Goal: Task Accomplishment & Management: Use online tool/utility

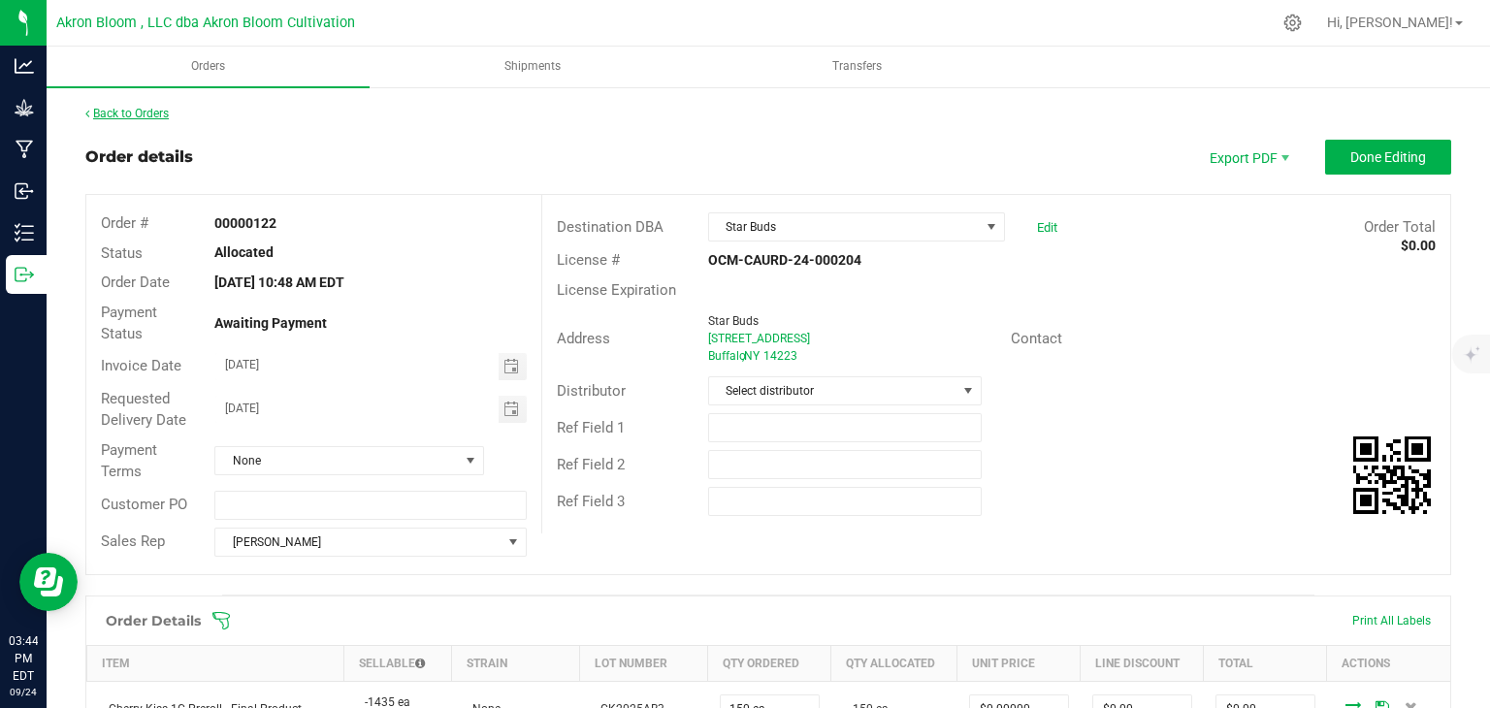
click at [135, 111] on link "Back to Orders" at bounding box center [126, 114] width 83 height 14
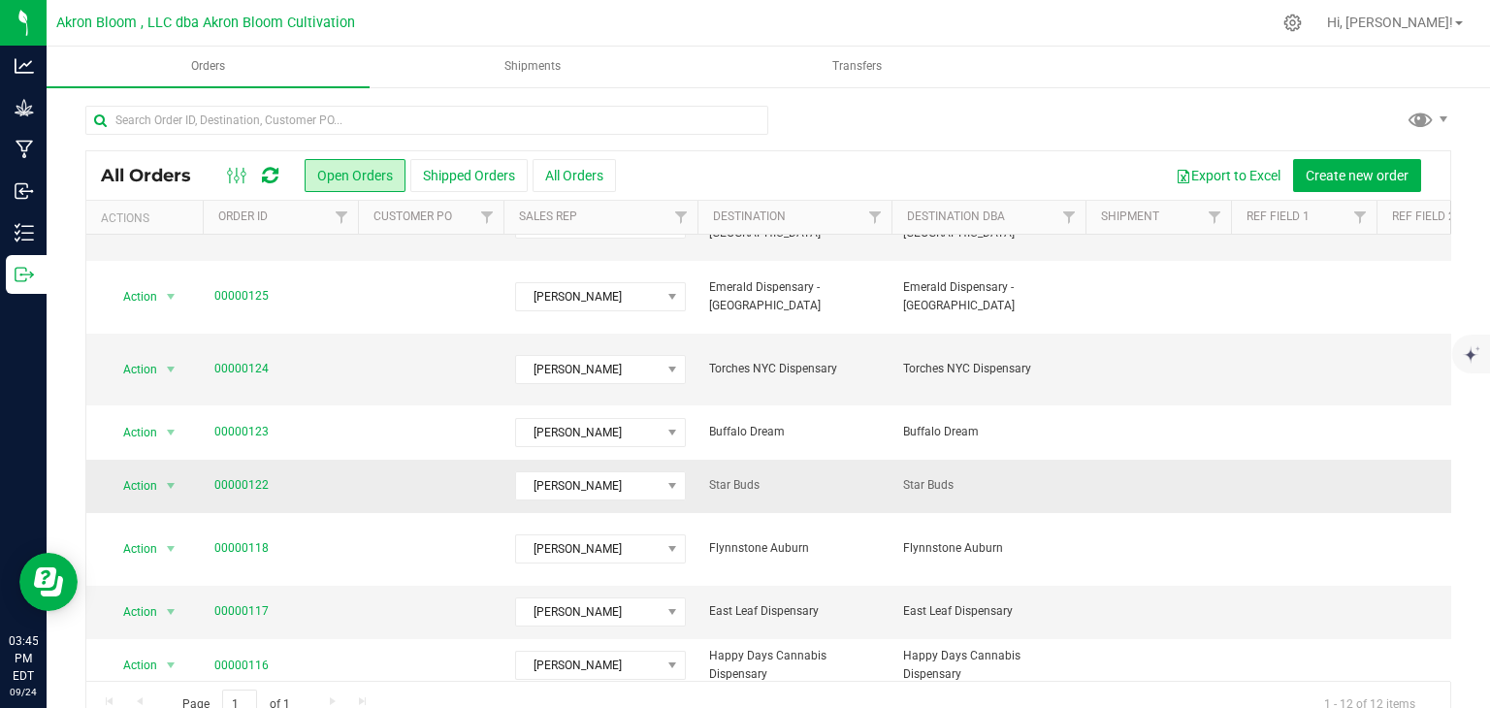
scroll to position [132, 0]
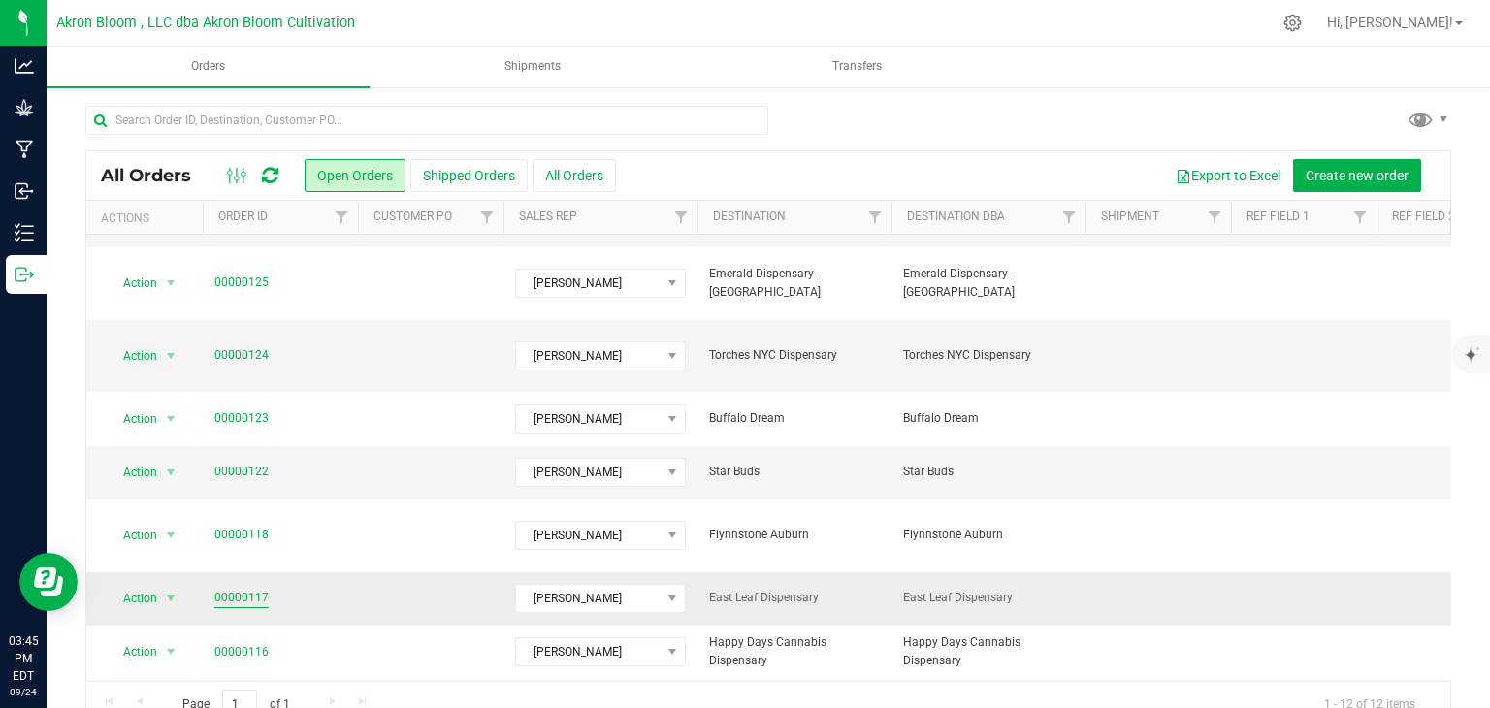
click at [238, 589] on link "00000117" at bounding box center [241, 598] width 54 height 18
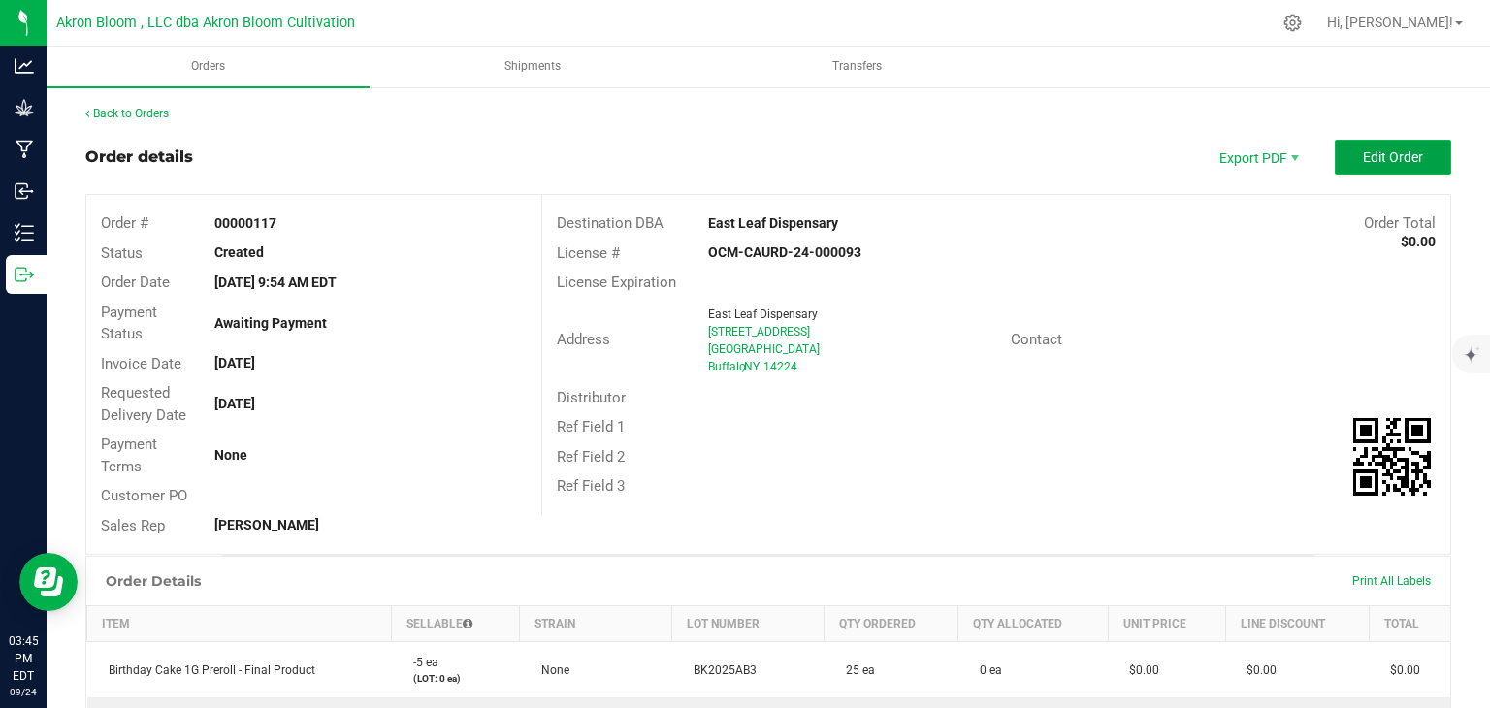
click at [1389, 162] on span "Edit Order" at bounding box center [1393, 157] width 60 height 16
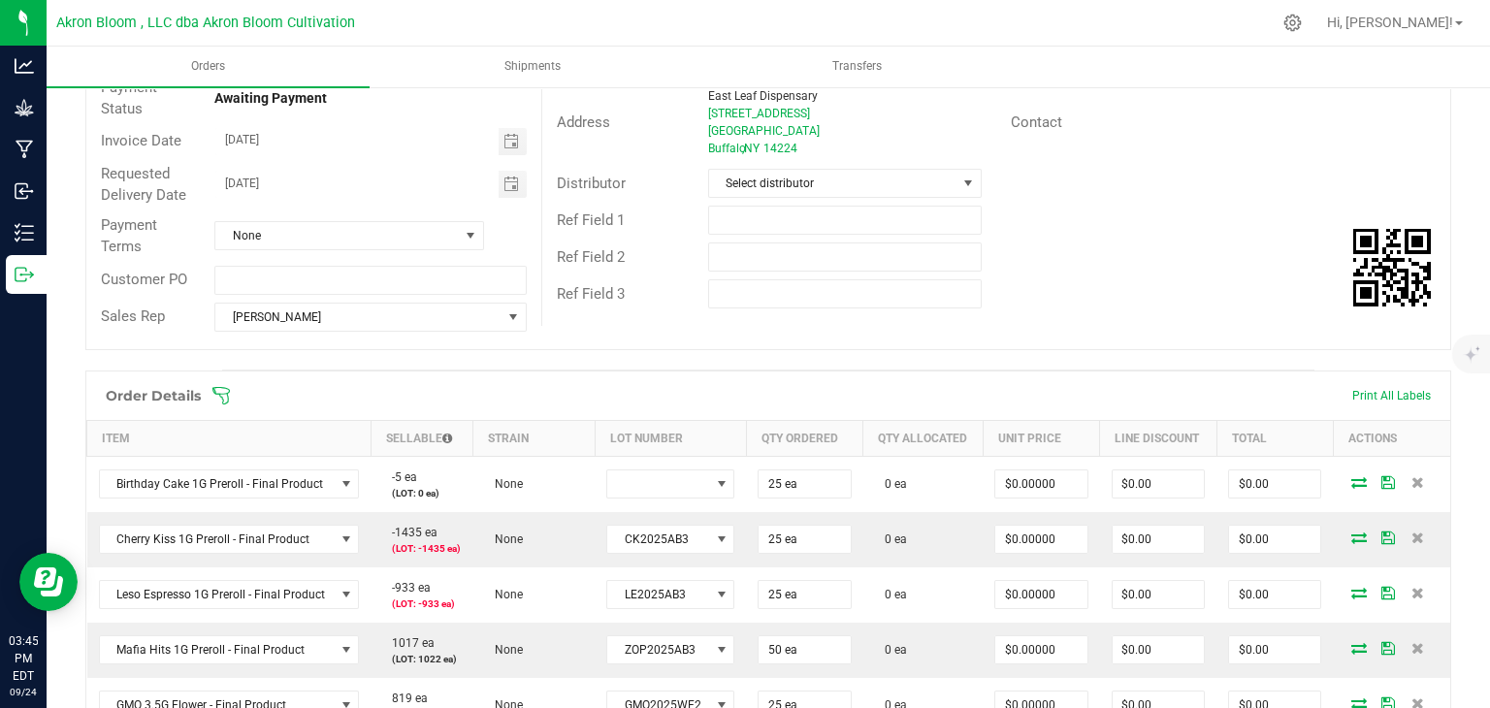
scroll to position [276, 0]
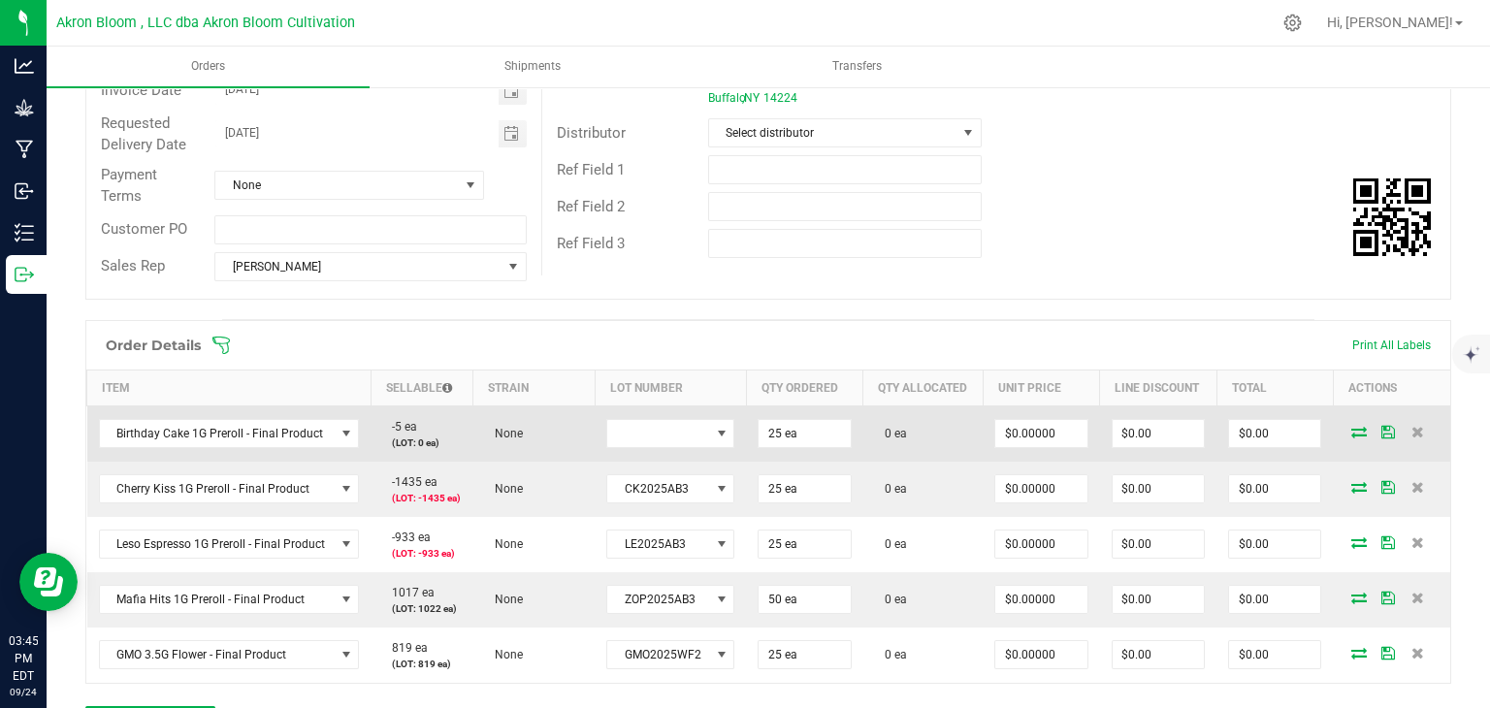
click at [1356, 429] on icon at bounding box center [1360, 432] width 16 height 12
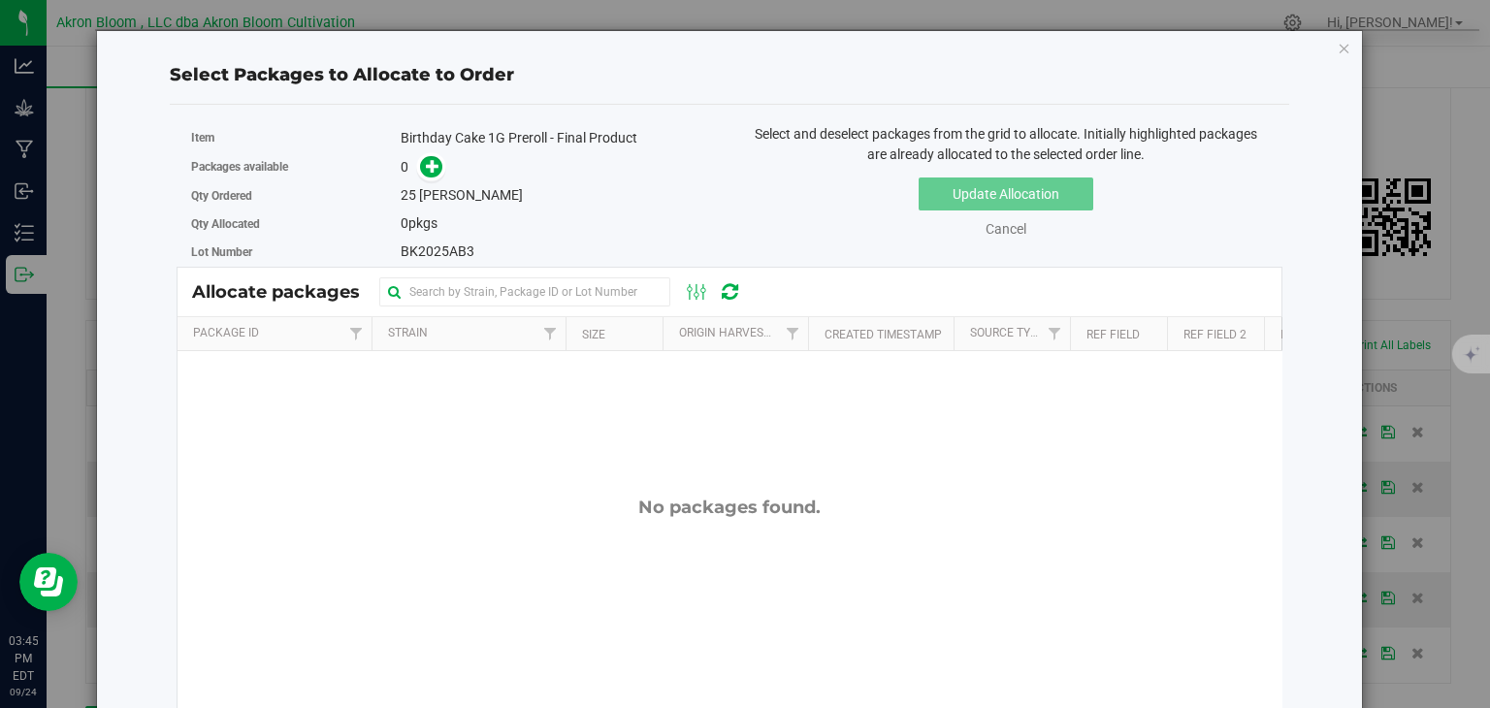
click at [408, 203] on div "25 [PERSON_NAME]" at bounding box center [558, 195] width 314 height 20
click at [1346, 44] on icon "button" at bounding box center [1345, 47] width 14 height 23
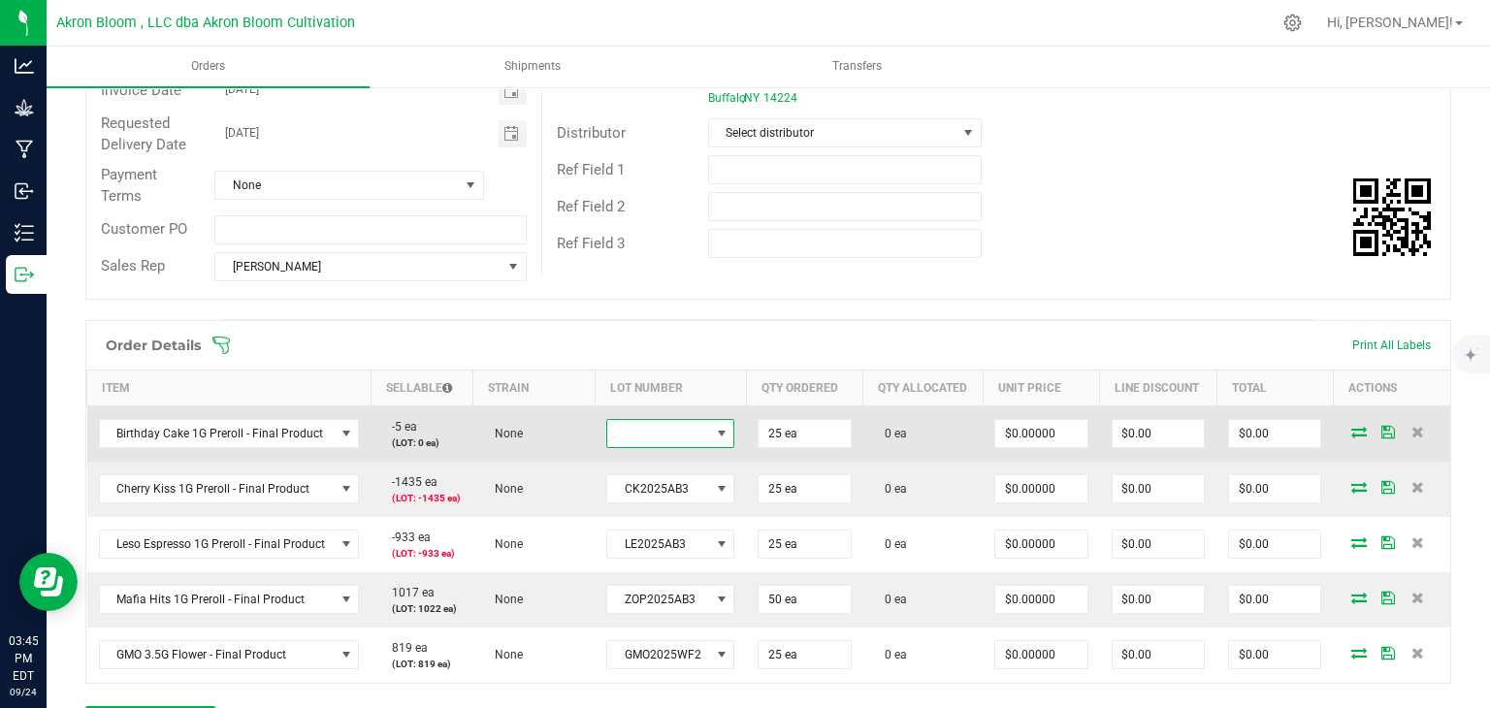
click at [718, 434] on span at bounding box center [722, 434] width 16 height 16
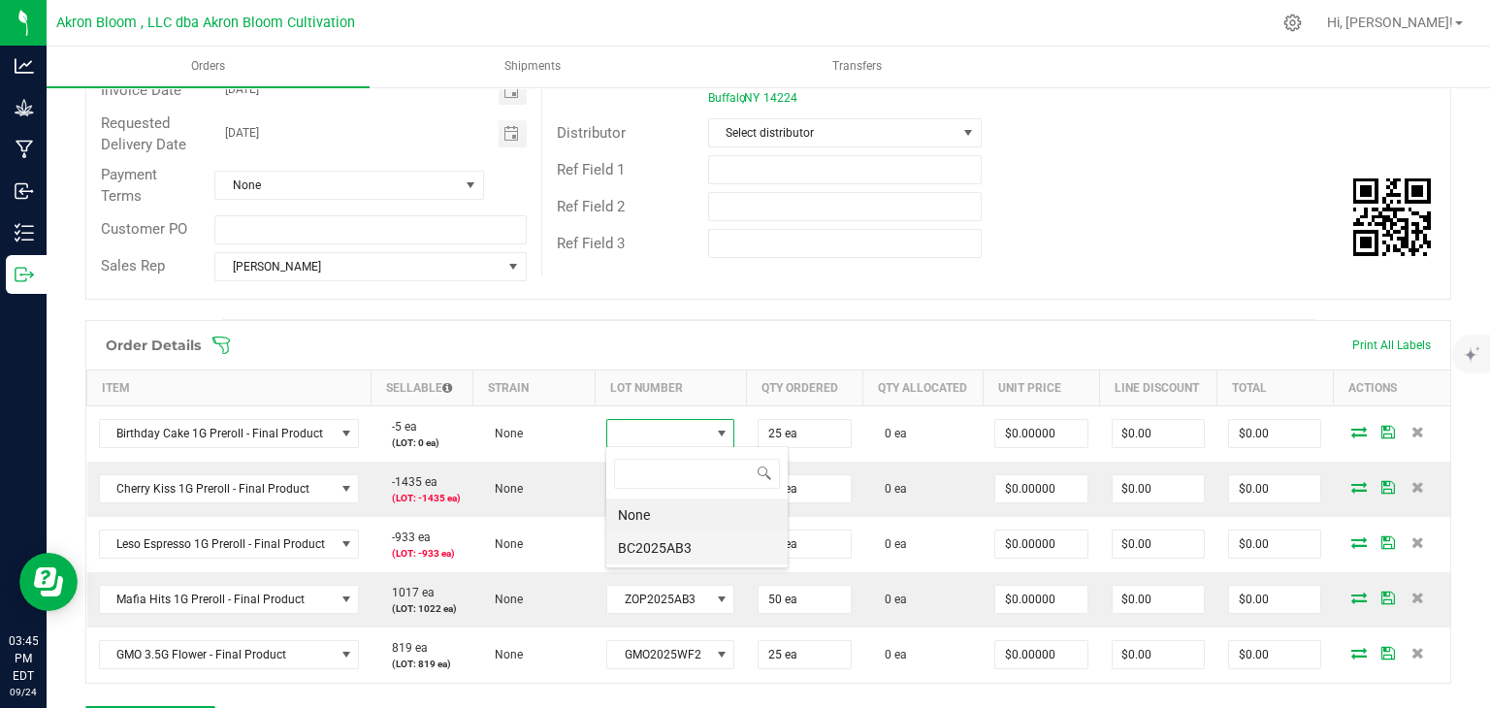
click at [656, 541] on li "BC2025AB3" at bounding box center [696, 548] width 181 height 33
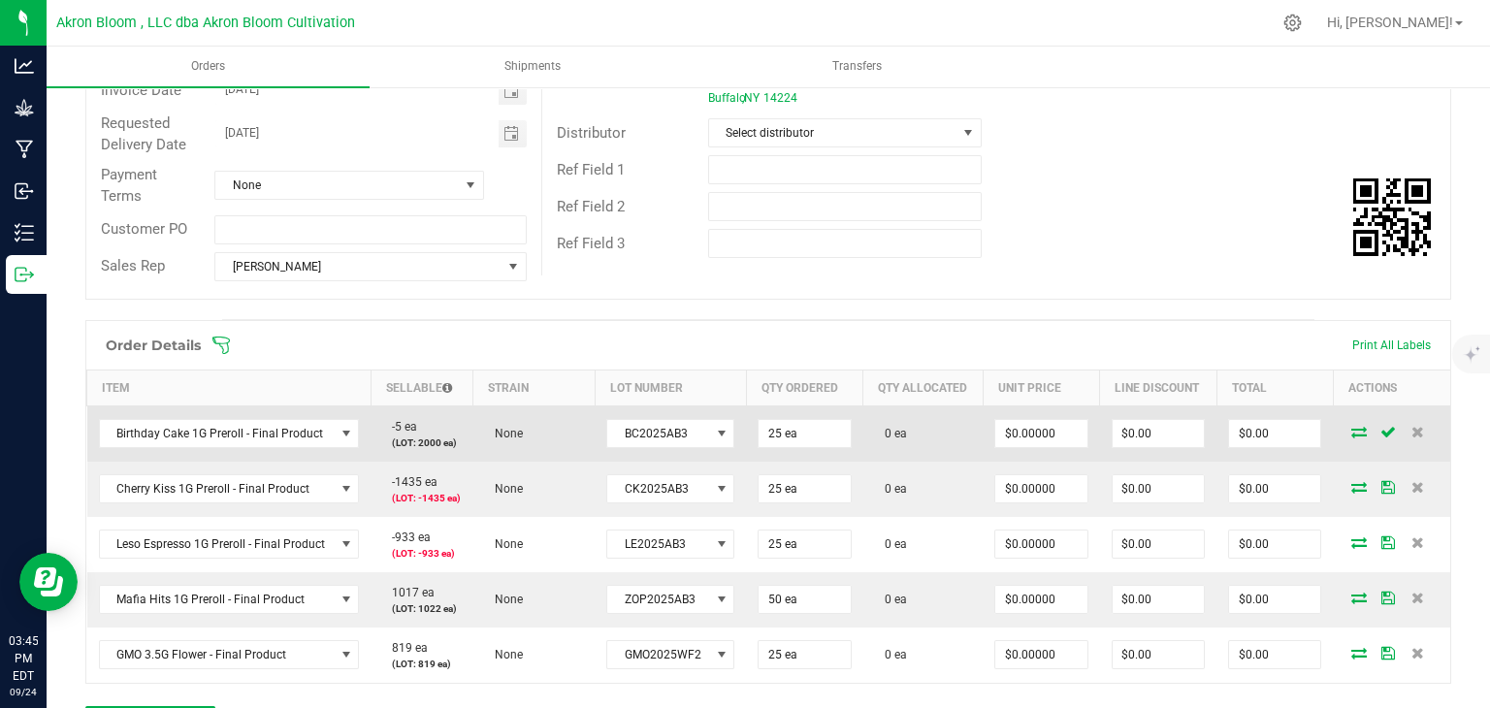
click at [1356, 427] on icon at bounding box center [1360, 432] width 16 height 12
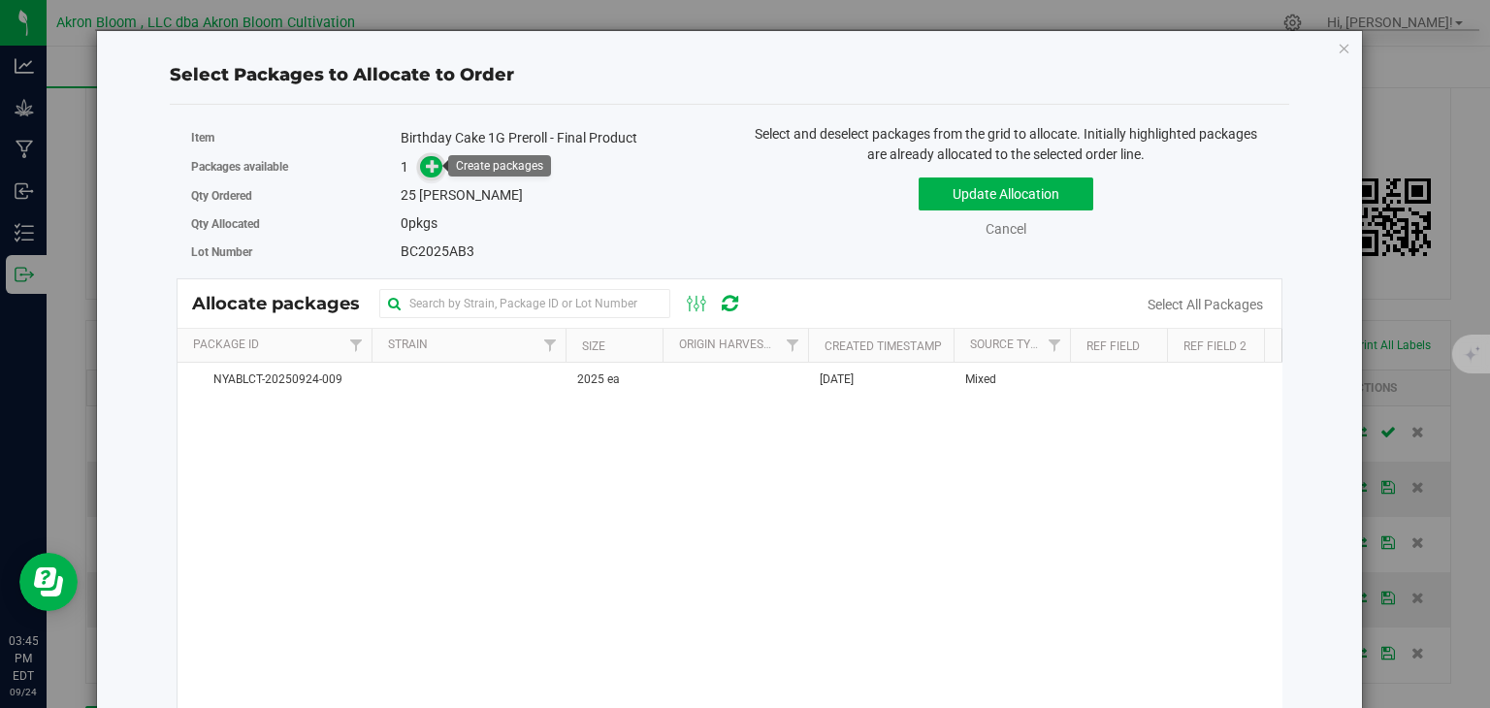
click at [439, 169] on icon at bounding box center [433, 166] width 14 height 14
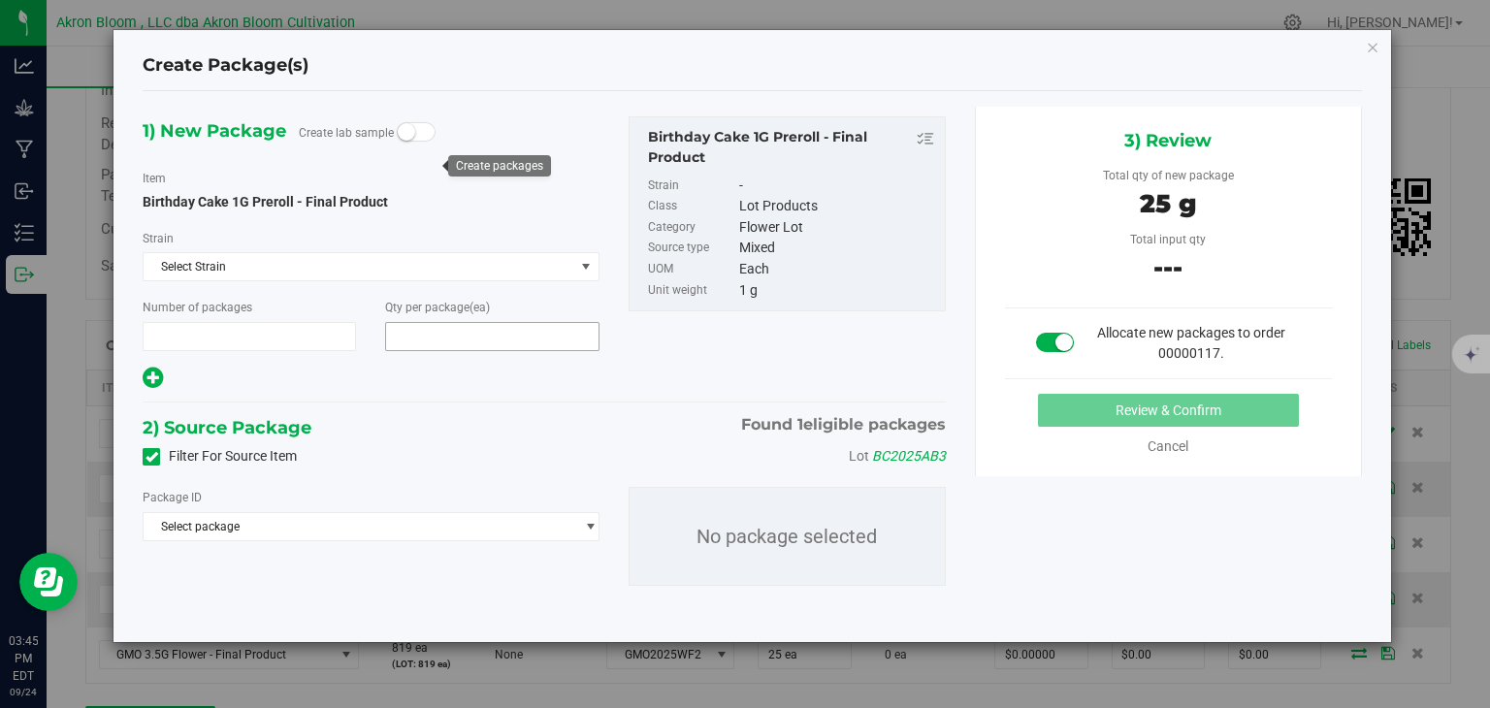
type input "1"
type input "25"
click at [587, 523] on span "select" at bounding box center [590, 527] width 15 height 16
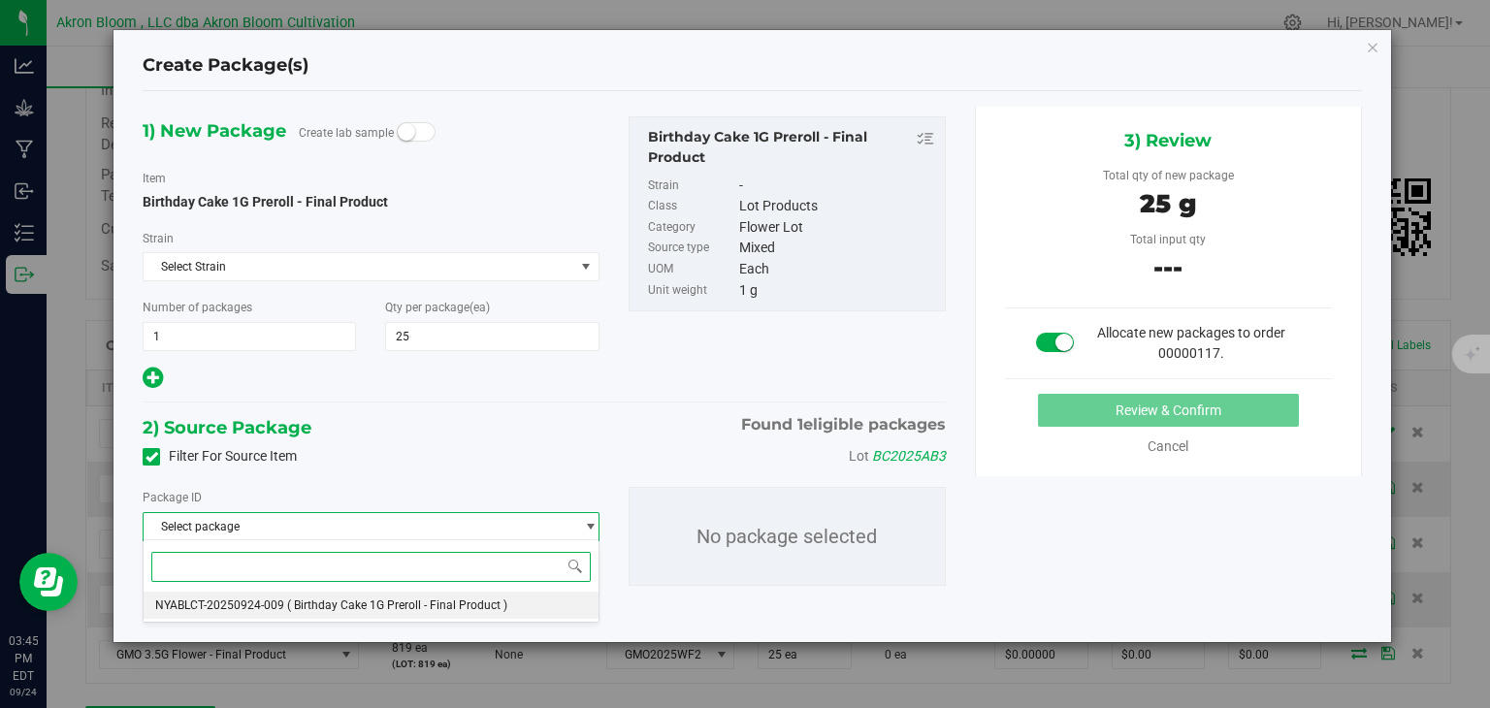
click at [505, 605] on li "NYABLCT-20250924-009 ( Birthday Cake 1G Preroll - Final Product )" at bounding box center [371, 605] width 454 height 27
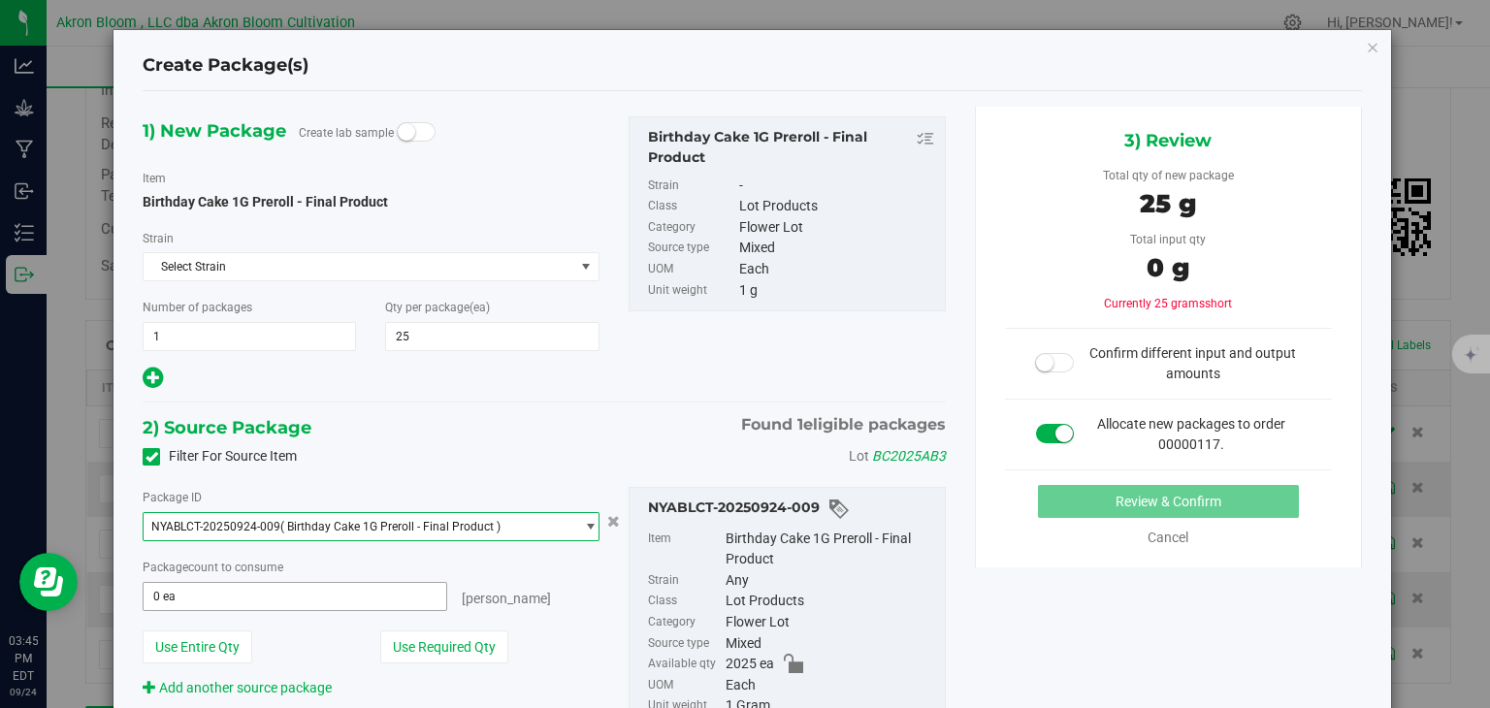
click at [409, 593] on span "0 ea 0" at bounding box center [295, 596] width 304 height 29
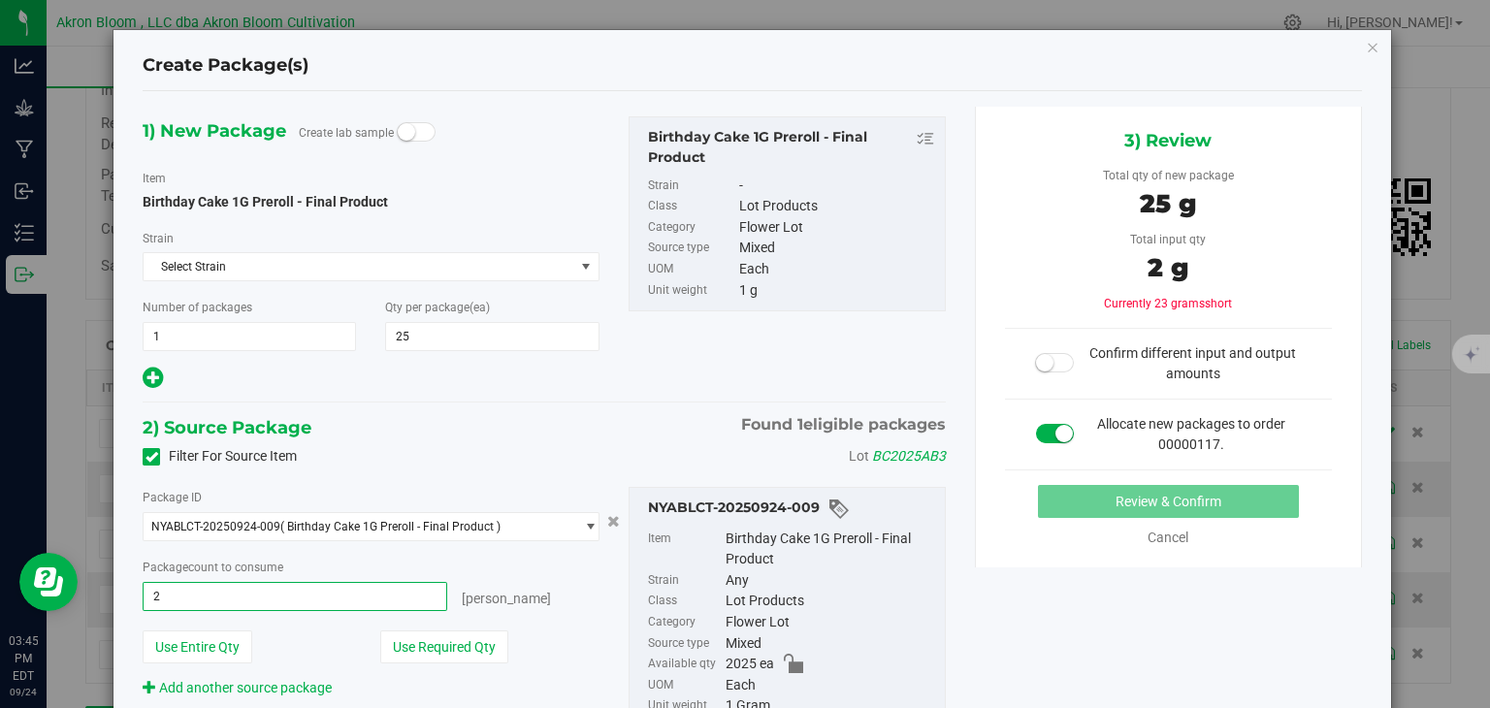
type input "25"
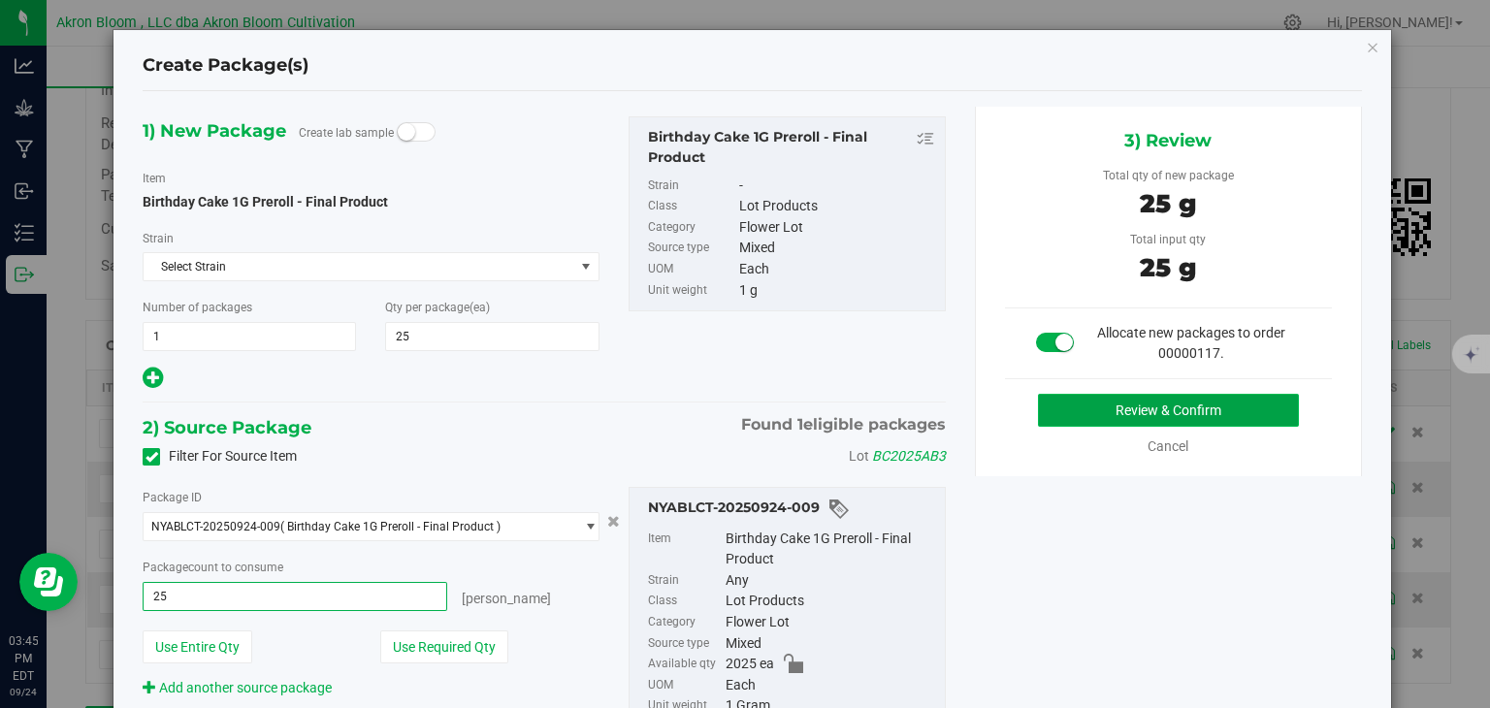
click at [1118, 415] on button "Review & Confirm" at bounding box center [1168, 410] width 261 height 33
type input "25 ea"
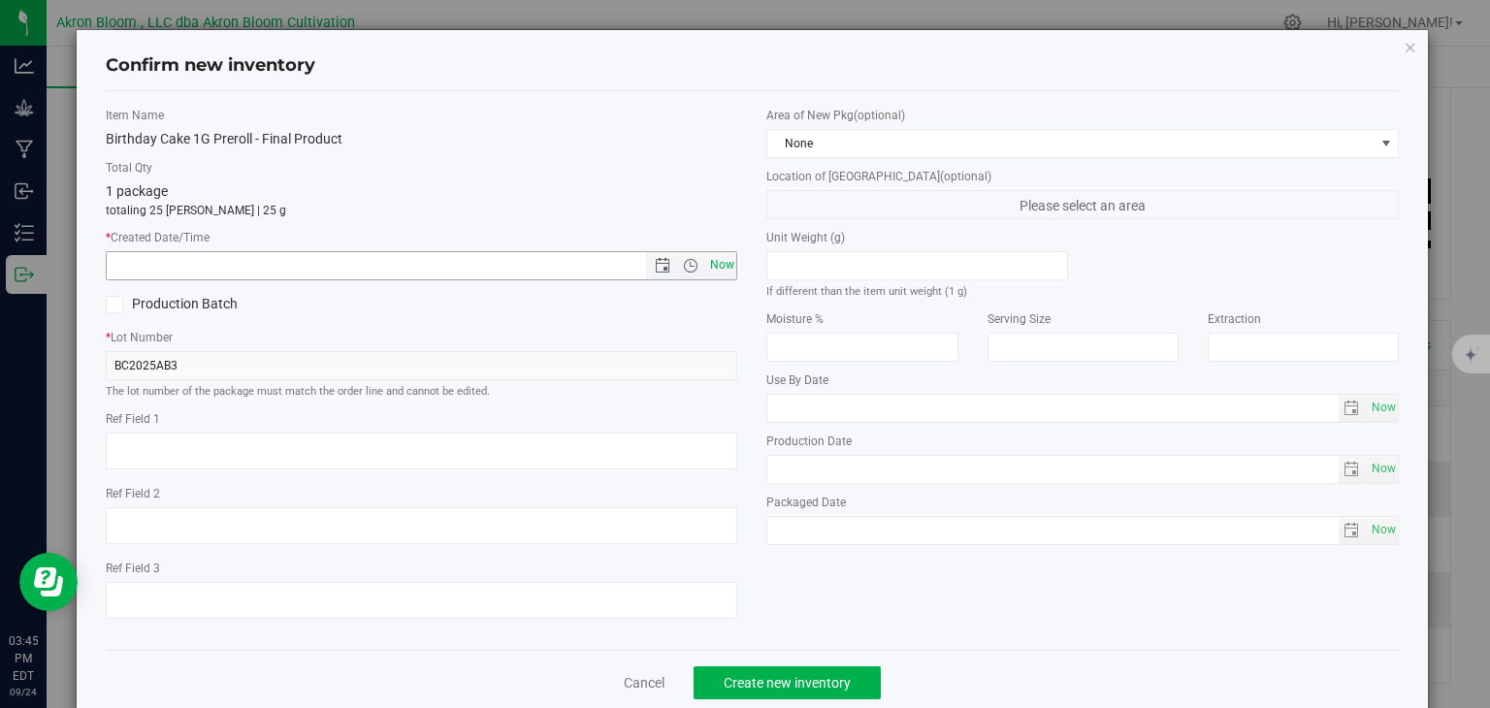
click at [716, 260] on span "Now" at bounding box center [721, 265] width 33 height 28
type input "[DATE] 3:45 PM"
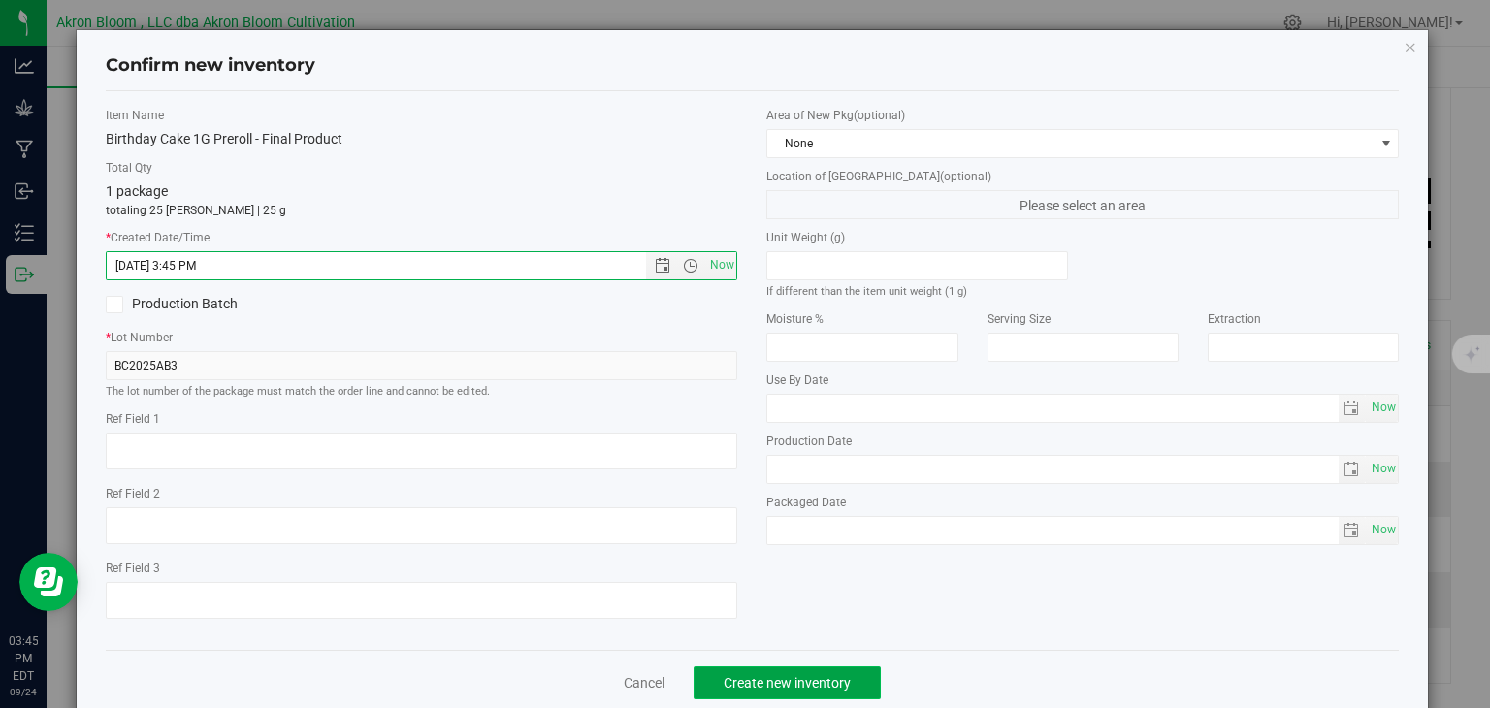
click at [803, 678] on span "Create new inventory" at bounding box center [787, 683] width 127 height 16
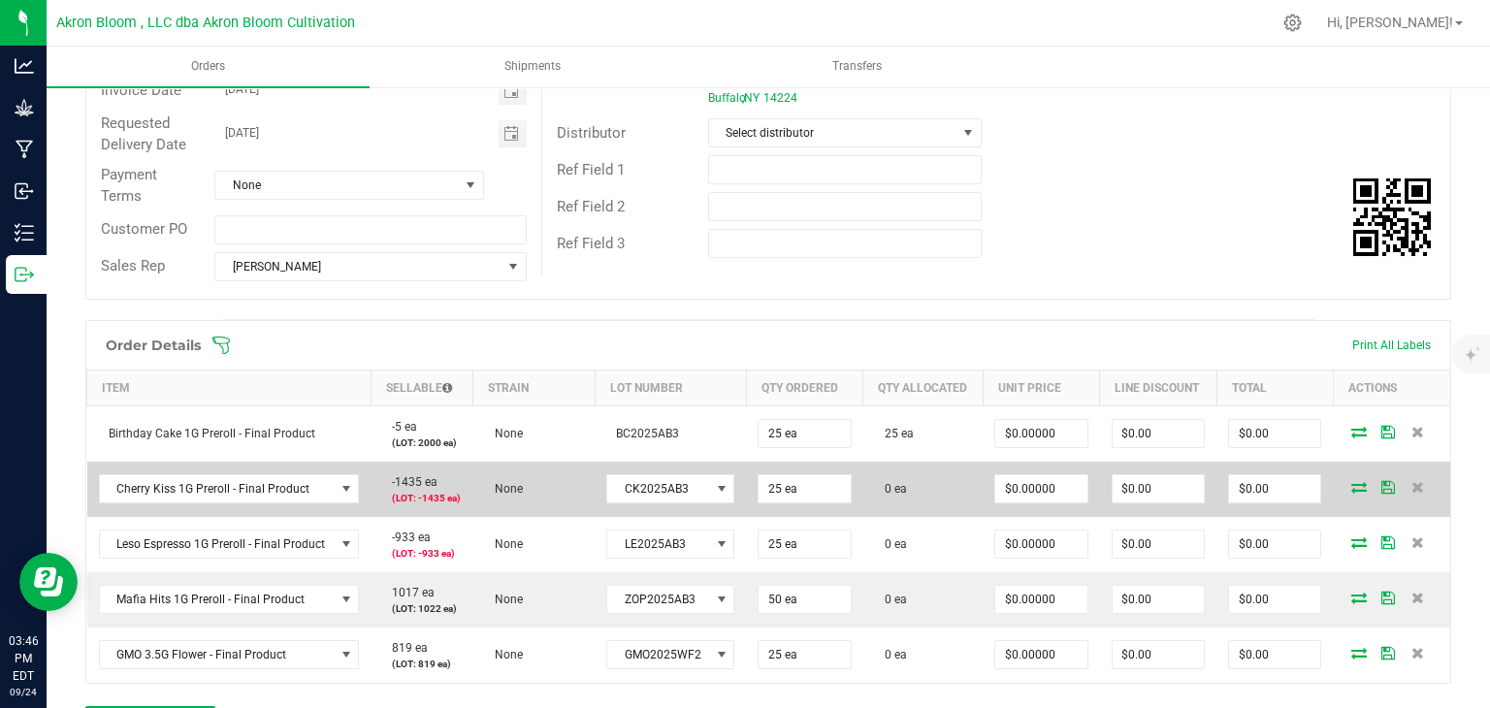
click at [1358, 481] on icon at bounding box center [1360, 487] width 16 height 12
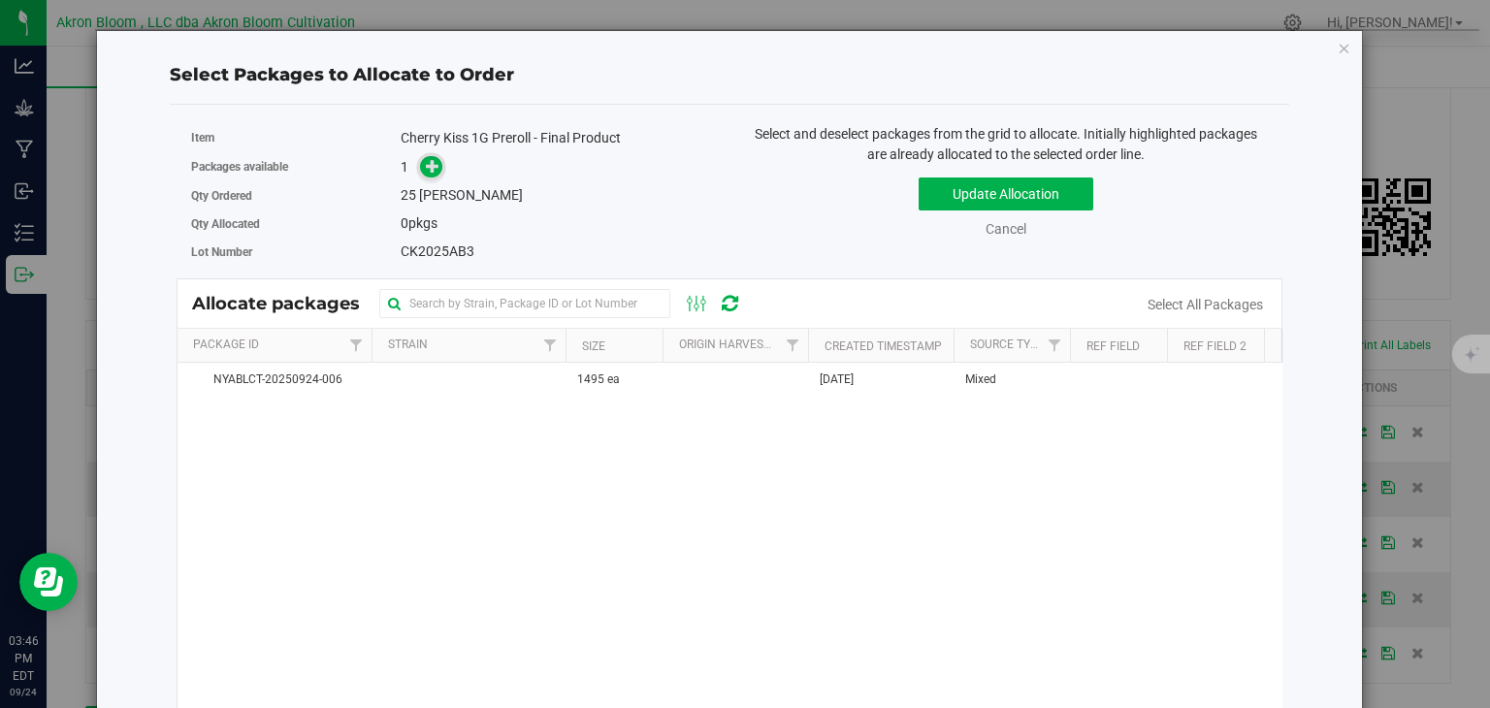
click at [424, 165] on span at bounding box center [431, 167] width 22 height 22
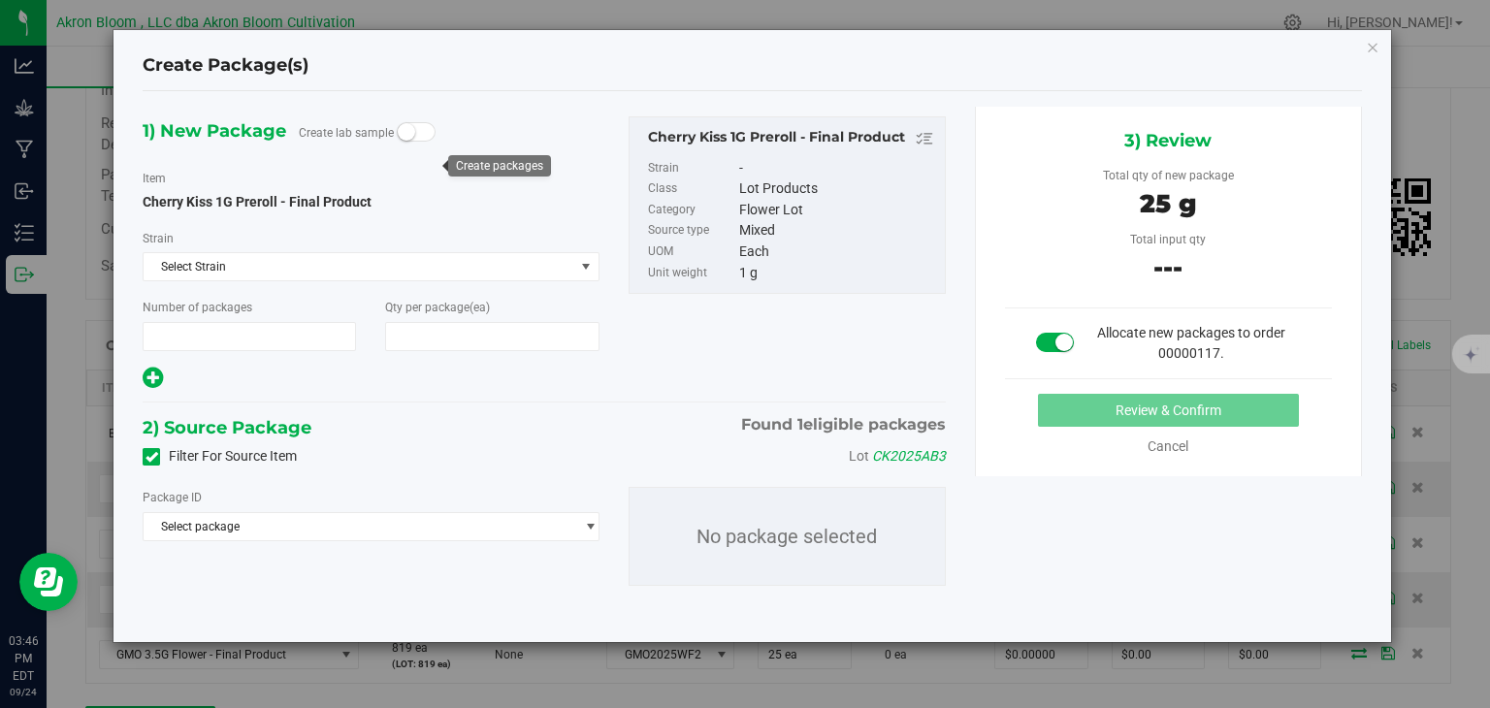
type input "1"
type input "25"
click at [594, 519] on span "select" at bounding box center [590, 527] width 15 height 16
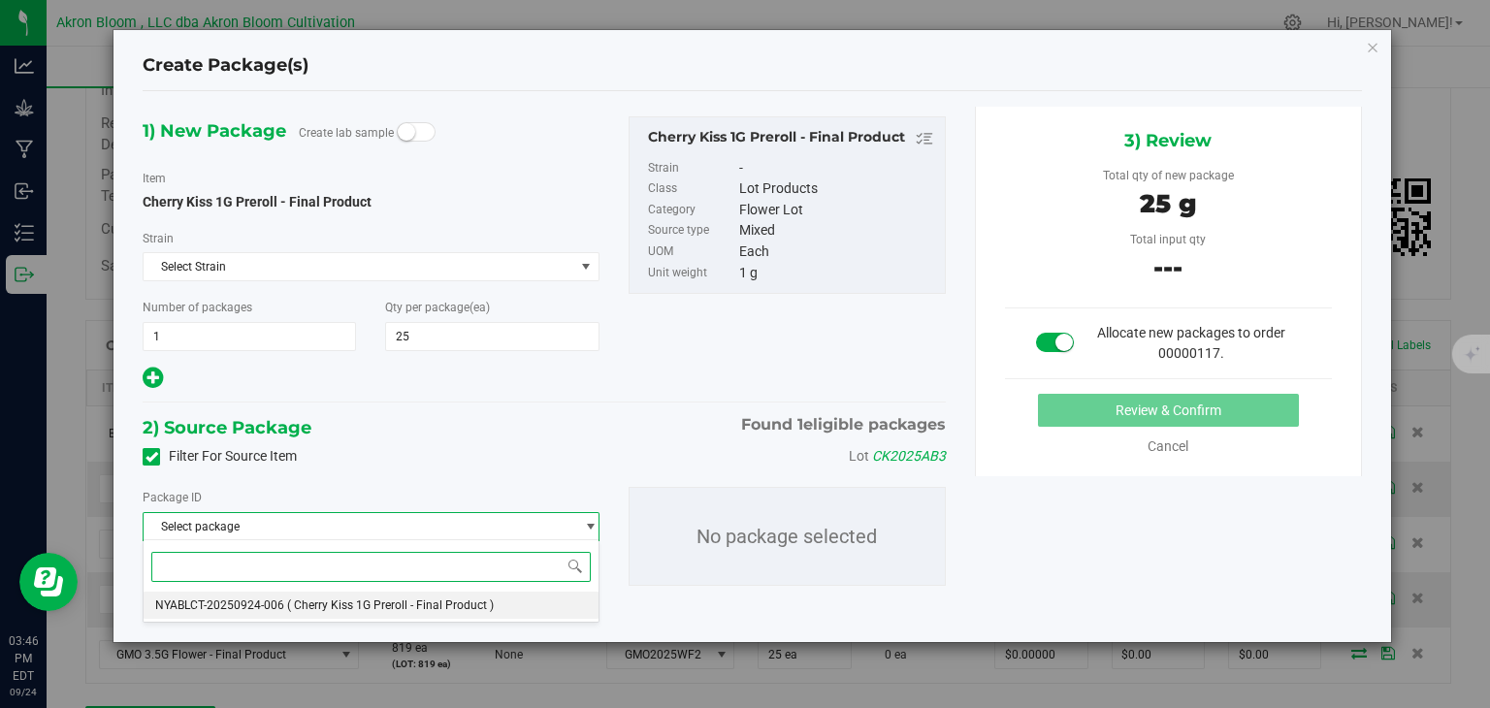
click at [414, 604] on span "( Cherry Kiss 1G Preroll - Final Product )" at bounding box center [390, 606] width 207 height 14
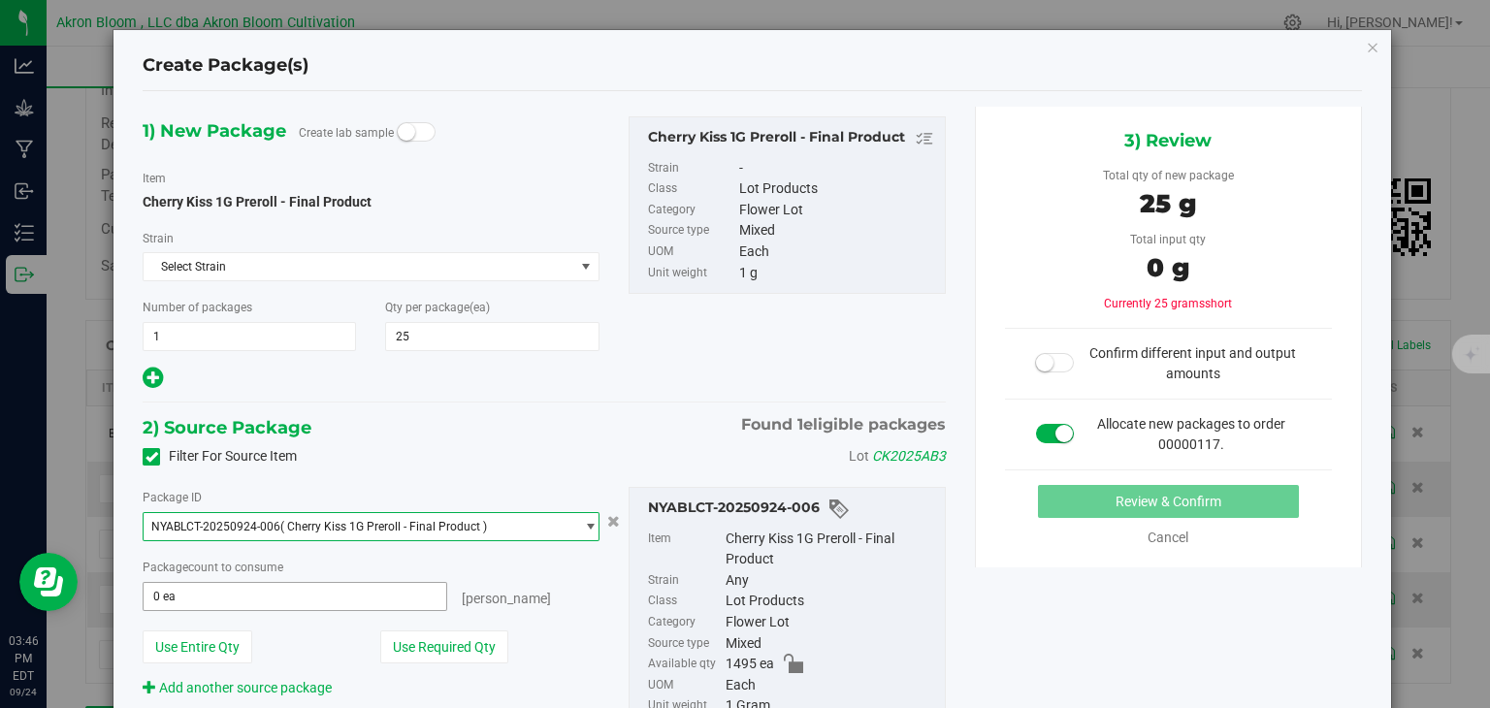
click at [402, 598] on span "0 ea 0" at bounding box center [295, 596] width 304 height 29
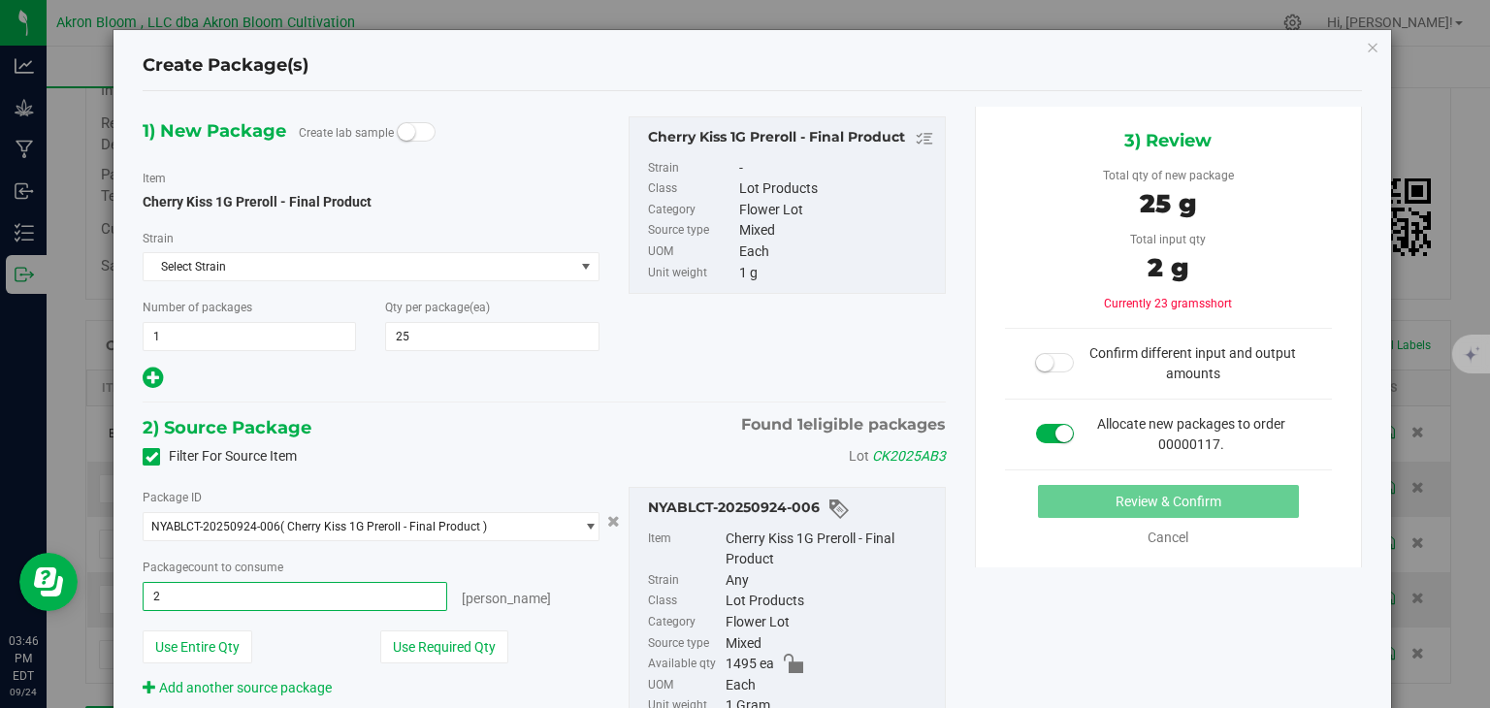
type input "25"
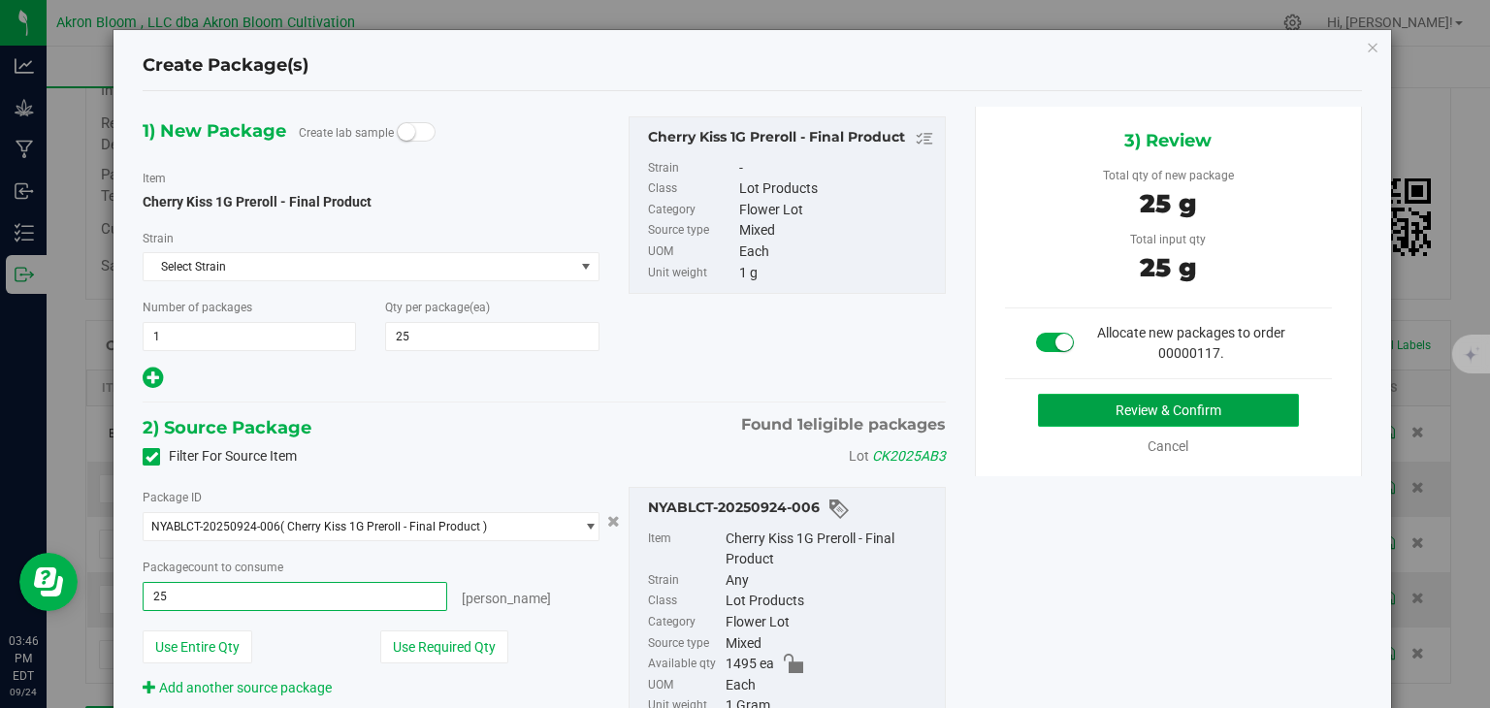
click at [1152, 404] on button "Review & Confirm" at bounding box center [1168, 410] width 261 height 33
type input "25 ea"
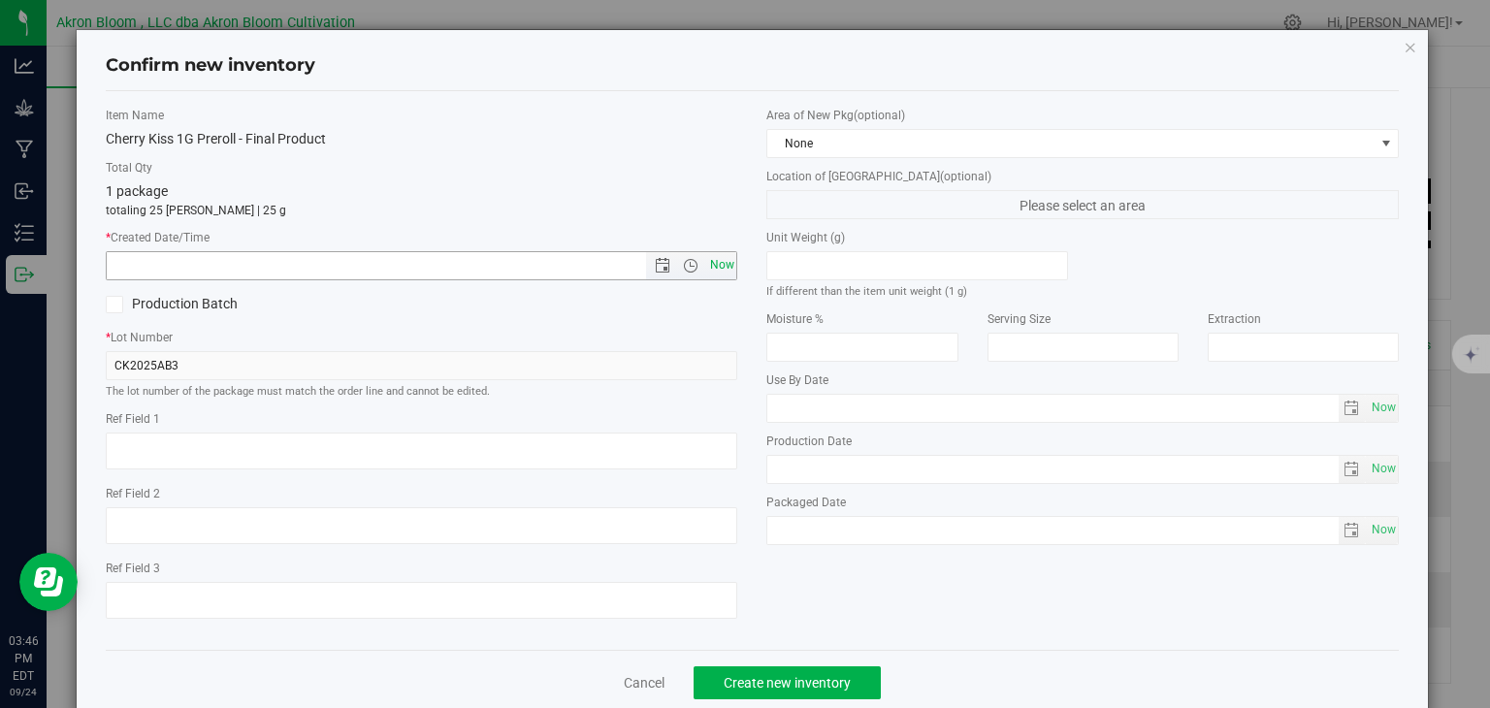
click at [716, 257] on span "Now" at bounding box center [721, 265] width 33 height 28
type input "[DATE] 3:46 PM"
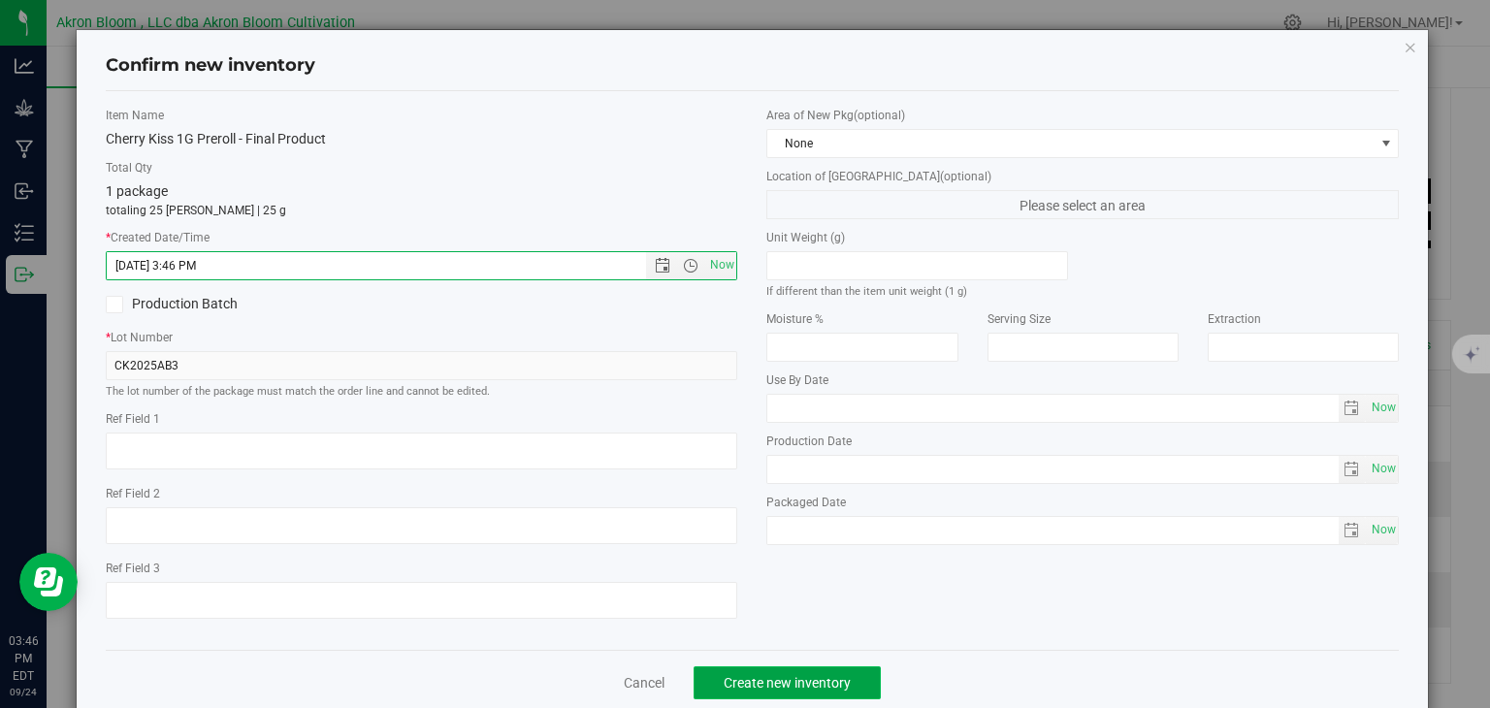
click at [768, 689] on span "Create new inventory" at bounding box center [787, 683] width 127 height 16
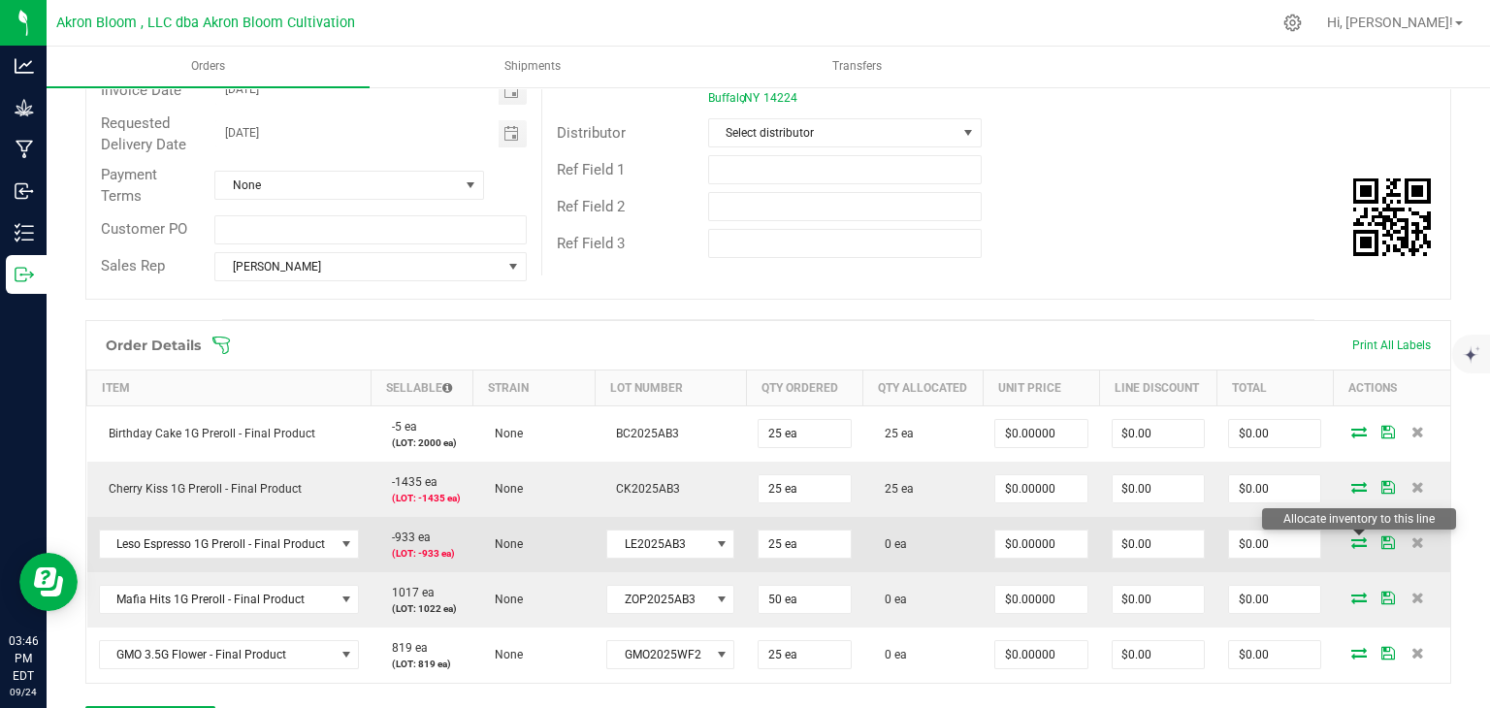
click at [1360, 537] on icon at bounding box center [1360, 543] width 16 height 12
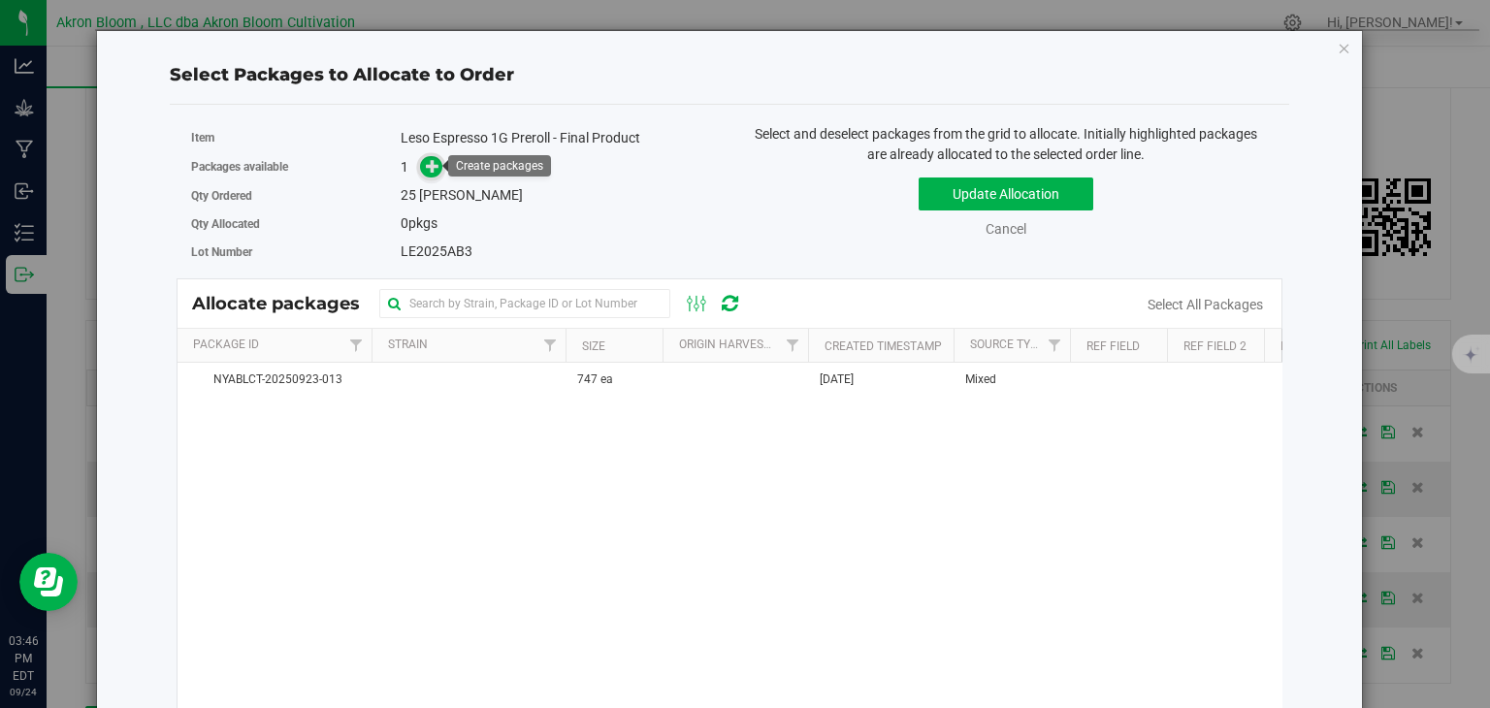
click at [436, 164] on icon at bounding box center [433, 166] width 14 height 14
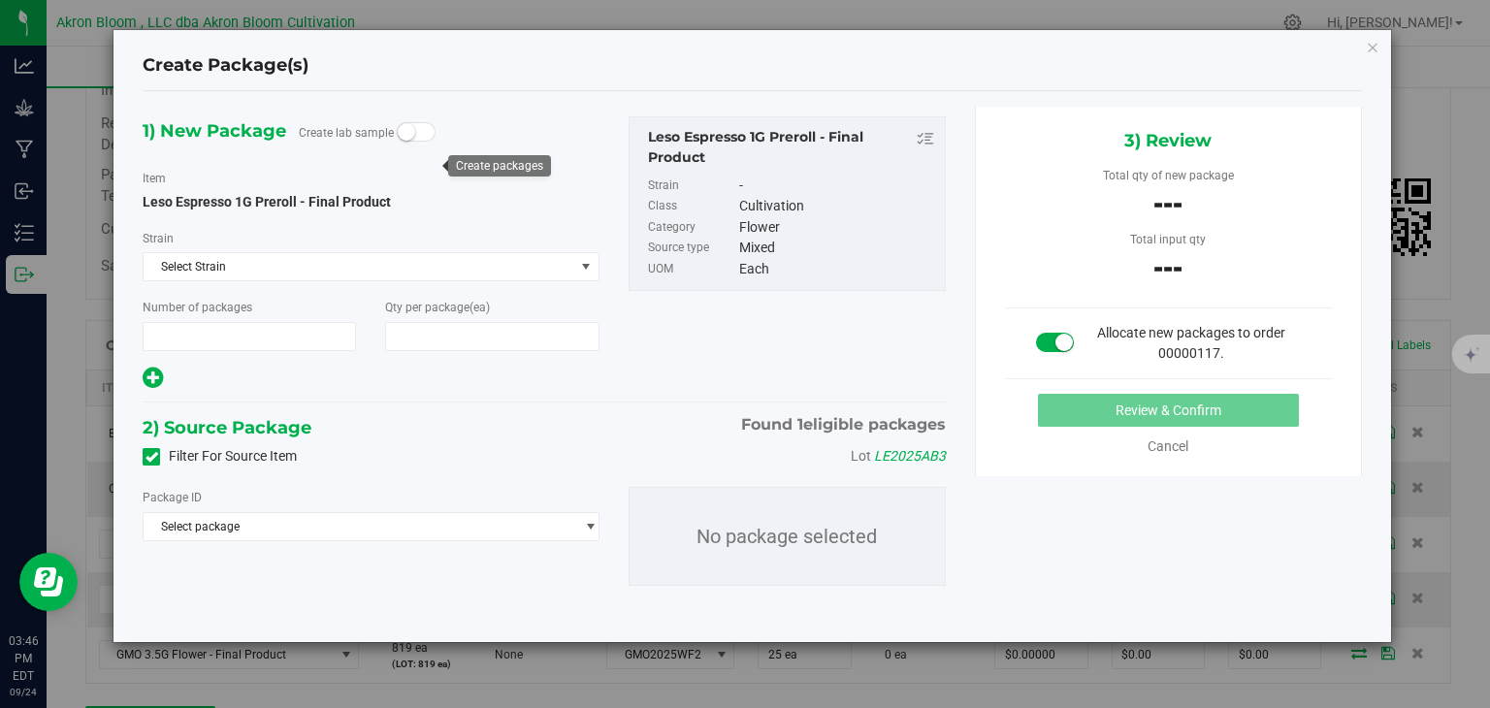
type input "1"
type input "25"
click at [587, 523] on span "select" at bounding box center [590, 527] width 15 height 16
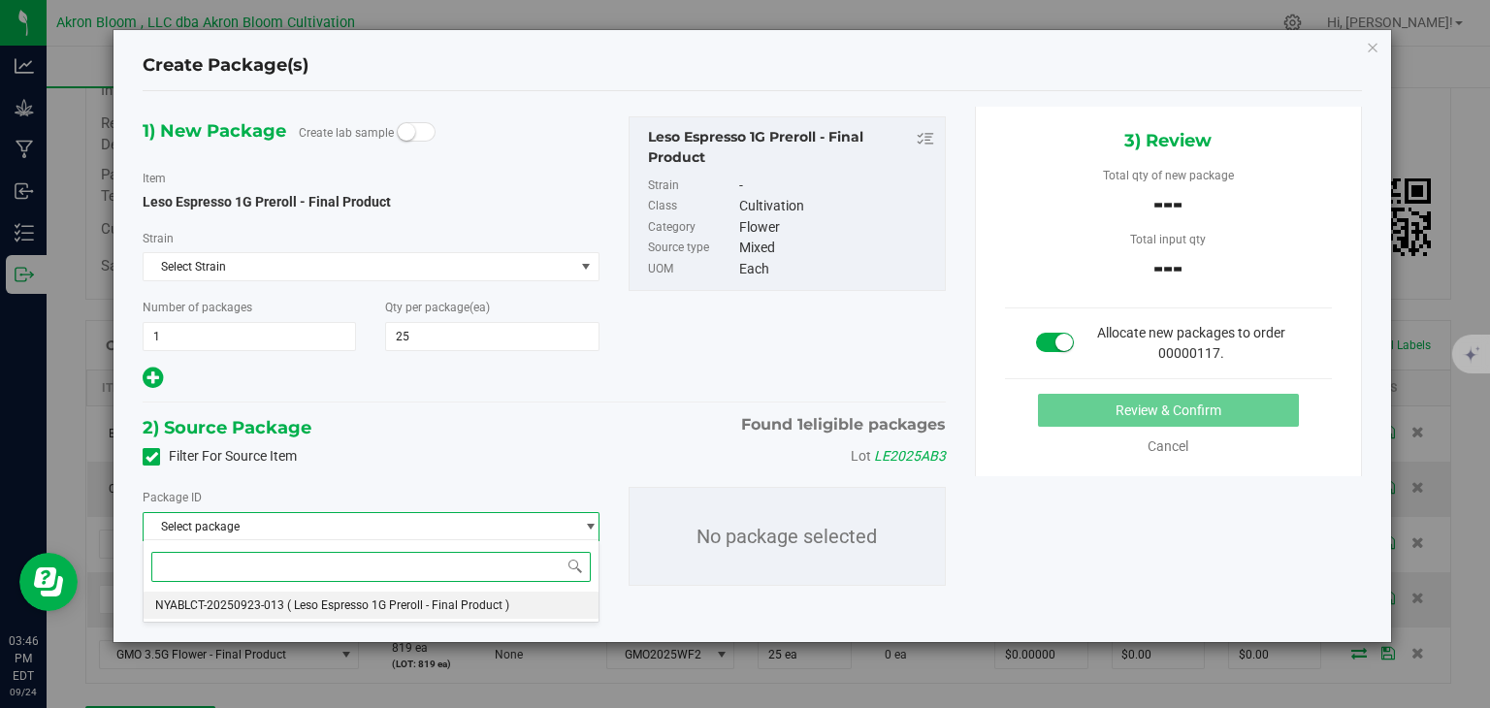
click at [471, 599] on span "( Leso Espresso 1G Preroll - Final Product )" at bounding box center [398, 606] width 222 height 14
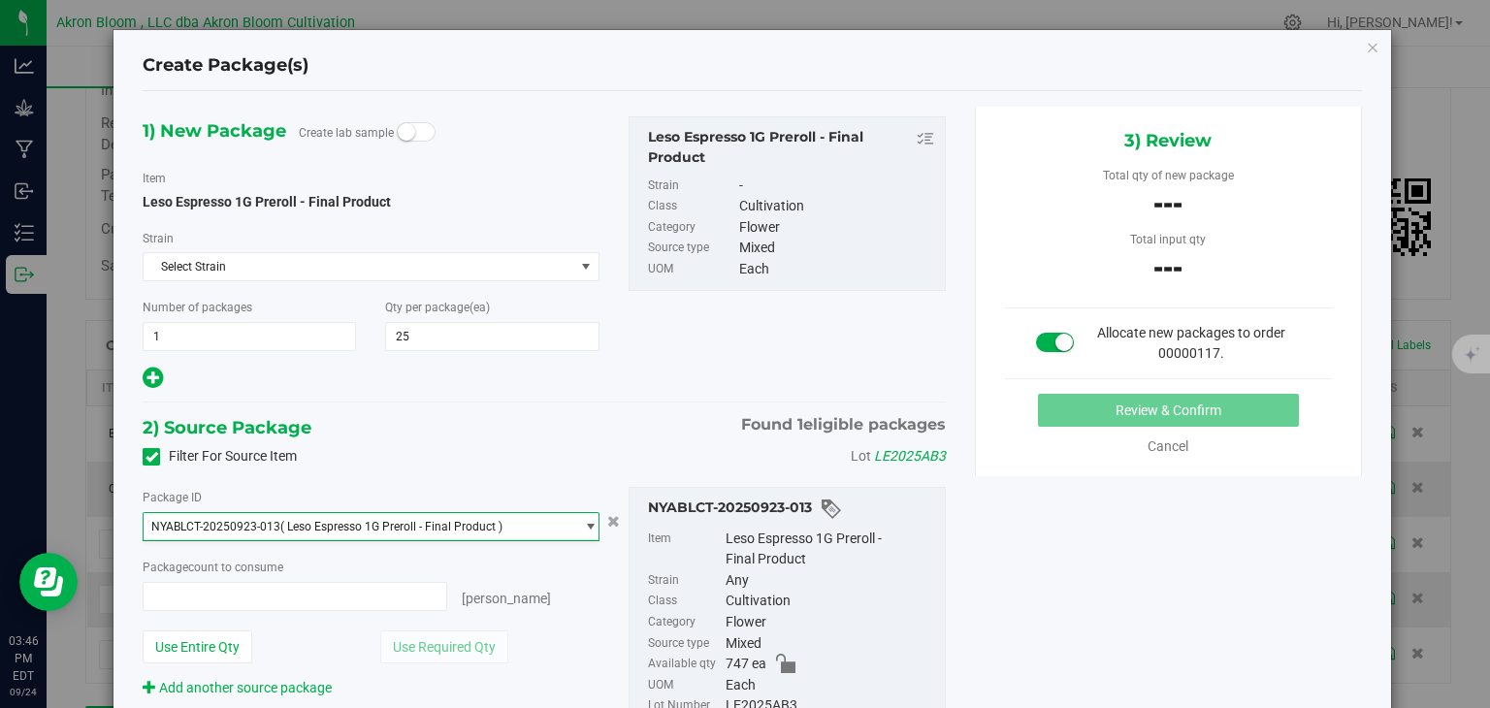
type input "0 ea"
type input "0"
click at [413, 593] on span "0 ea 0" at bounding box center [295, 596] width 304 height 29
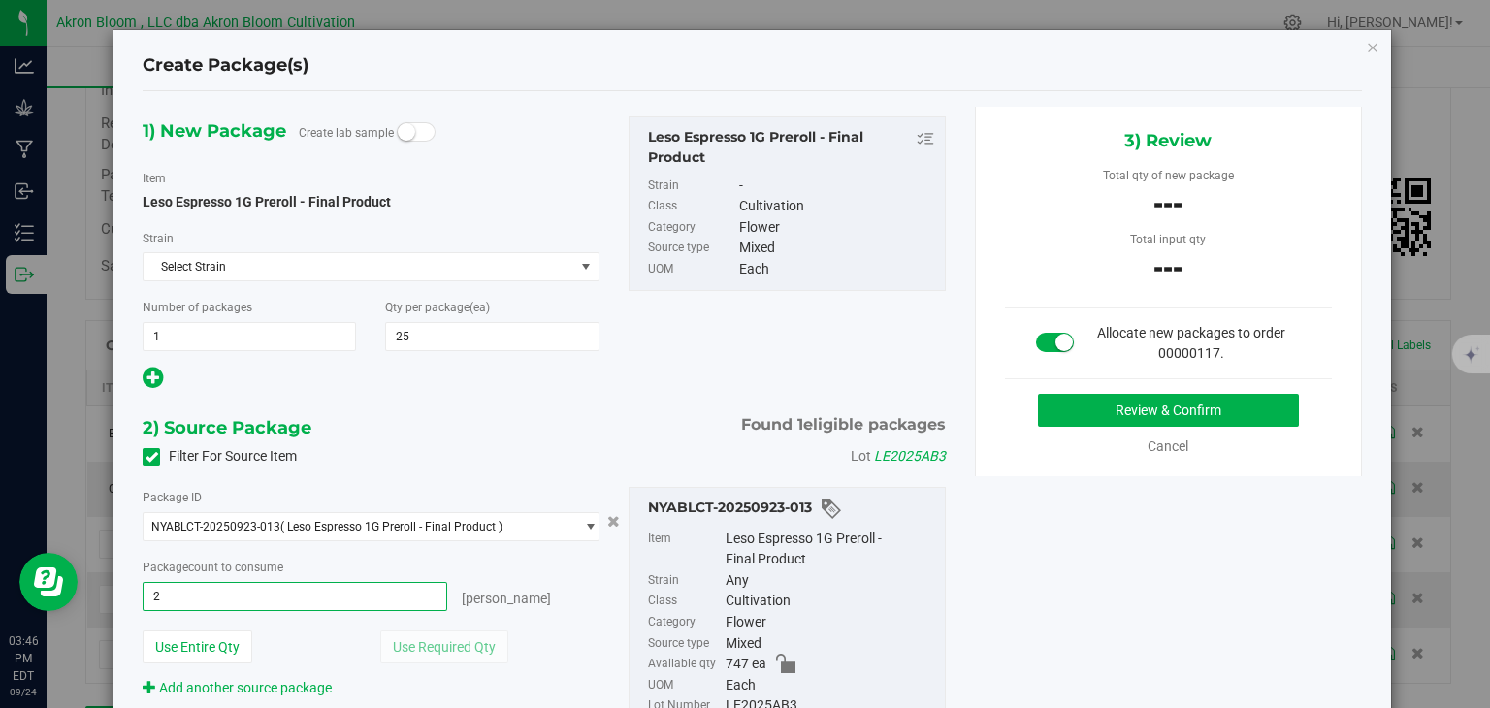
type input "25"
click at [1179, 411] on button "Review & Confirm" at bounding box center [1168, 410] width 261 height 33
type input "25 ea"
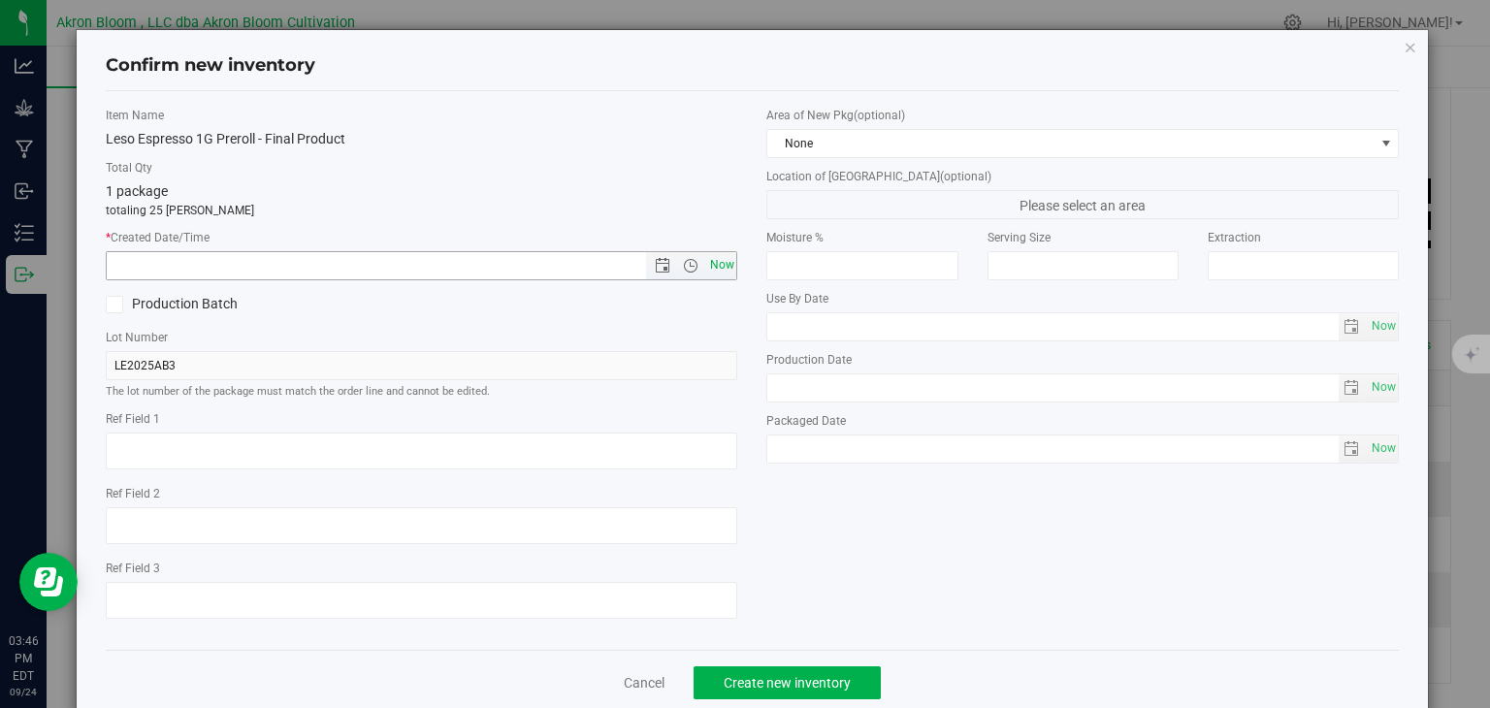
click at [728, 265] on span "Now" at bounding box center [721, 265] width 33 height 28
type input "[DATE] 3:46 PM"
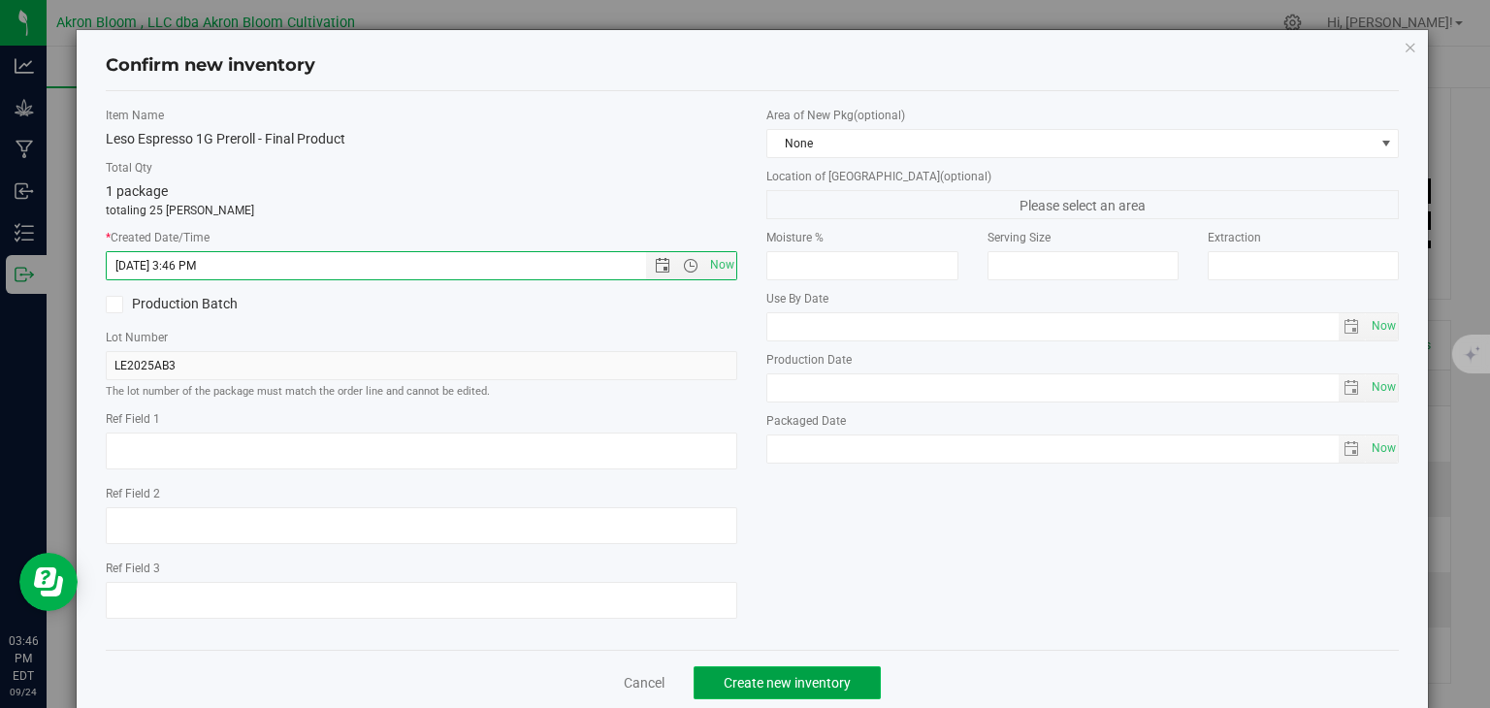
click at [806, 677] on span "Create new inventory" at bounding box center [787, 683] width 127 height 16
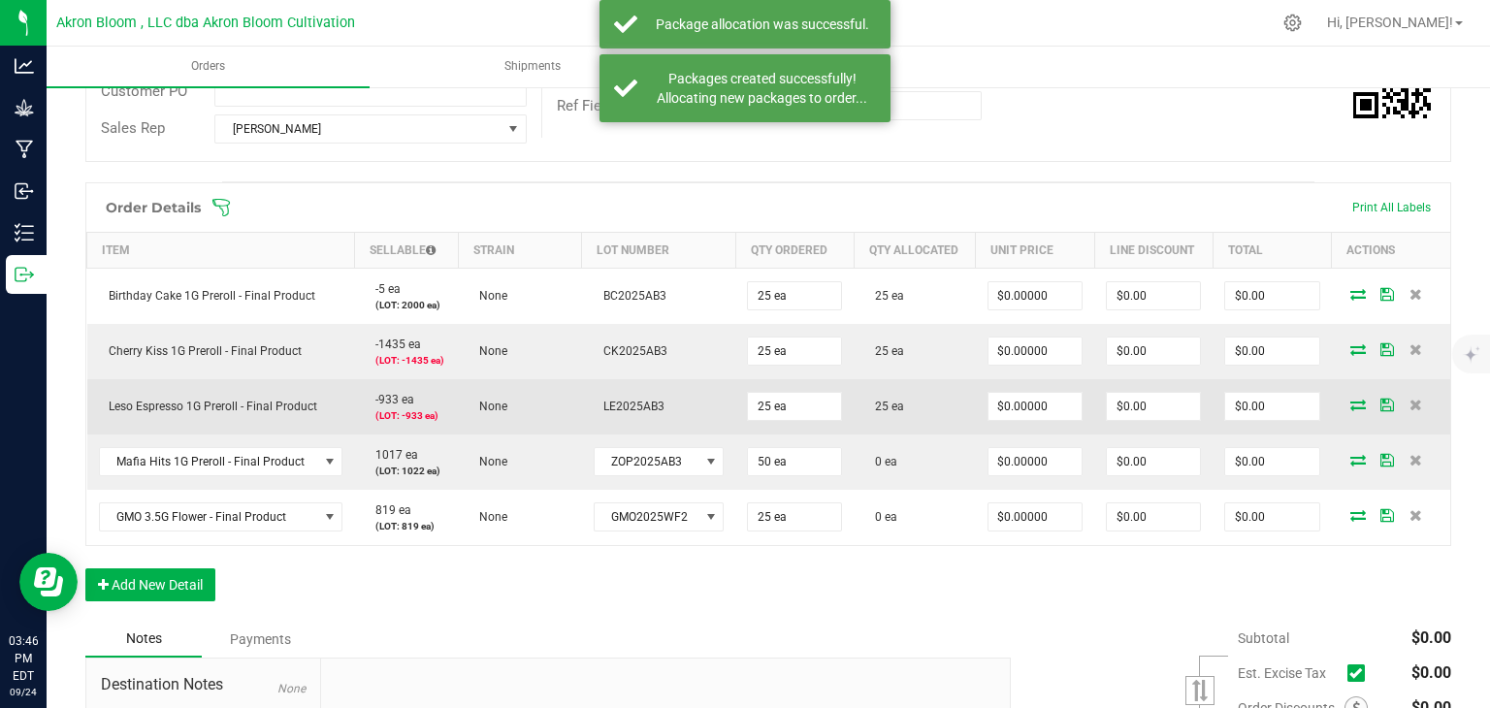
scroll to position [418, 0]
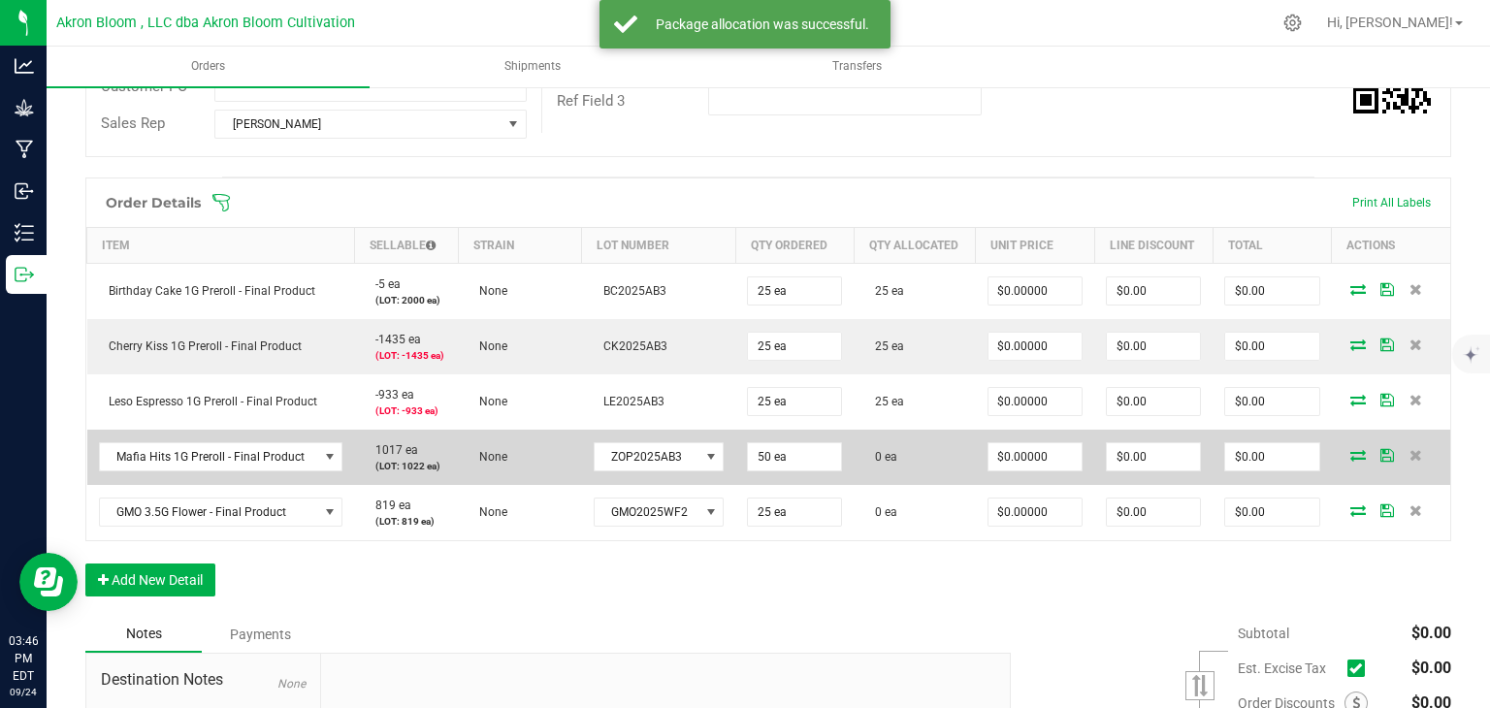
click at [1367, 451] on span at bounding box center [1358, 455] width 29 height 12
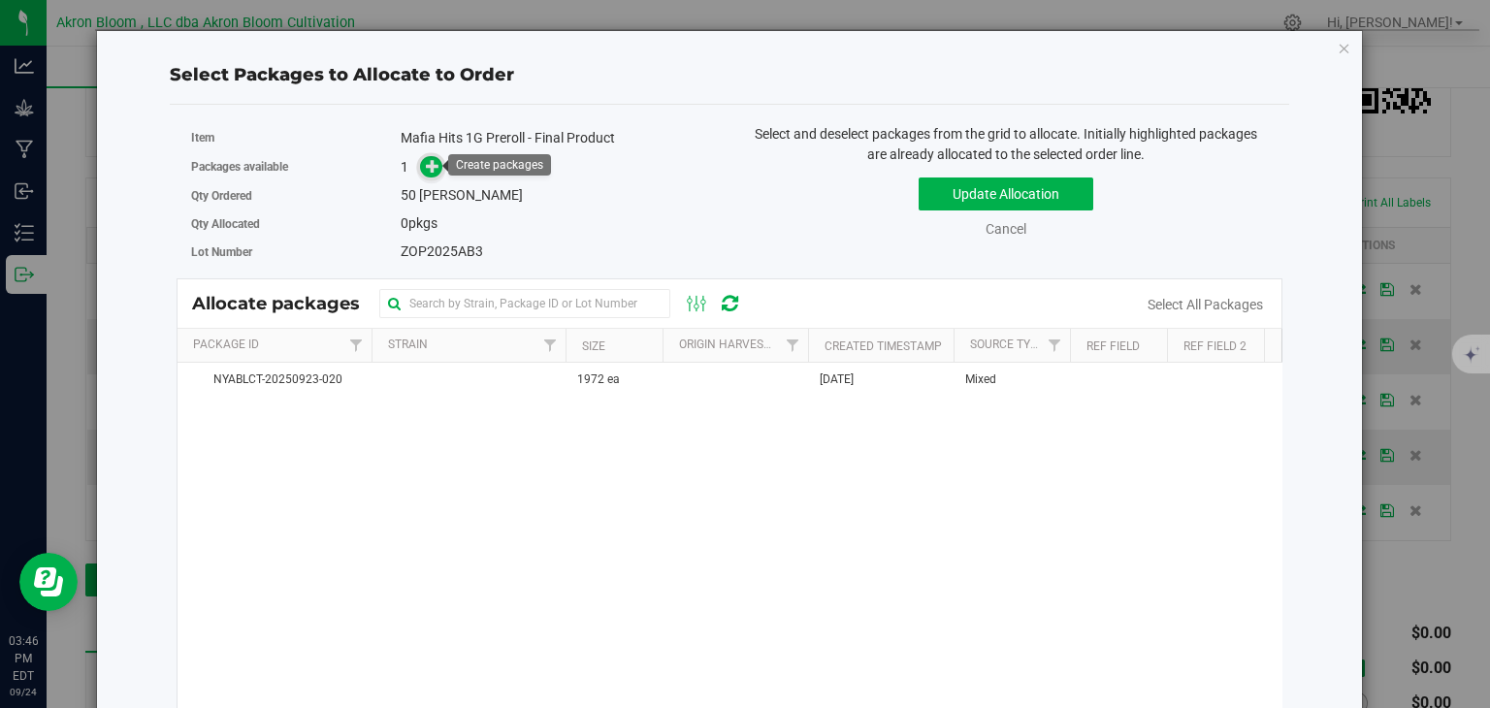
click at [440, 163] on icon at bounding box center [433, 166] width 14 height 14
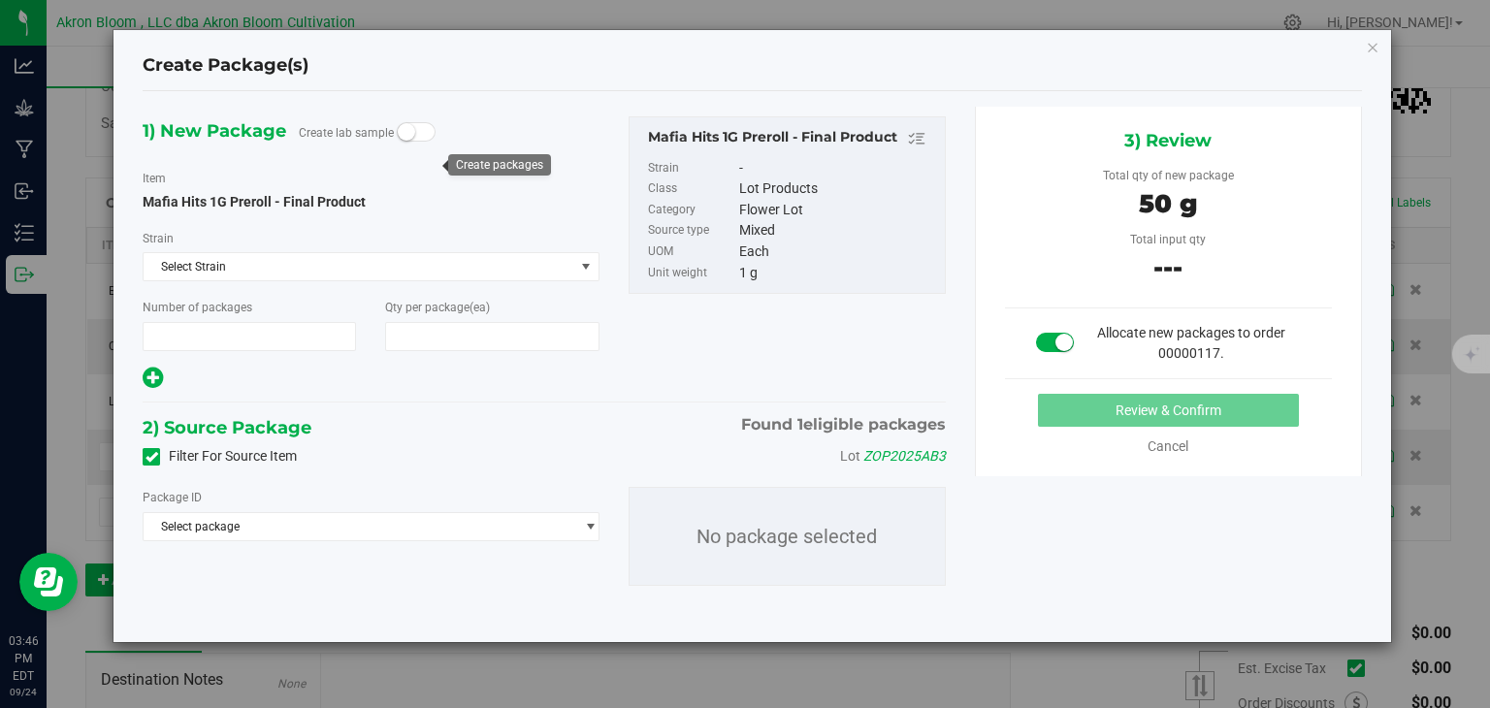
type input "1"
type input "50"
click at [587, 522] on span "select" at bounding box center [590, 527] width 15 height 16
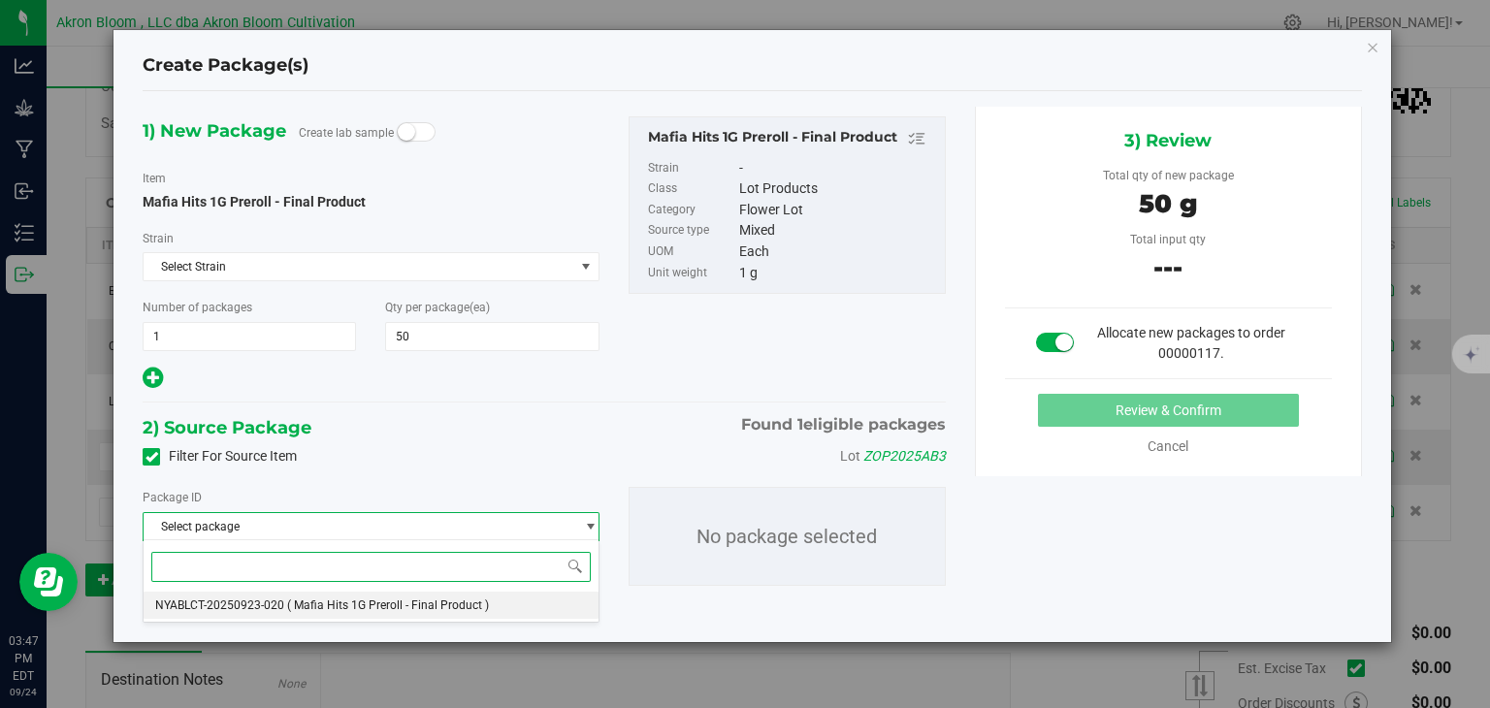
click at [551, 601] on li "NYABLCT-20250923-020 ( Mafia Hits 1G Preroll - Final Product )" at bounding box center [371, 605] width 454 height 27
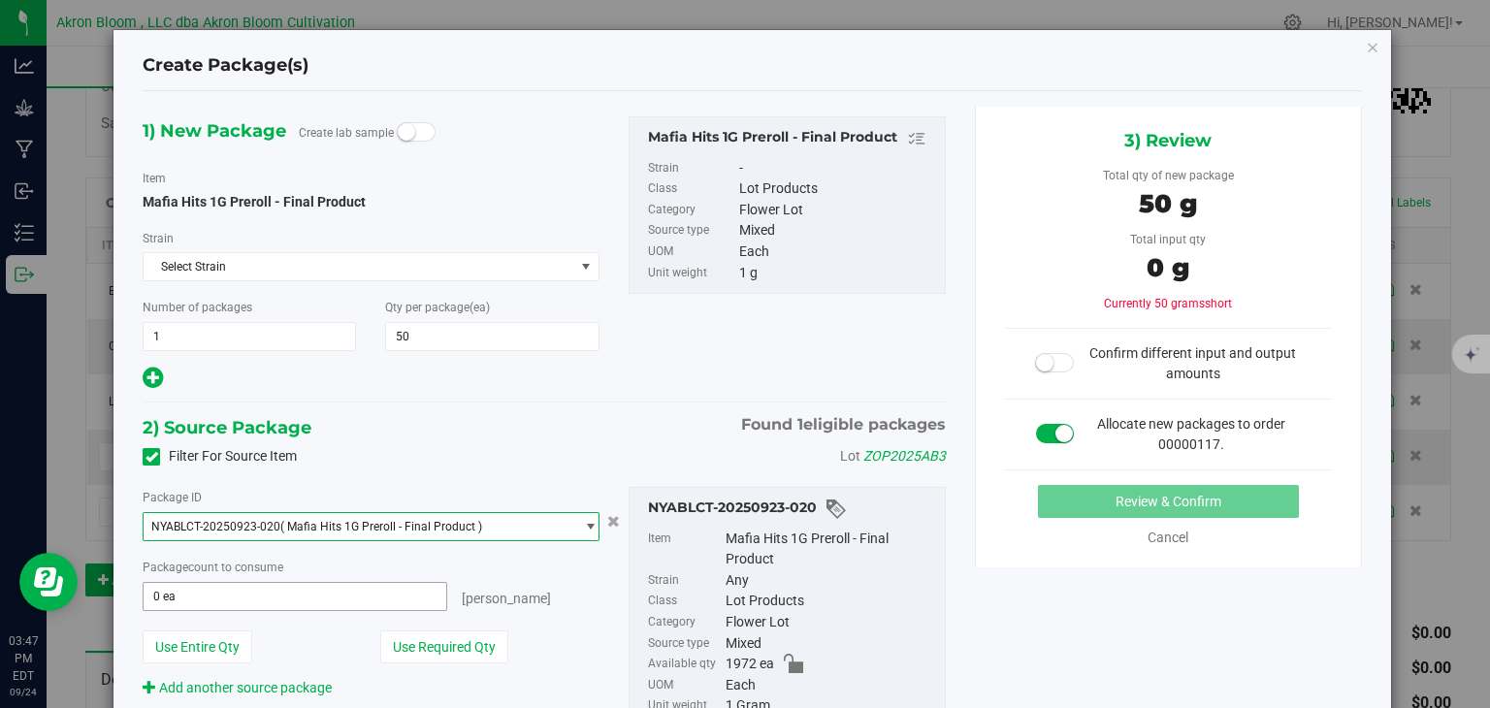
click at [400, 592] on span "0 ea 0" at bounding box center [295, 596] width 304 height 29
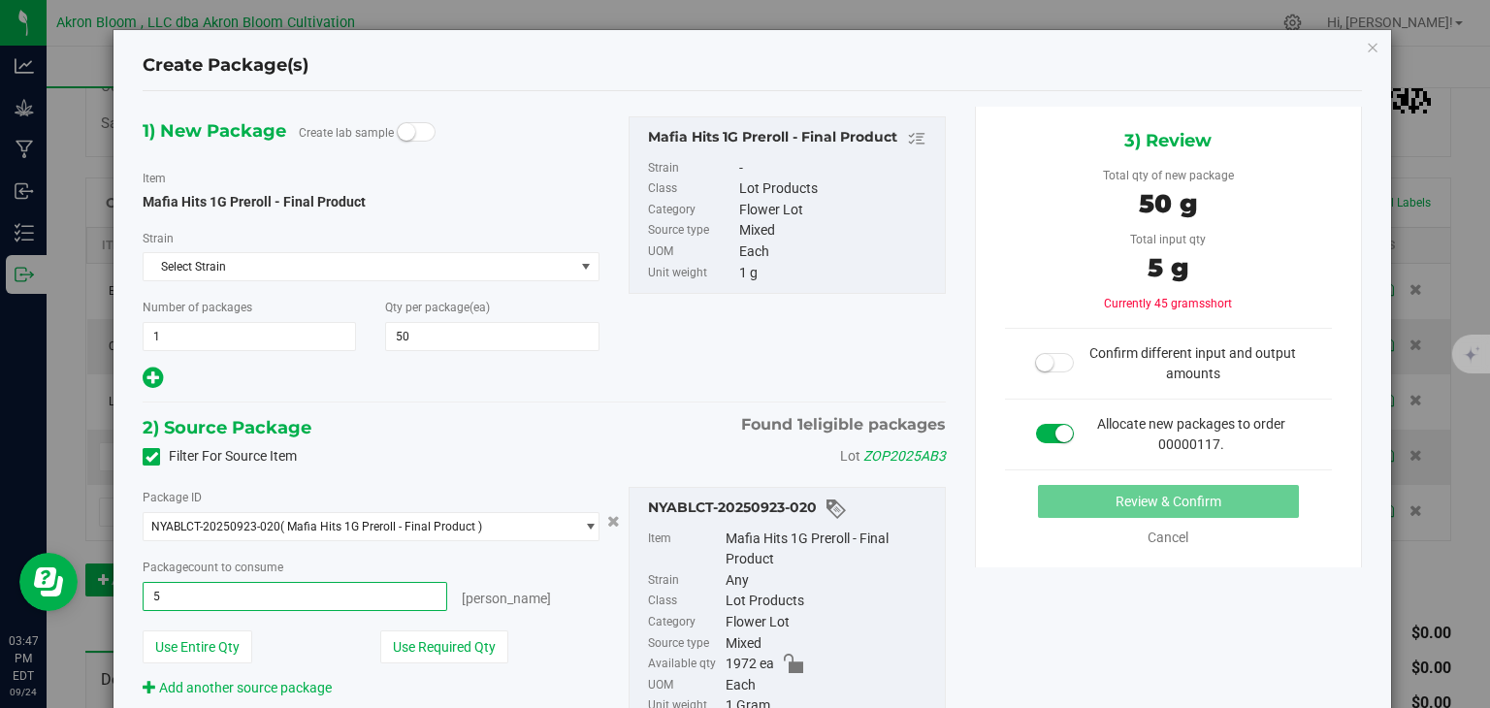
type input "50"
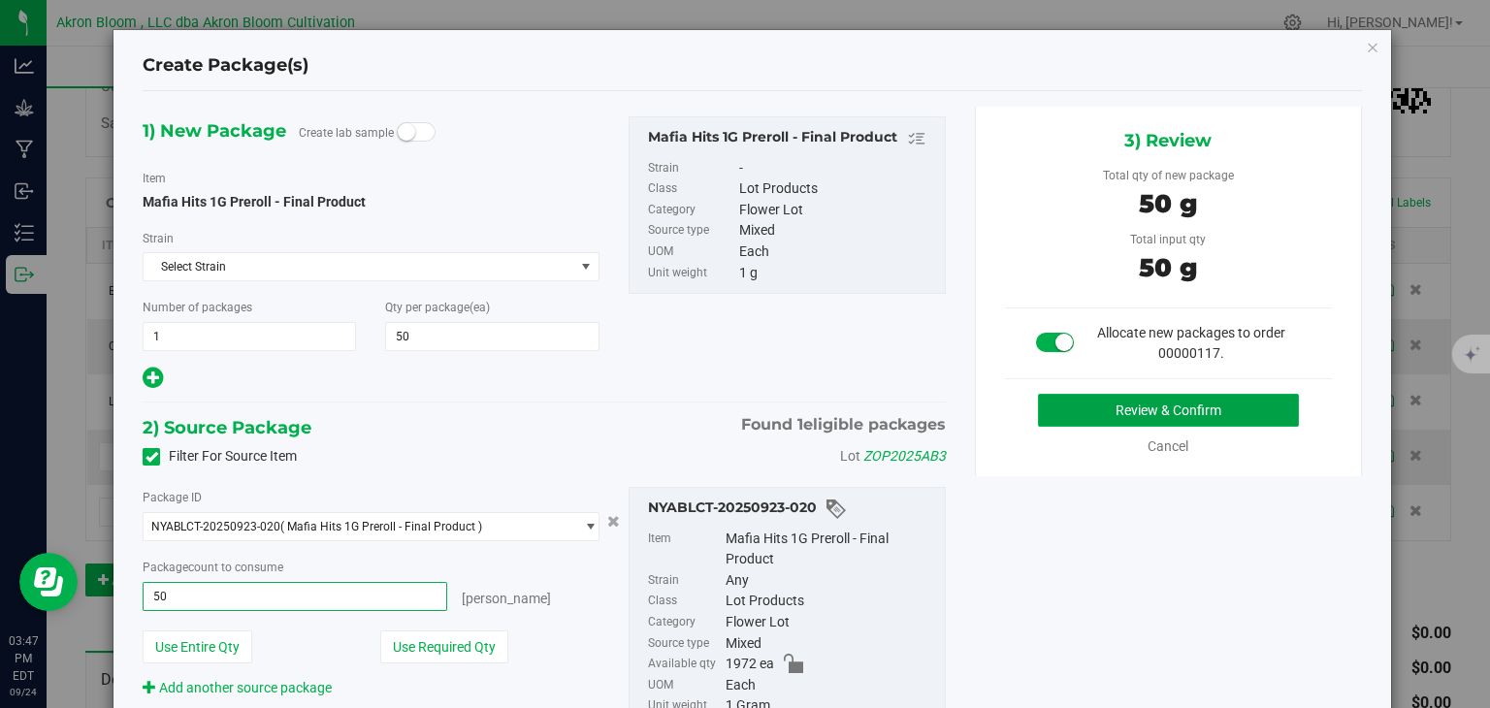
click at [1178, 400] on button "Review & Confirm" at bounding box center [1168, 410] width 261 height 33
type input "50 ea"
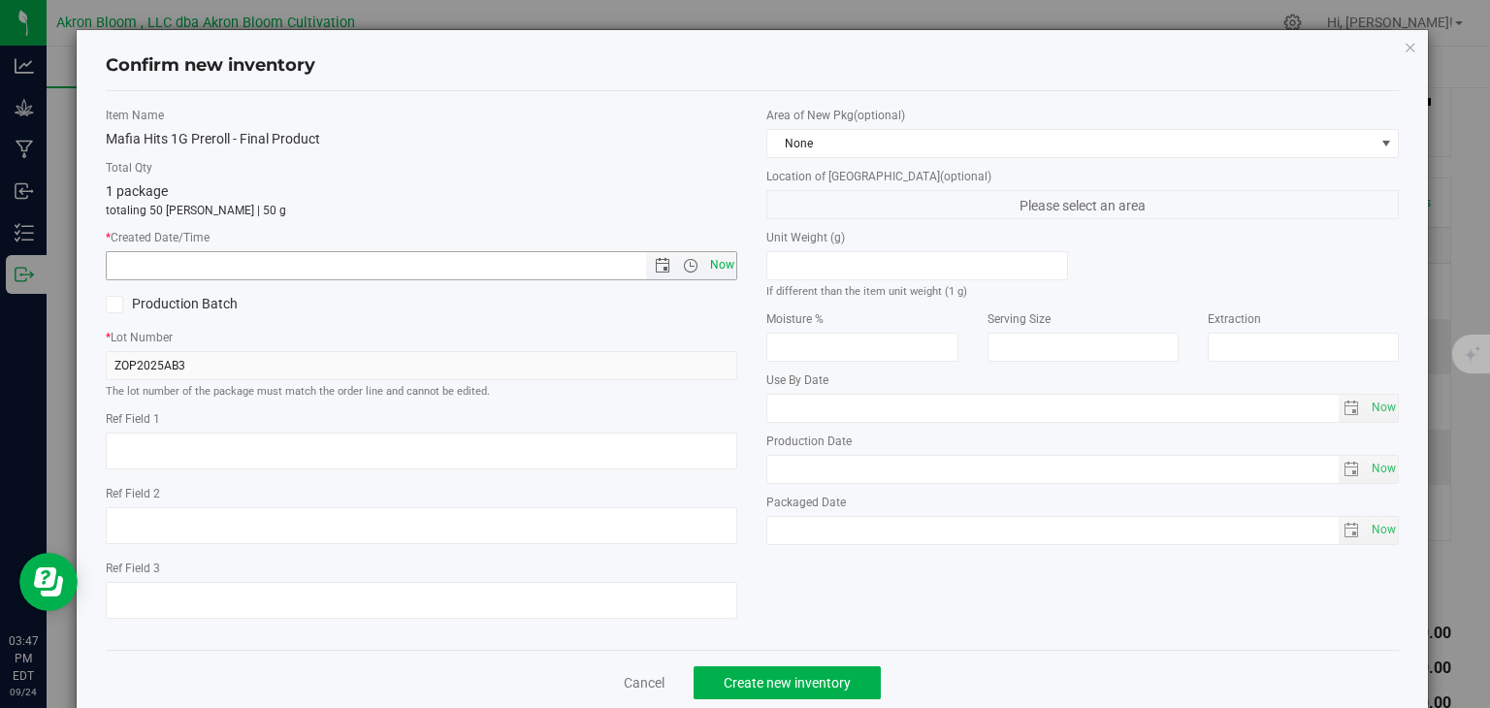
click at [730, 265] on span "Now" at bounding box center [721, 265] width 33 height 28
type input "[DATE] 3:47 PM"
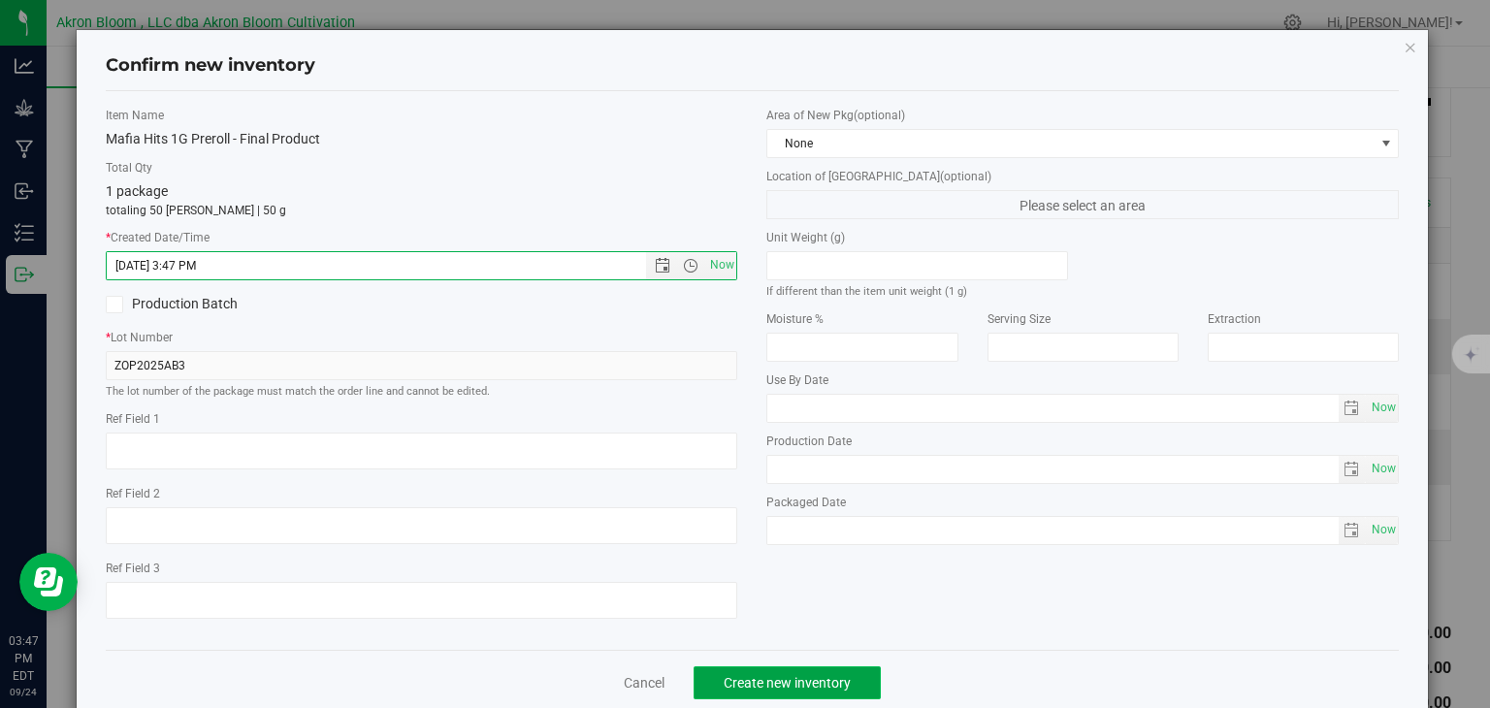
click at [775, 682] on span "Create new inventory" at bounding box center [787, 683] width 127 height 16
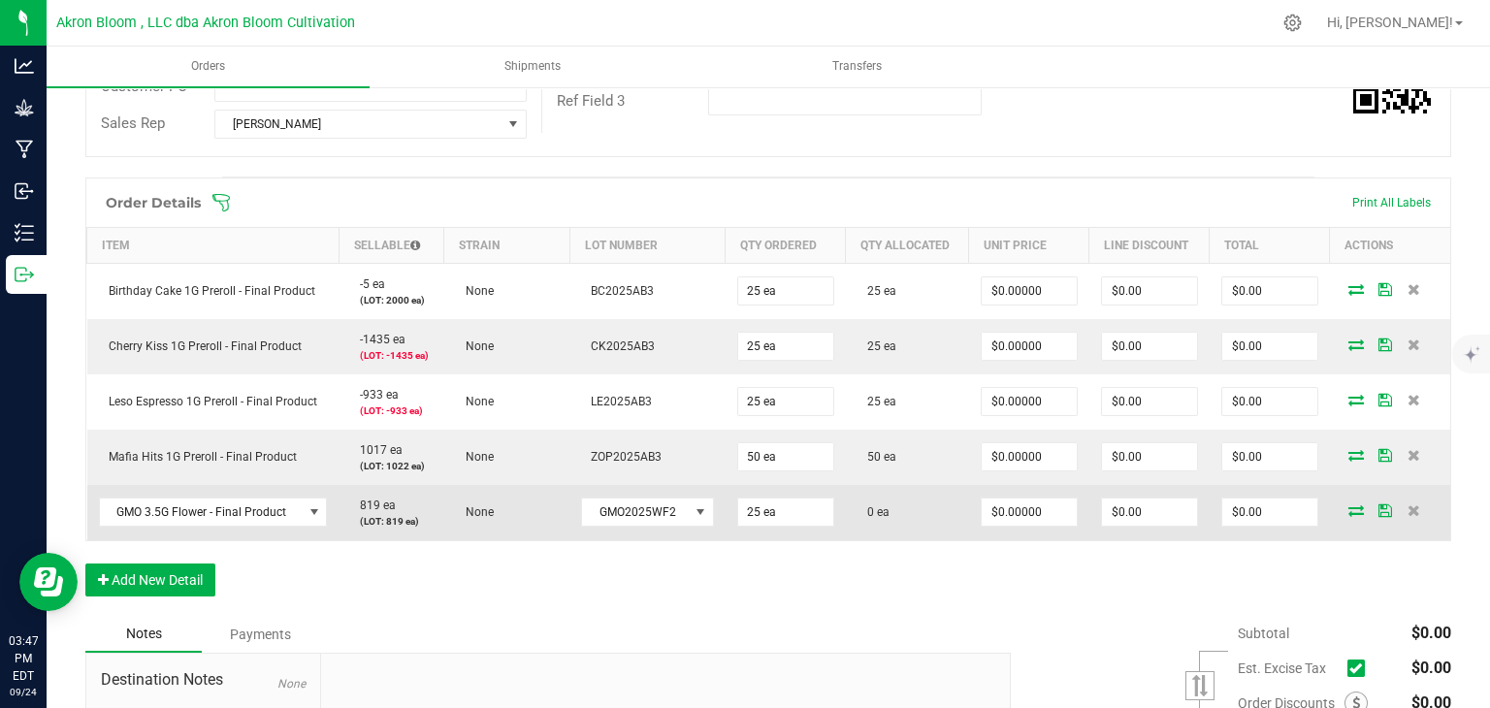
click at [1355, 509] on icon at bounding box center [1357, 511] width 16 height 12
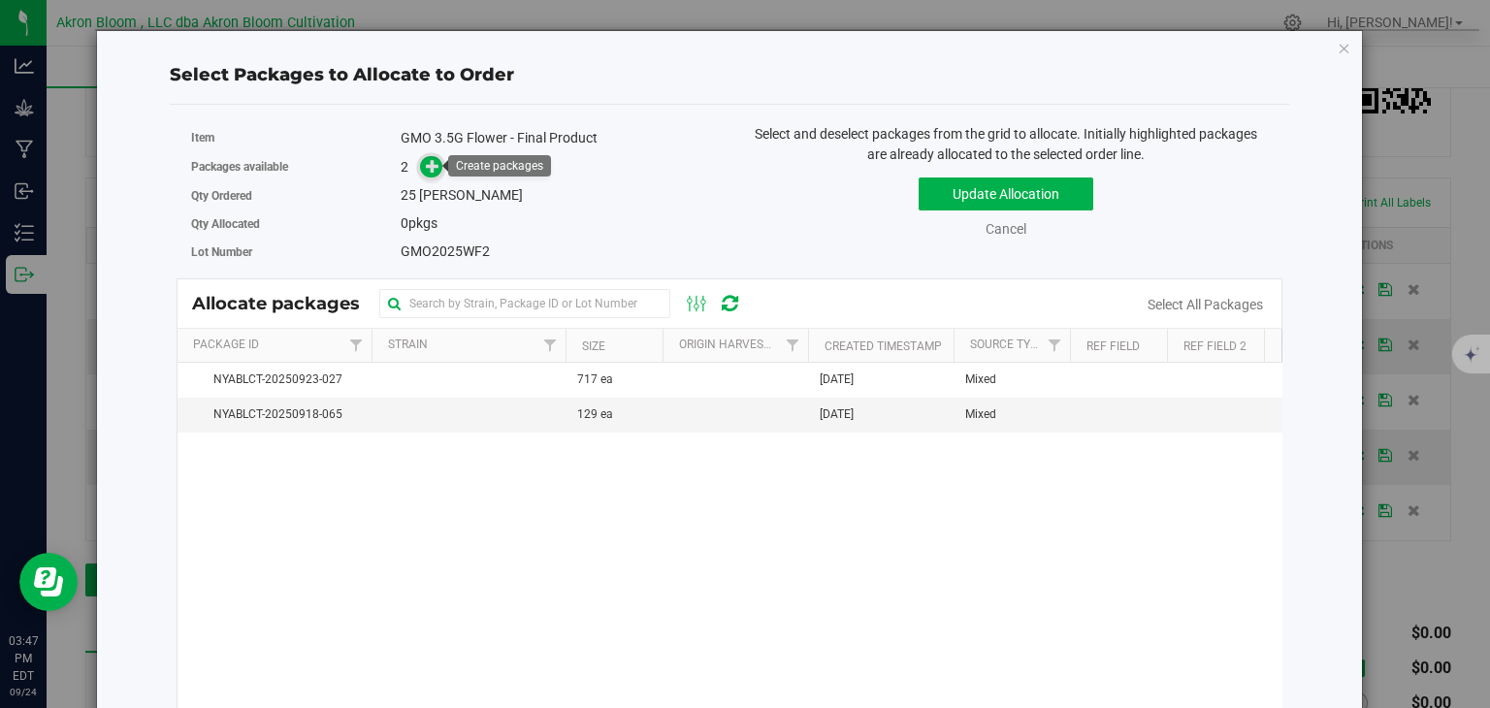
click at [434, 163] on icon at bounding box center [433, 166] width 14 height 14
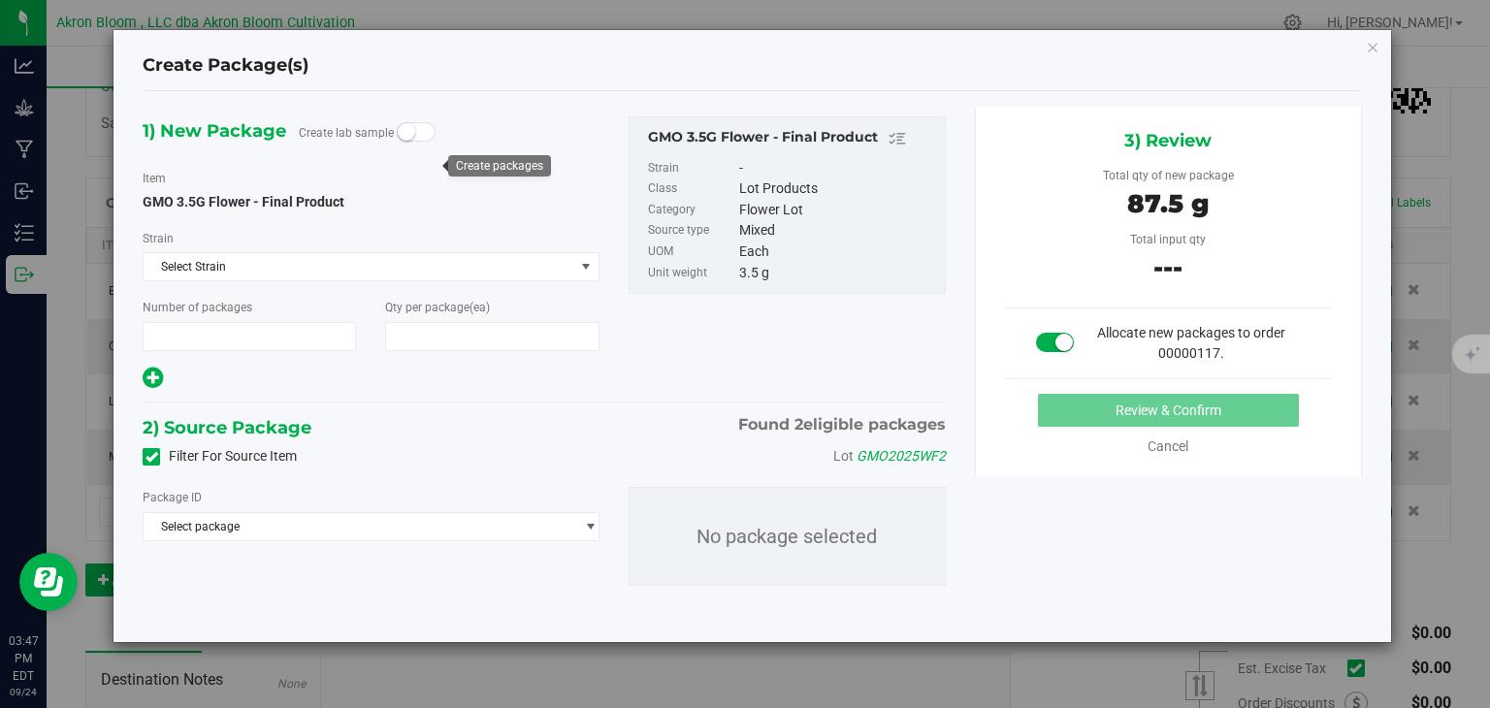
type input "1"
type input "25"
click at [593, 519] on span "select" at bounding box center [590, 527] width 15 height 16
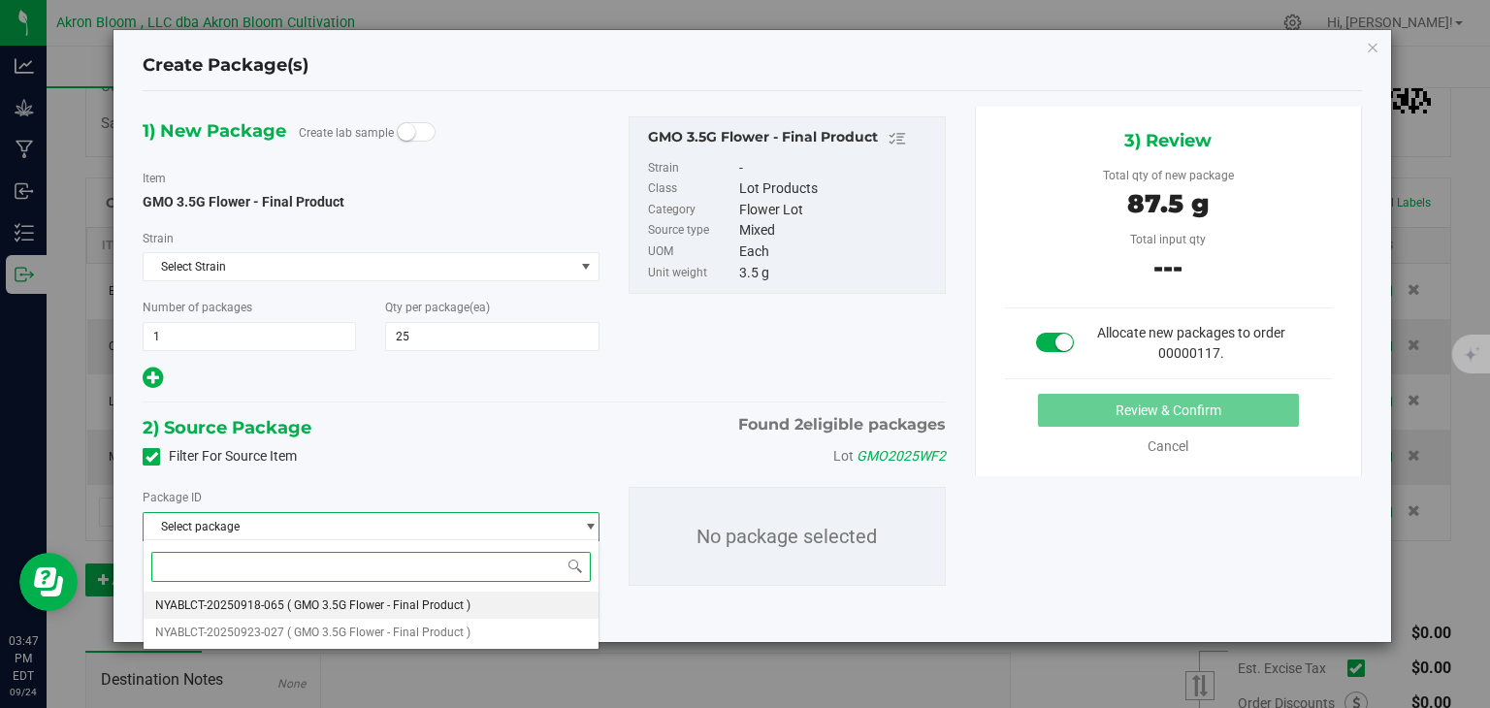
click at [426, 601] on span "( GMO 3.5G Flower - Final Product )" at bounding box center [378, 606] width 183 height 14
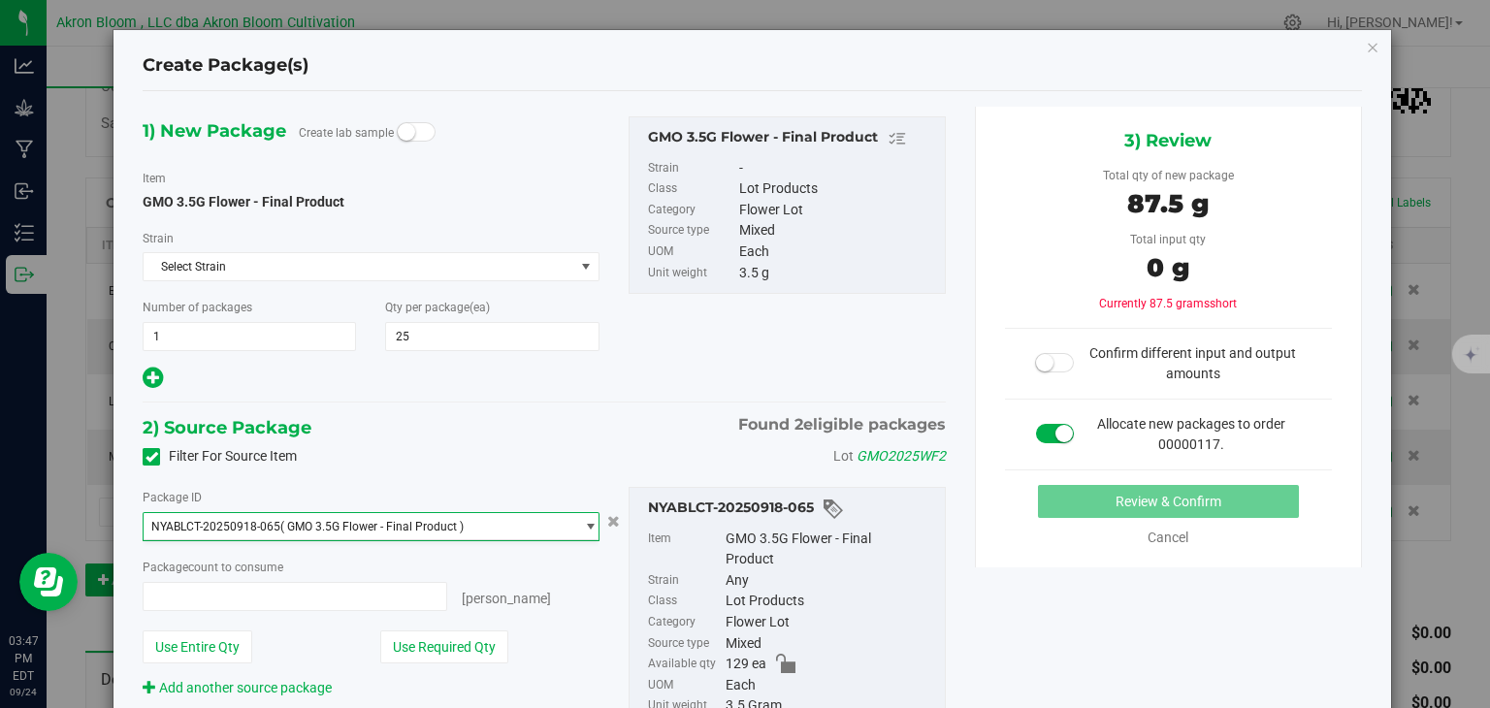
type input "0 ea"
click at [292, 590] on span "0 ea 0" at bounding box center [295, 596] width 304 height 29
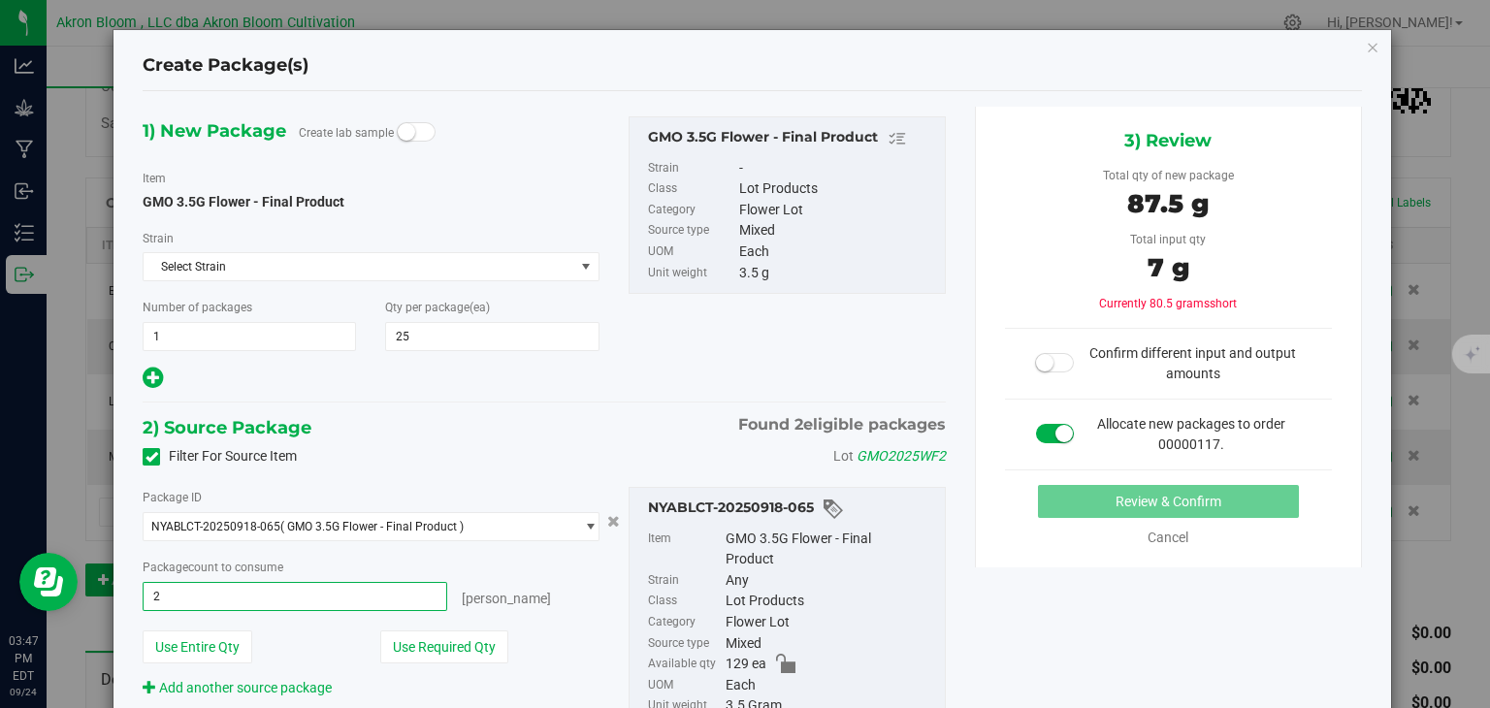
type input "25"
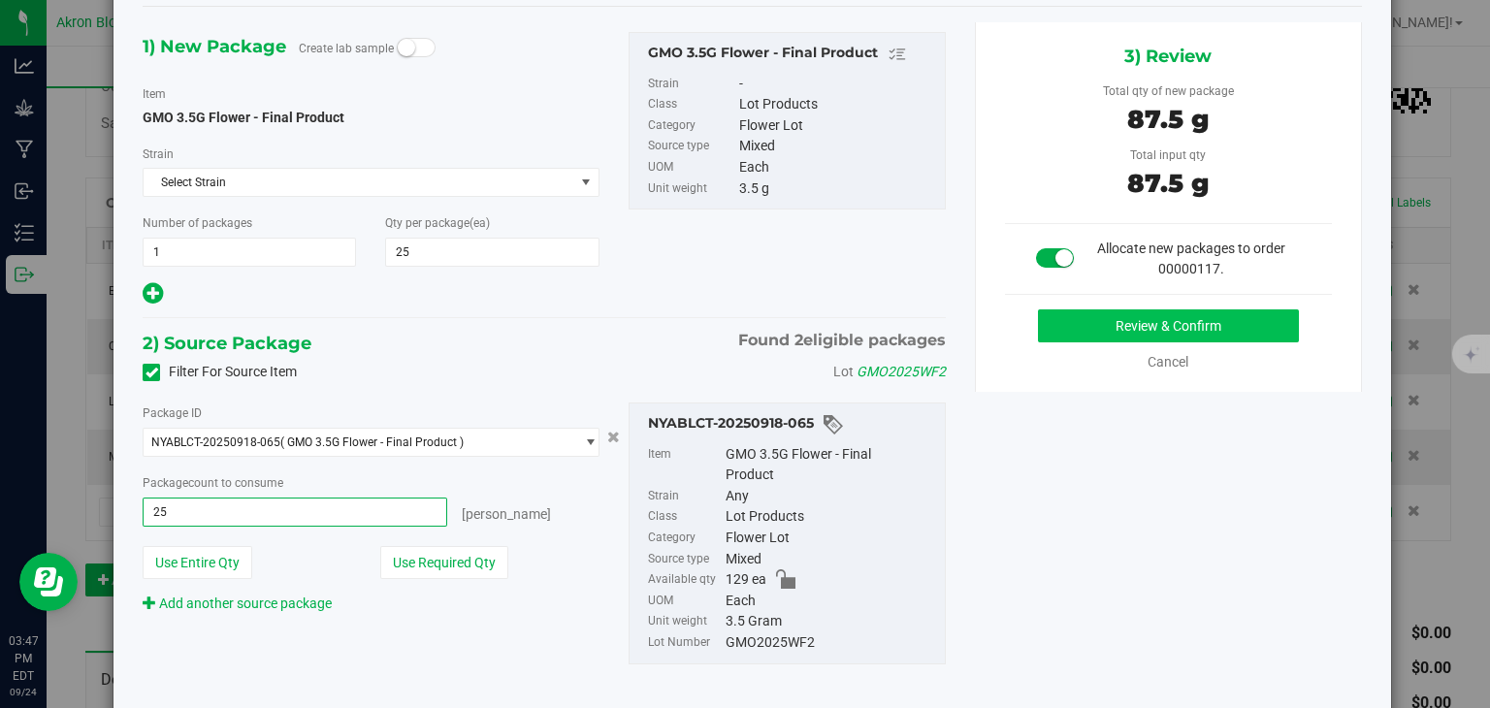
scroll to position [93, 0]
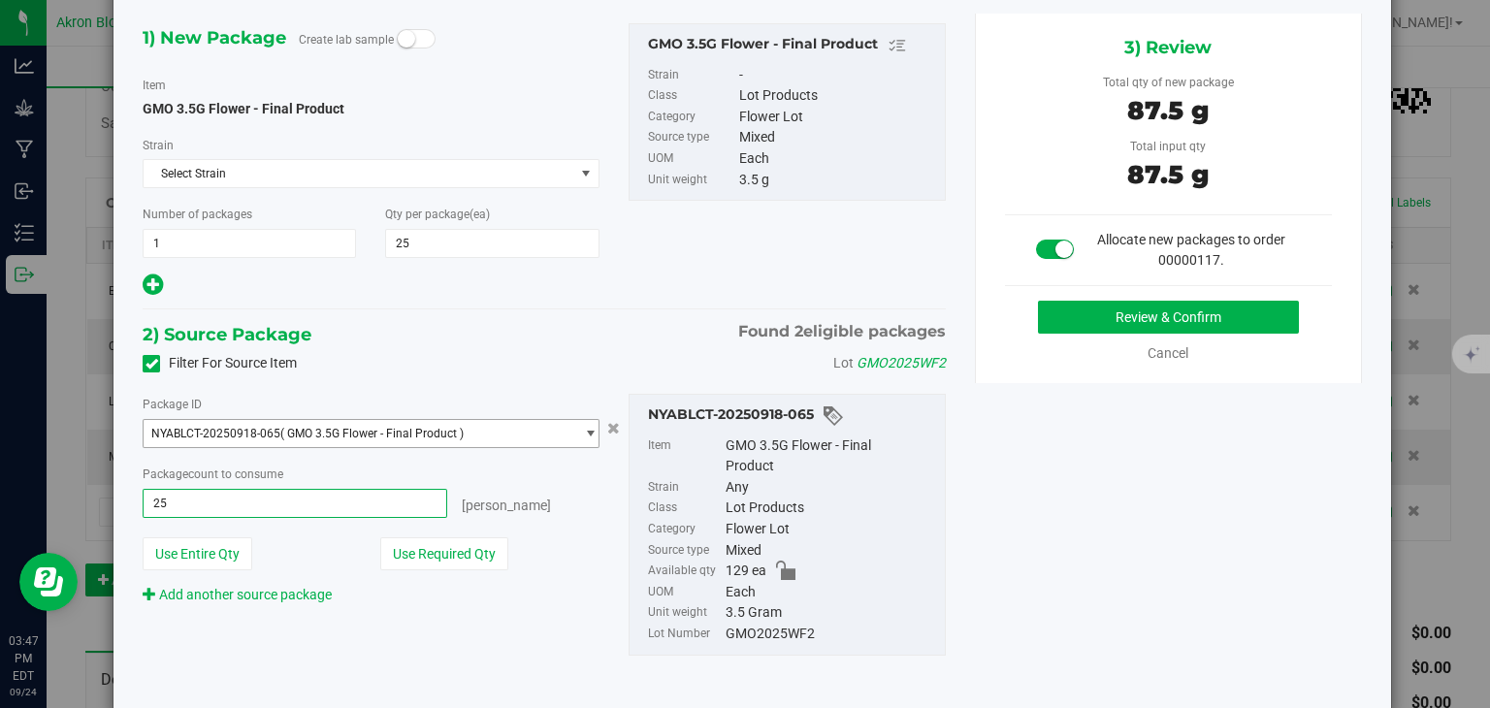
click at [590, 429] on span "select" at bounding box center [590, 434] width 15 height 16
type input "25 ea"
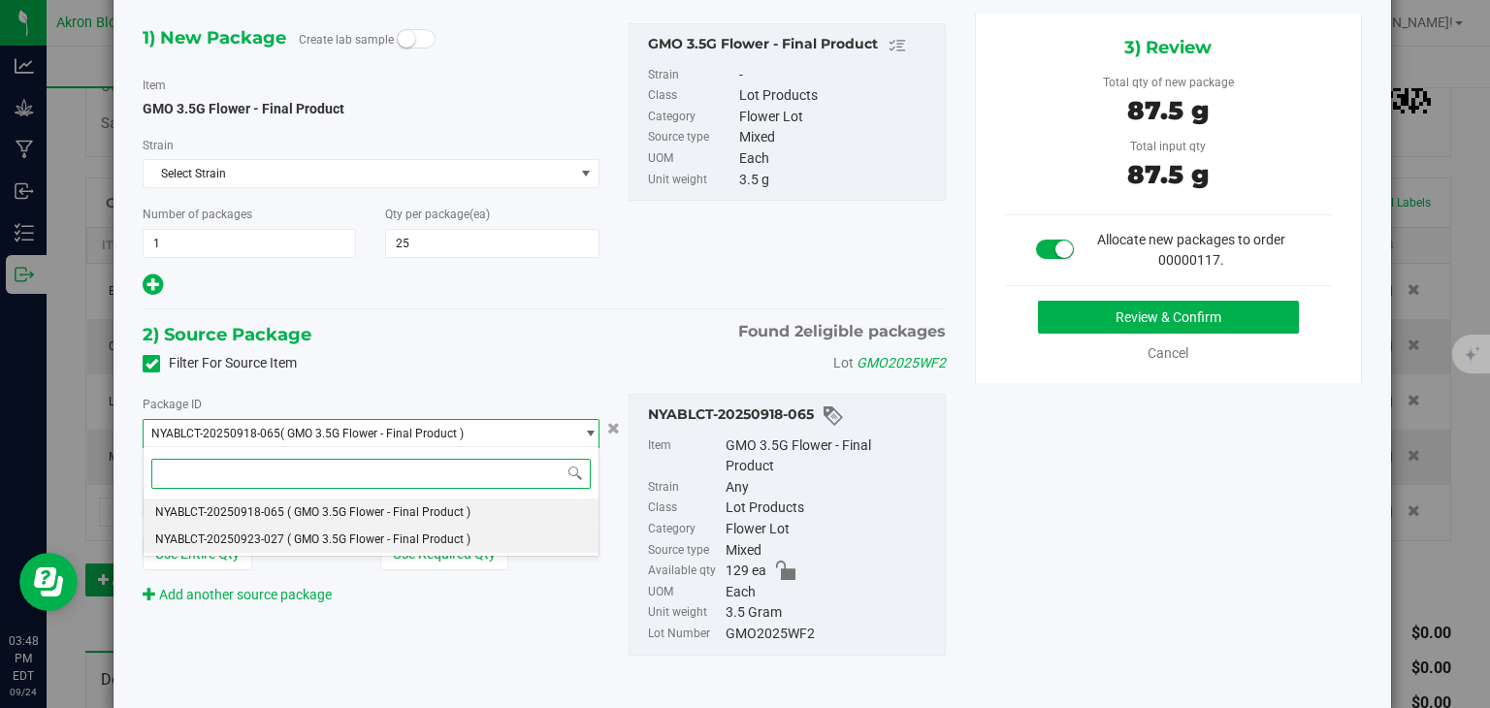
click at [506, 537] on li "NYABLCT-20250923-027 ( GMO 3.5G Flower - Final Product )" at bounding box center [371, 539] width 454 height 27
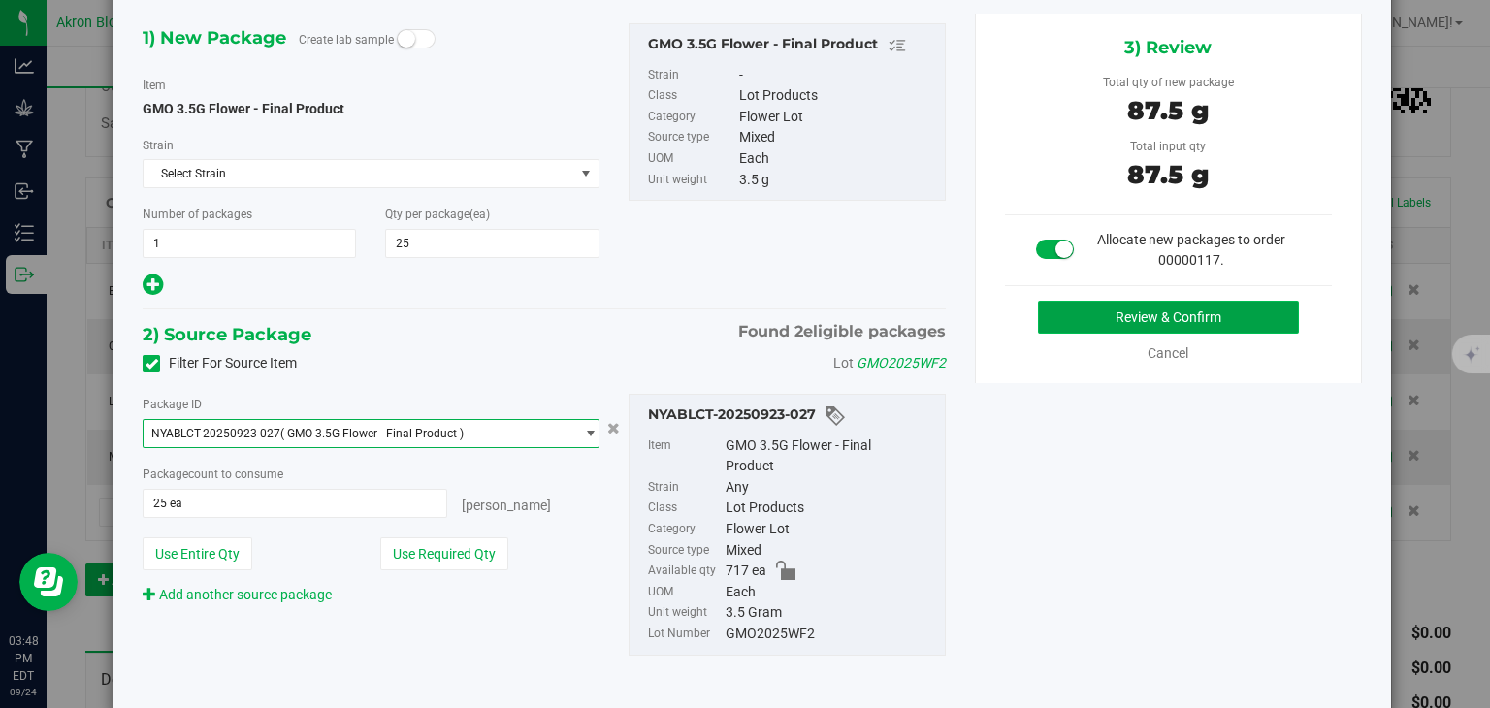
click at [1102, 307] on button "Review & Confirm" at bounding box center [1168, 317] width 261 height 33
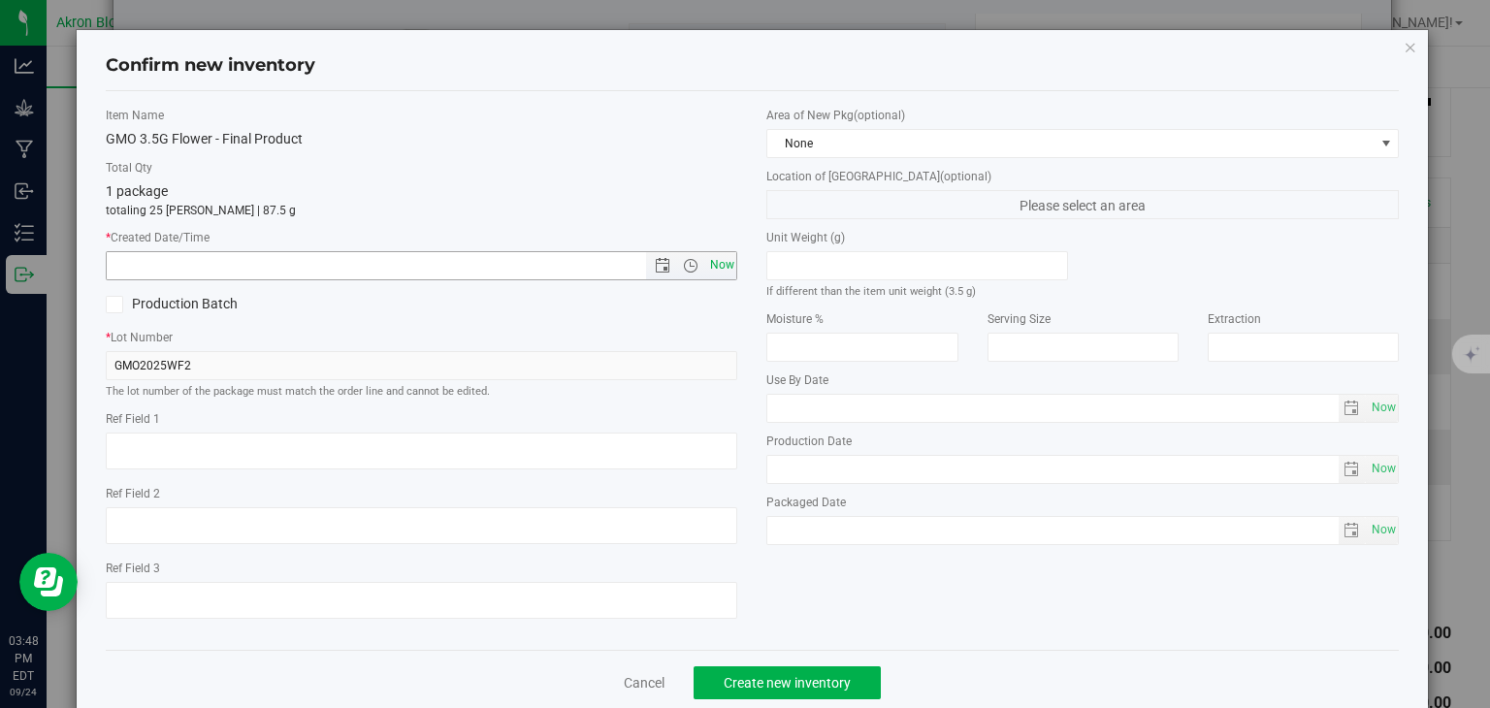
click at [721, 263] on span "Now" at bounding box center [721, 265] width 33 height 28
type input "[DATE] 3:48 PM"
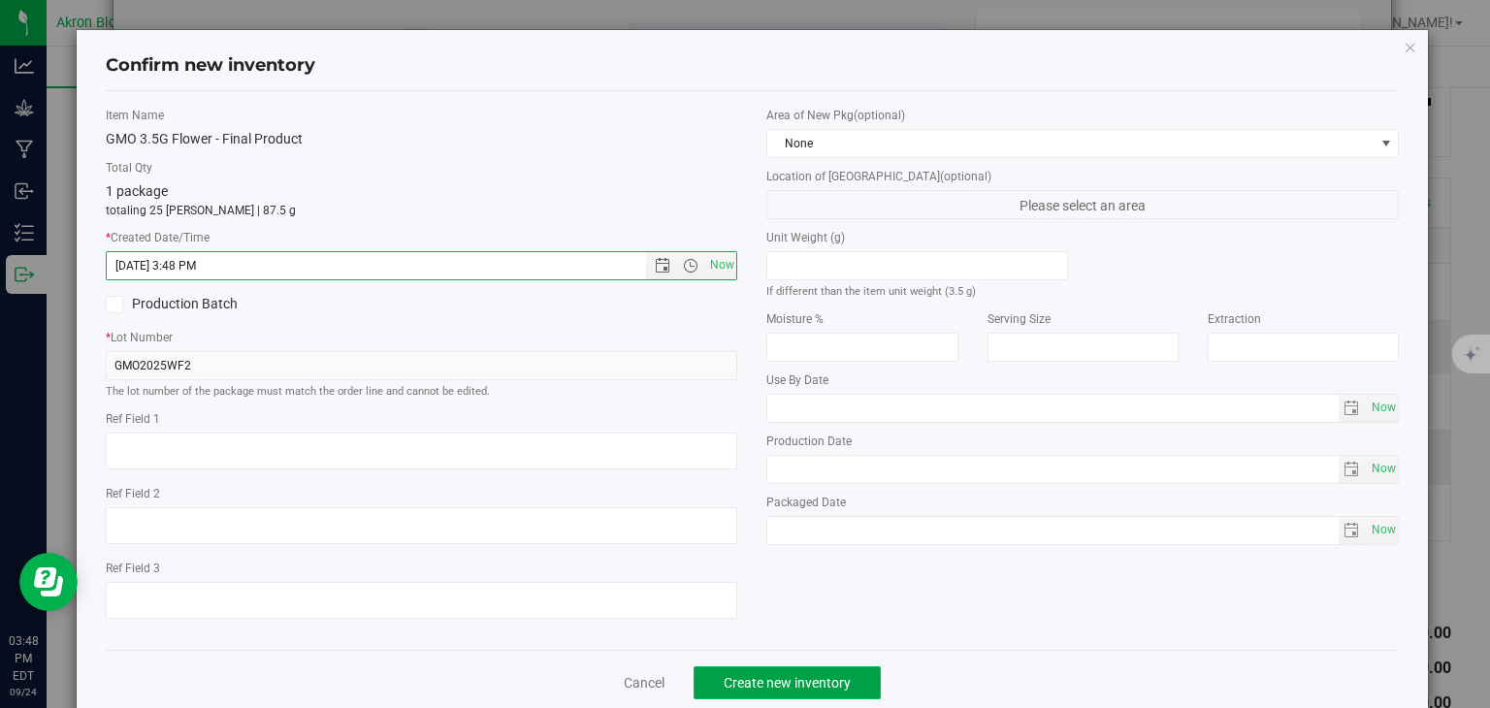
click at [853, 681] on button "Create new inventory" at bounding box center [787, 683] width 187 height 33
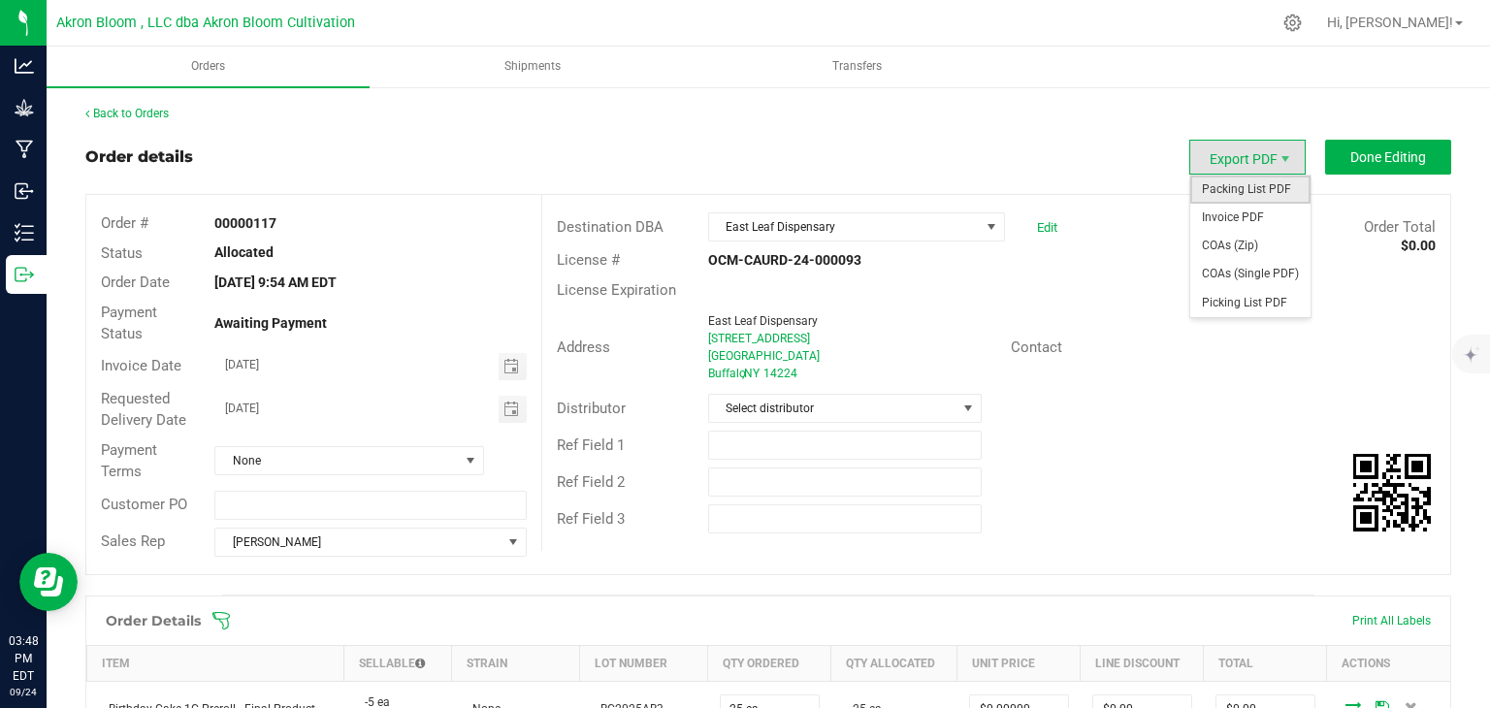
click at [1260, 180] on span "Packing List PDF" at bounding box center [1251, 190] width 120 height 28
click at [1246, 302] on span "Picking List PDF" at bounding box center [1251, 303] width 120 height 28
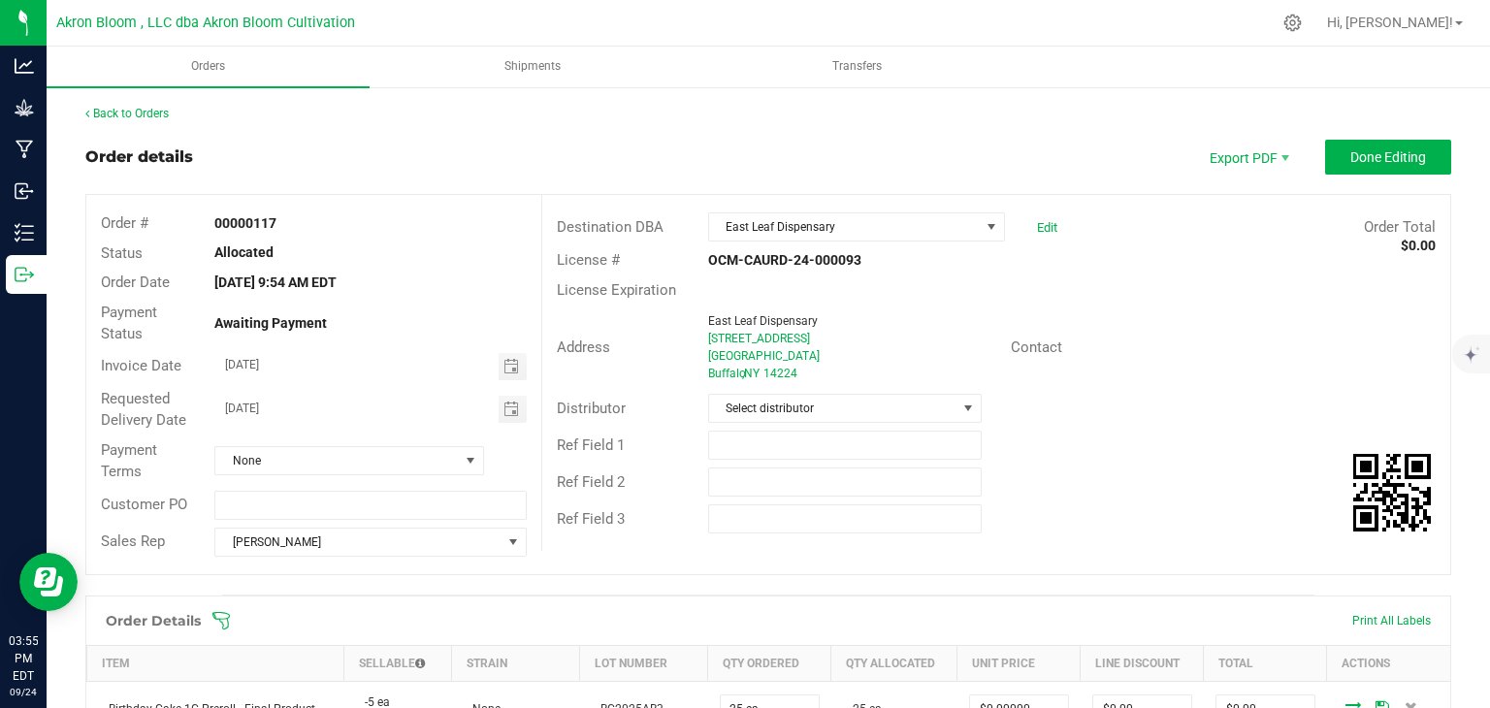
click at [681, 223] on div "Destination DBA" at bounding box center [617, 227] width 151 height 22
click at [571, 68] on span "Shipments" at bounding box center [532, 66] width 109 height 16
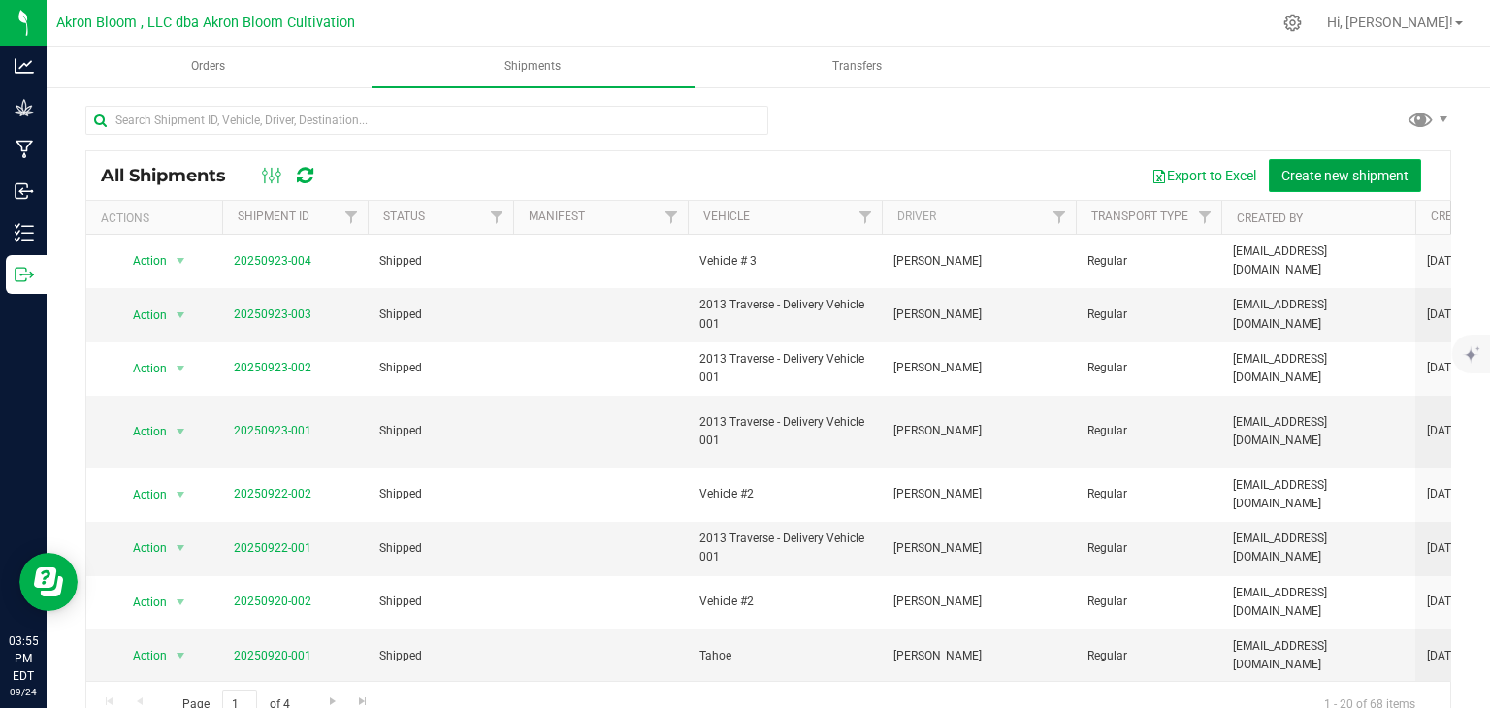
click at [1322, 172] on span "Create new shipment" at bounding box center [1345, 176] width 127 height 16
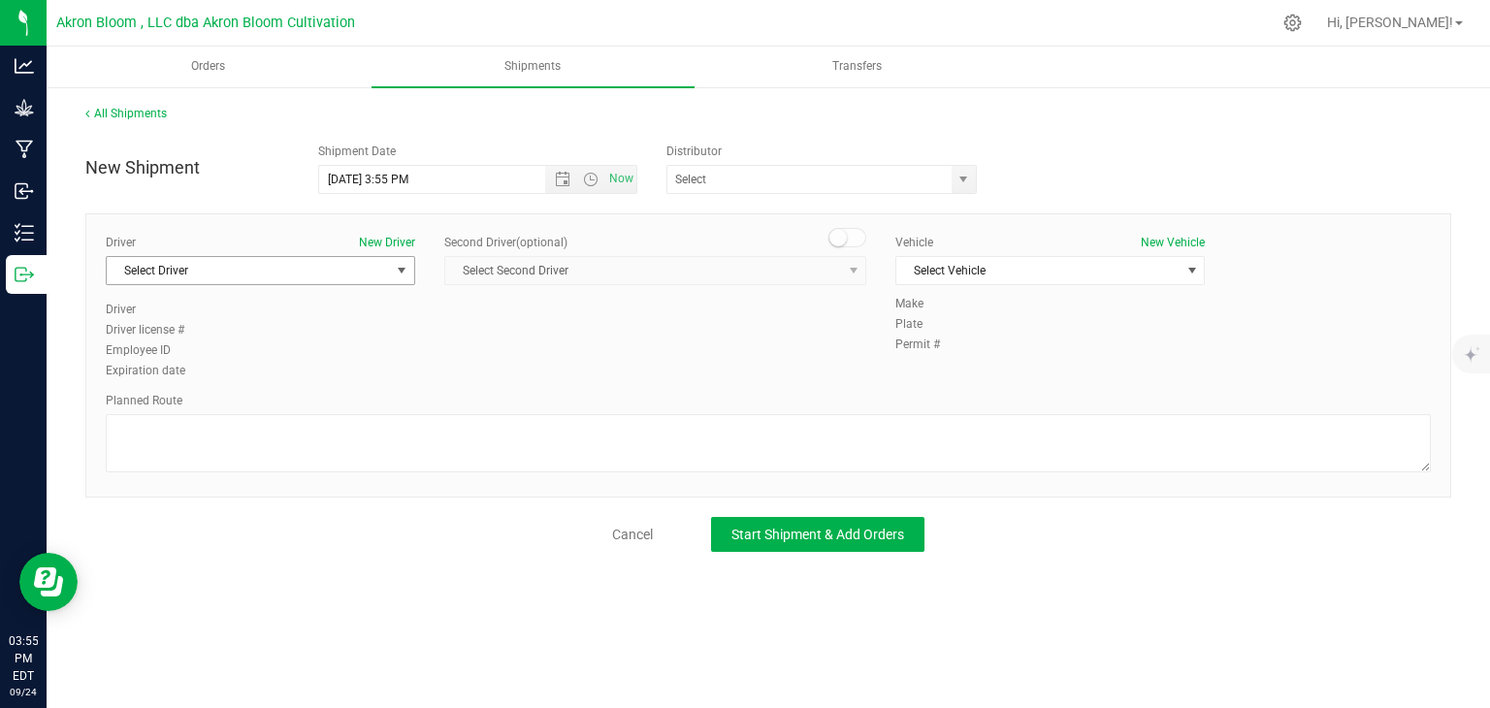
click at [405, 267] on span "select" at bounding box center [402, 271] width 16 height 16
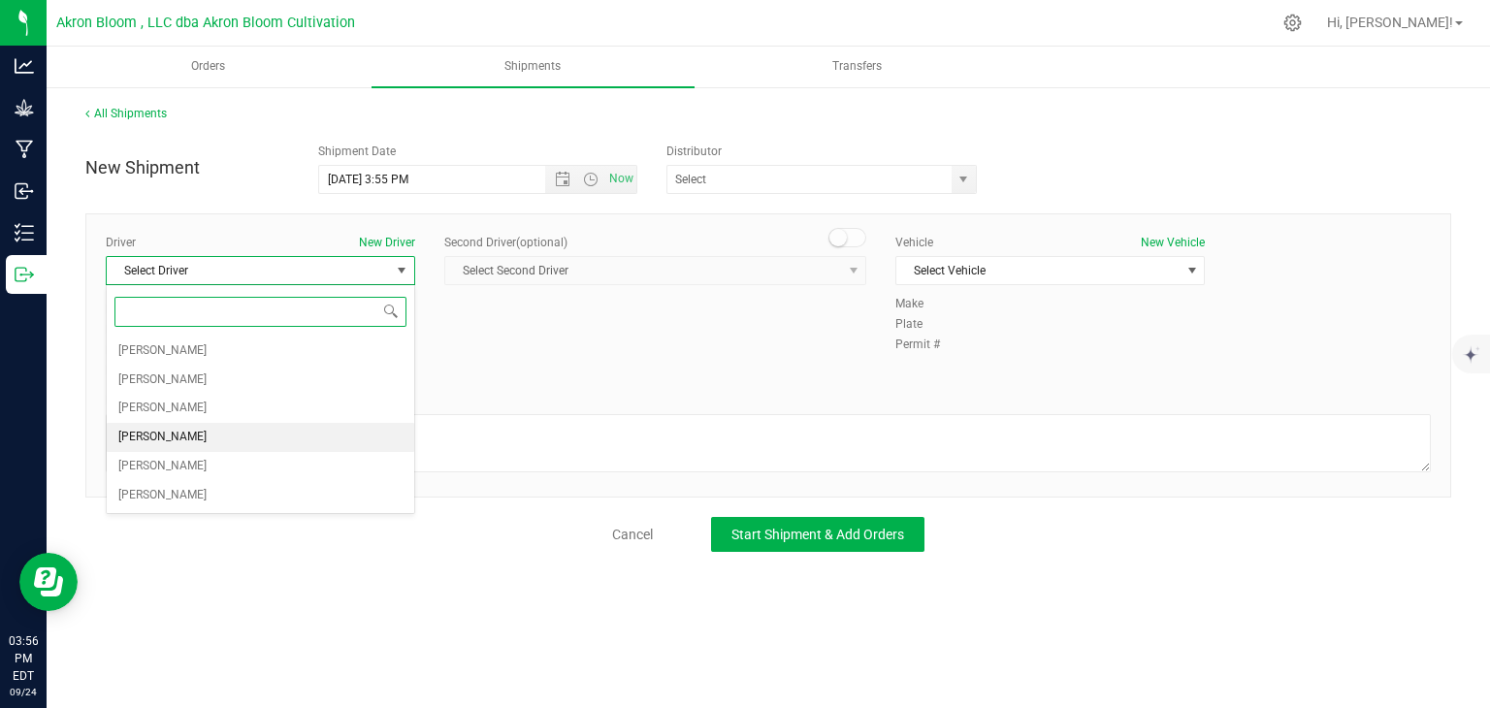
click at [320, 431] on li "[PERSON_NAME]" at bounding box center [261, 437] width 308 height 29
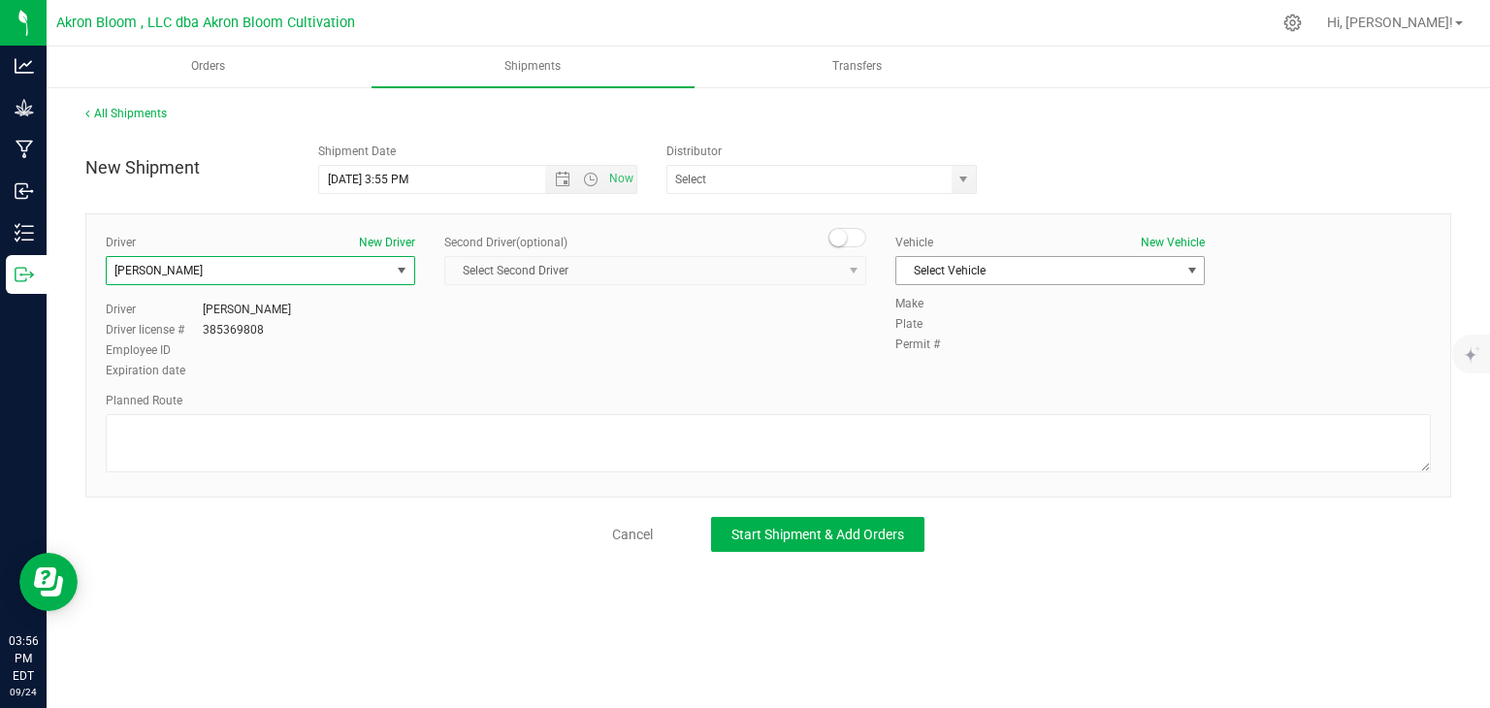
click at [1194, 263] on span "select" at bounding box center [1193, 271] width 16 height 16
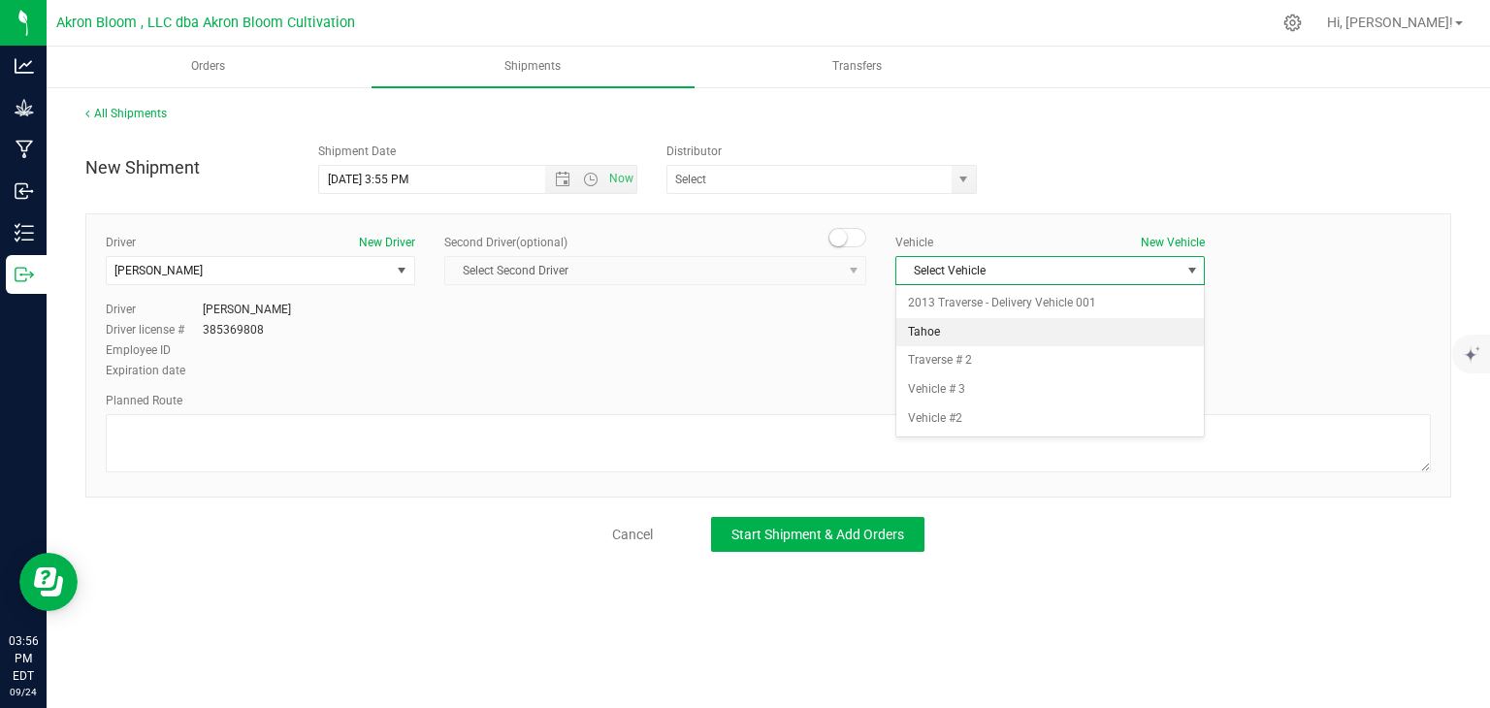
click at [1097, 335] on li "Tahoe" at bounding box center [1051, 332] width 308 height 29
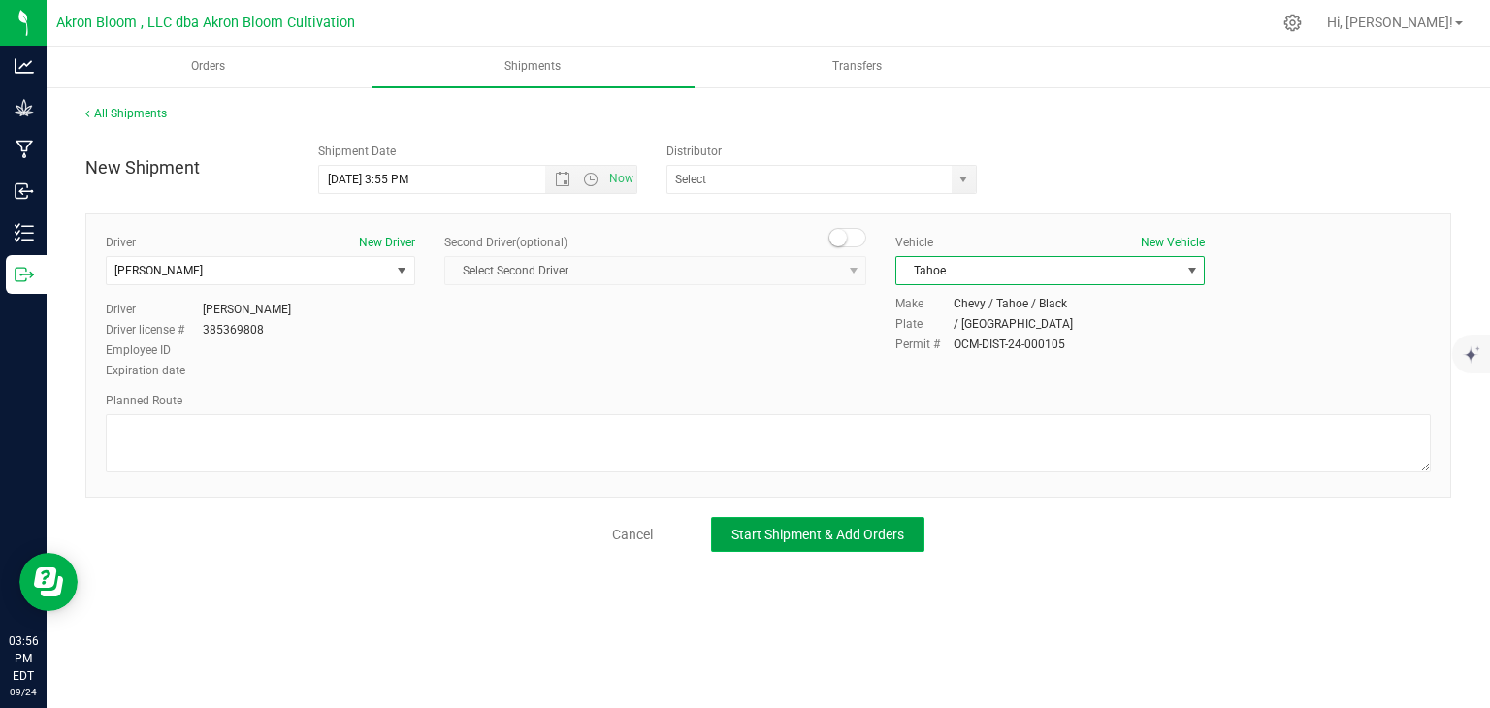
click at [832, 529] on span "Start Shipment & Add Orders" at bounding box center [818, 535] width 173 height 16
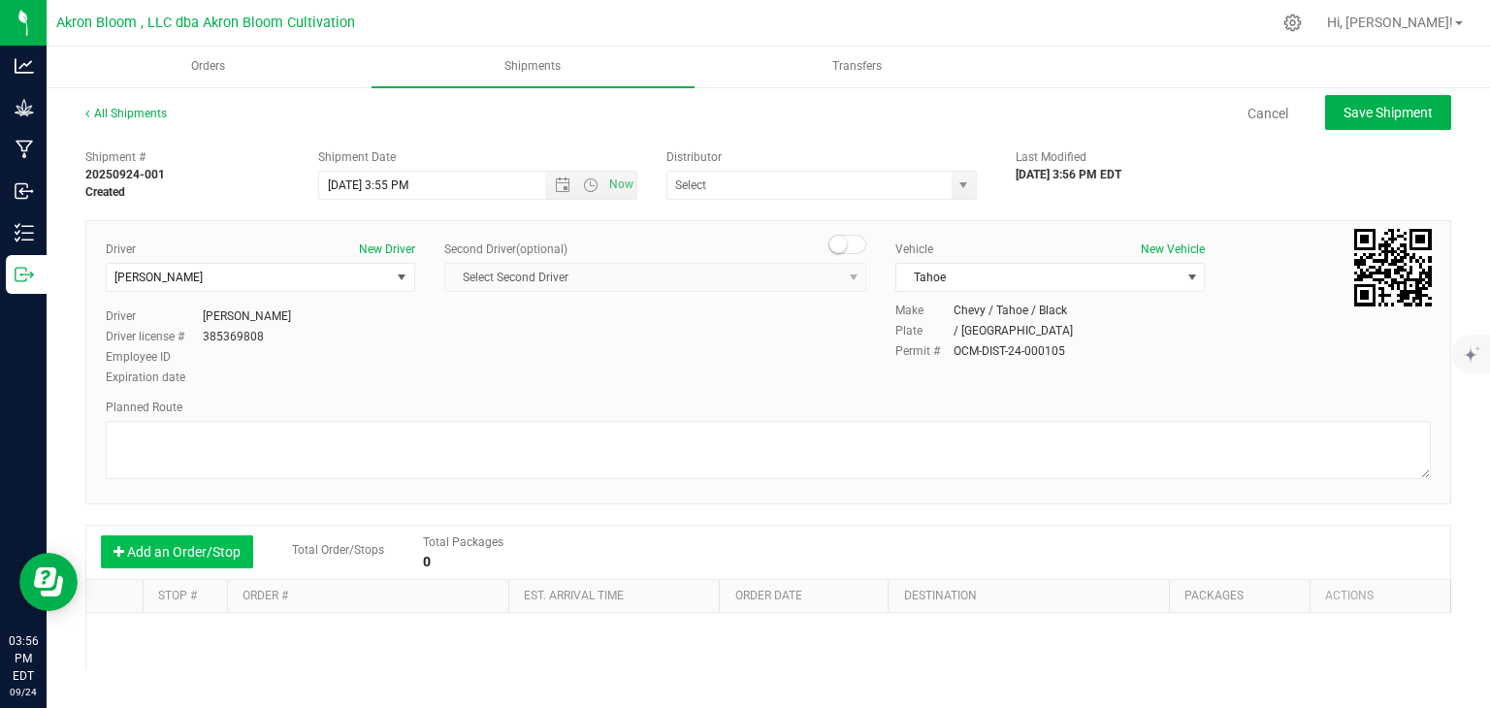
click at [204, 546] on button "Add an Order/Stop" at bounding box center [177, 552] width 152 height 33
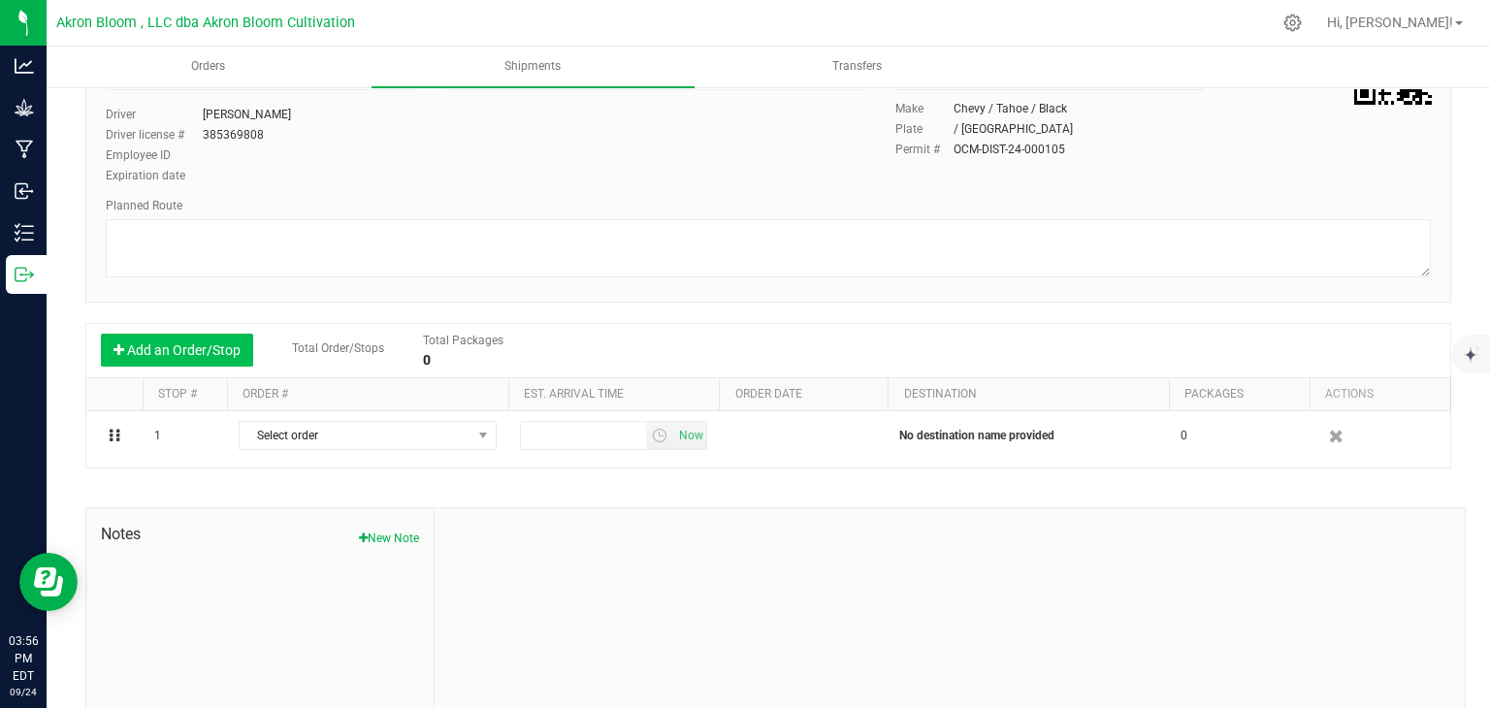
scroll to position [204, 0]
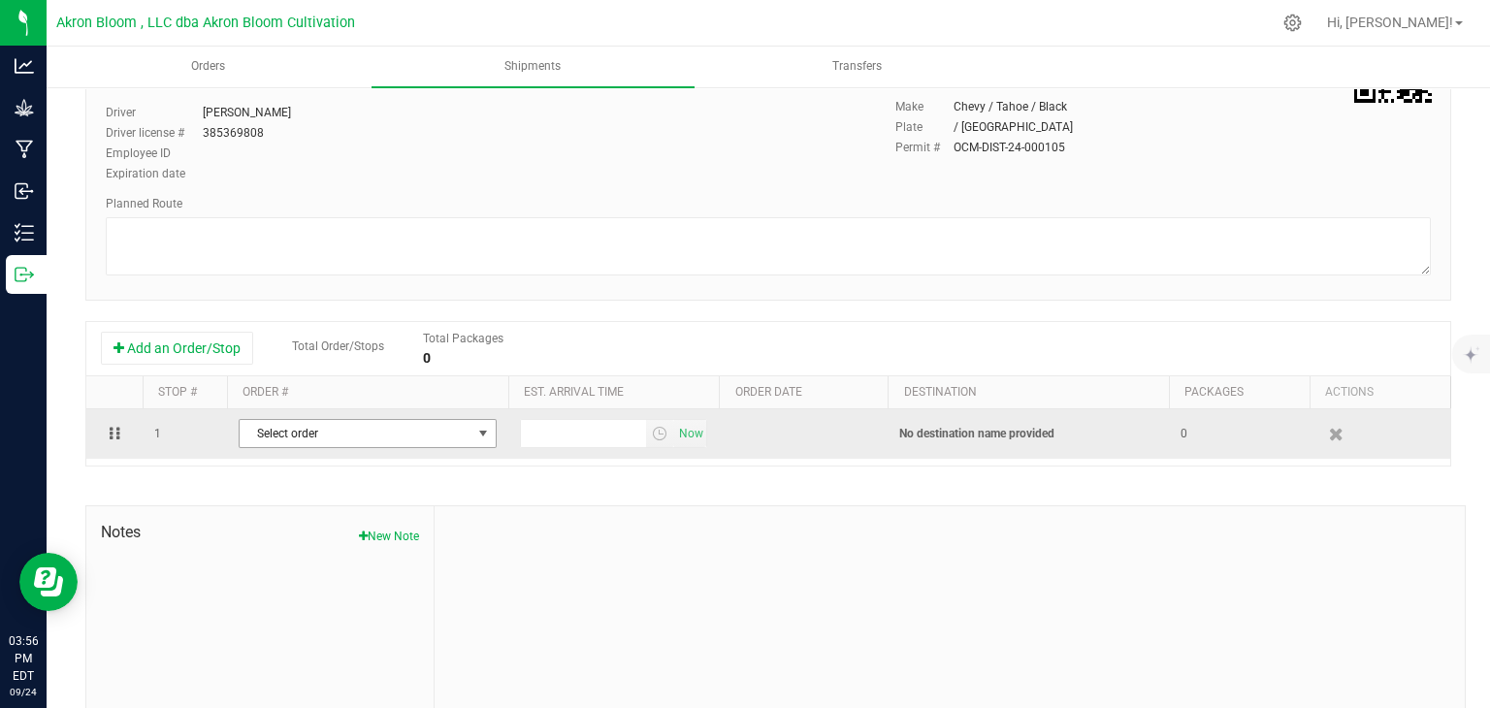
click at [485, 433] on span "select" at bounding box center [483, 434] width 16 height 16
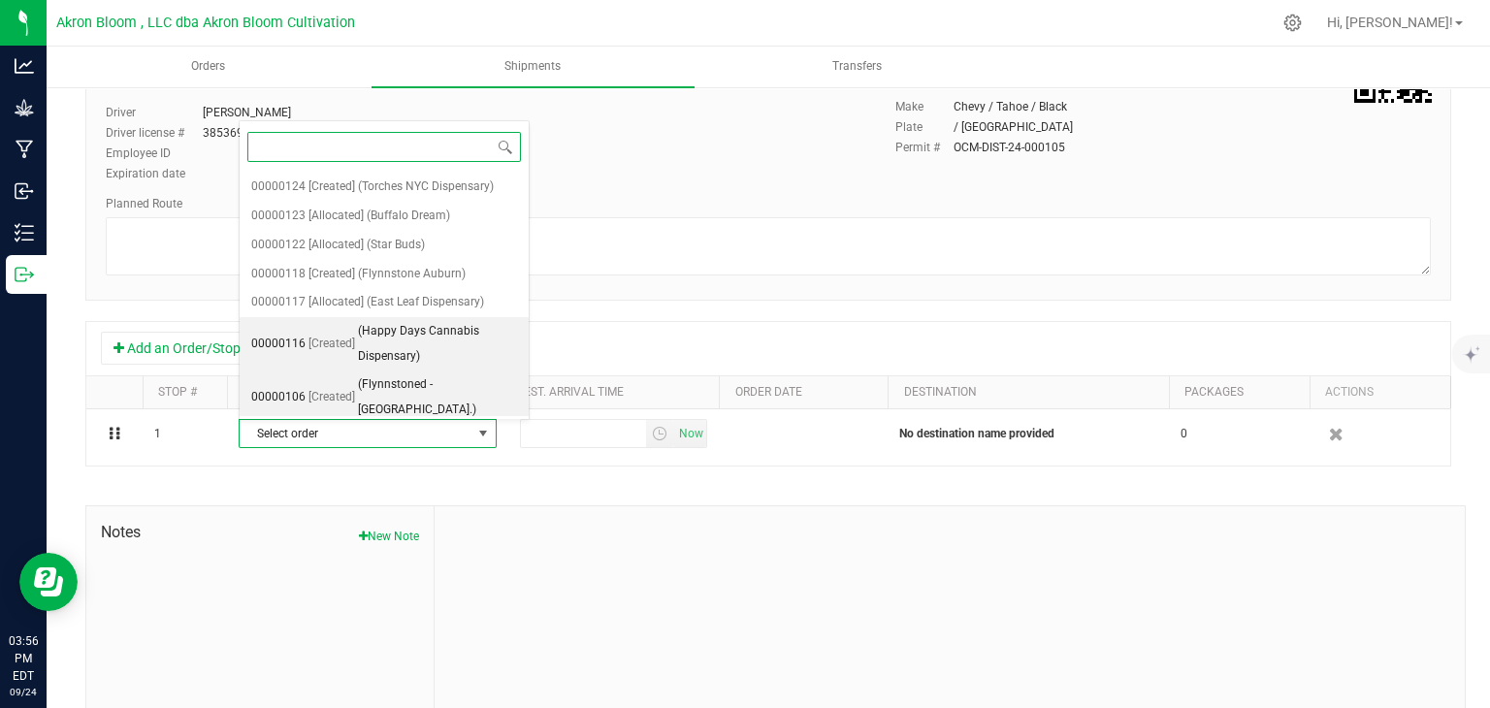
scroll to position [168, 0]
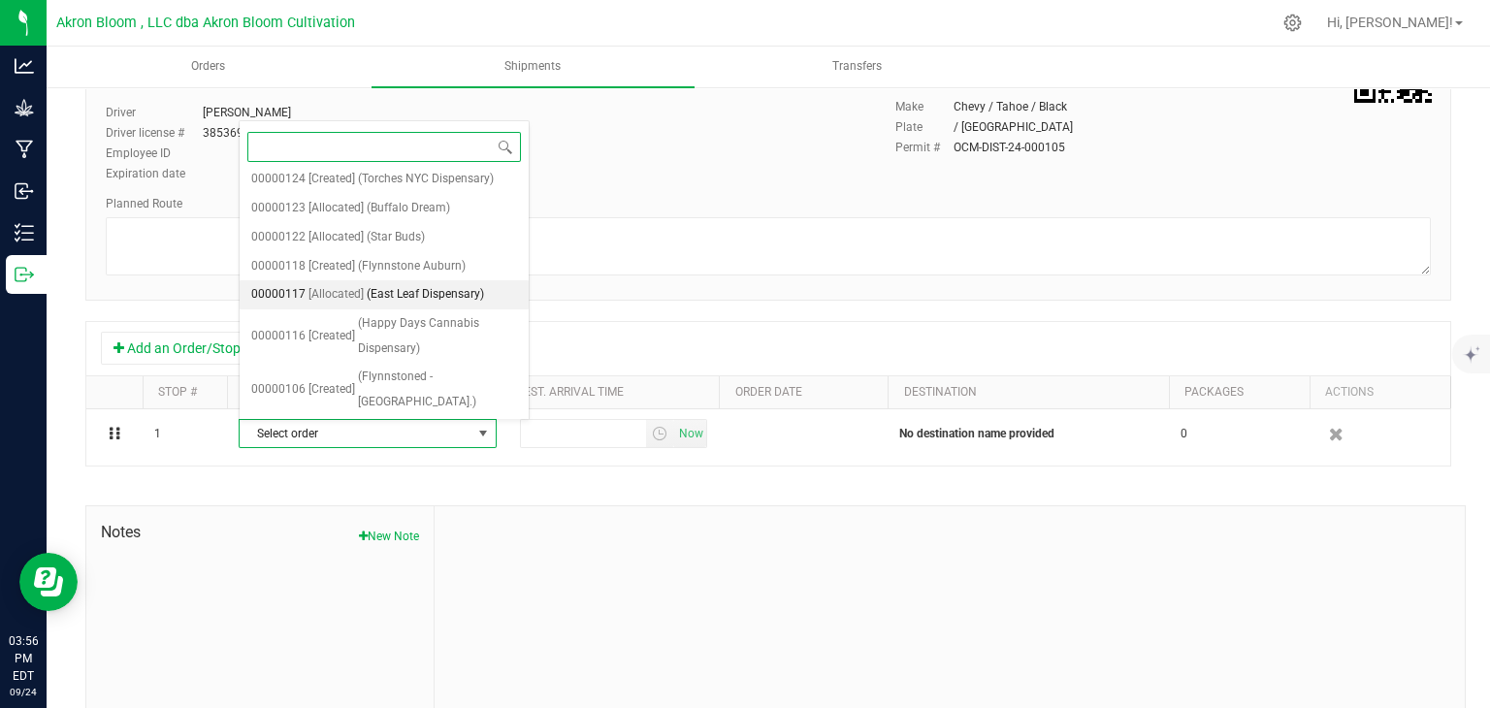
click at [449, 285] on span "(East Leaf Dispensary)" at bounding box center [425, 294] width 117 height 25
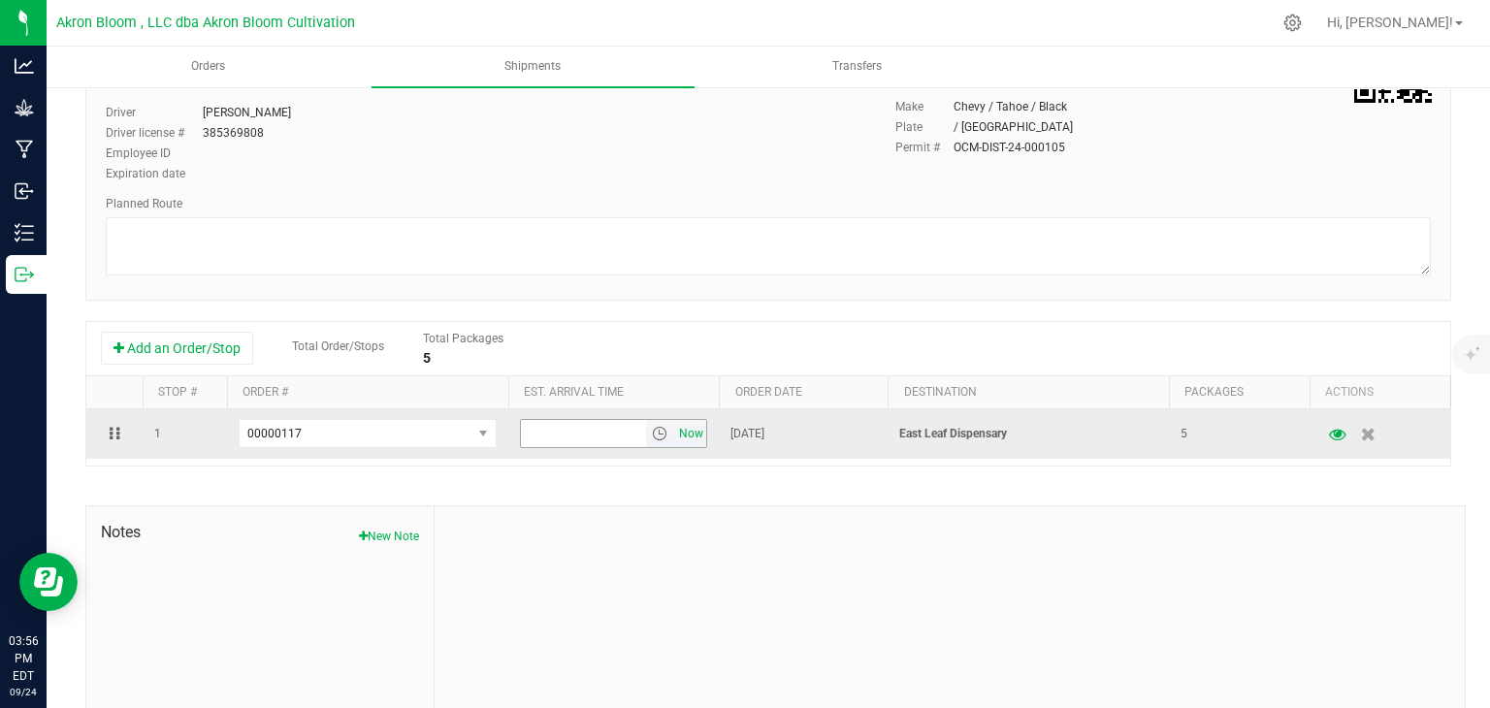
click at [693, 433] on span "Now" at bounding box center [691, 434] width 33 height 28
click at [557, 435] on input "3:56 PM" at bounding box center [584, 433] width 126 height 27
type input "5:00 PM"
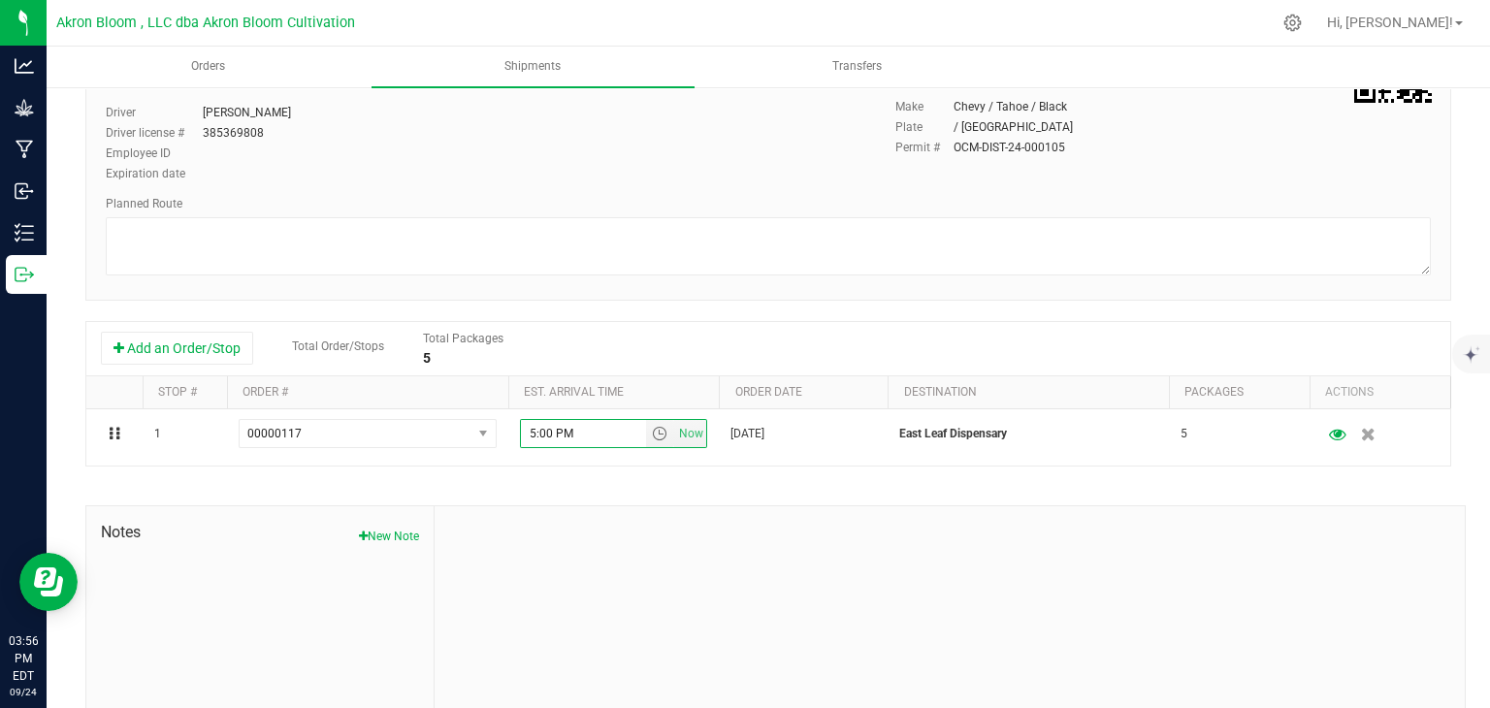
scroll to position [0, 0]
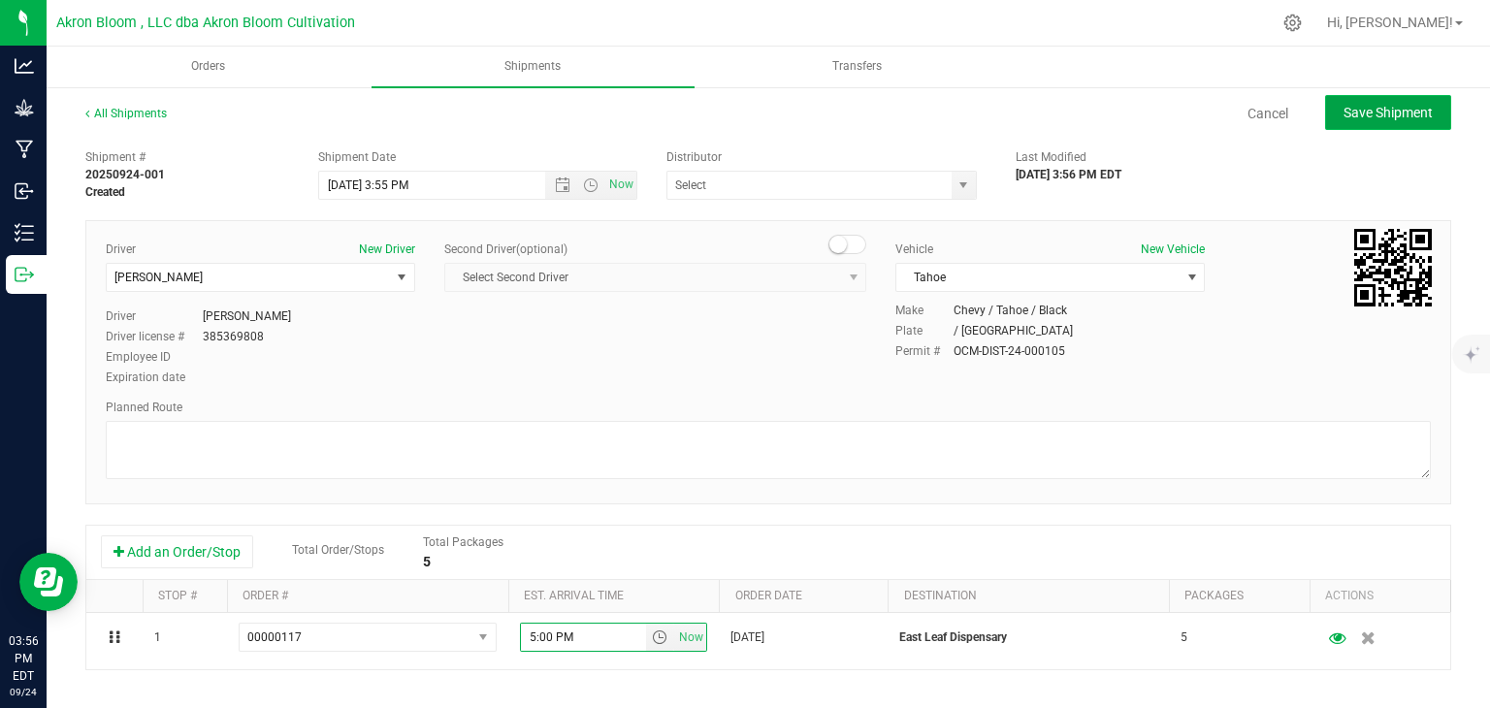
click at [1397, 113] on span "Save Shipment" at bounding box center [1388, 113] width 89 height 16
type input "[DATE] 7:55 PM"
click at [956, 189] on span "select" at bounding box center [964, 186] width 16 height 16
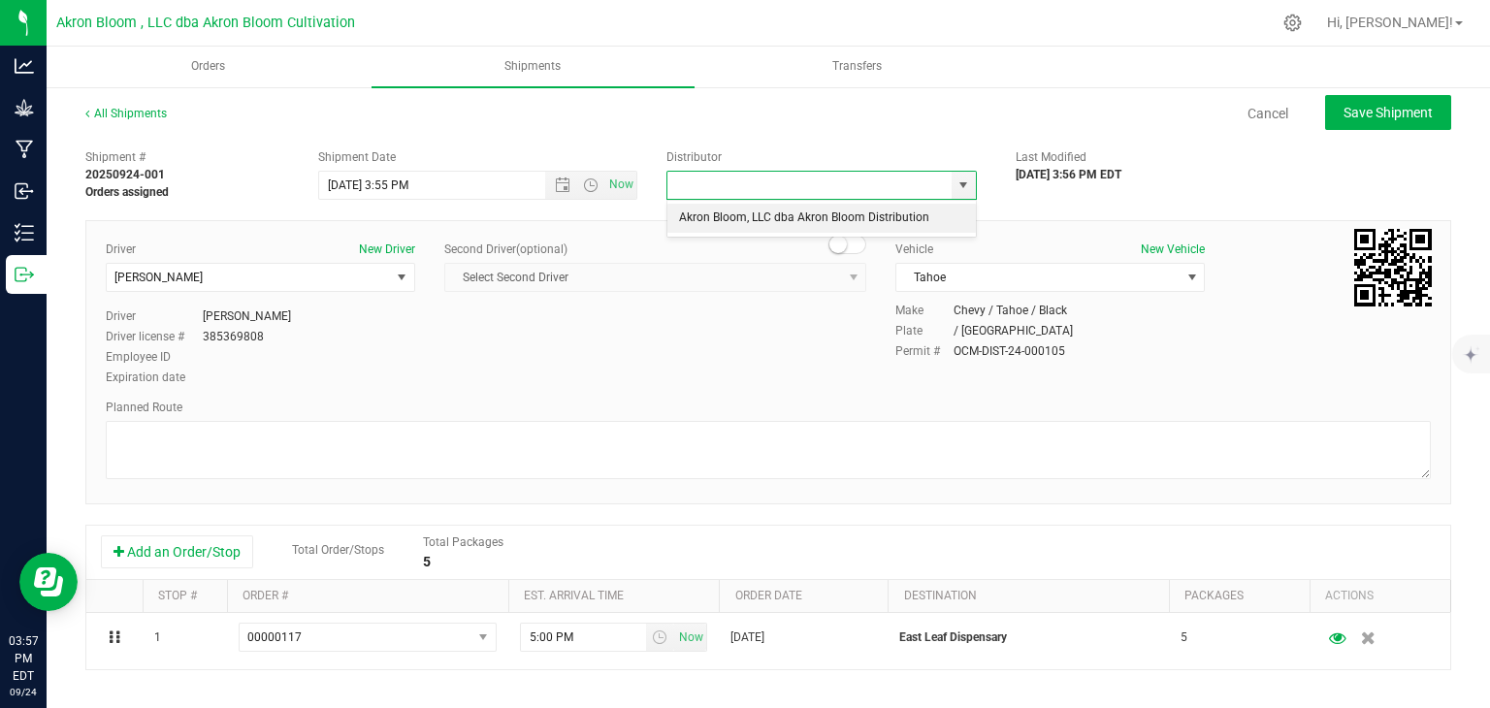
click at [903, 213] on li "Akron Bloom, LLC dba Akron Bloom Distribution" at bounding box center [822, 218] width 309 height 29
type input "Akron Bloom, LLC dba Akron Bloom Distribution"
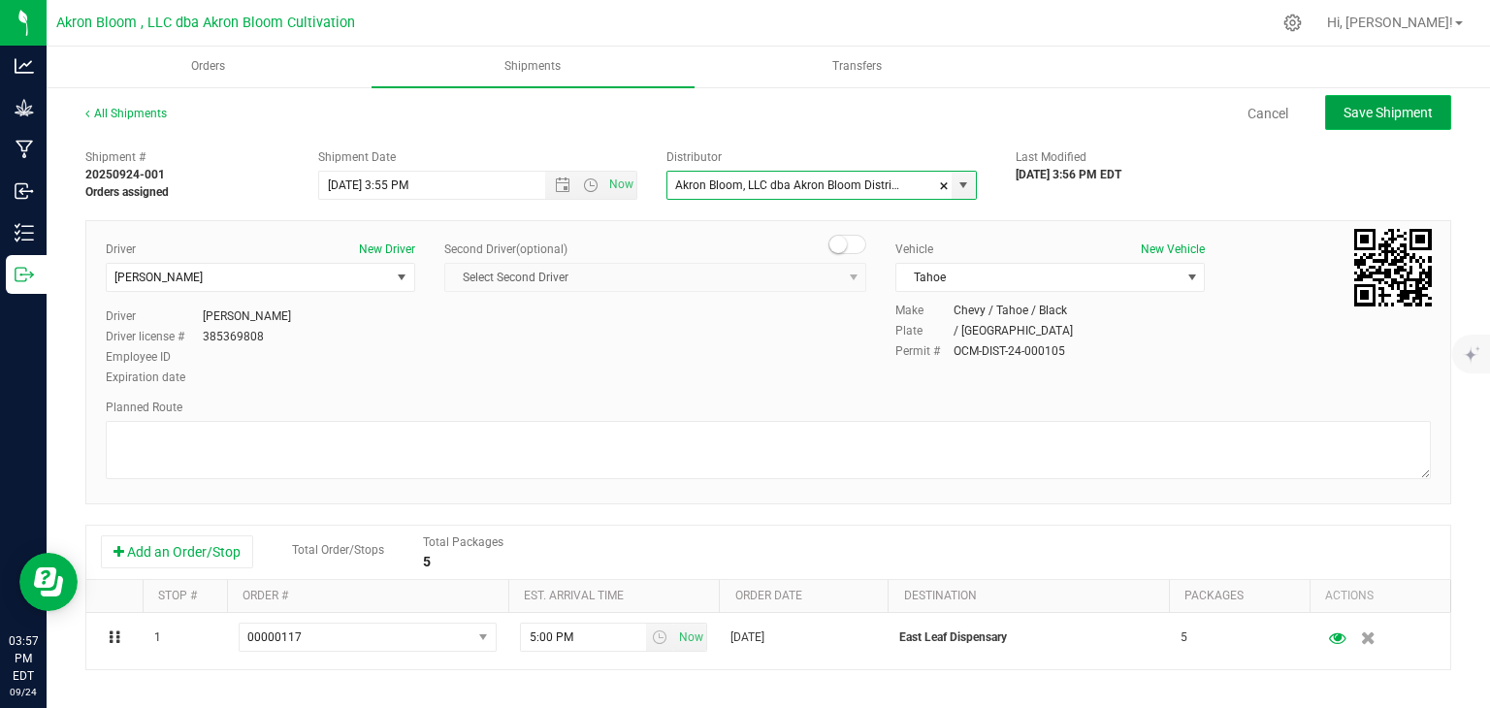
click at [1376, 108] on span "Save Shipment" at bounding box center [1388, 113] width 89 height 16
type input "[DATE] 7:55 PM"
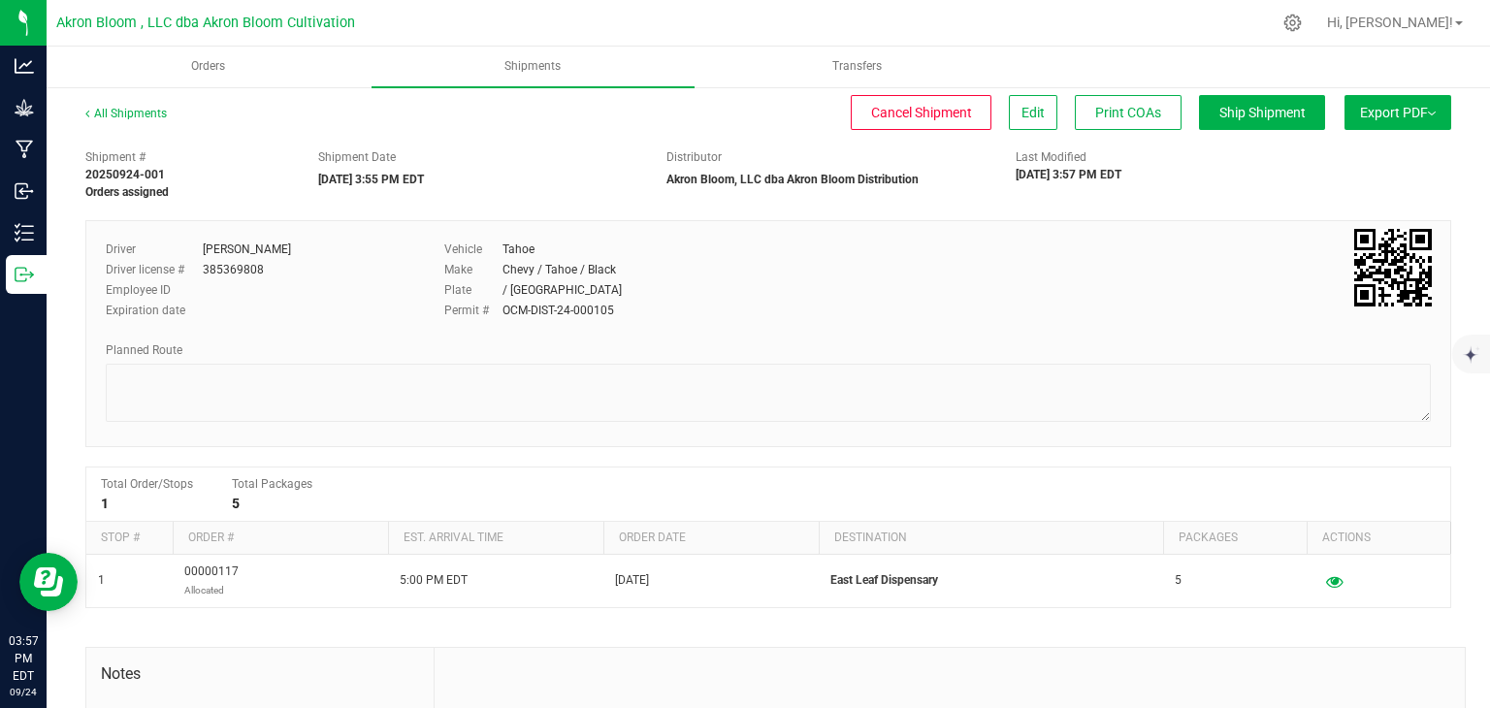
click at [1376, 108] on span "Export PDF" at bounding box center [1398, 113] width 76 height 16
click at [1355, 183] on span "Manifest by Lot" at bounding box center [1348, 185] width 81 height 14
click at [527, 73] on span "Shipments" at bounding box center [532, 66] width 109 height 16
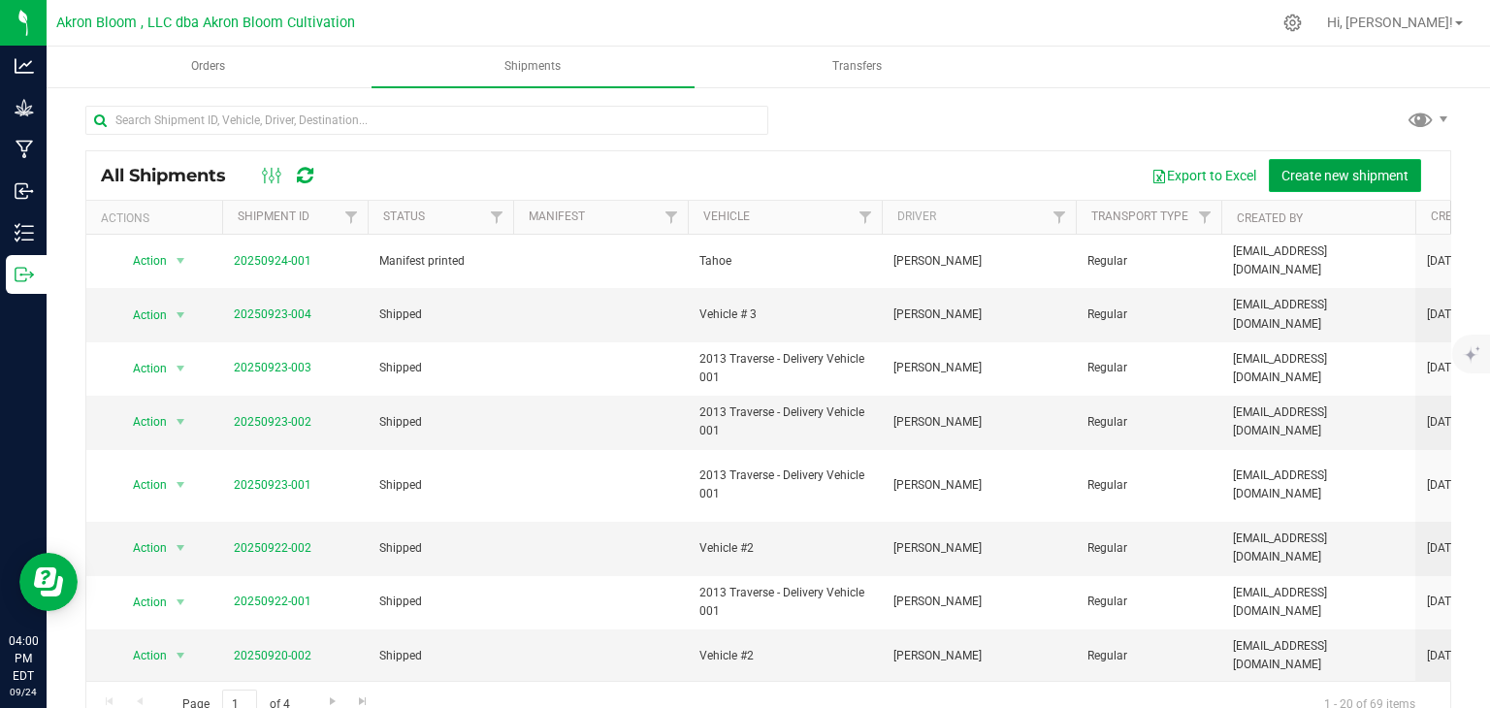
click at [1367, 185] on button "Create new shipment" at bounding box center [1345, 175] width 152 height 33
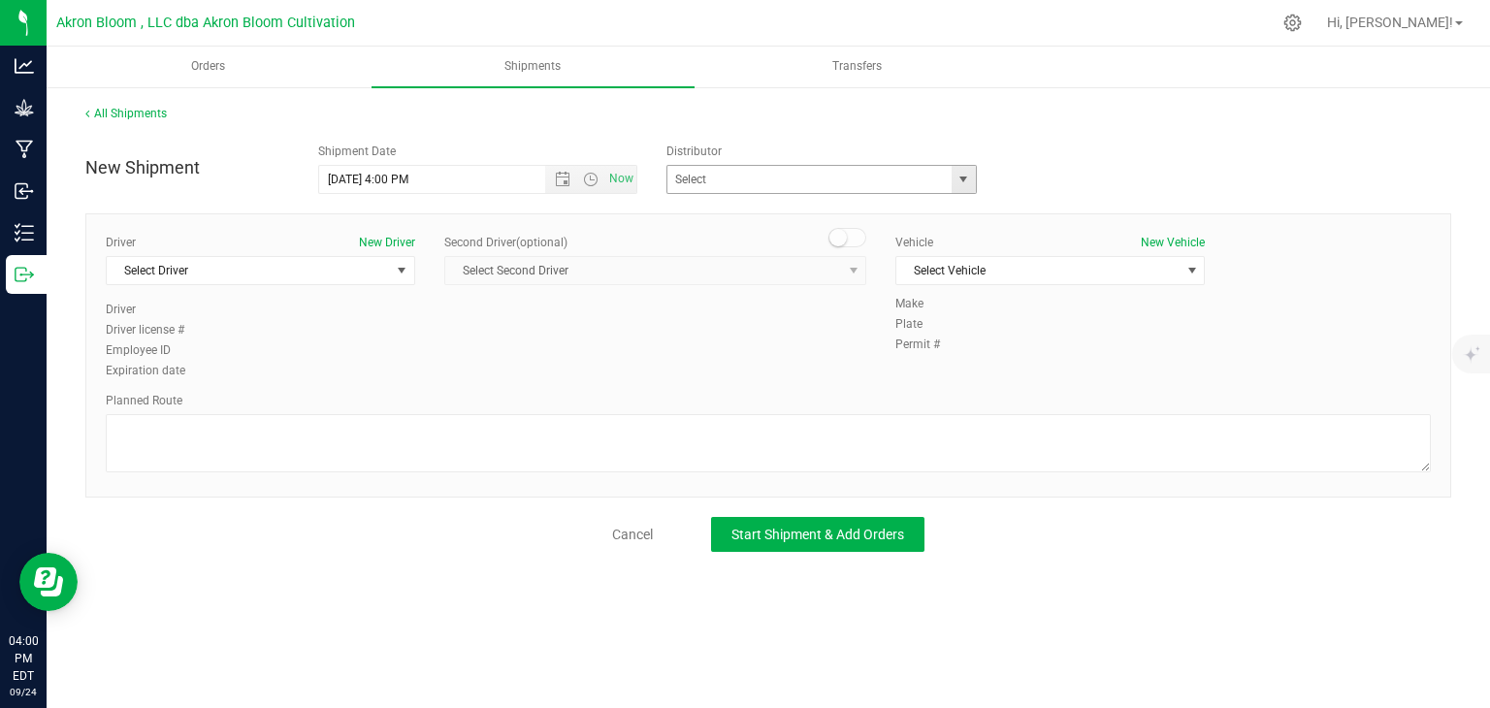
click at [964, 183] on span "select" at bounding box center [964, 180] width 16 height 16
click at [918, 219] on li "Akron Bloom, LLC dba Akron Bloom Distribution" at bounding box center [822, 212] width 309 height 29
type input "Akron Bloom, LLC dba Akron Bloom Distribution"
click at [399, 265] on span "select" at bounding box center [402, 271] width 16 height 16
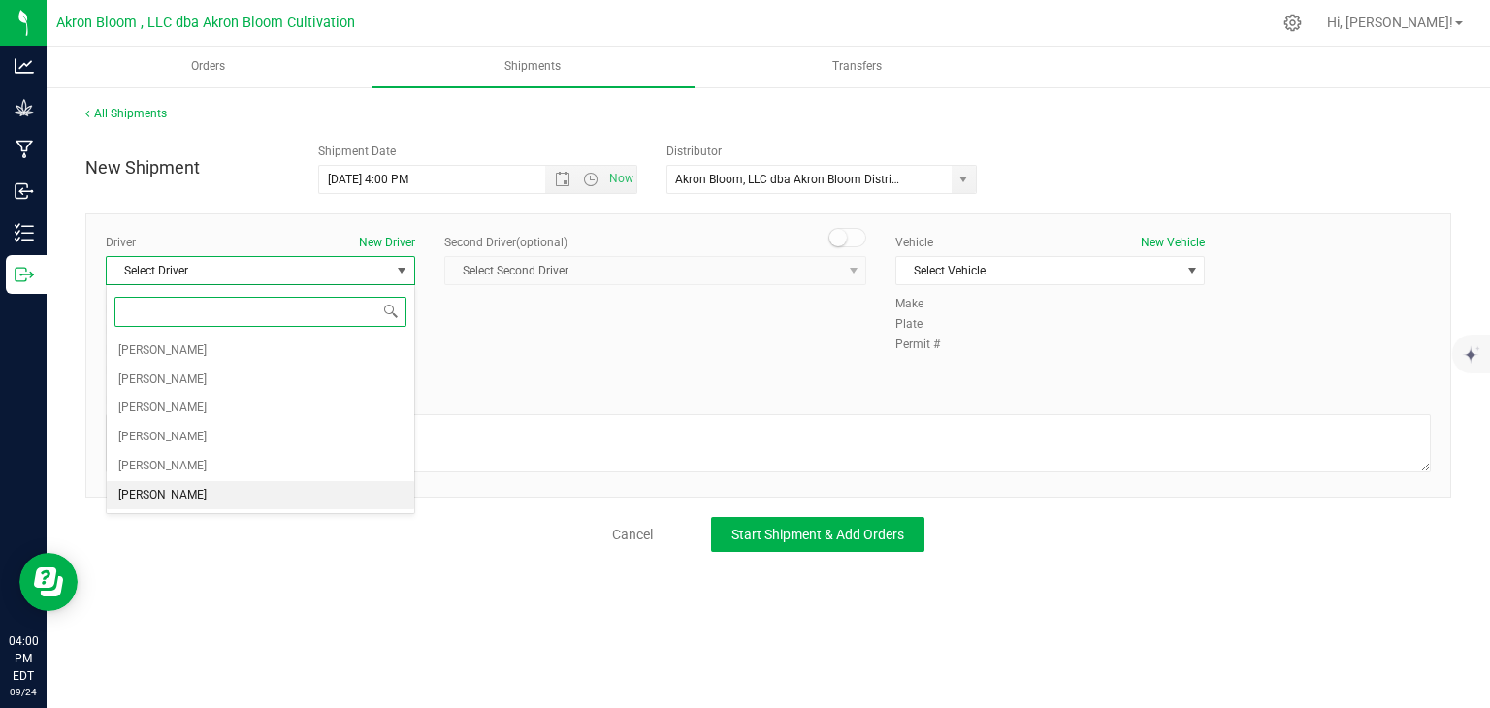
click at [298, 489] on li "[PERSON_NAME]" at bounding box center [261, 495] width 308 height 29
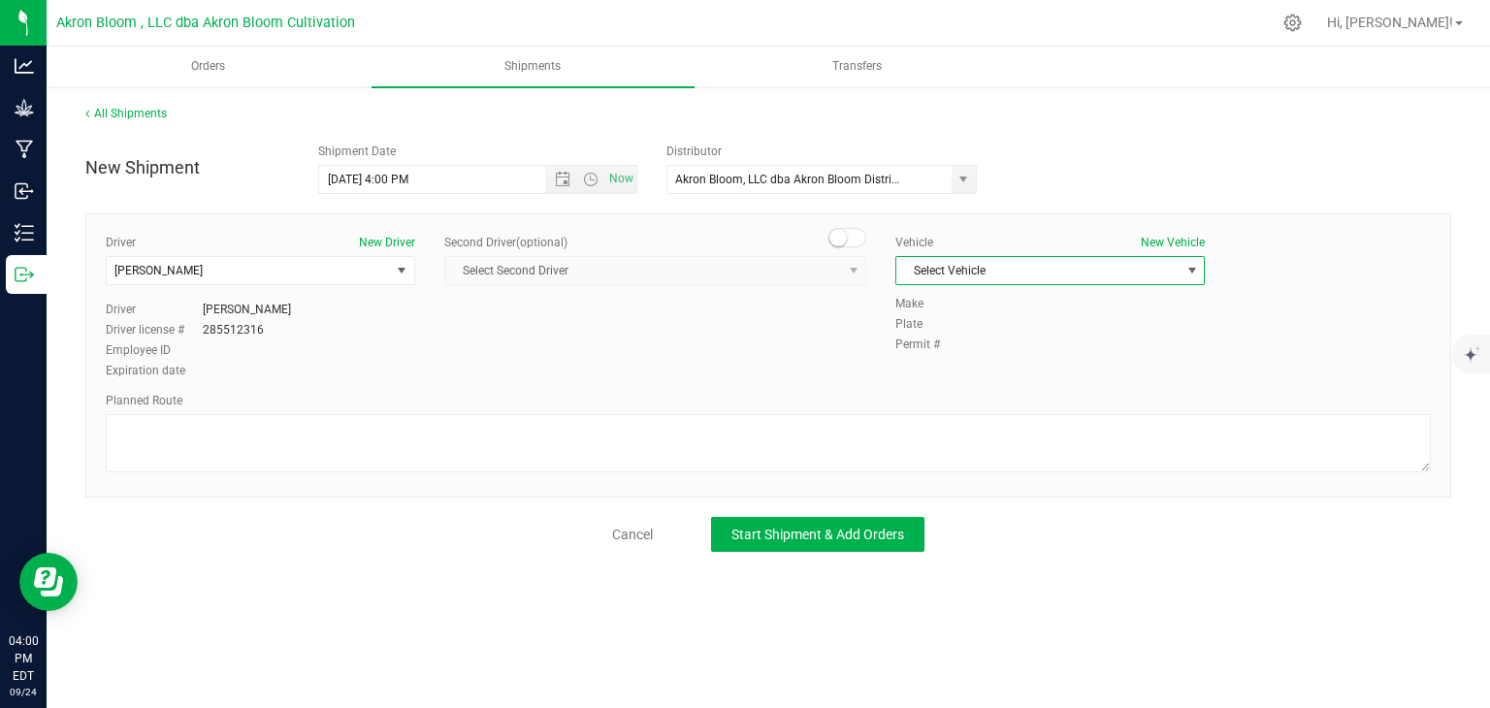
click at [1189, 270] on span "select" at bounding box center [1193, 271] width 16 height 16
click at [1100, 294] on li "2013 Traverse - Delivery Vehicle 001" at bounding box center [1051, 303] width 308 height 29
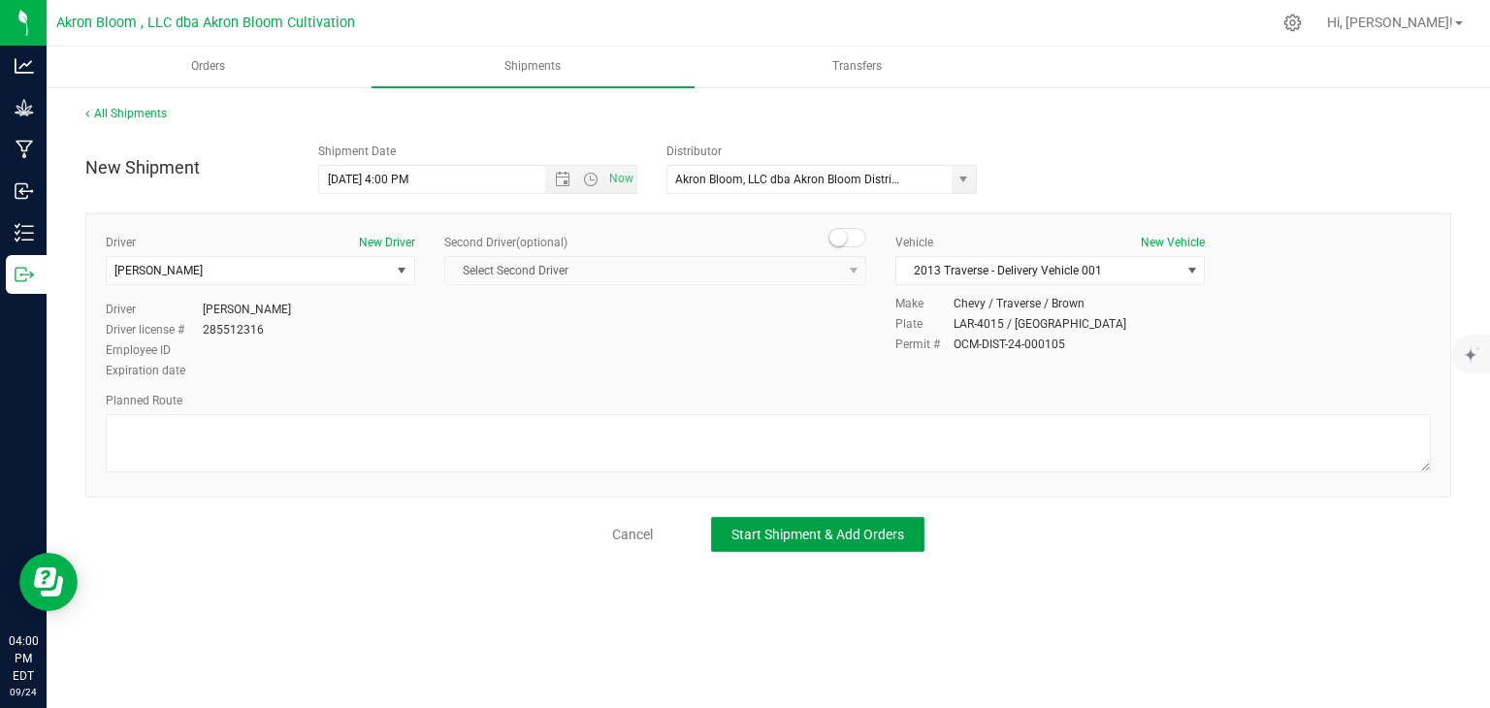
click at [833, 528] on span "Start Shipment & Add Orders" at bounding box center [818, 535] width 173 height 16
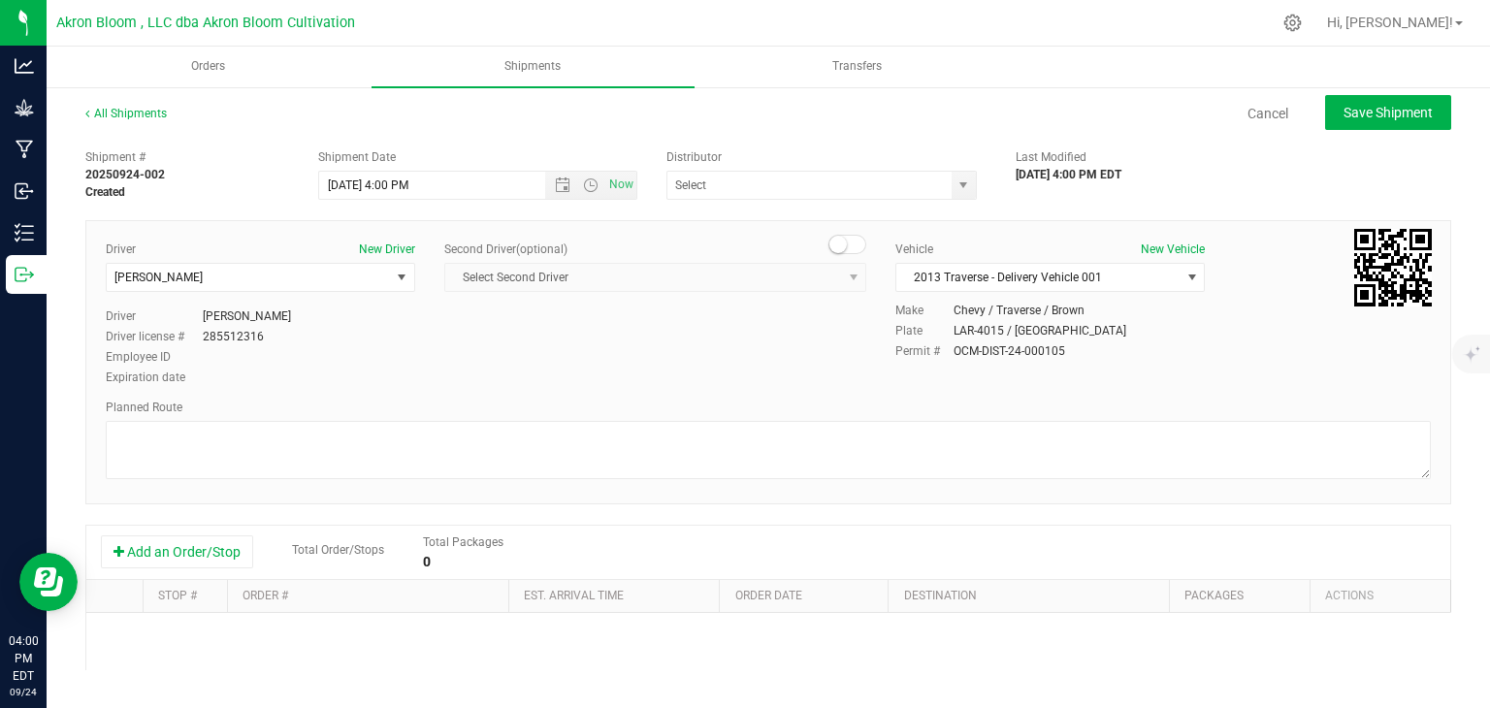
type input "Akron Bloom, LLC dba Akron Bloom Distribution"
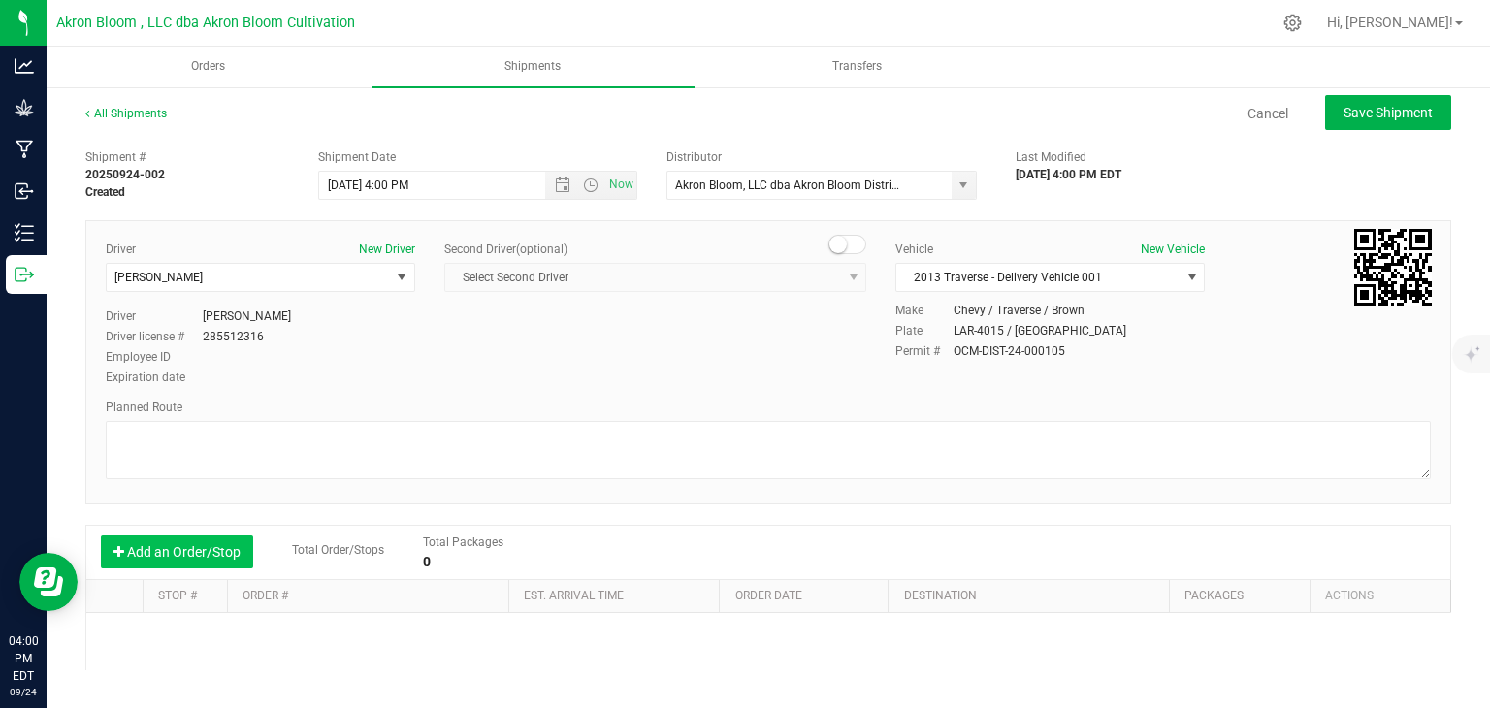
click at [197, 545] on button "Add an Order/Stop" at bounding box center [177, 552] width 152 height 33
click at [198, 549] on button "Add an Order/Stop" at bounding box center [177, 552] width 152 height 33
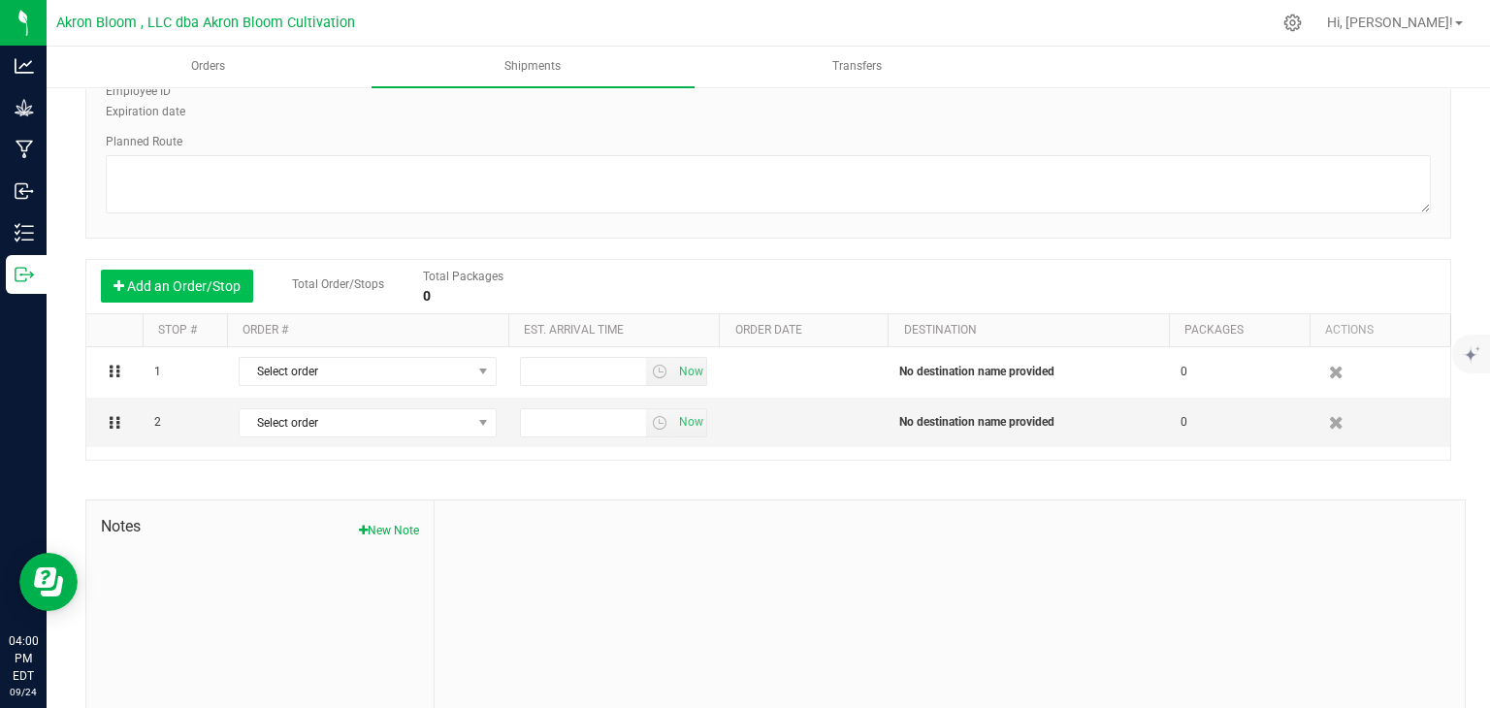
scroll to position [267, 0]
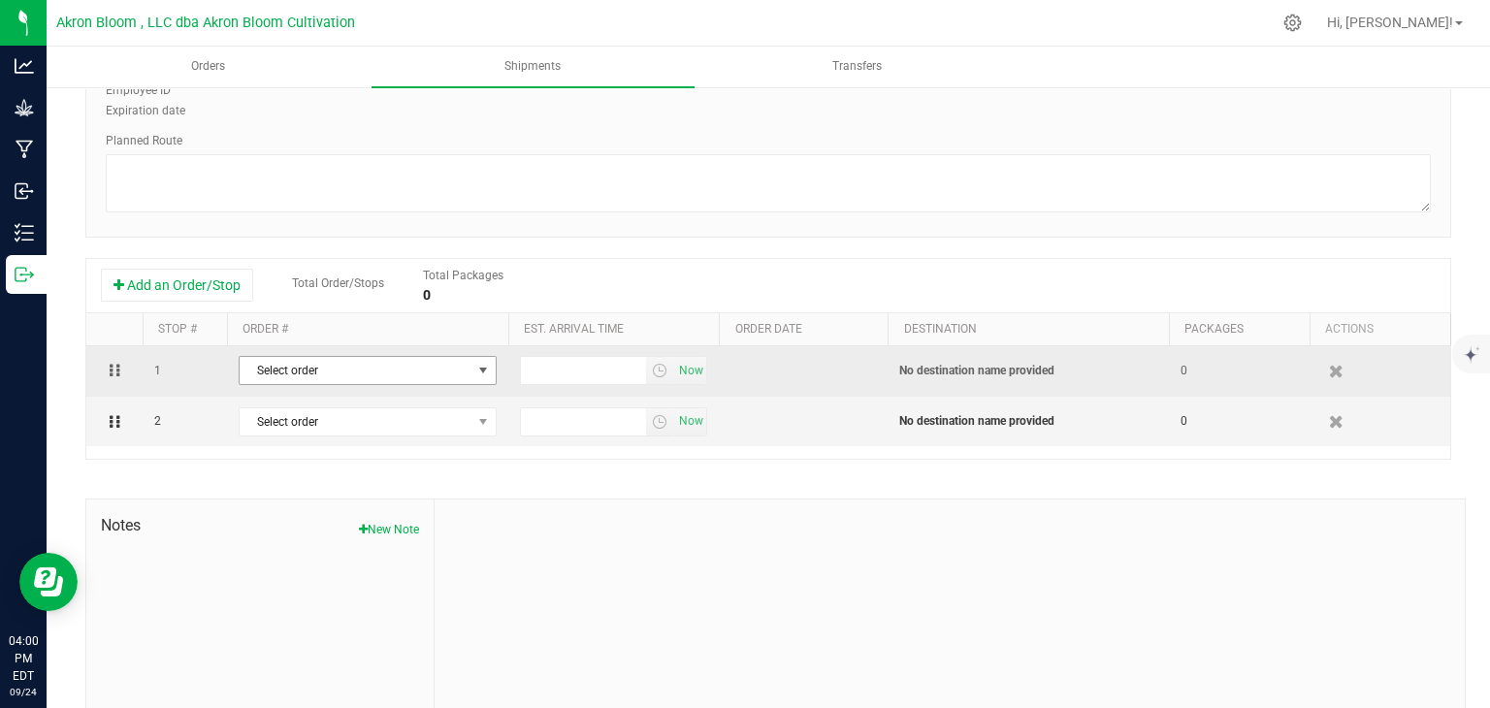
click at [488, 368] on span "select" at bounding box center [483, 371] width 16 height 16
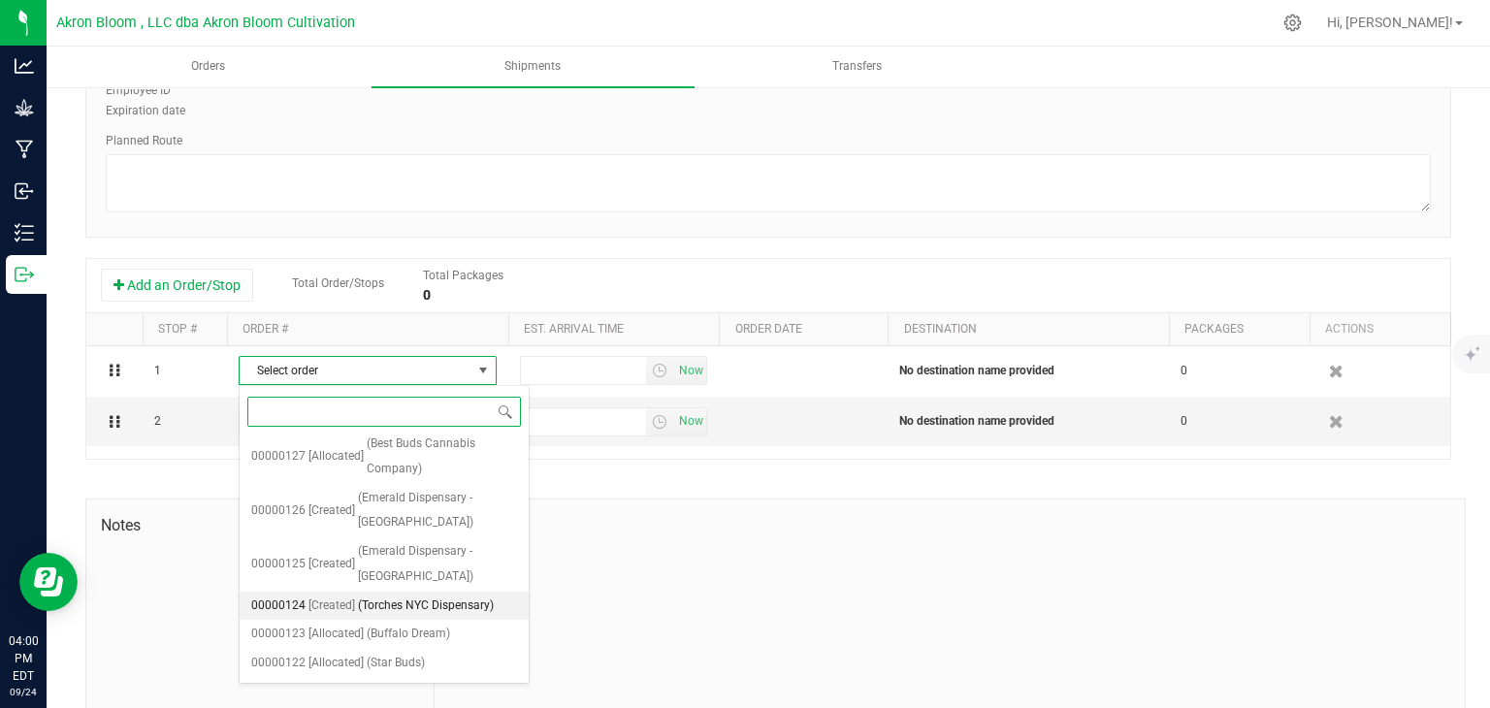
scroll to position [0, 0]
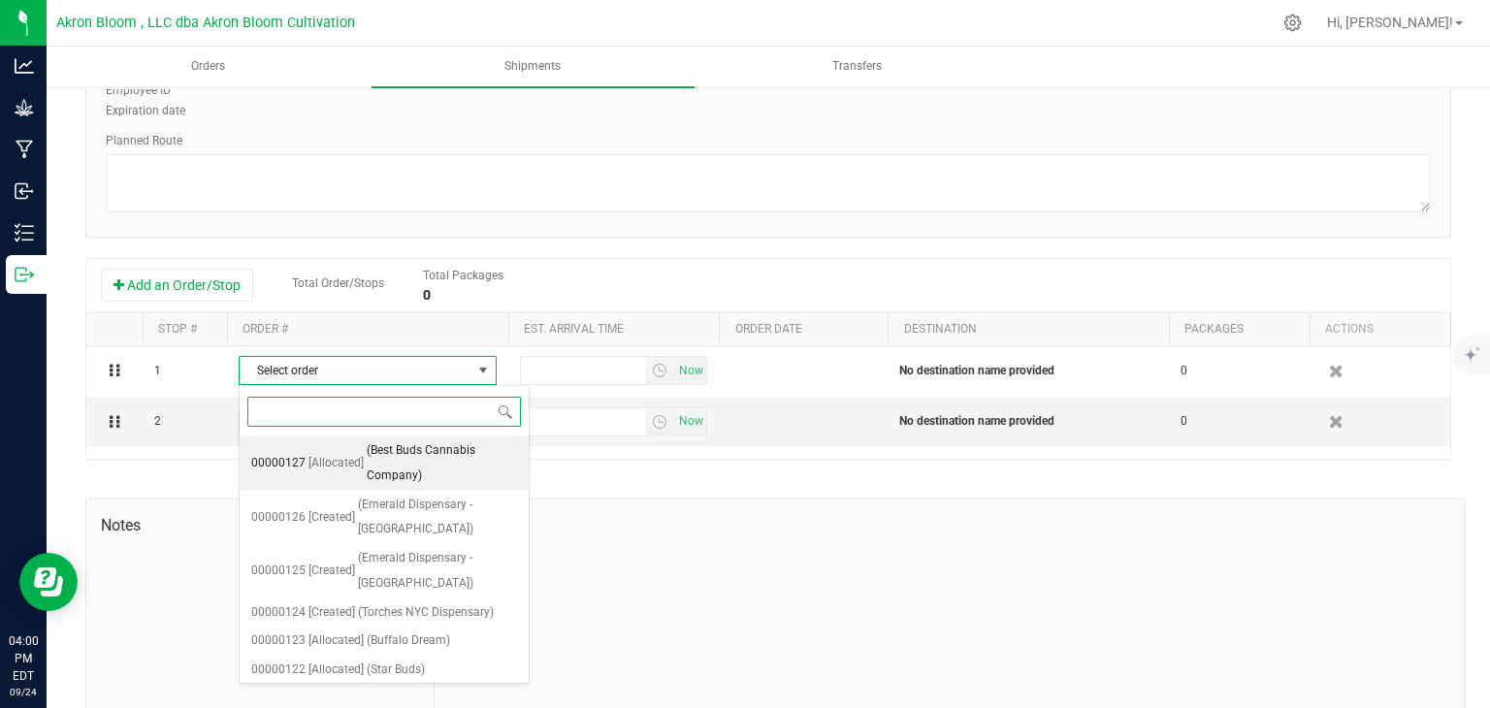
click at [340, 464] on span "[Allocated]" at bounding box center [336, 463] width 55 height 25
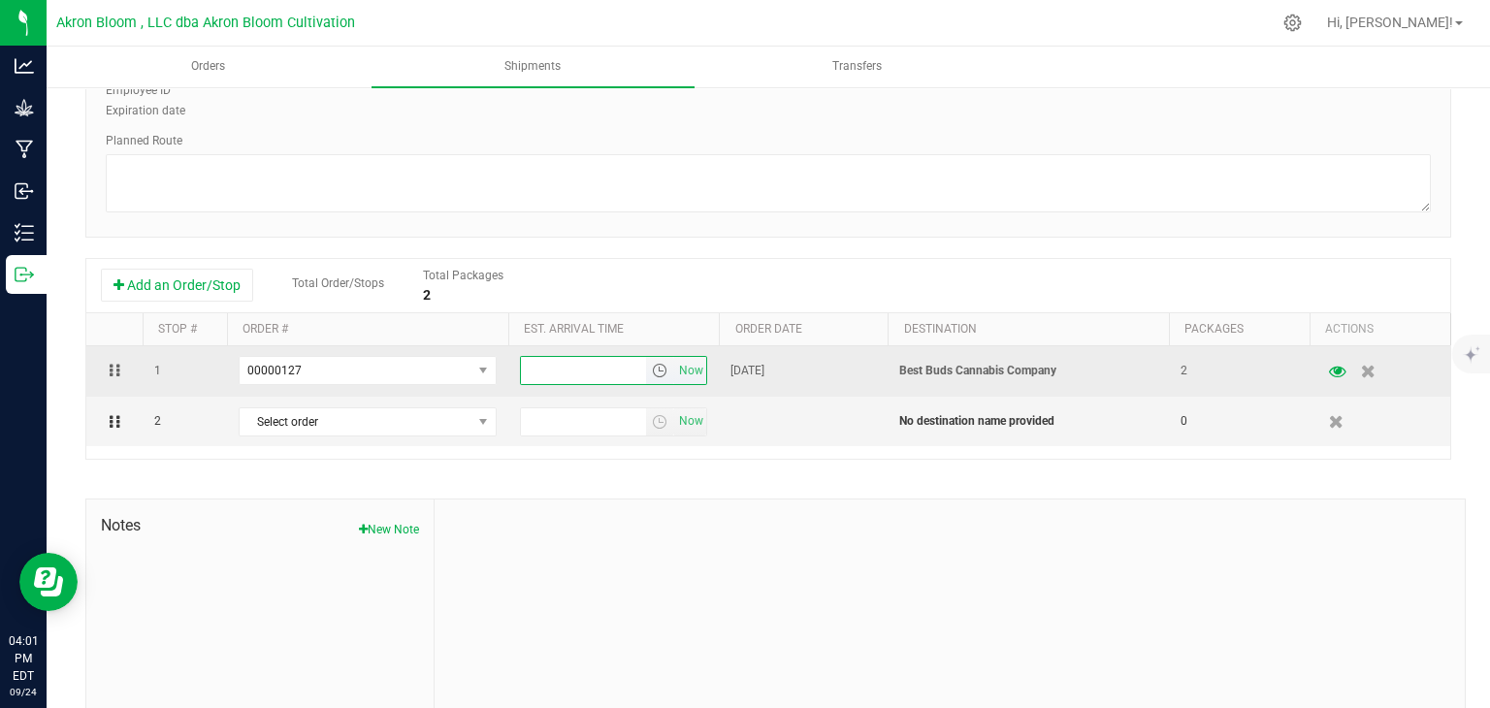
click at [543, 367] on input "text" at bounding box center [584, 370] width 126 height 27
type input "%"
type input "5:00 PM"
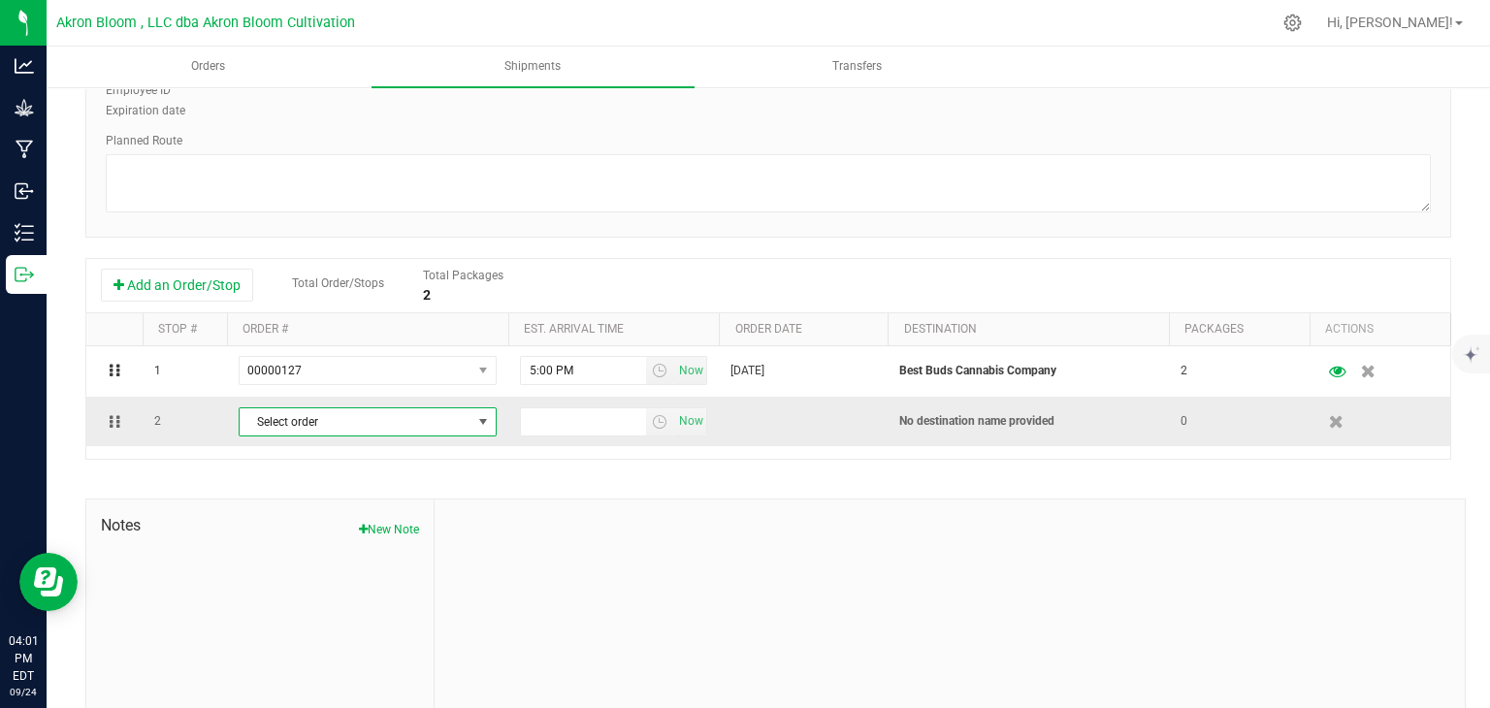
click at [481, 421] on span "select" at bounding box center [483, 422] width 16 height 16
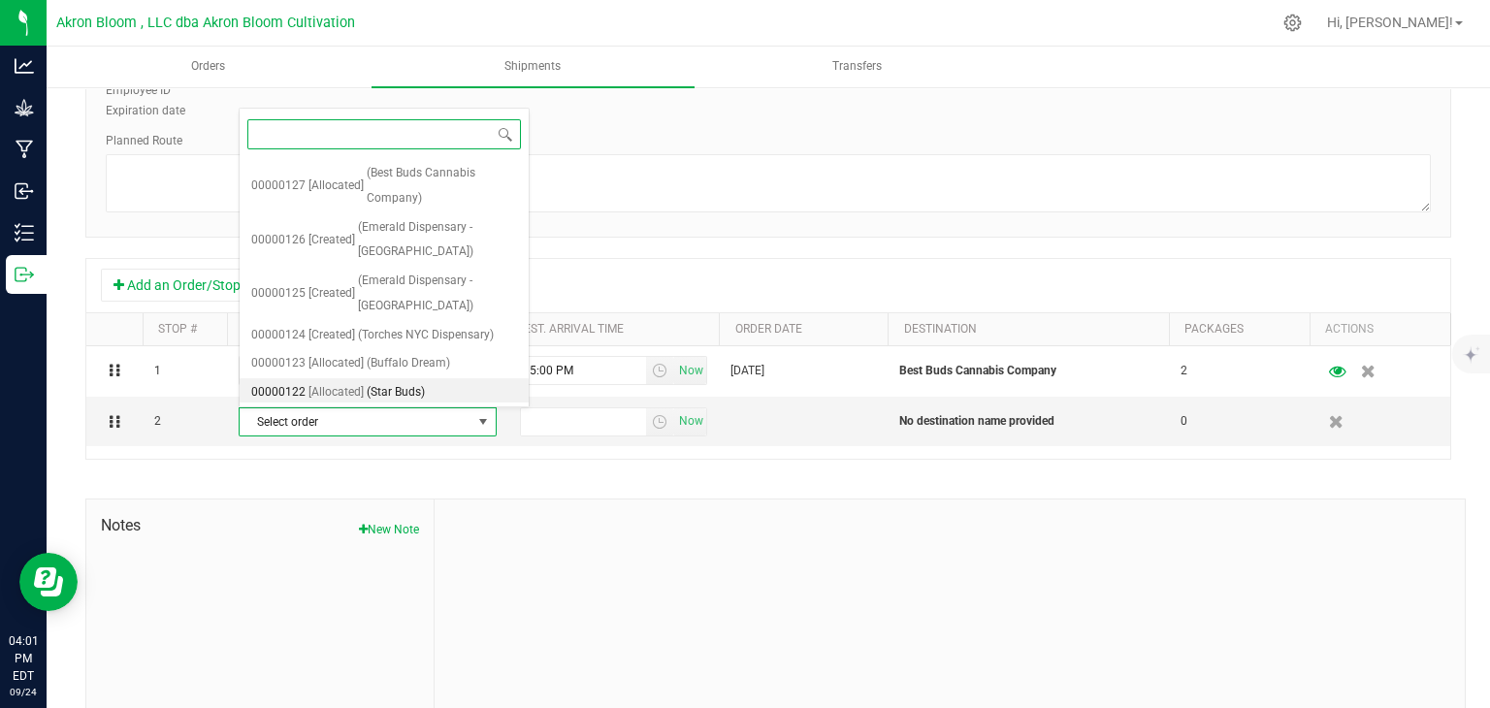
click at [404, 385] on span "(Star Buds)" at bounding box center [396, 392] width 58 height 25
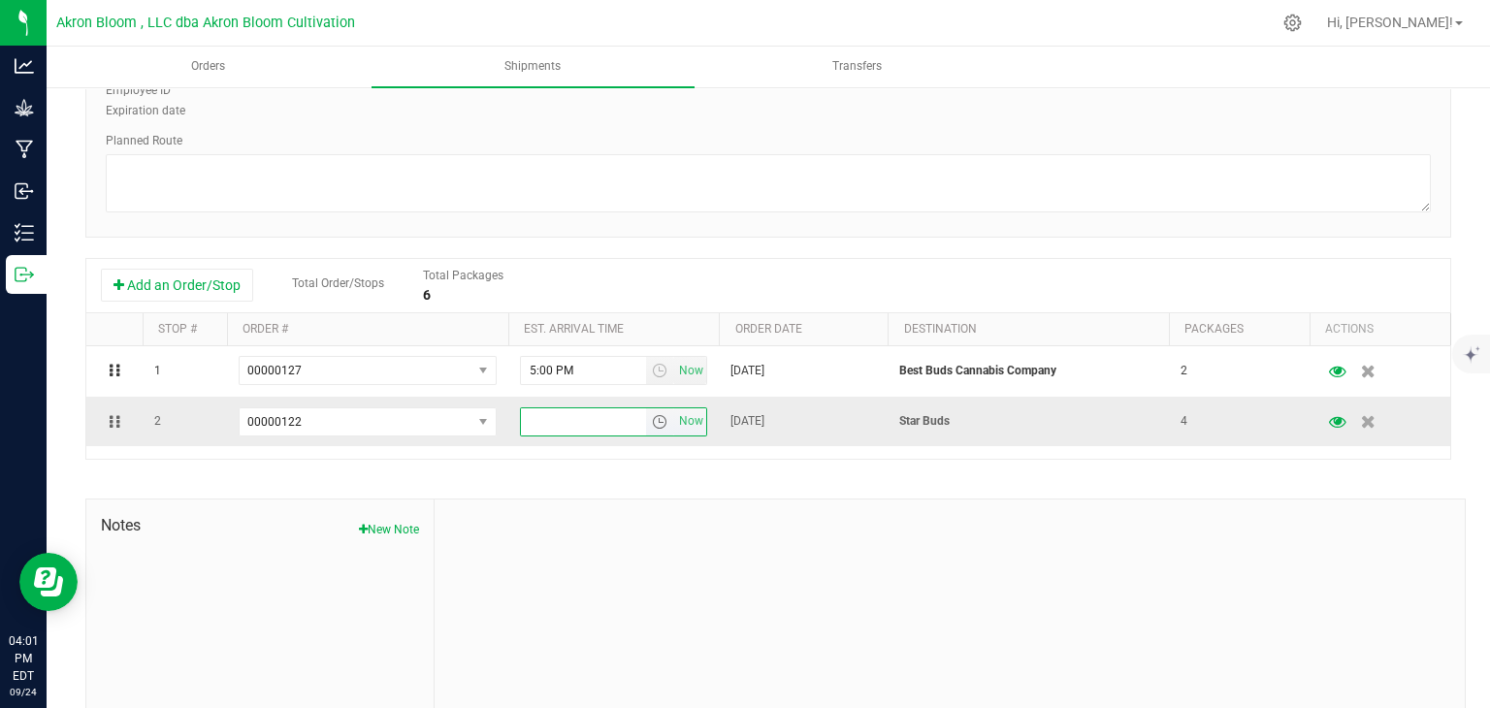
click at [547, 422] on input "text" at bounding box center [584, 421] width 126 height 27
type input "5:30 PM"
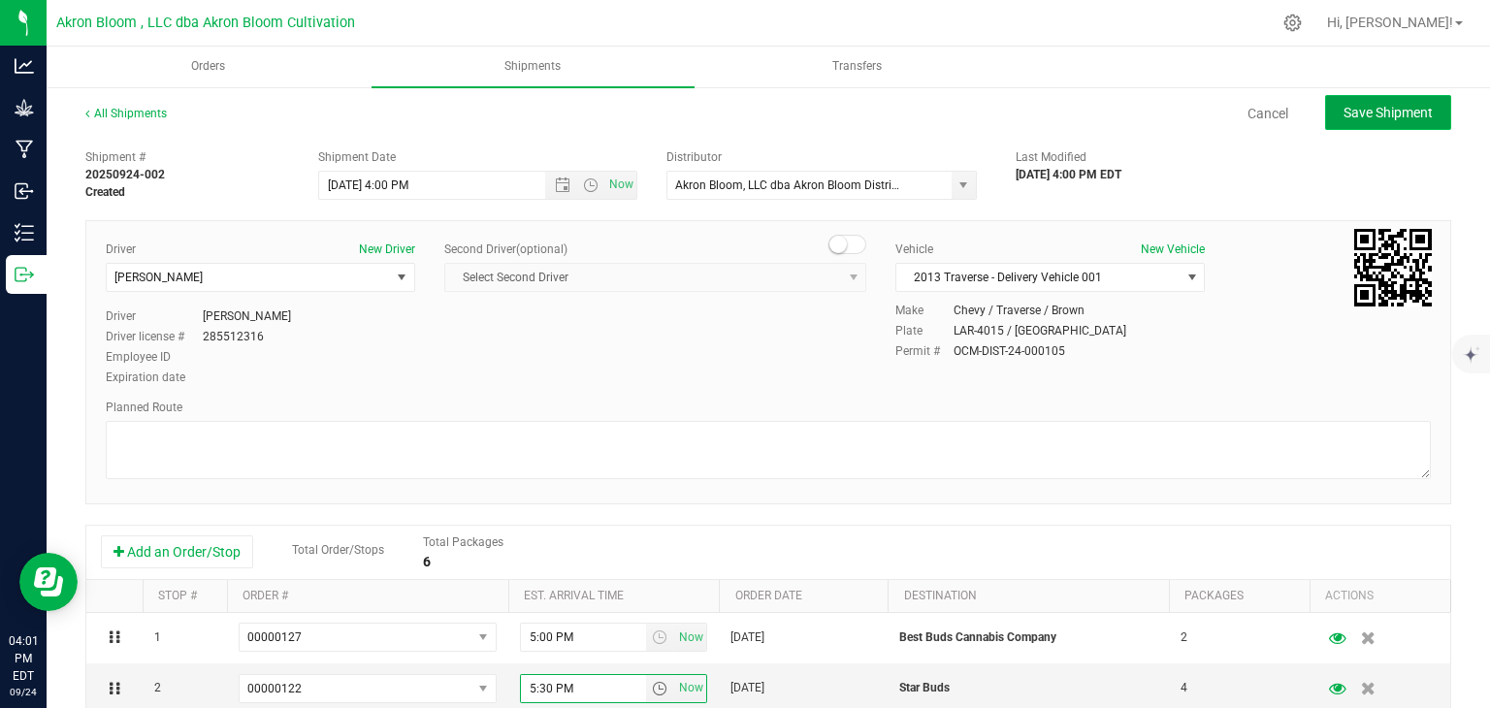
click at [1400, 100] on button "Save Shipment" at bounding box center [1388, 112] width 126 height 35
type input "[DATE] 8:00 PM"
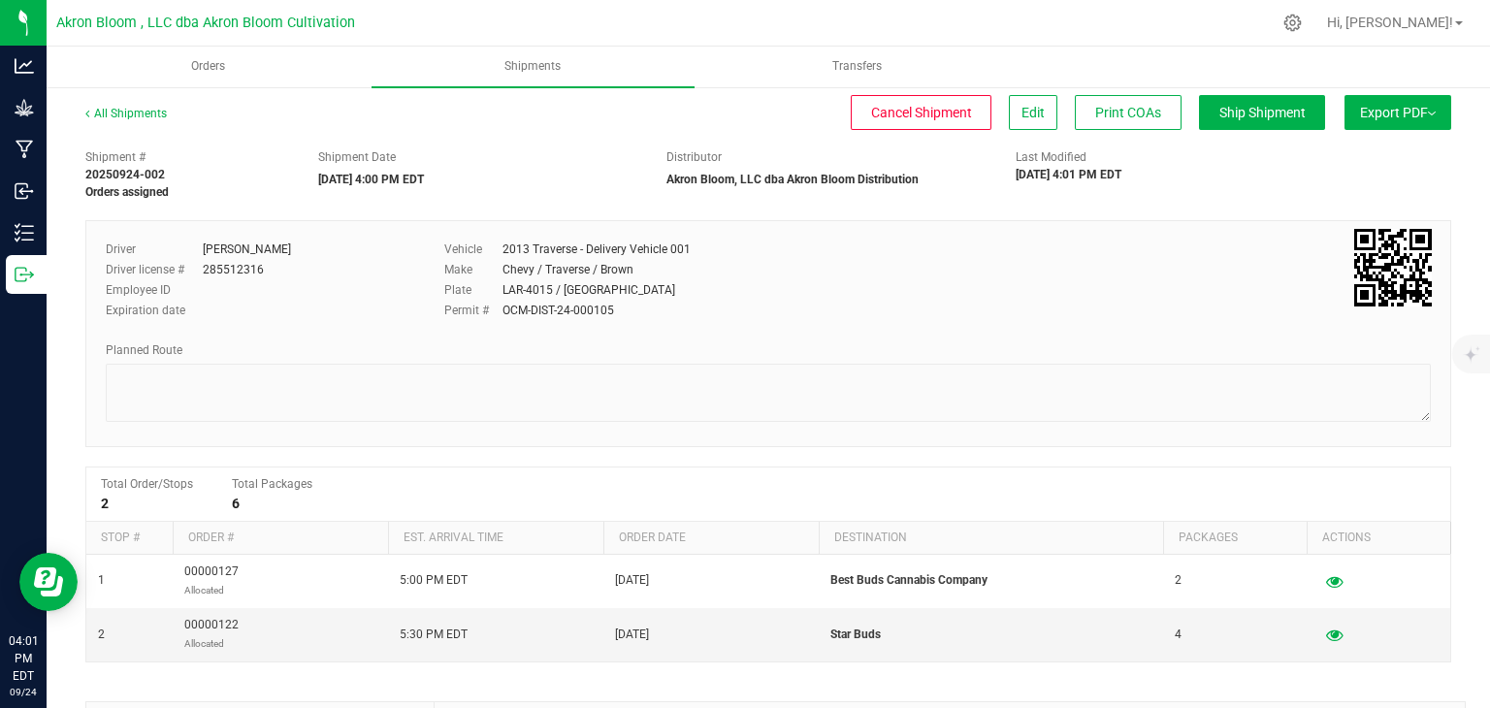
click at [1400, 118] on span "Export PDF" at bounding box center [1398, 113] width 76 height 16
click at [1411, 117] on span "Export PDF" at bounding box center [1398, 113] width 76 height 16
click at [1369, 183] on span "Manifest by Lot" at bounding box center [1348, 185] width 81 height 14
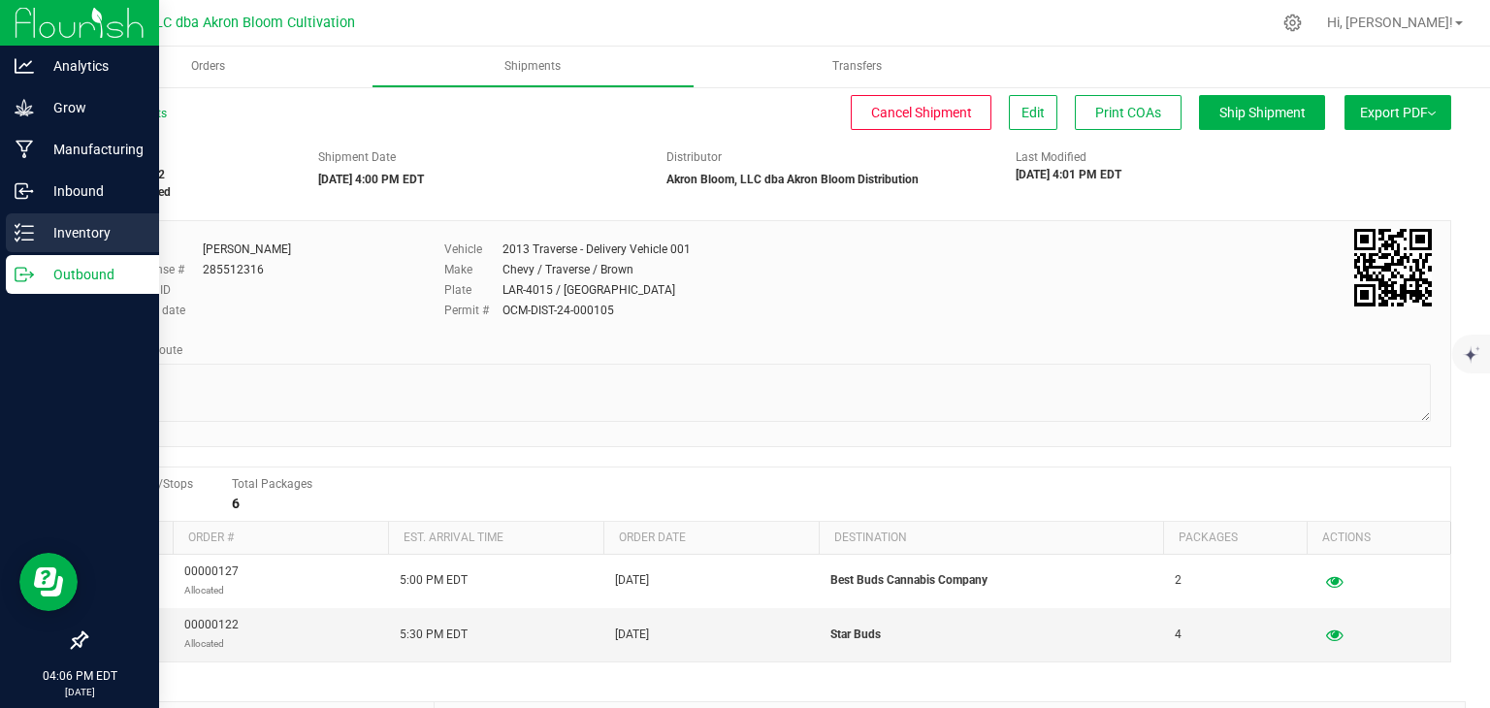
click at [39, 232] on p "Inventory" at bounding box center [92, 232] width 116 height 23
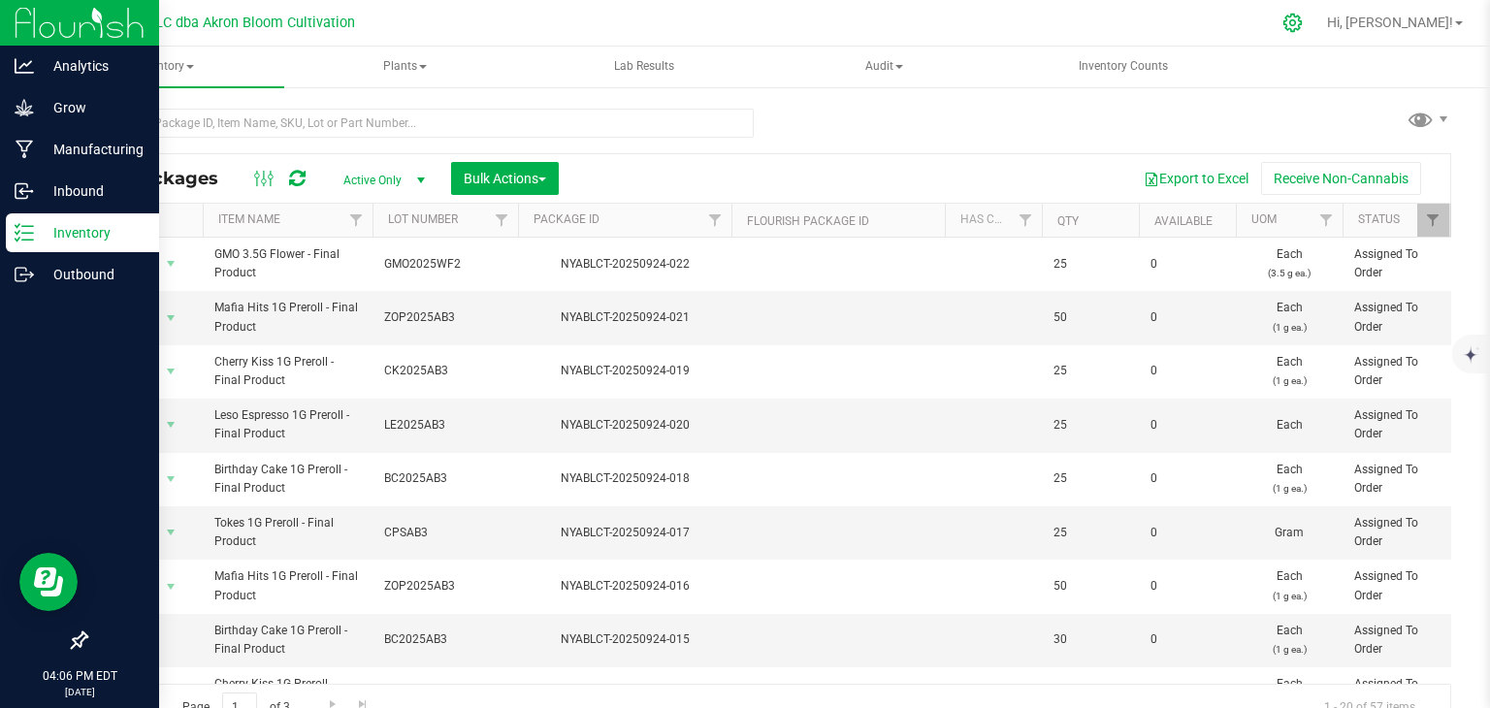
click at [1302, 30] on icon at bounding box center [1293, 23] width 18 height 18
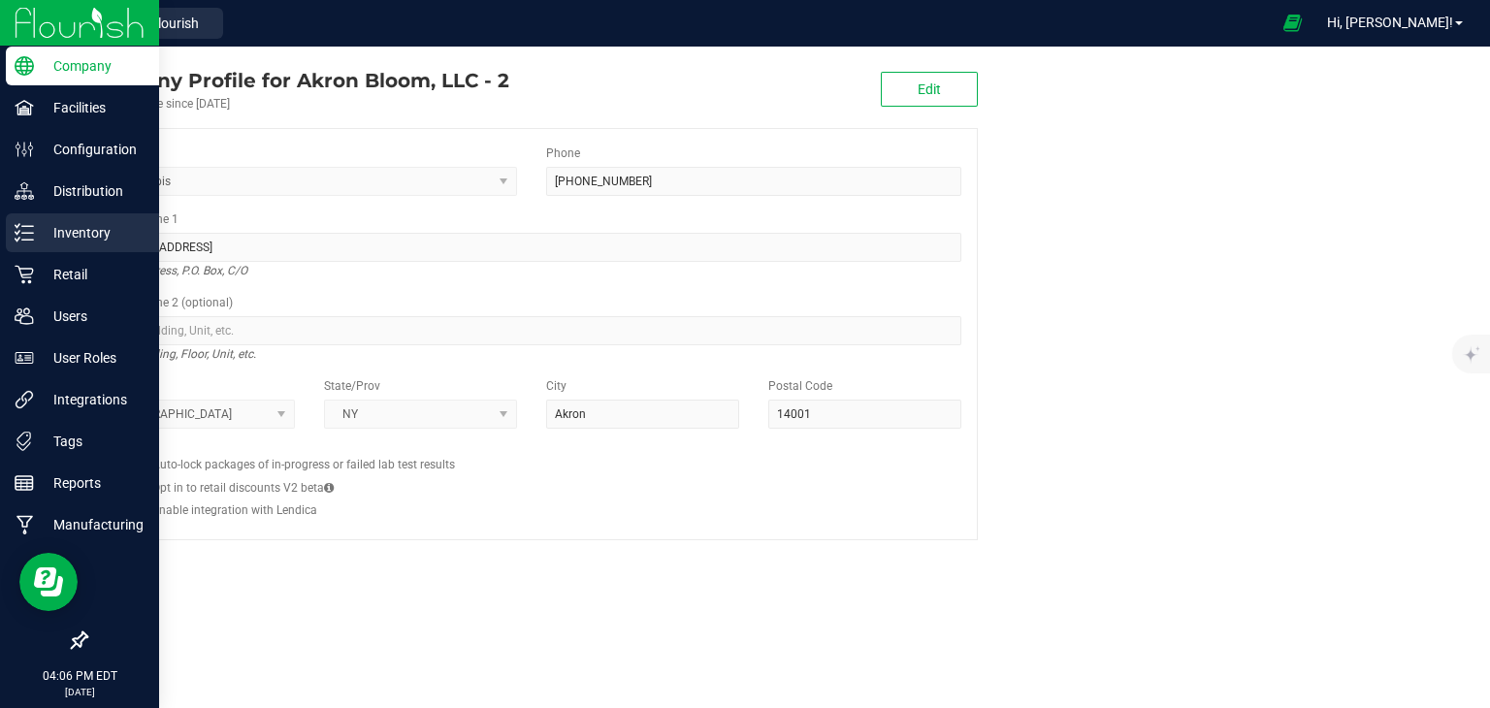
click at [26, 229] on icon at bounding box center [24, 232] width 19 height 19
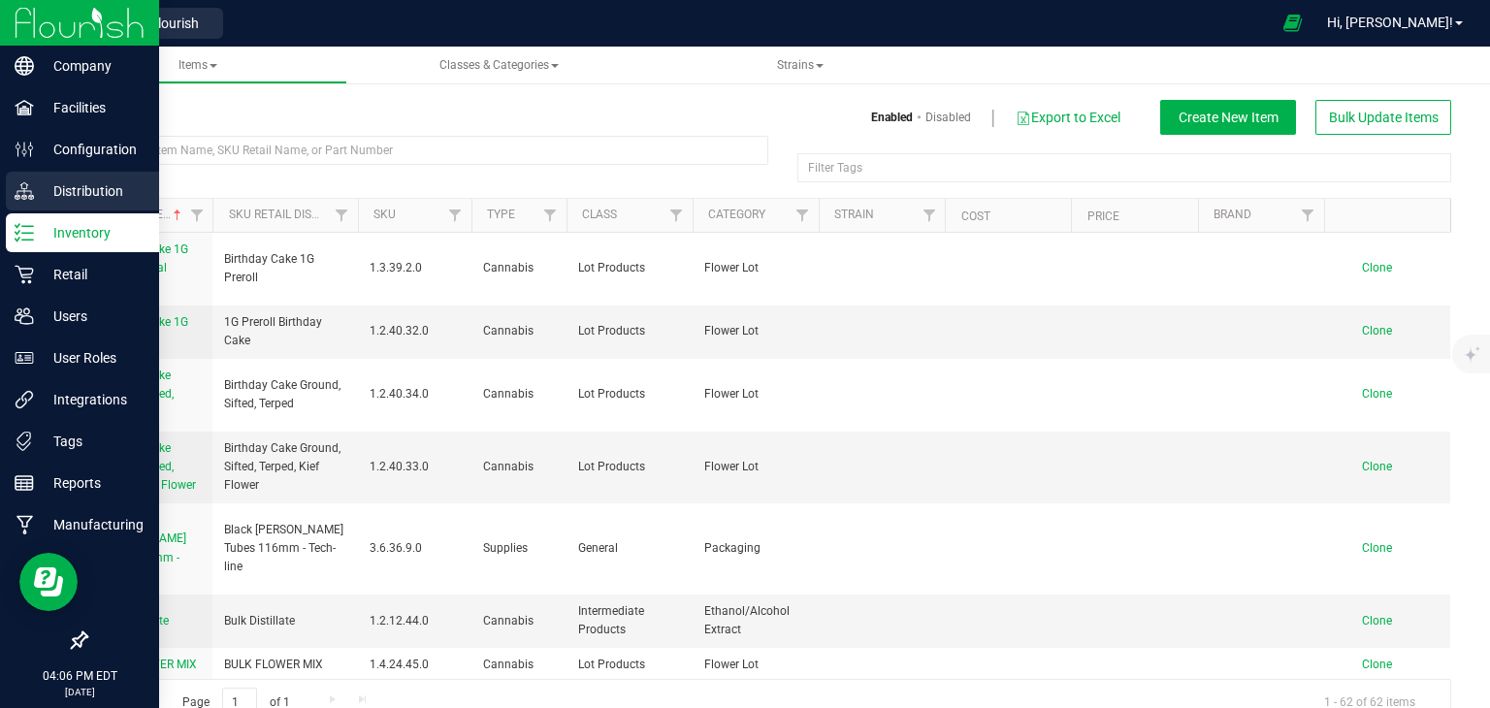
click at [26, 193] on icon at bounding box center [24, 190] width 19 height 19
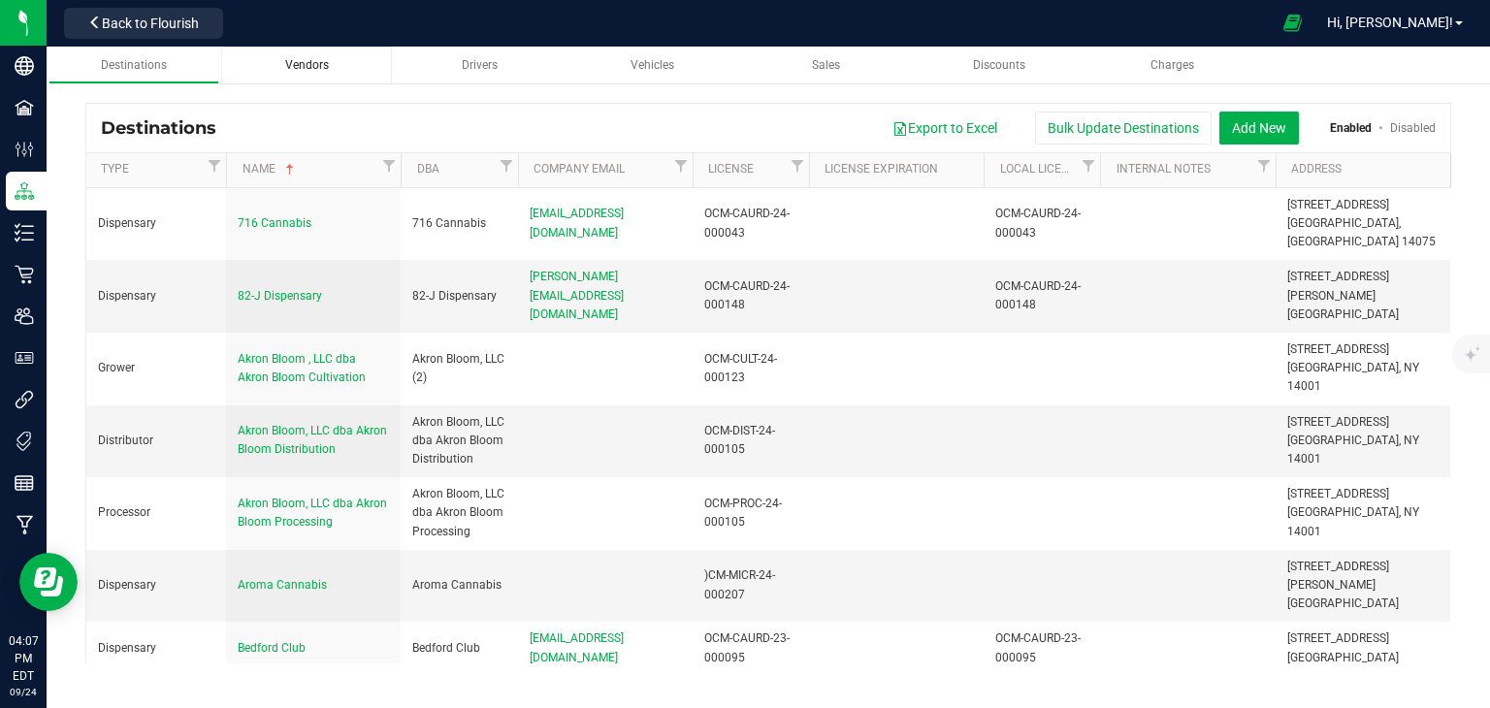
click at [362, 74] on link "Vendors" at bounding box center [306, 66] width 171 height 38
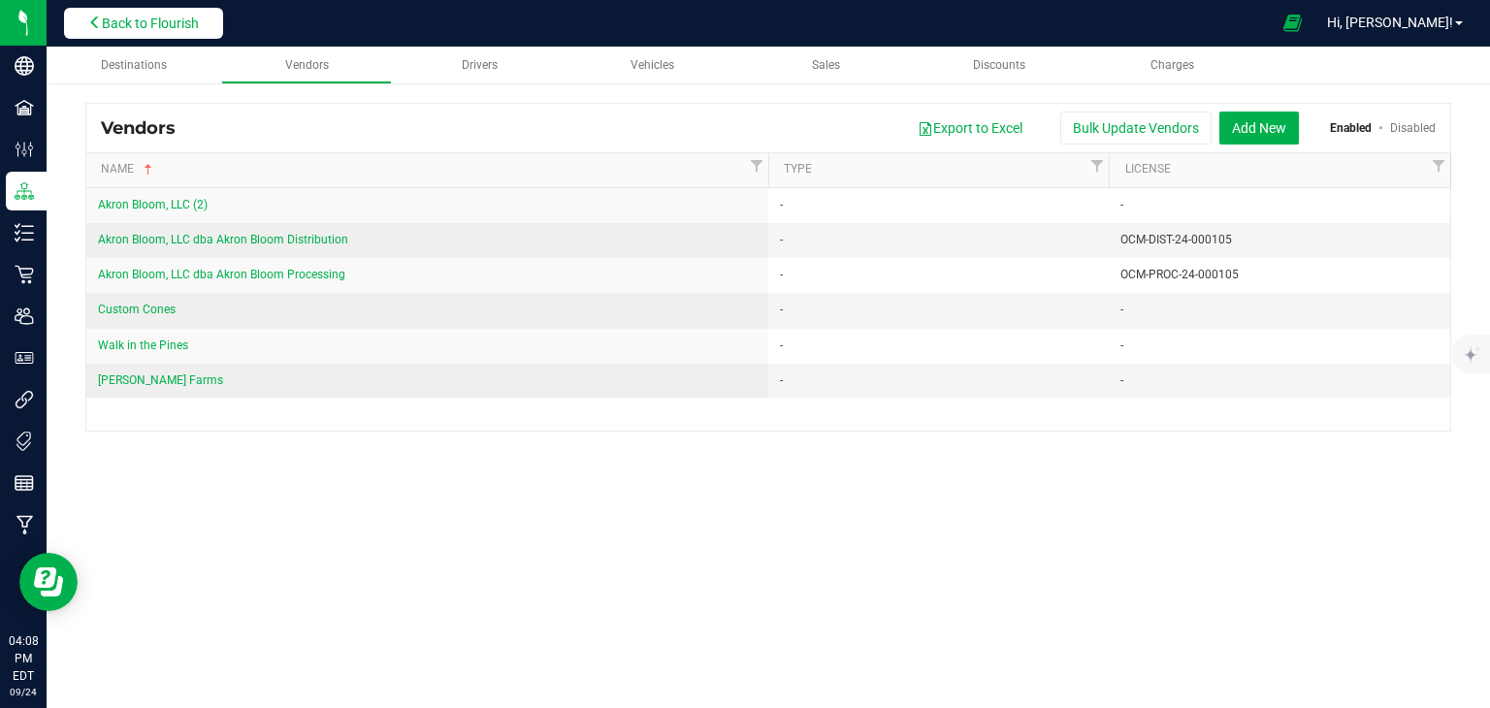
click at [140, 12] on button "Back to Flourish" at bounding box center [143, 23] width 159 height 31
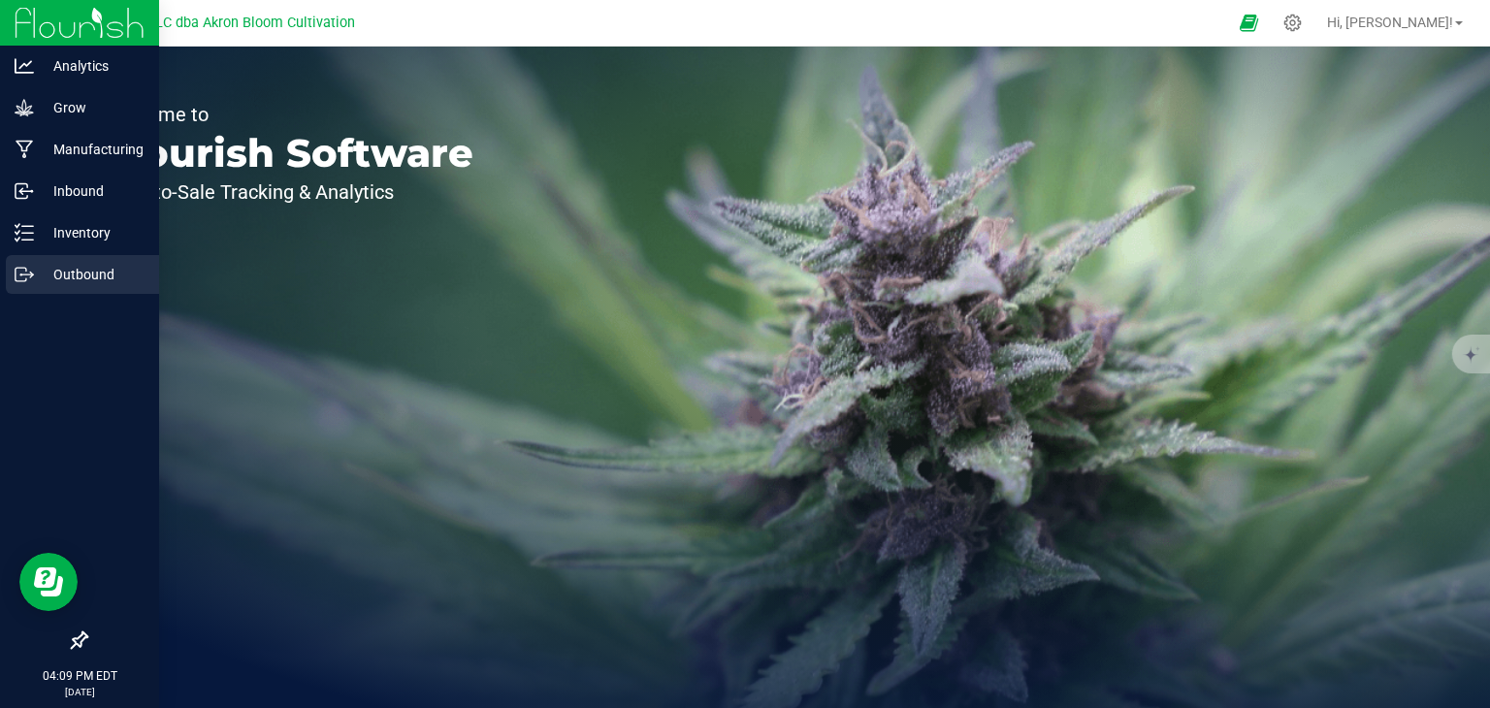
click at [32, 269] on icon at bounding box center [24, 274] width 19 height 19
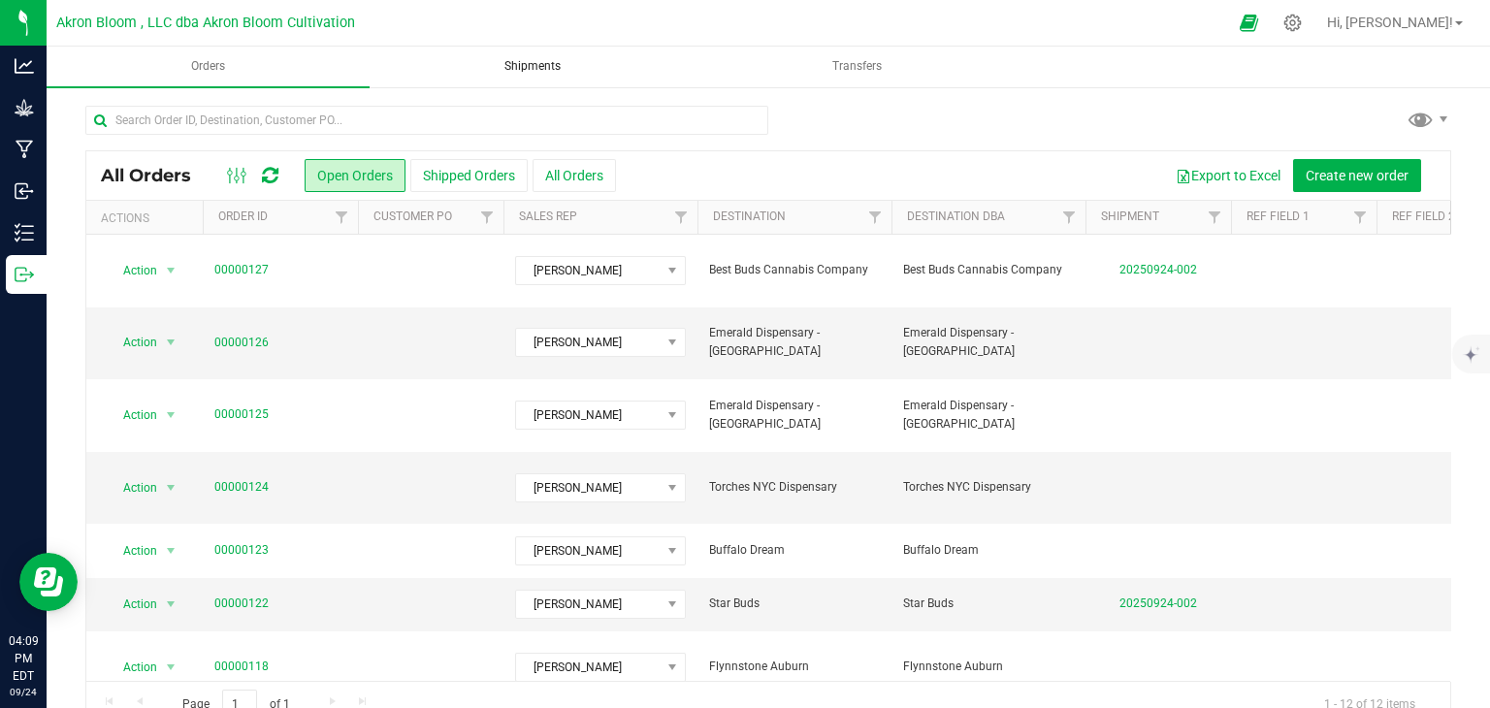
click at [537, 61] on span "Shipments" at bounding box center [532, 66] width 109 height 16
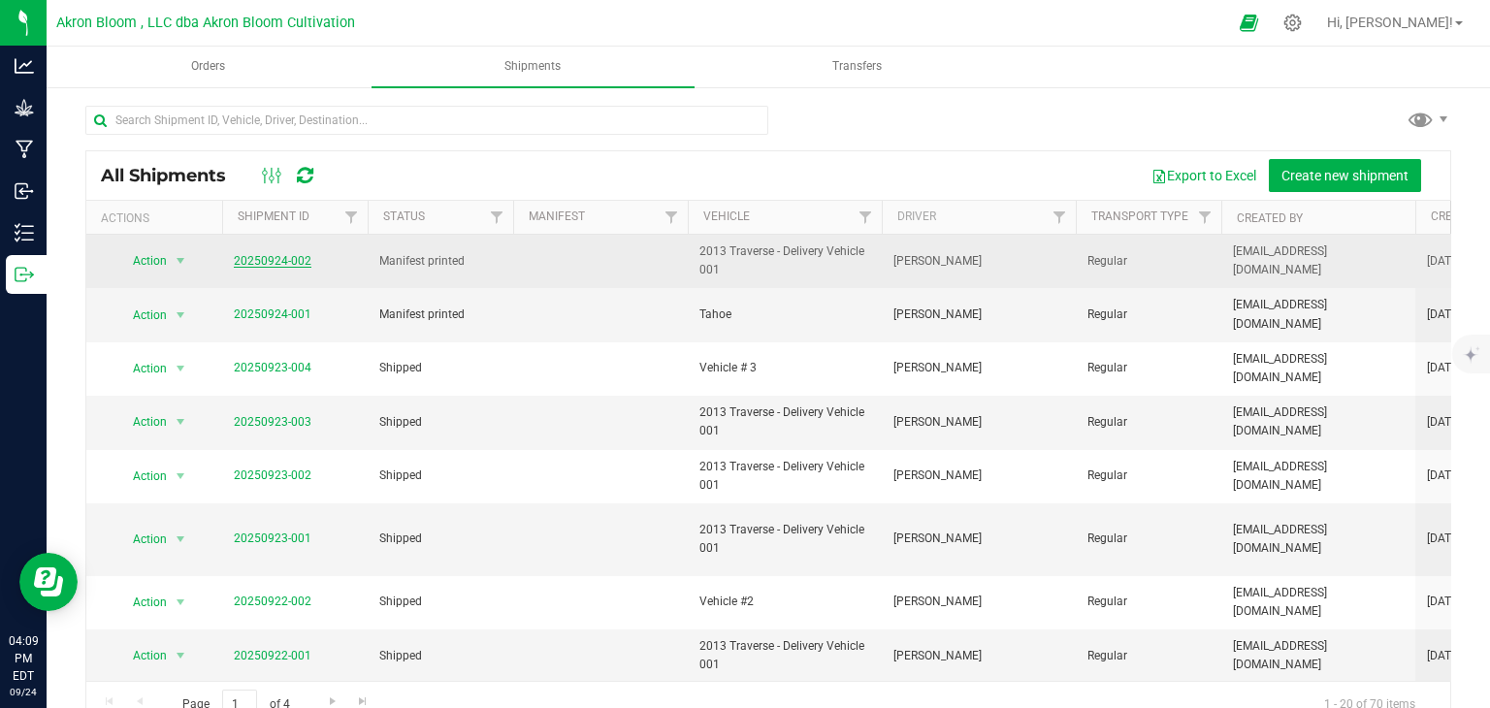
click at [273, 259] on link "20250924-002" at bounding box center [273, 261] width 78 height 14
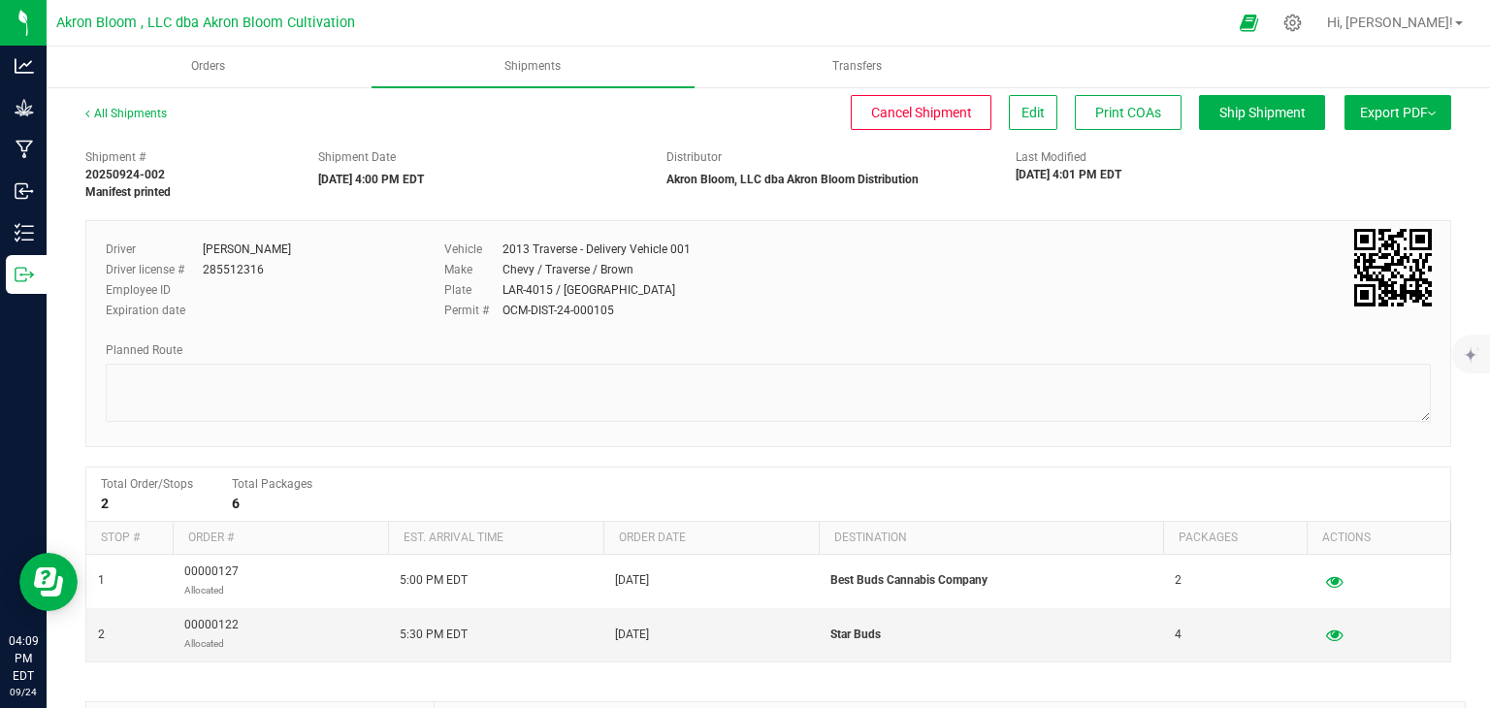
click at [1392, 115] on span "Export PDF" at bounding box center [1398, 113] width 76 height 16
click at [1352, 192] on li "Manifest by Lot" at bounding box center [1392, 184] width 196 height 29
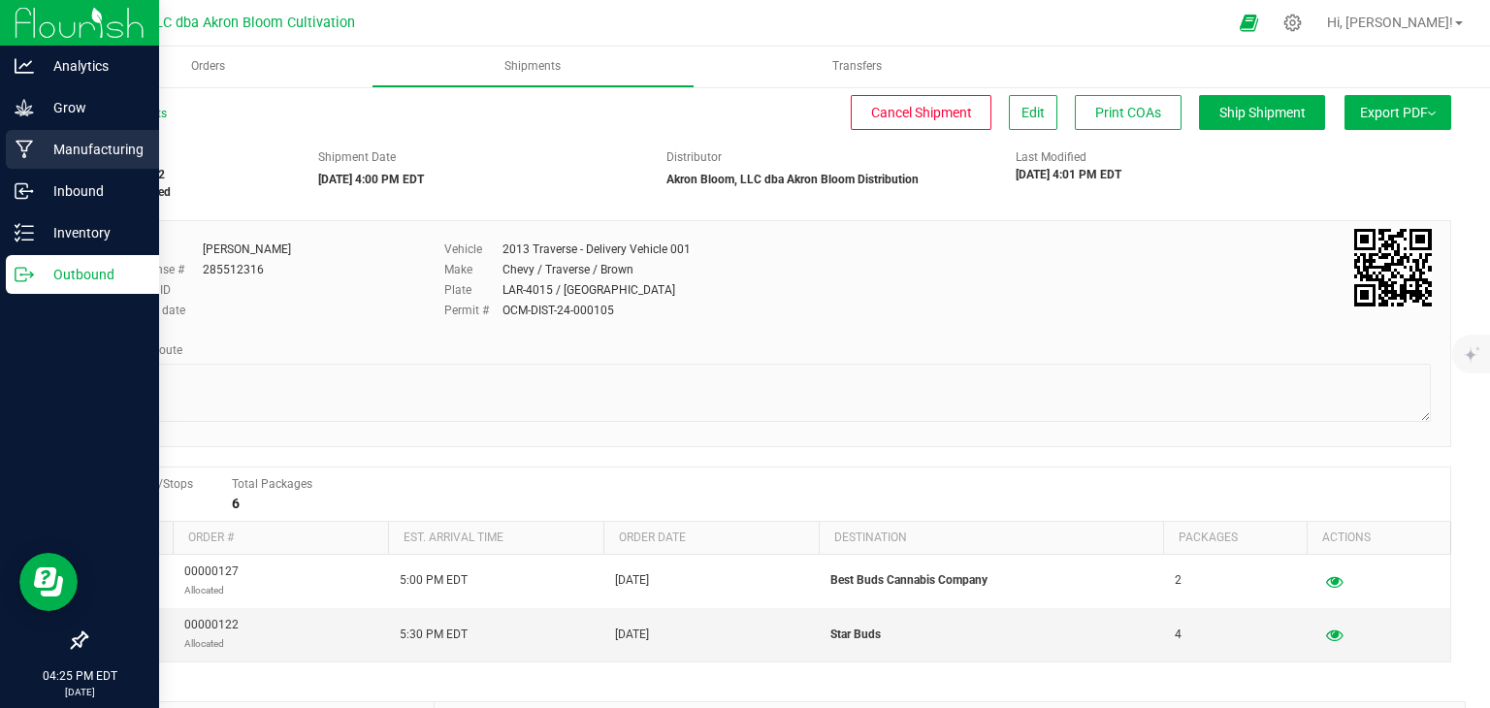
click at [23, 147] on icon at bounding box center [25, 149] width 18 height 19
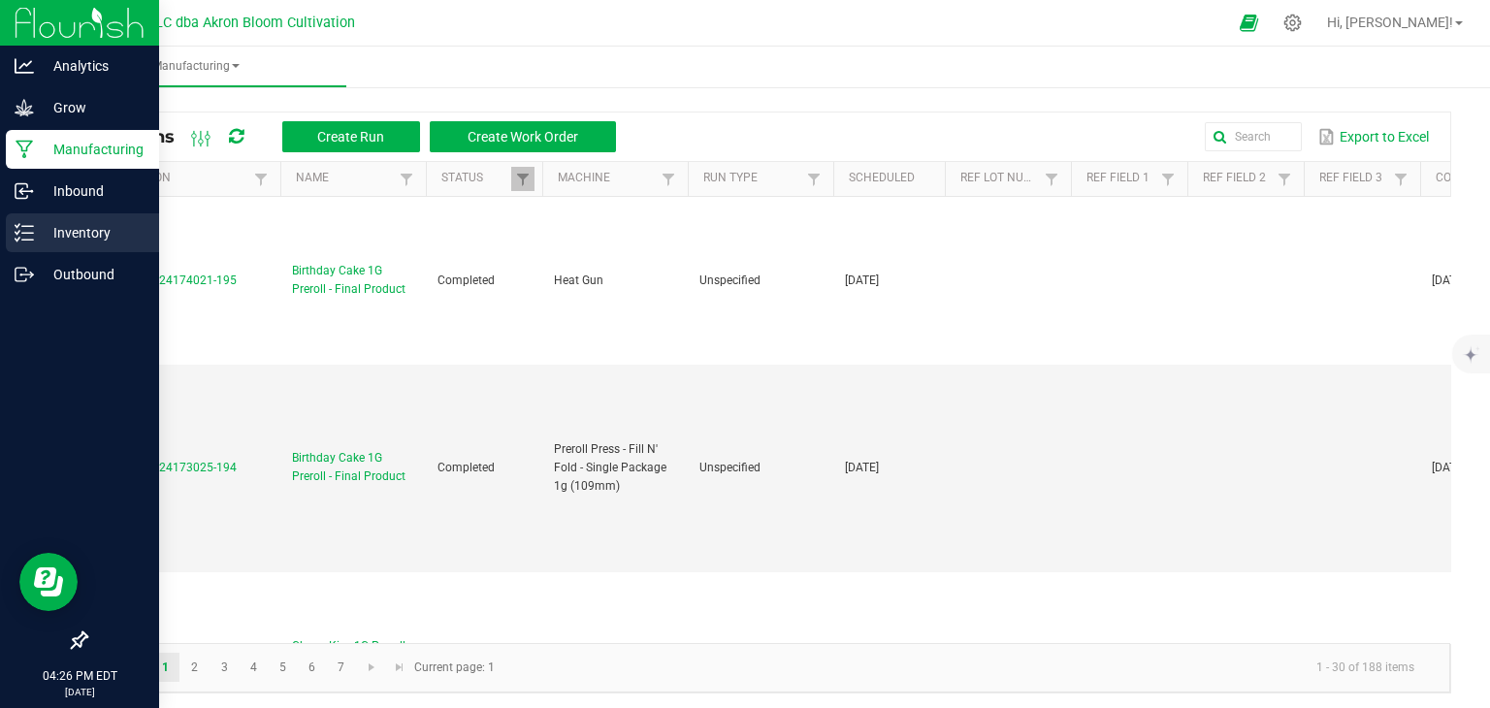
click at [36, 228] on p "Inventory" at bounding box center [92, 232] width 116 height 23
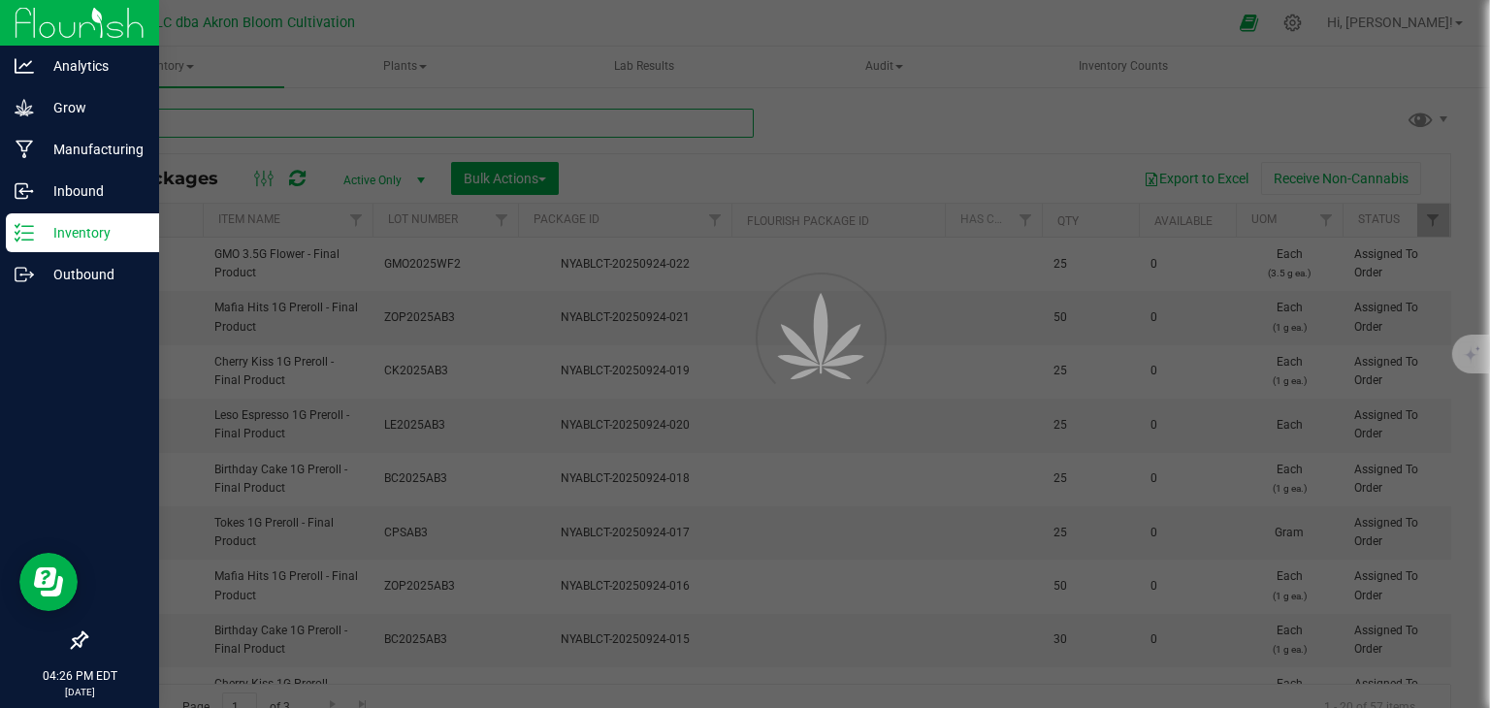
click at [346, 120] on input "text" at bounding box center [419, 123] width 669 height 29
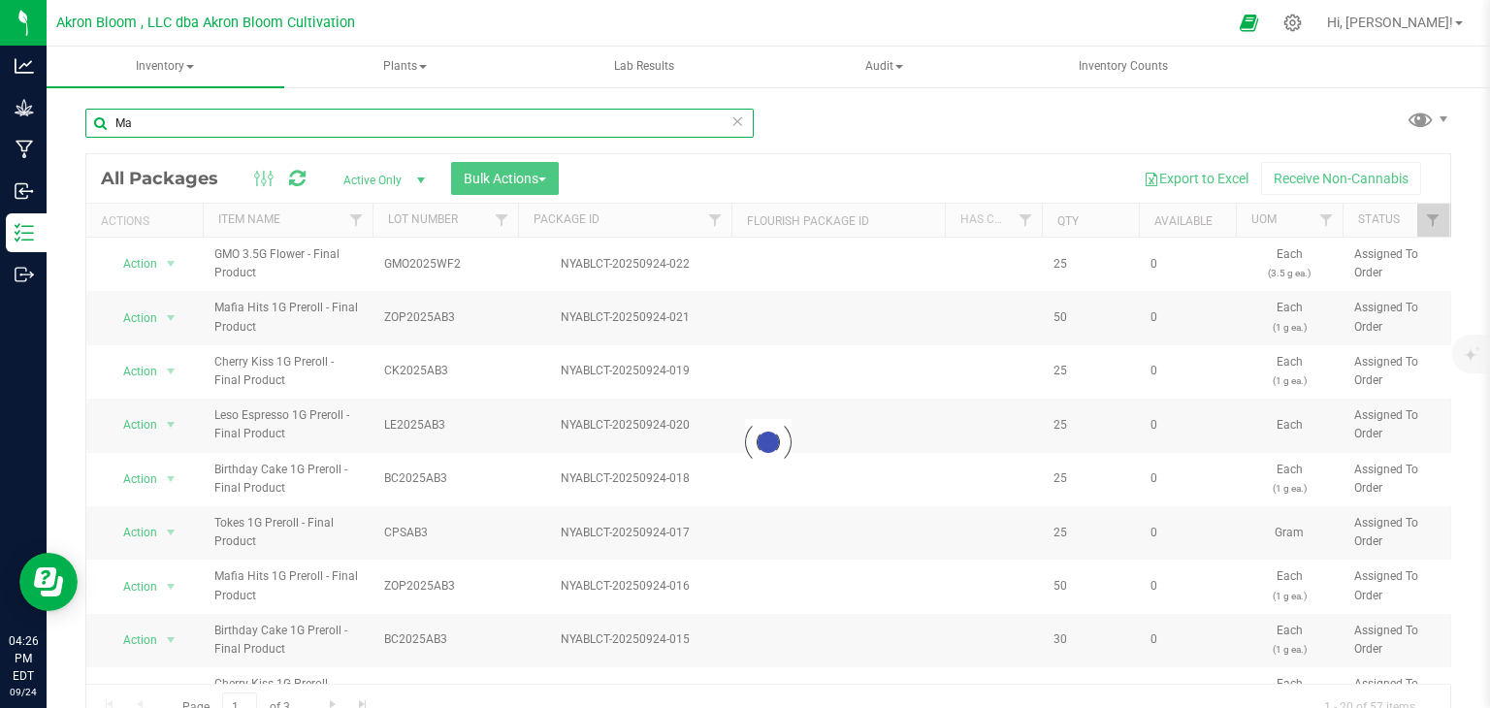
type input "M"
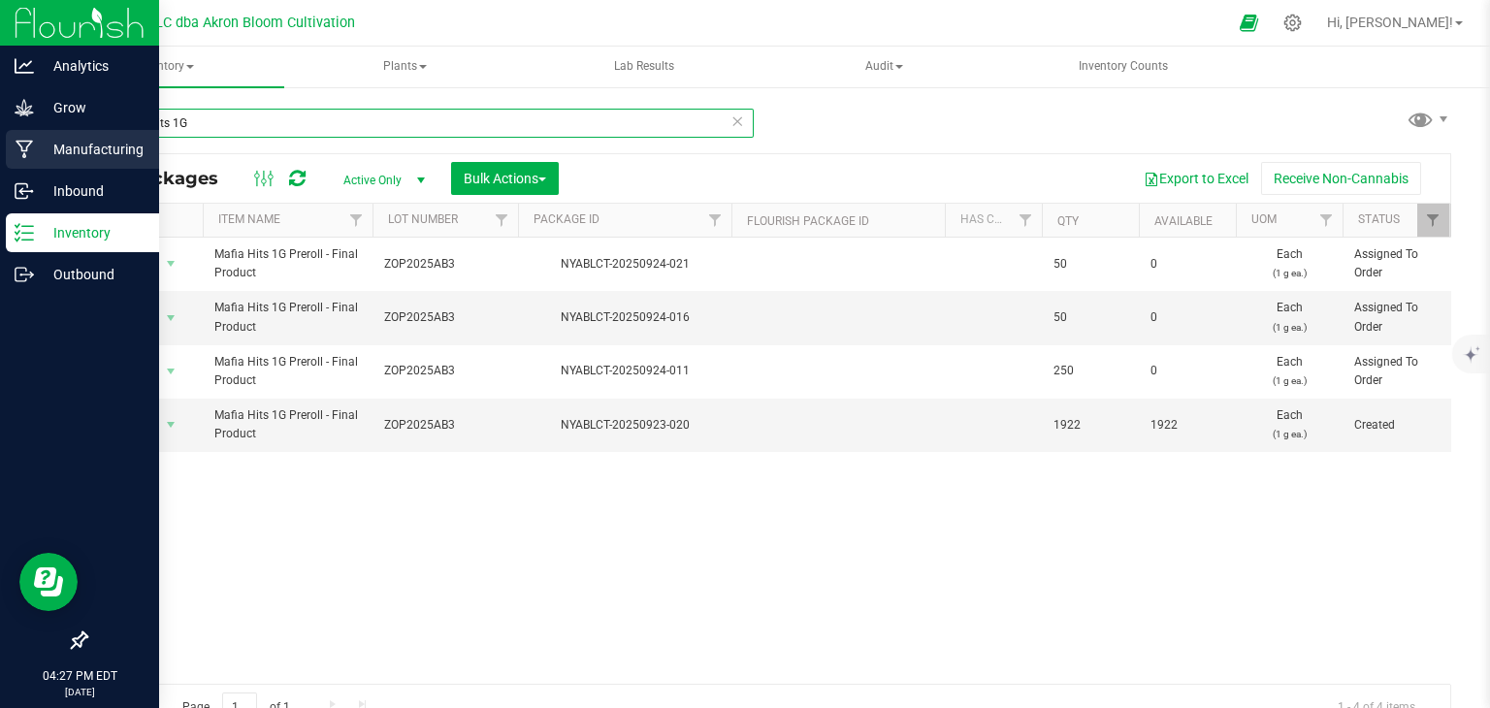
type input "Mafia Hits 1G"
click at [24, 144] on icon at bounding box center [25, 149] width 18 height 19
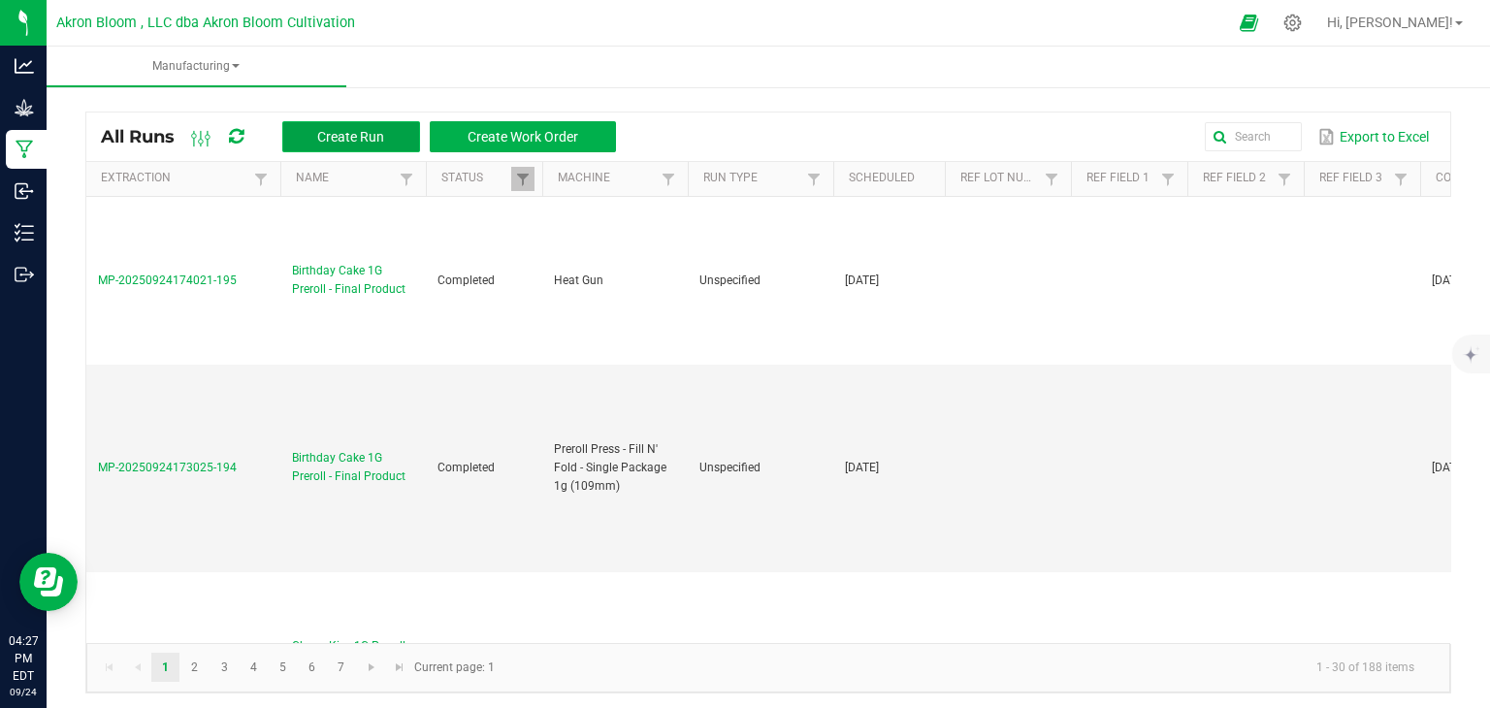
click at [328, 131] on span "Create Run" at bounding box center [350, 137] width 67 height 16
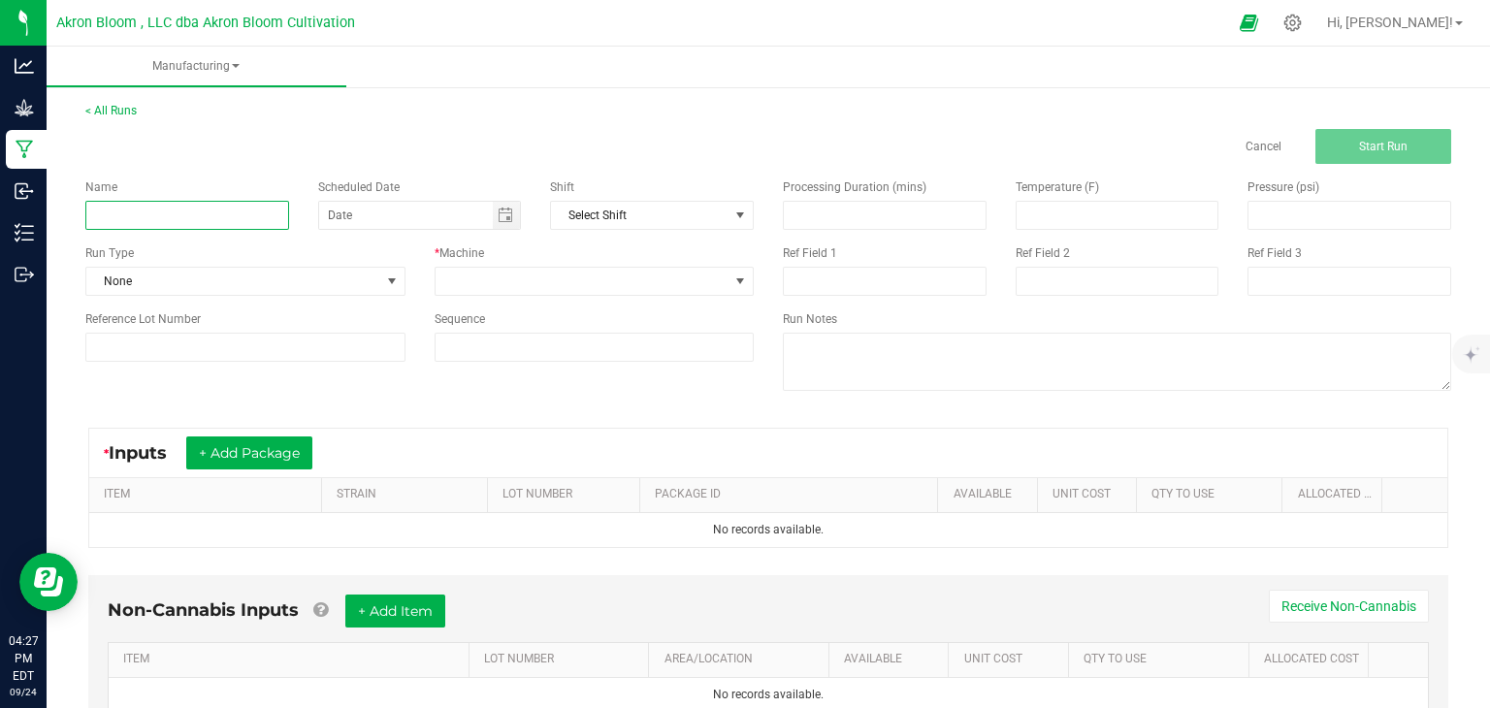
click at [141, 213] on input at bounding box center [187, 215] width 204 height 29
click at [507, 205] on span "Toggle calendar" at bounding box center [507, 215] width 28 height 27
type input "Mafia Hits 1G Preroll - Final Product"
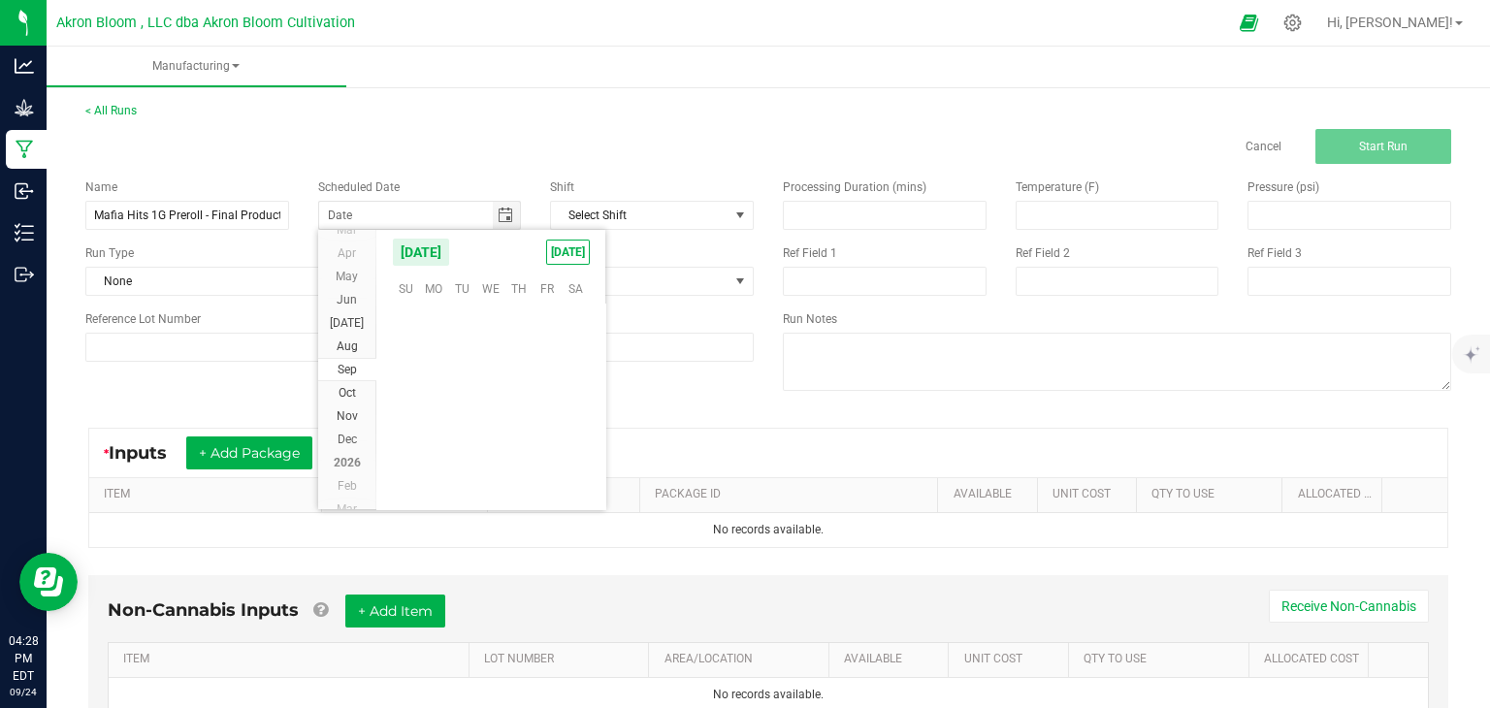
scroll to position [314738, 0]
click at [573, 254] on span "[DATE]" at bounding box center [568, 252] width 44 height 25
type input "[DATE]"
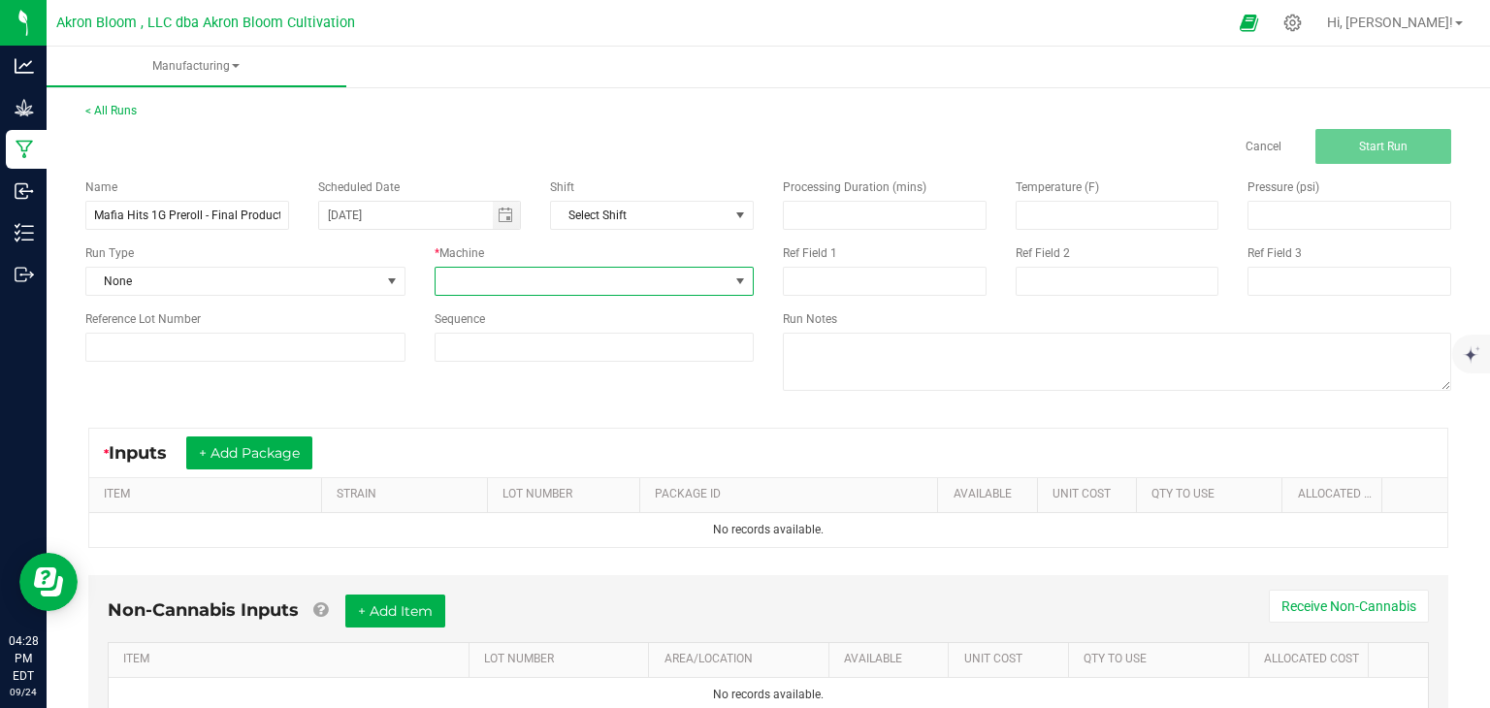
click at [734, 280] on span at bounding box center [741, 282] width 16 height 16
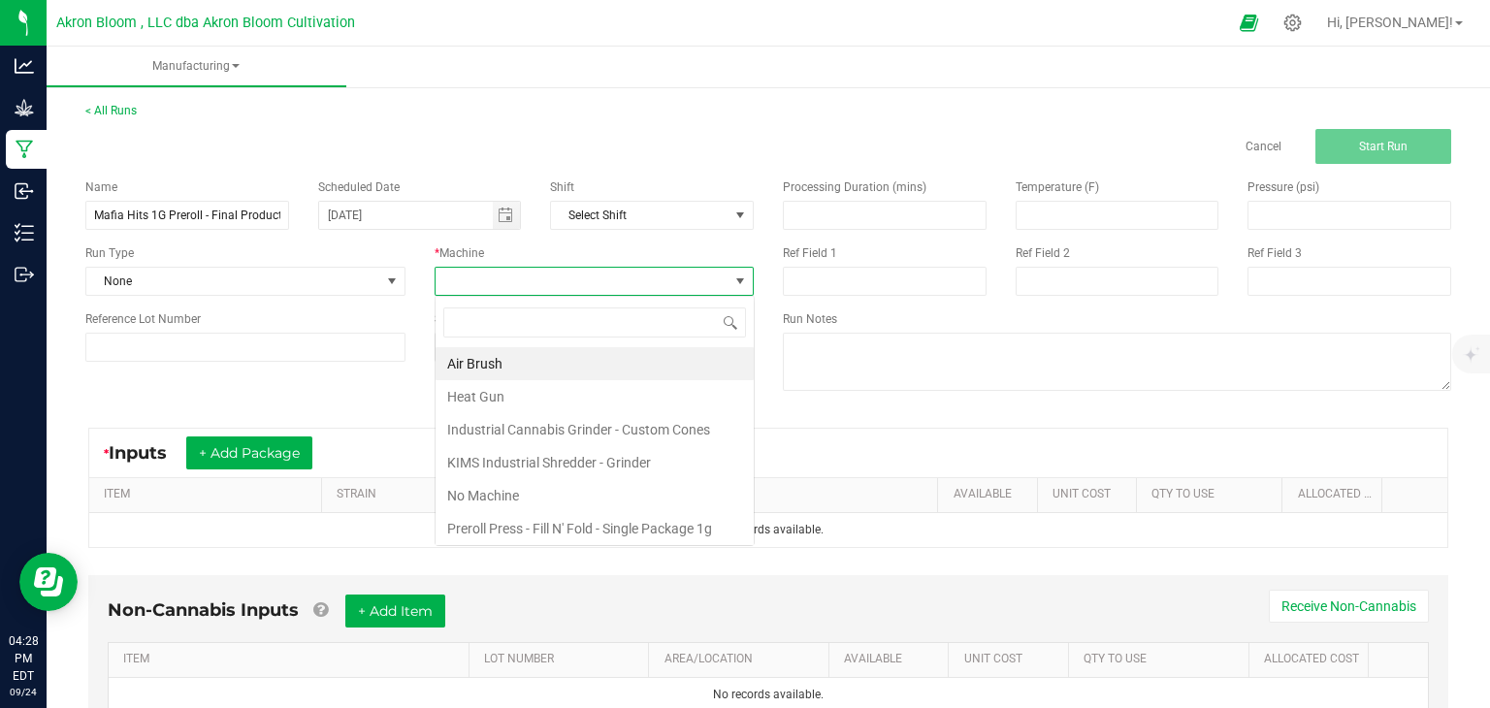
scroll to position [28, 319]
click at [567, 522] on li "Preroll Press - Fill N' Fold - Single Package 1g (109mm)" at bounding box center [595, 543] width 318 height 62
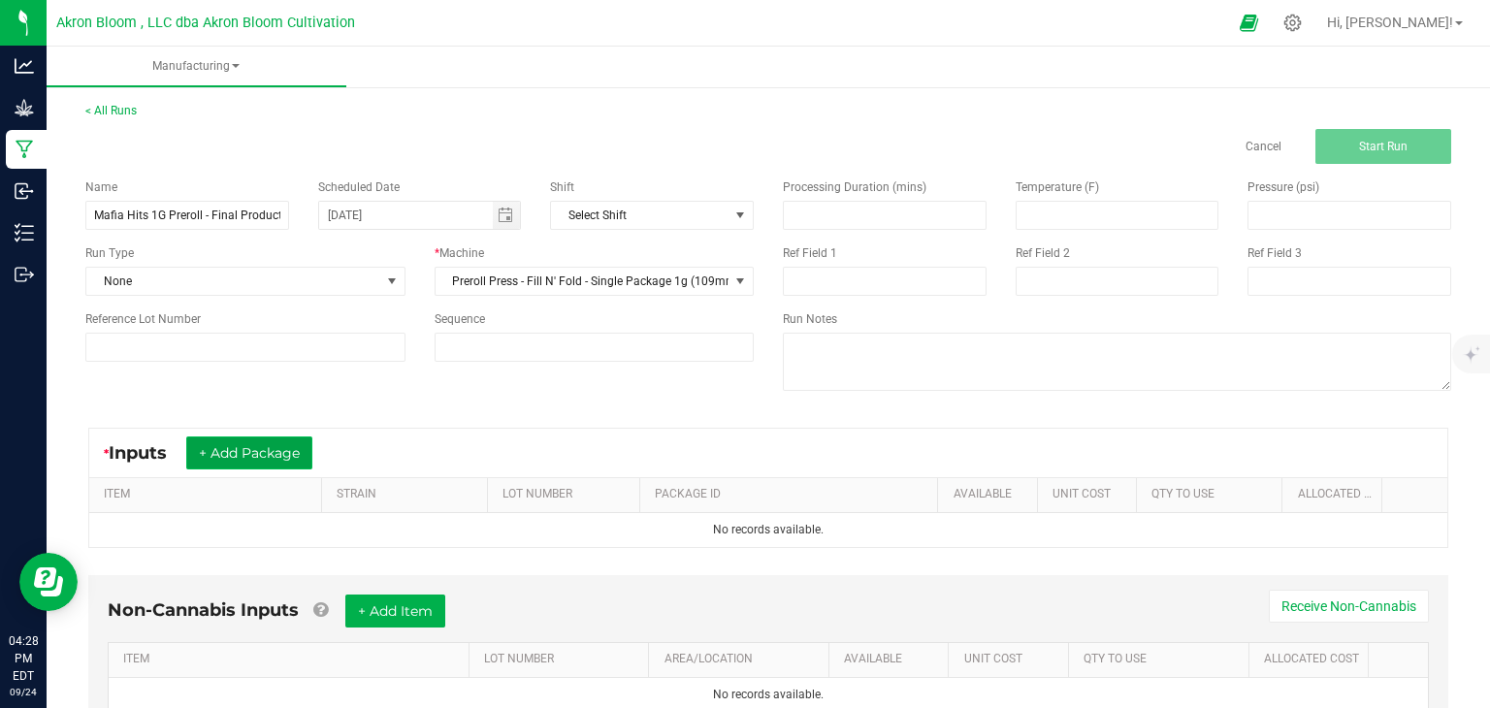
click at [285, 457] on button "+ Add Package" at bounding box center [249, 453] width 126 height 33
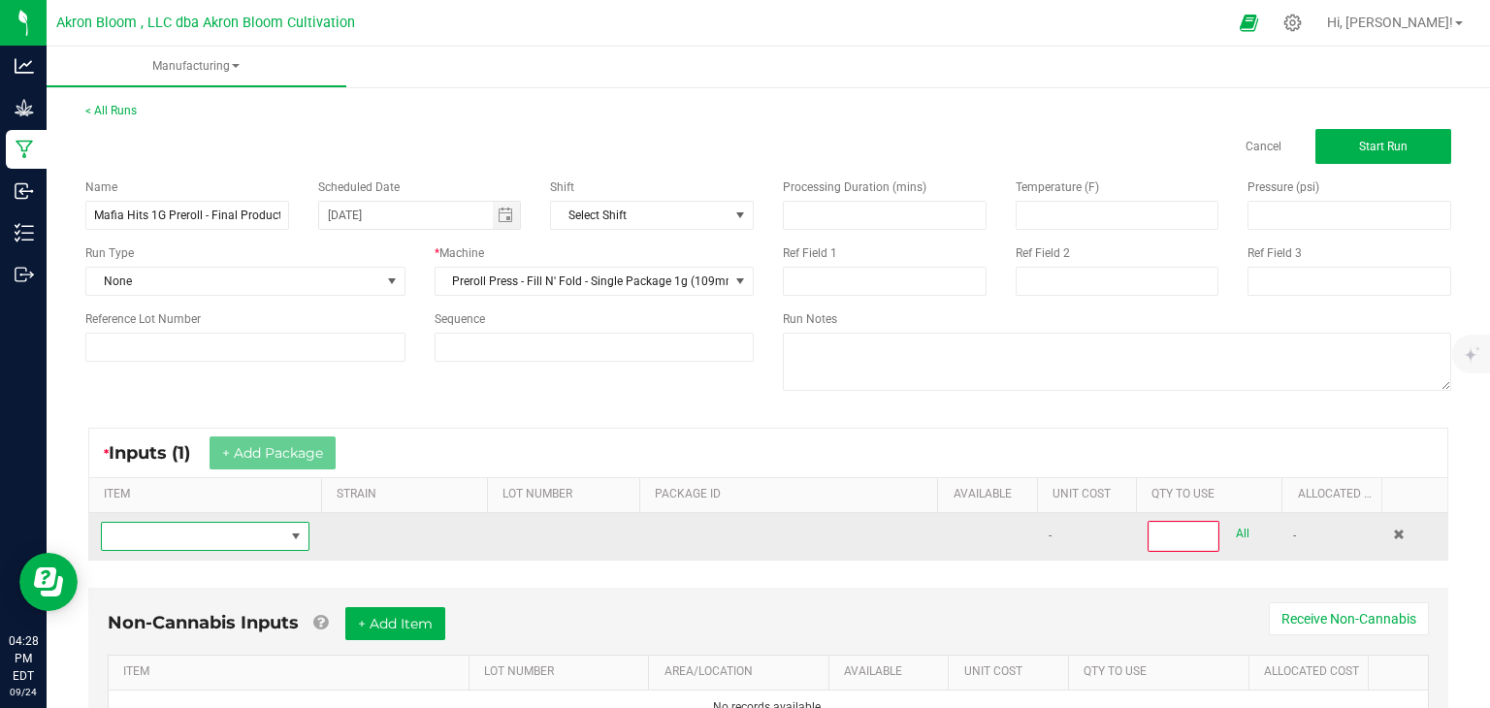
click at [303, 535] on span "NO DATA FOUND" at bounding box center [296, 537] width 16 height 16
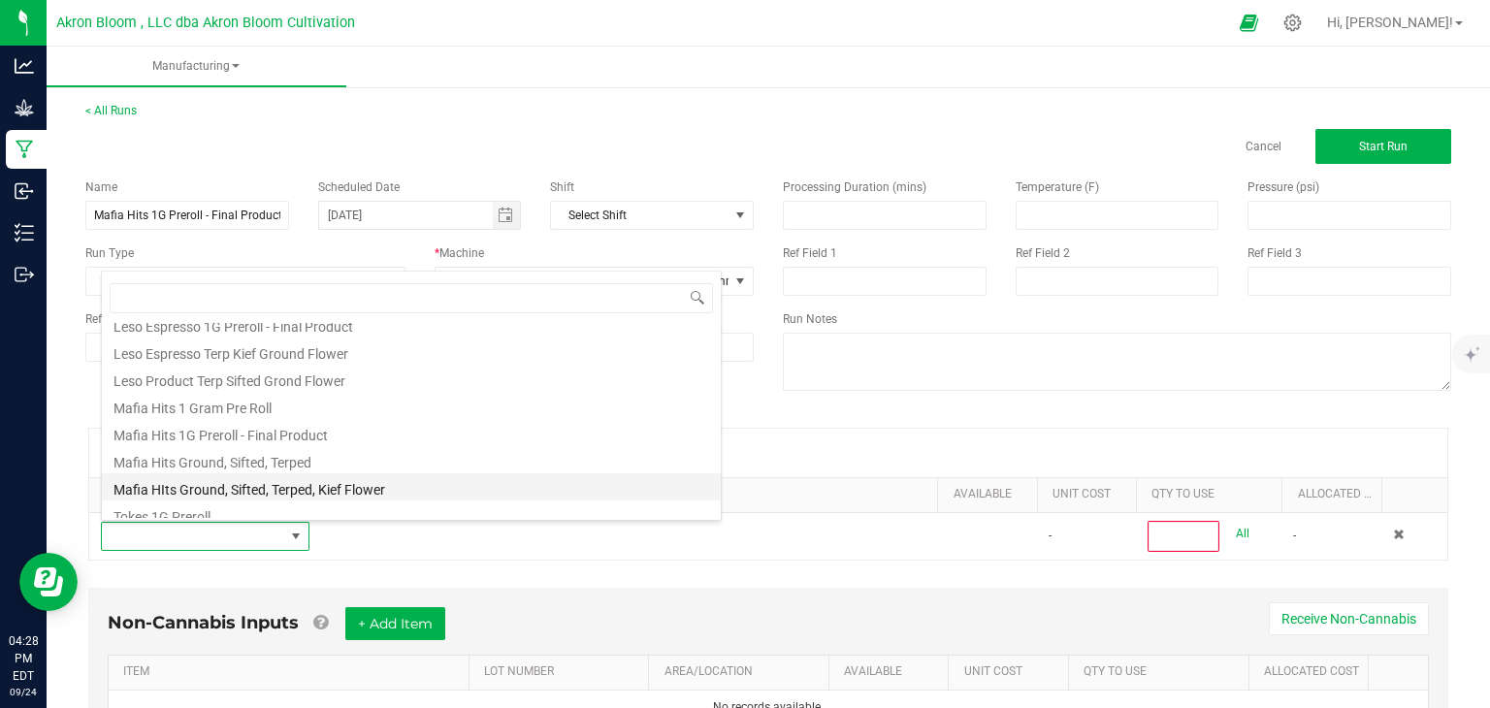
scroll to position [763, 0]
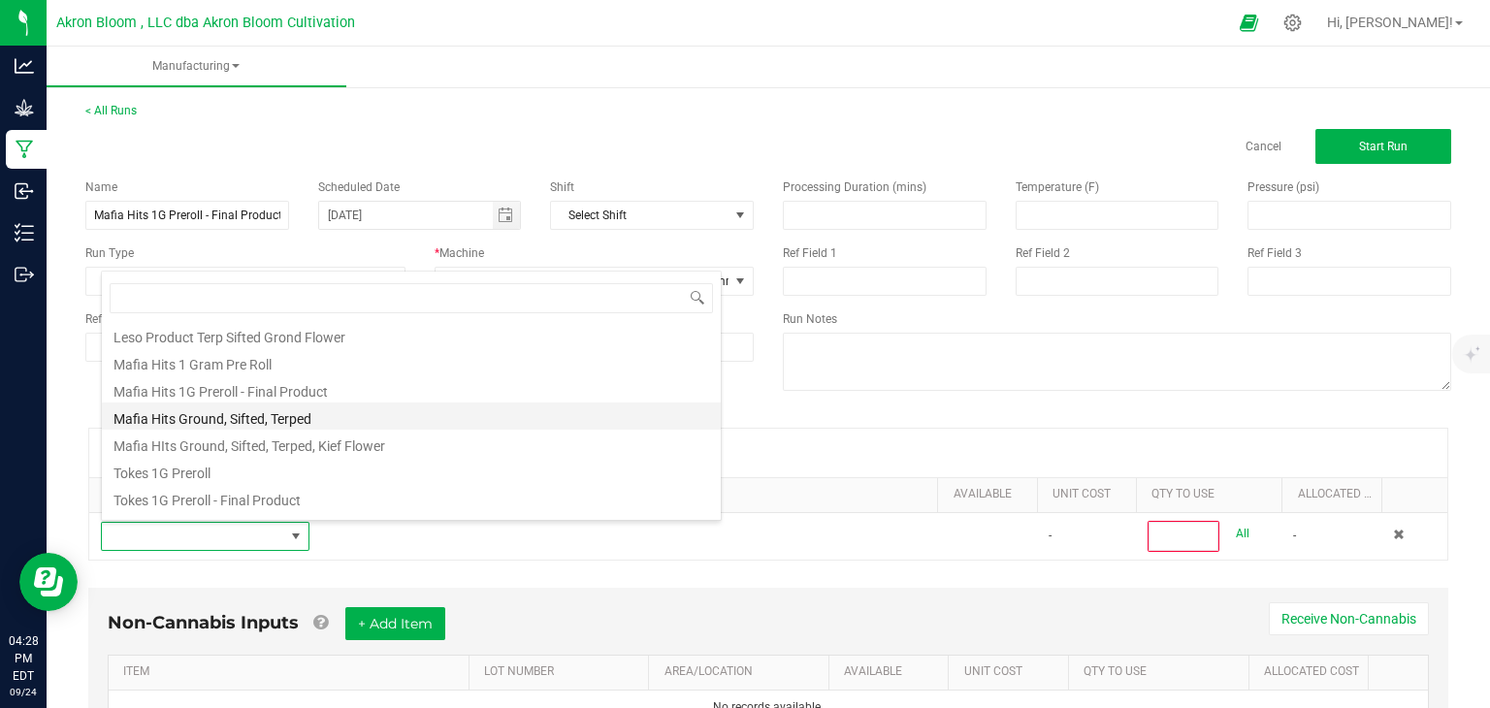
click at [256, 416] on li "Mafia Hits Ground, Sifted, Terped" at bounding box center [411, 416] width 619 height 27
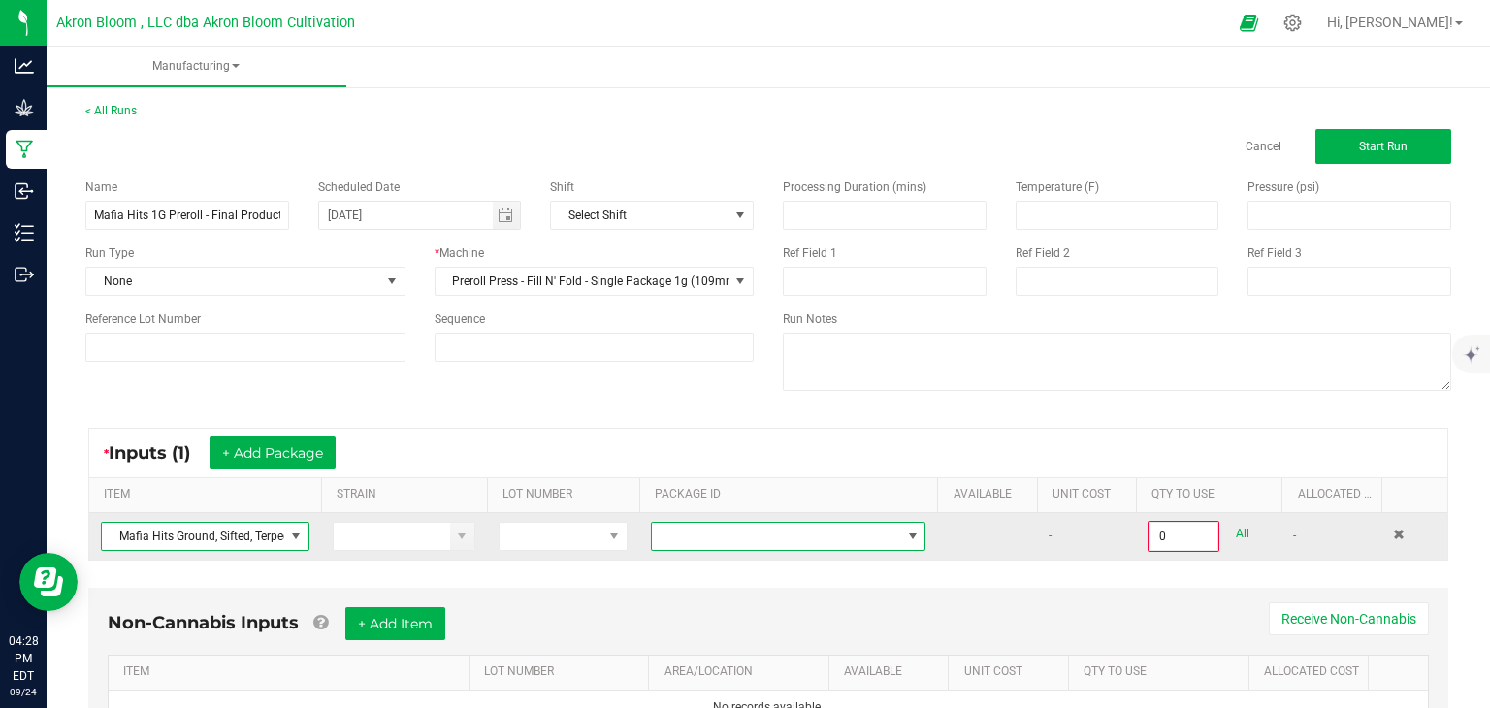
click at [917, 532] on span at bounding box center [913, 537] width 16 height 16
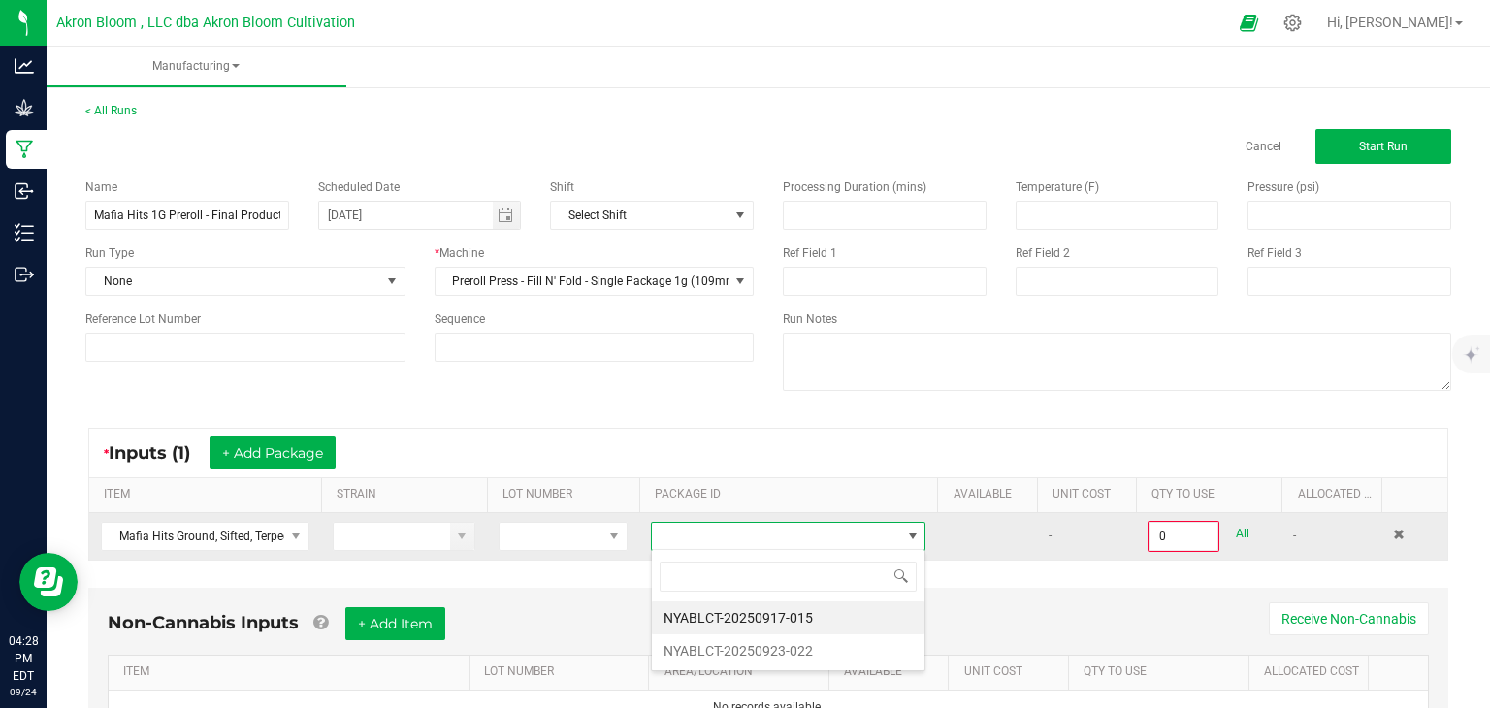
scroll to position [28, 276]
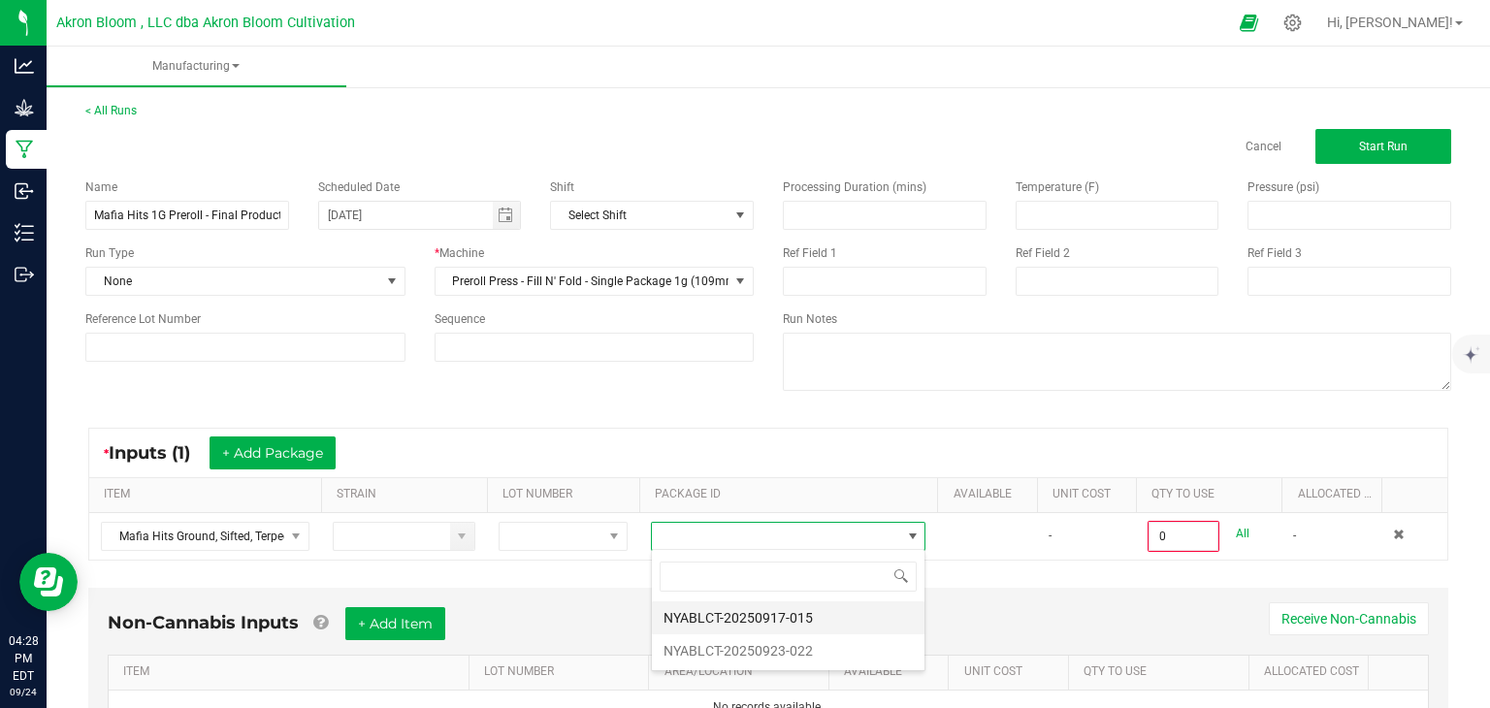
click at [841, 615] on li "NYABLCT-20250917-015" at bounding box center [788, 618] width 273 height 33
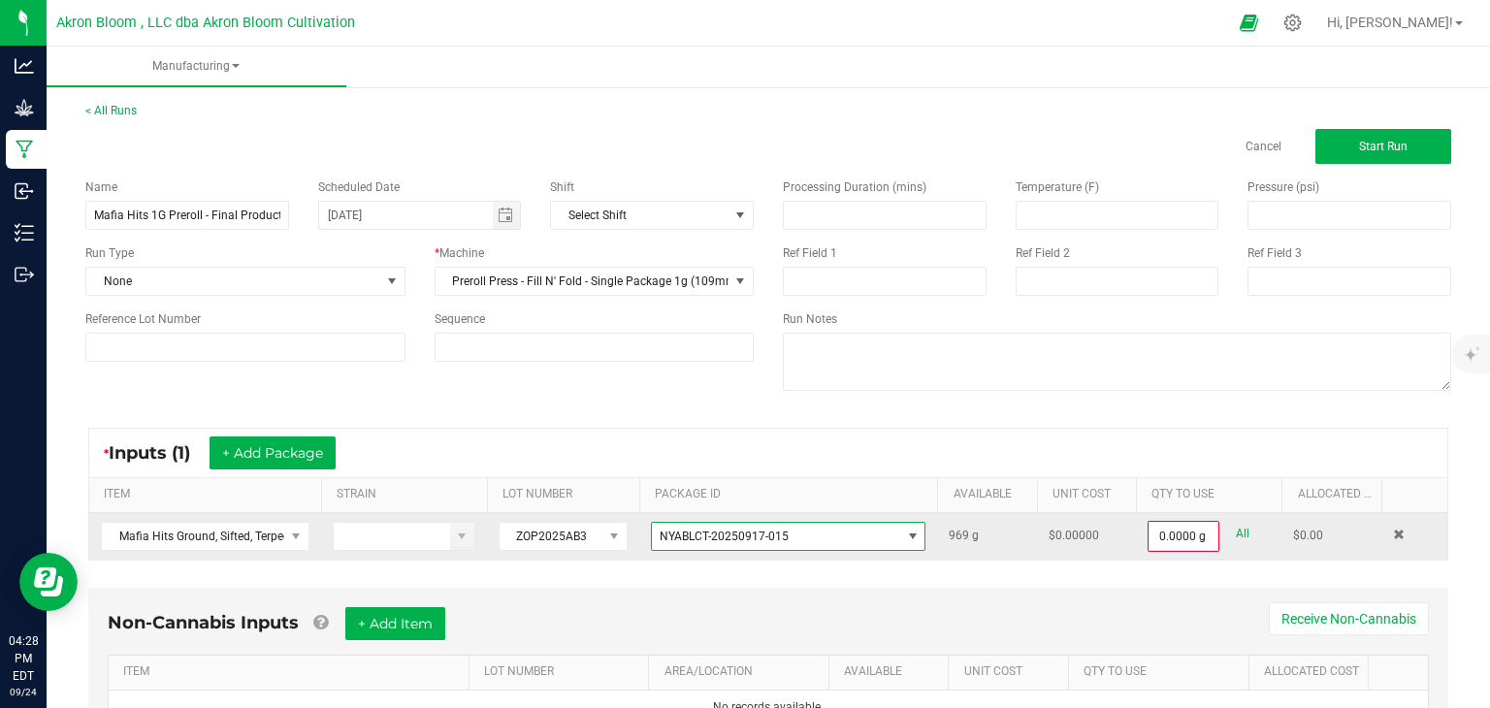
click at [1245, 530] on link "All" at bounding box center [1243, 534] width 14 height 26
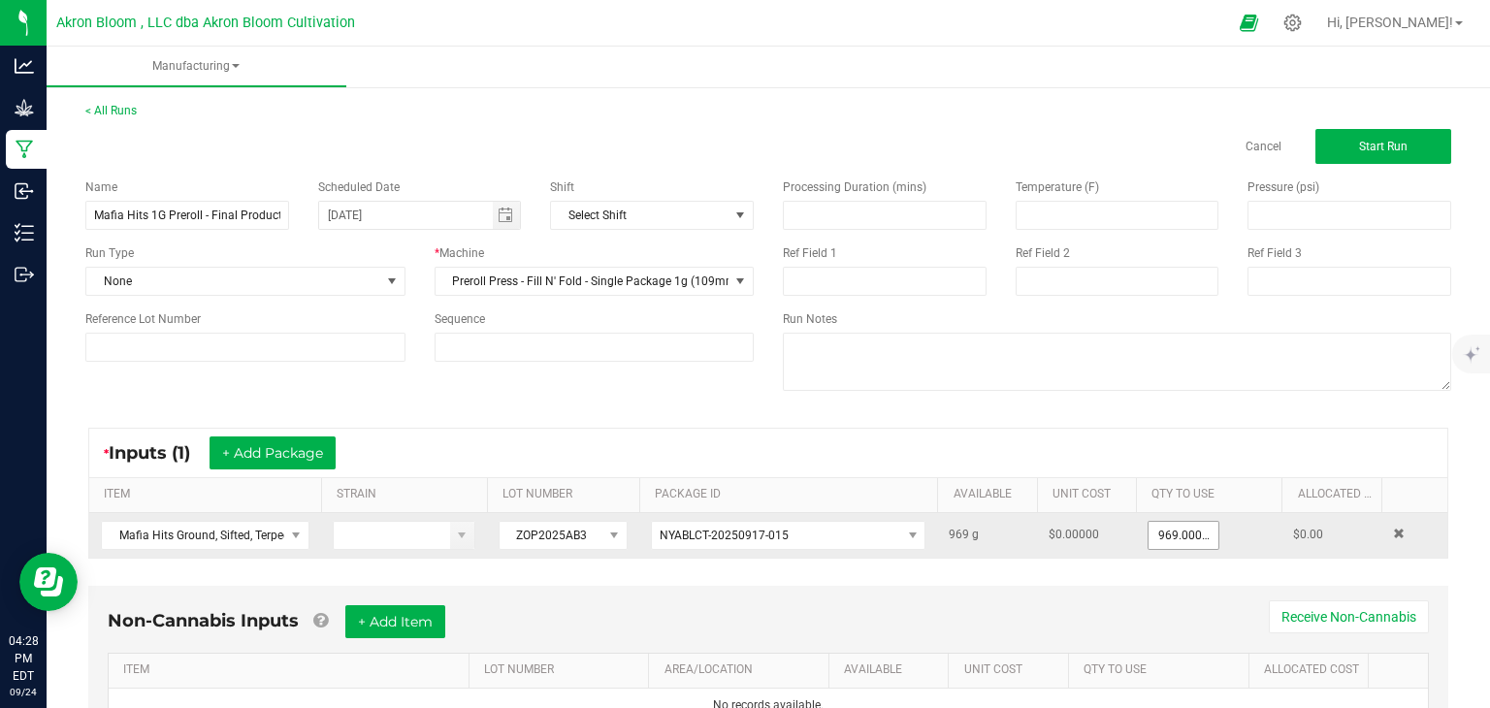
click at [1190, 535] on input "969.0000 g" at bounding box center [1184, 535] width 70 height 27
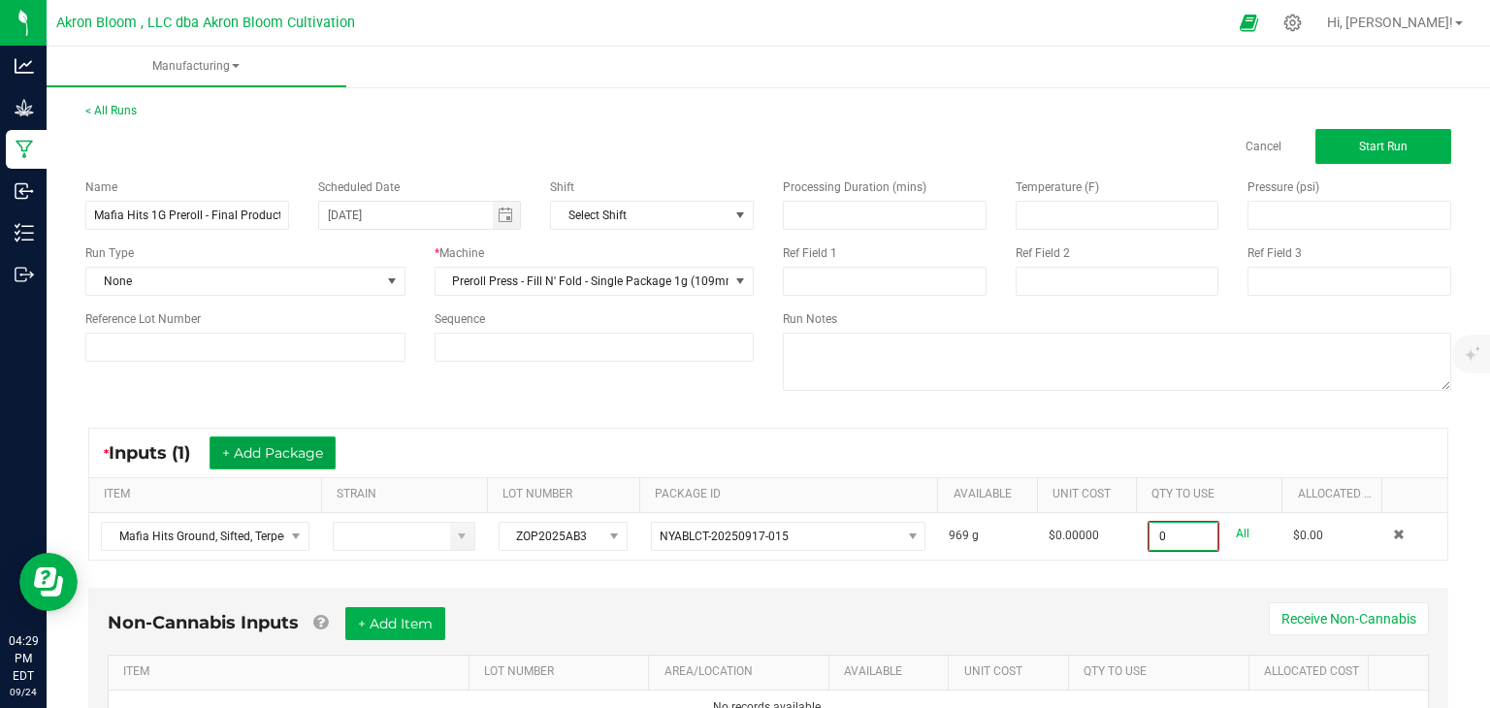
type input "0.0000 g"
click at [282, 452] on button "+ Add Package" at bounding box center [273, 453] width 126 height 33
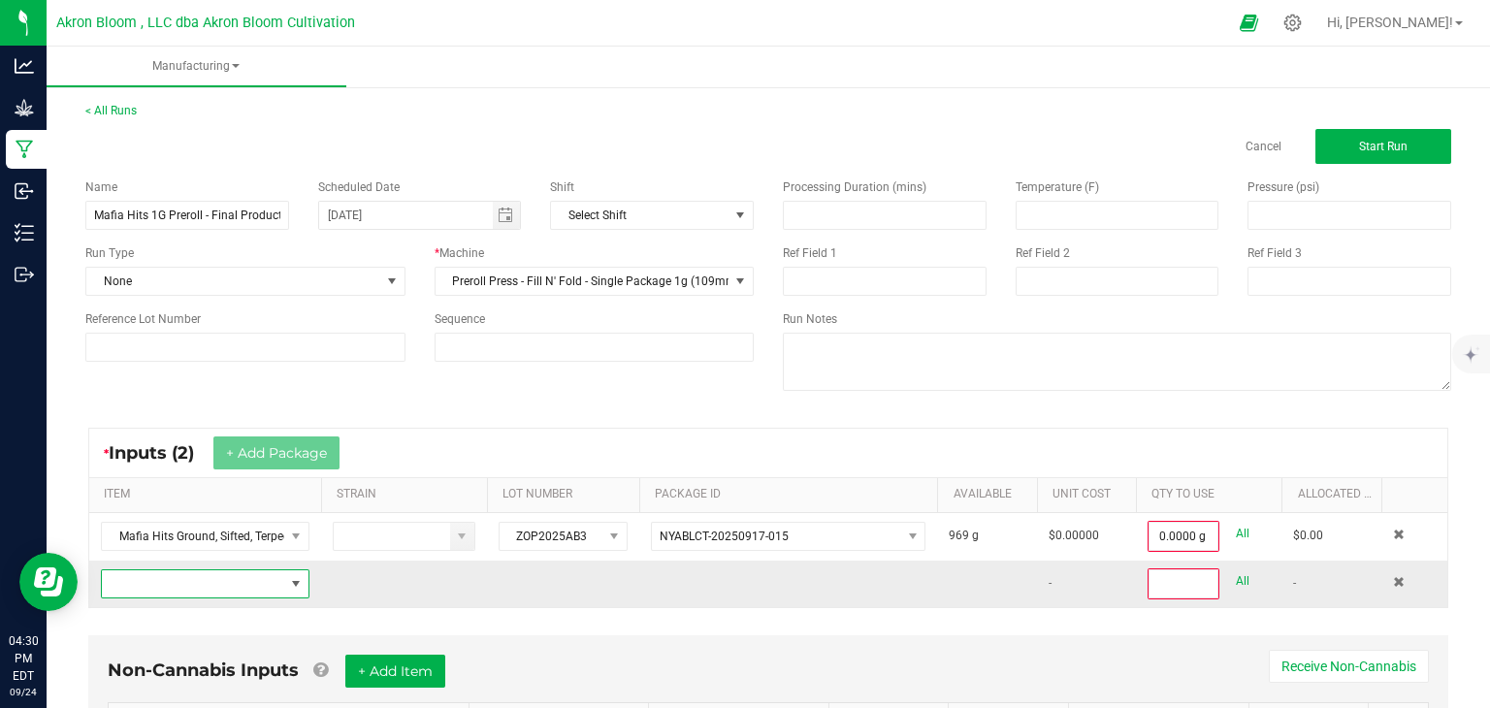
click at [299, 588] on span "NO DATA FOUND" at bounding box center [296, 584] width 16 height 16
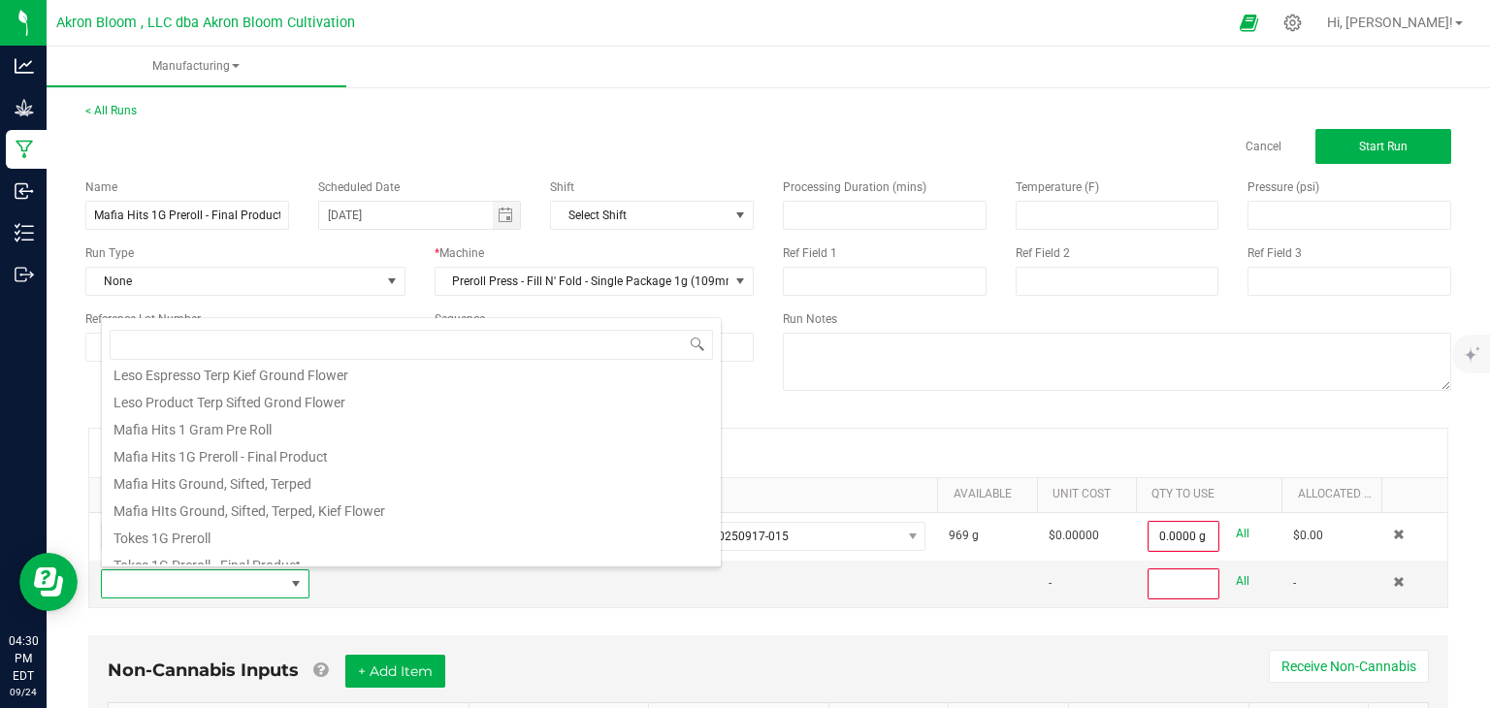
scroll to position [753, 0]
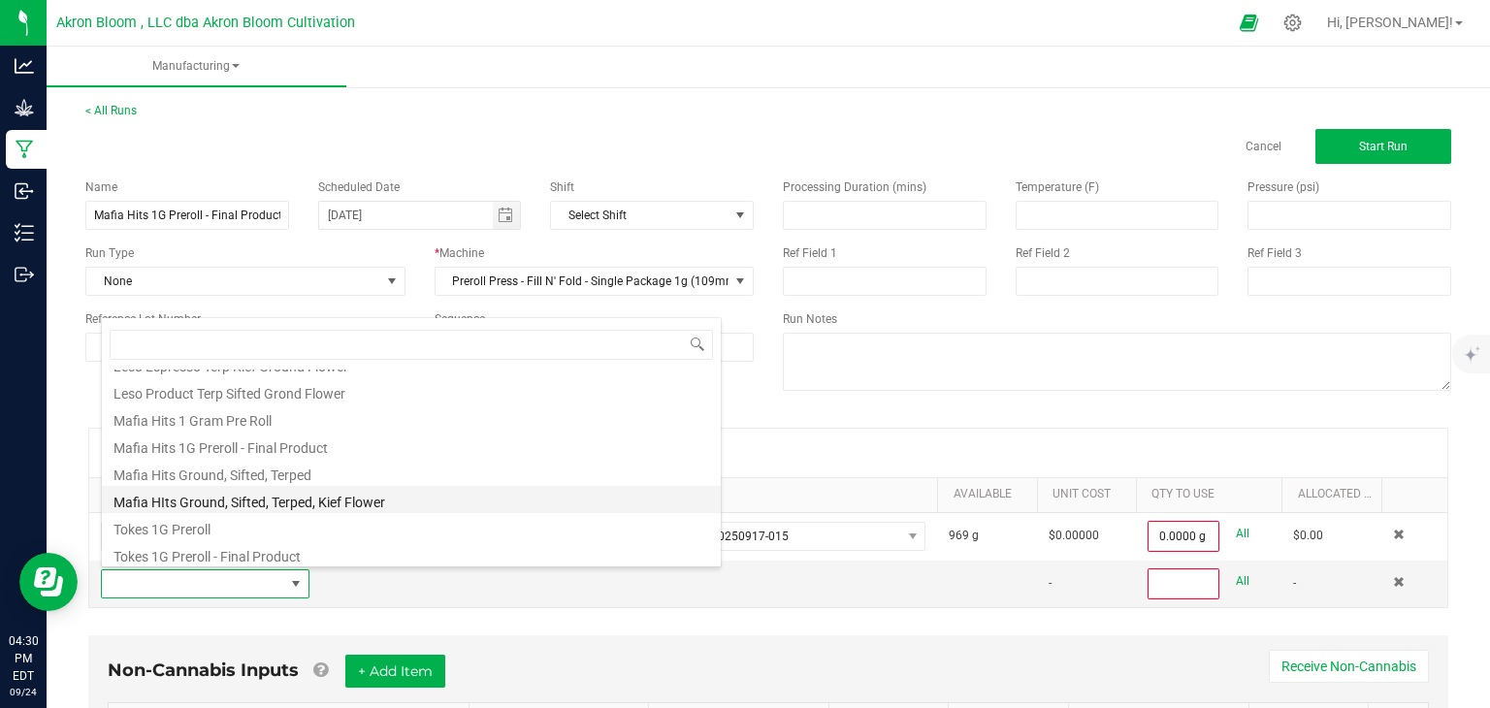
click at [357, 498] on li "Mafia HIts Ground, Sifted, Terped, Kief Flower" at bounding box center [411, 499] width 619 height 27
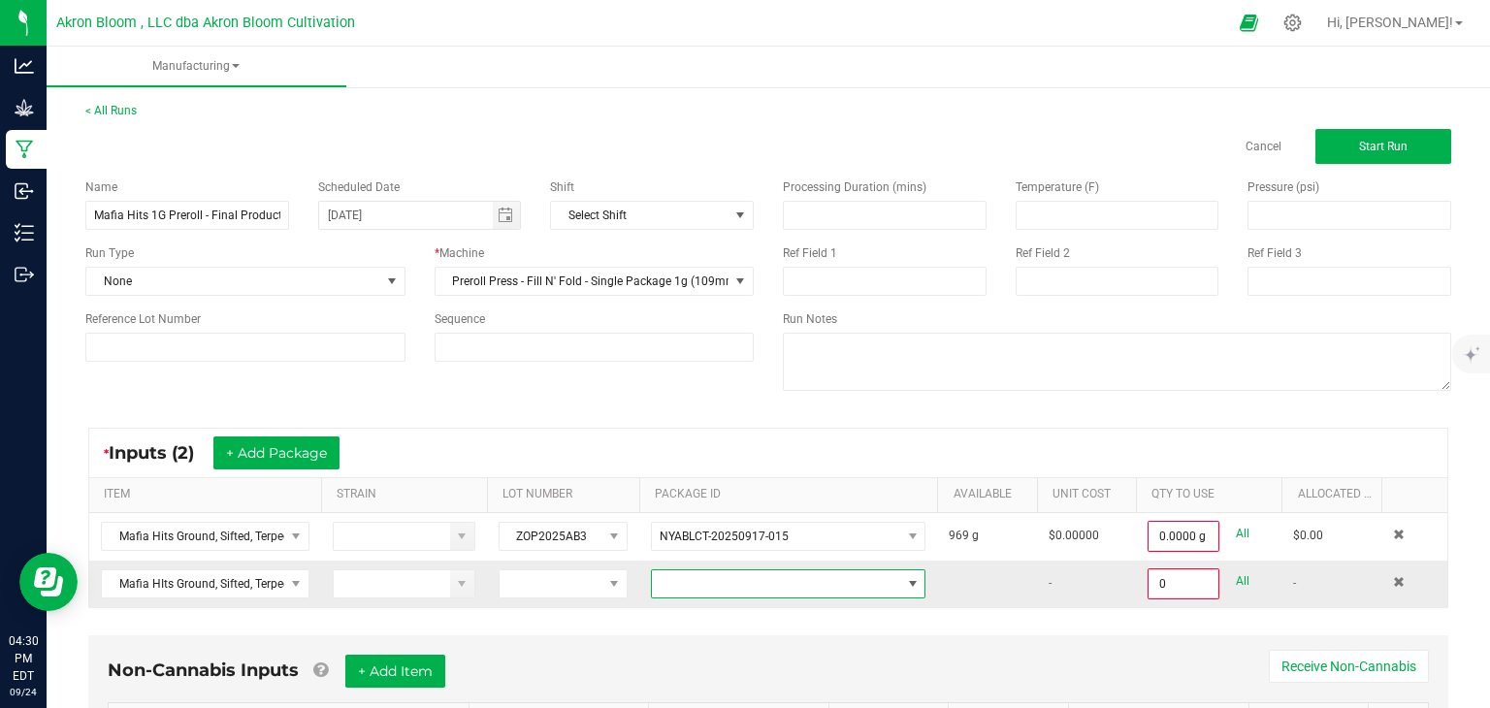
click at [922, 578] on span at bounding box center [912, 584] width 24 height 27
click at [883, 506] on li "NYABLCT-20250917-016" at bounding box center [788, 515] width 273 height 33
click at [1242, 577] on link "All" at bounding box center [1243, 582] width 14 height 26
type input "398.0000 g"
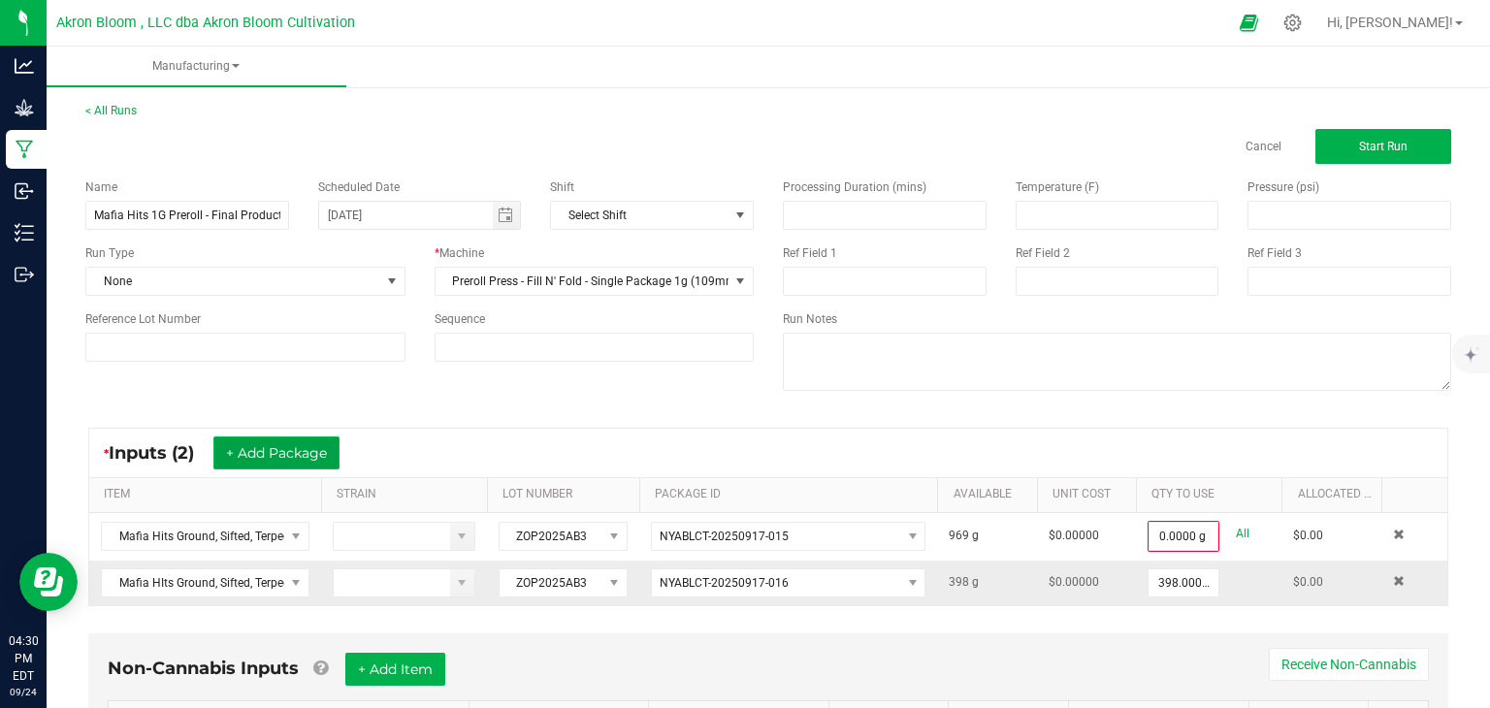
click at [287, 451] on button "+ Add Package" at bounding box center [276, 453] width 126 height 33
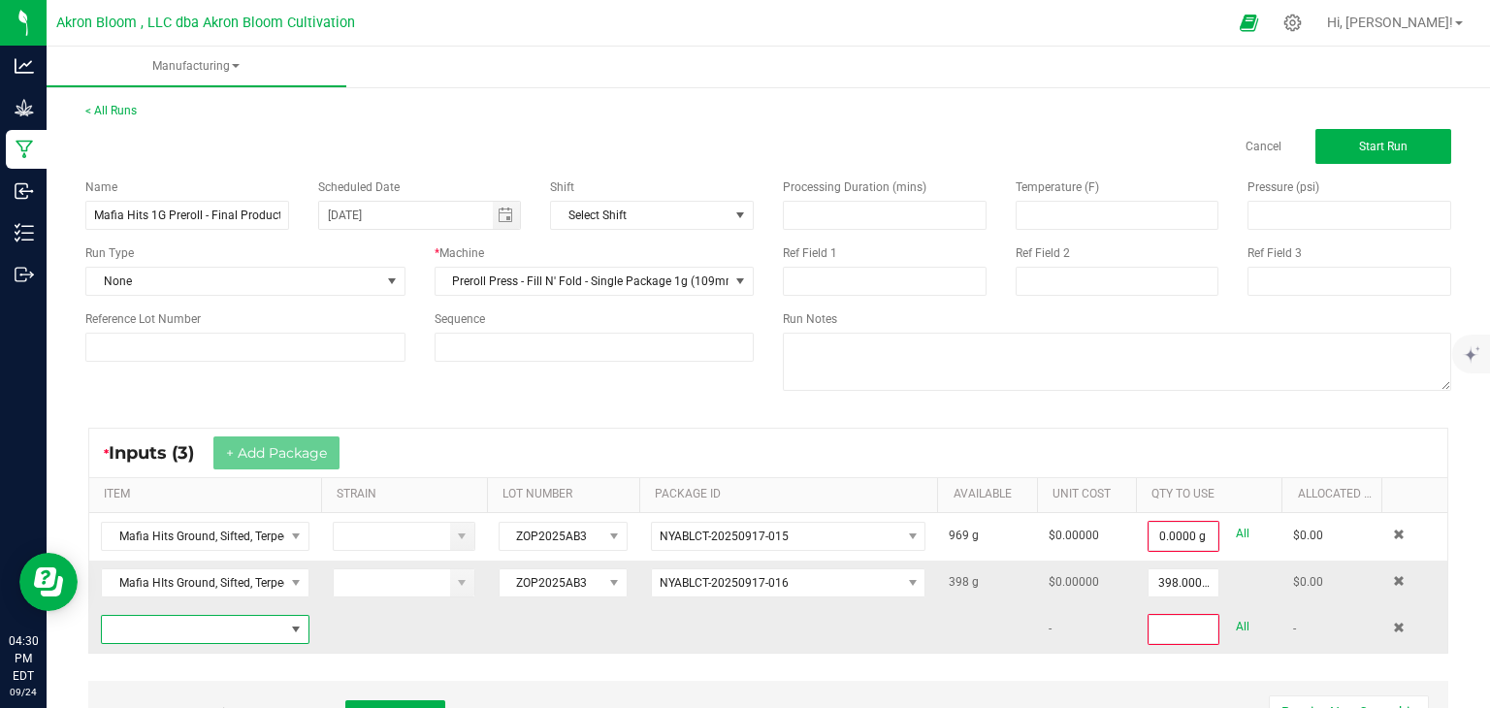
click at [299, 622] on span "NO DATA FOUND" at bounding box center [296, 630] width 16 height 16
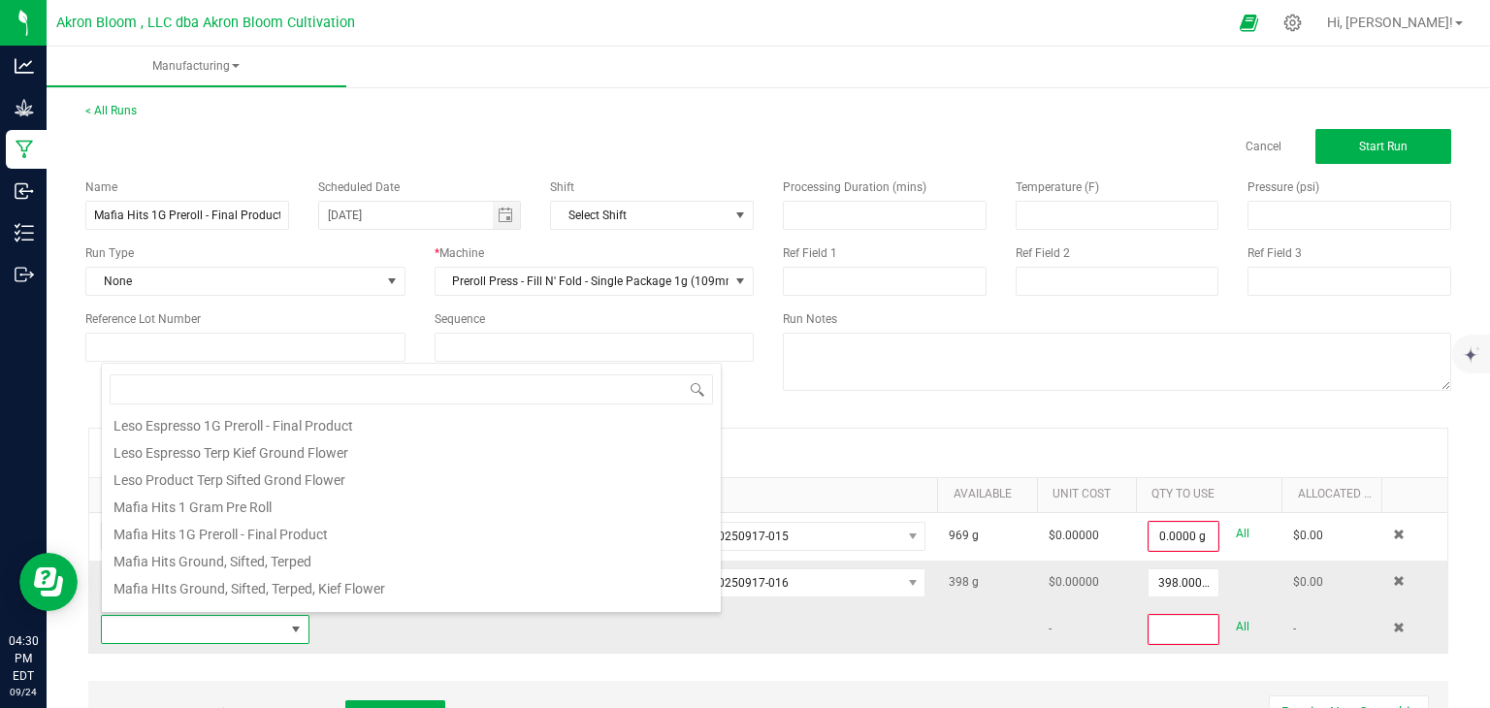
scroll to position [721, 0]
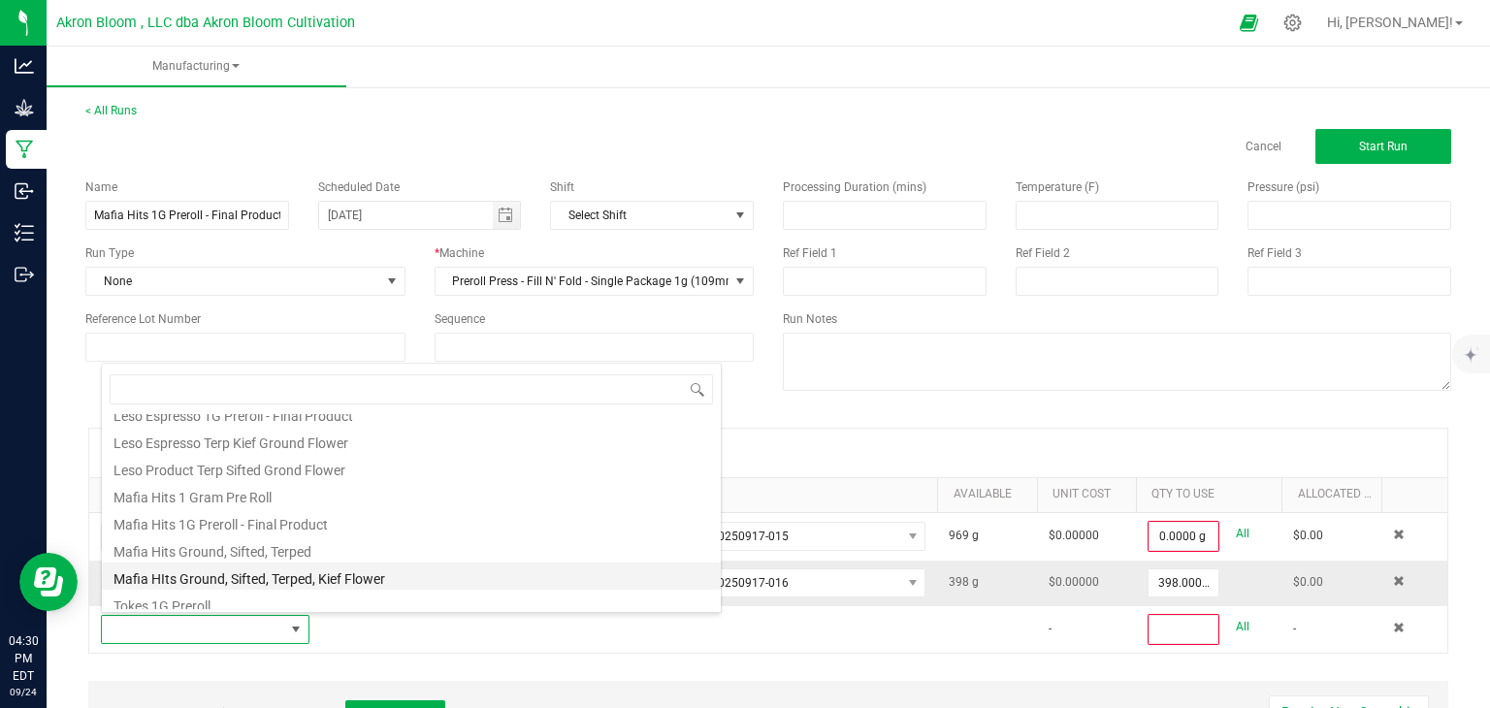
click at [274, 574] on li "Mafia HIts Ground, Sifted, Terped, Kief Flower" at bounding box center [411, 576] width 619 height 27
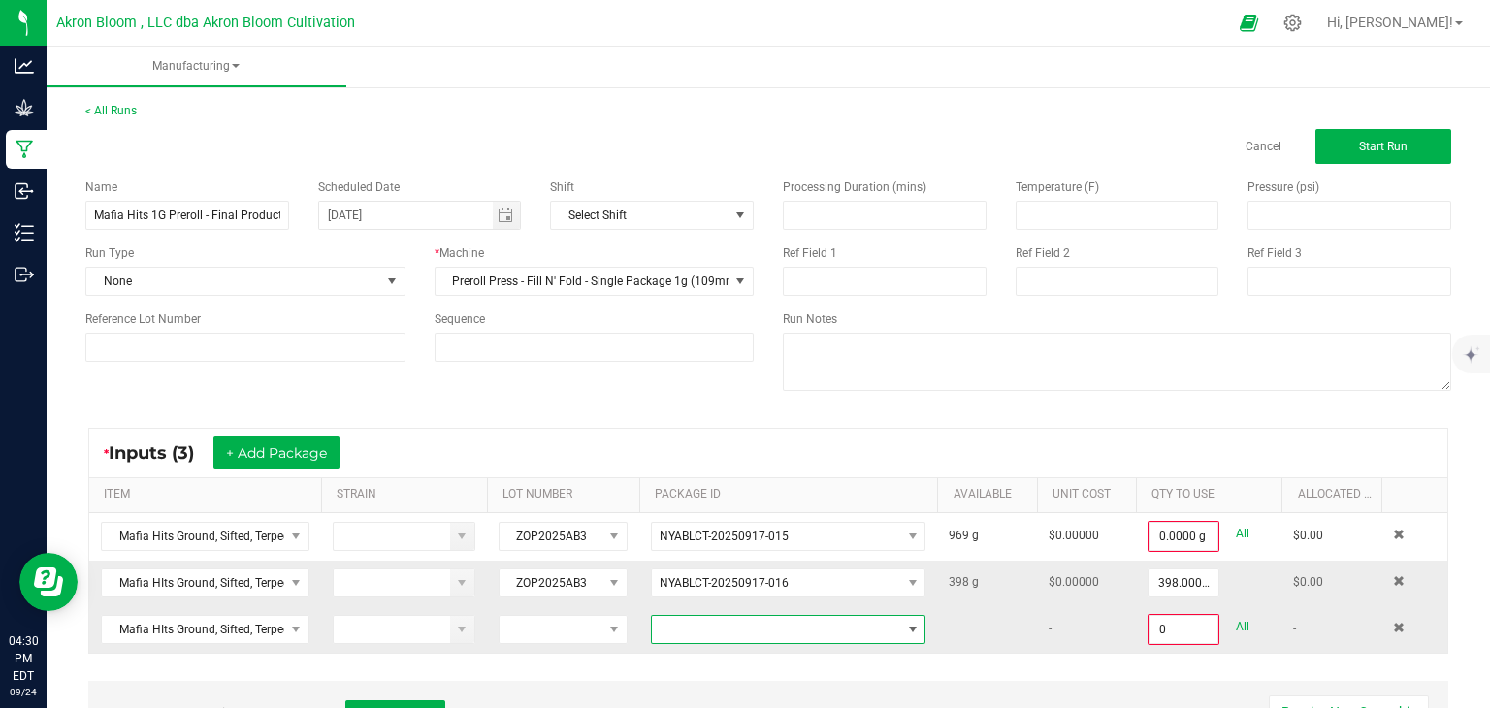
click at [913, 623] on span at bounding box center [913, 630] width 16 height 16
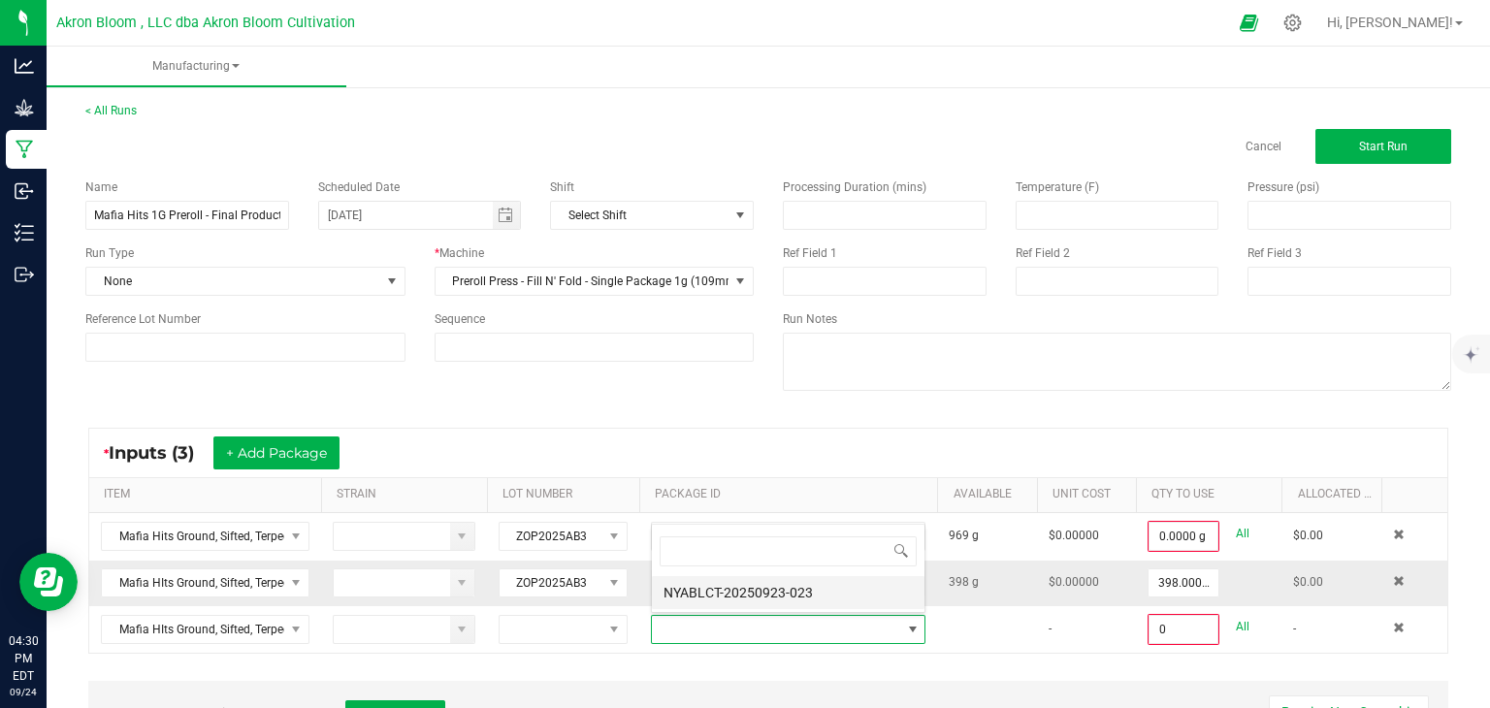
click at [866, 589] on li "NYABLCT-20250923-023" at bounding box center [788, 592] width 273 height 33
type input "0.0000 g"
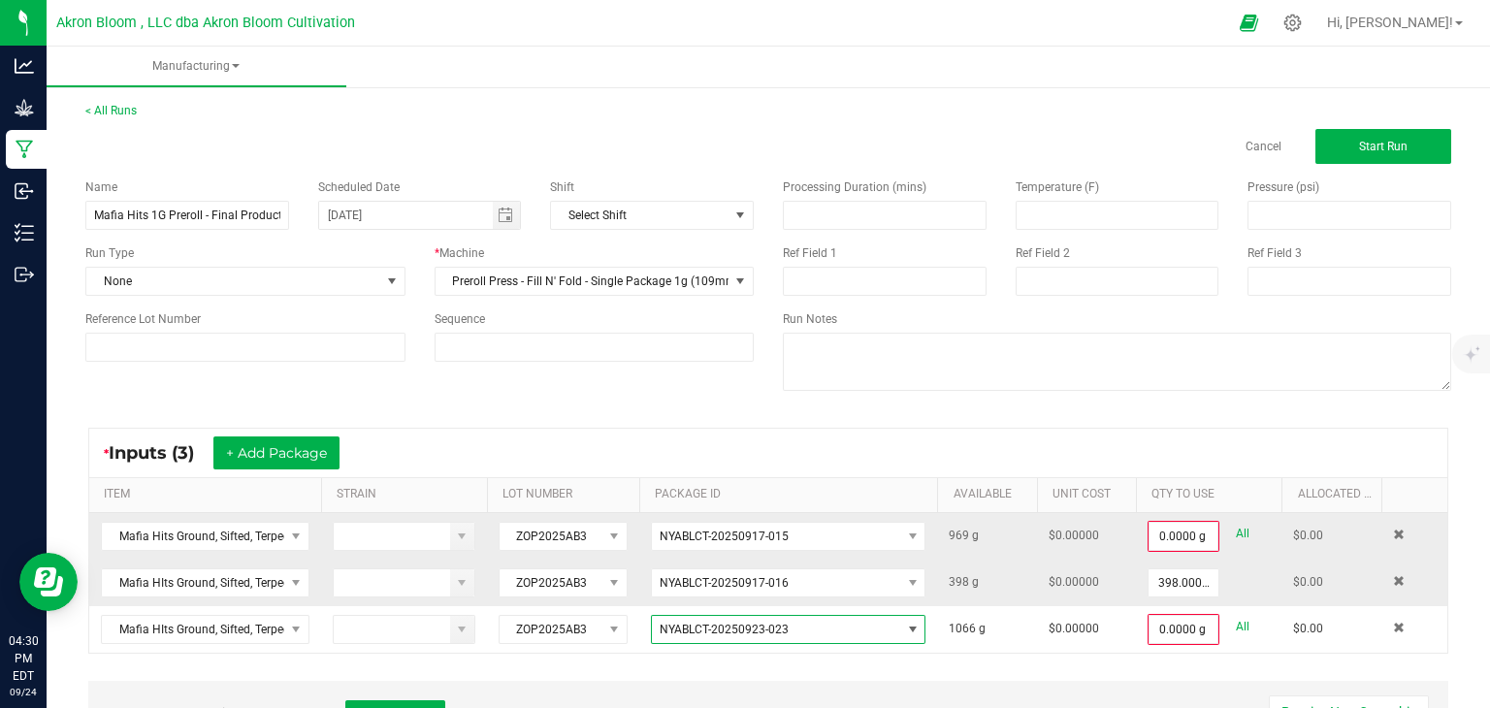
click at [1238, 527] on link "All" at bounding box center [1243, 534] width 14 height 26
type input "969.0000 g"
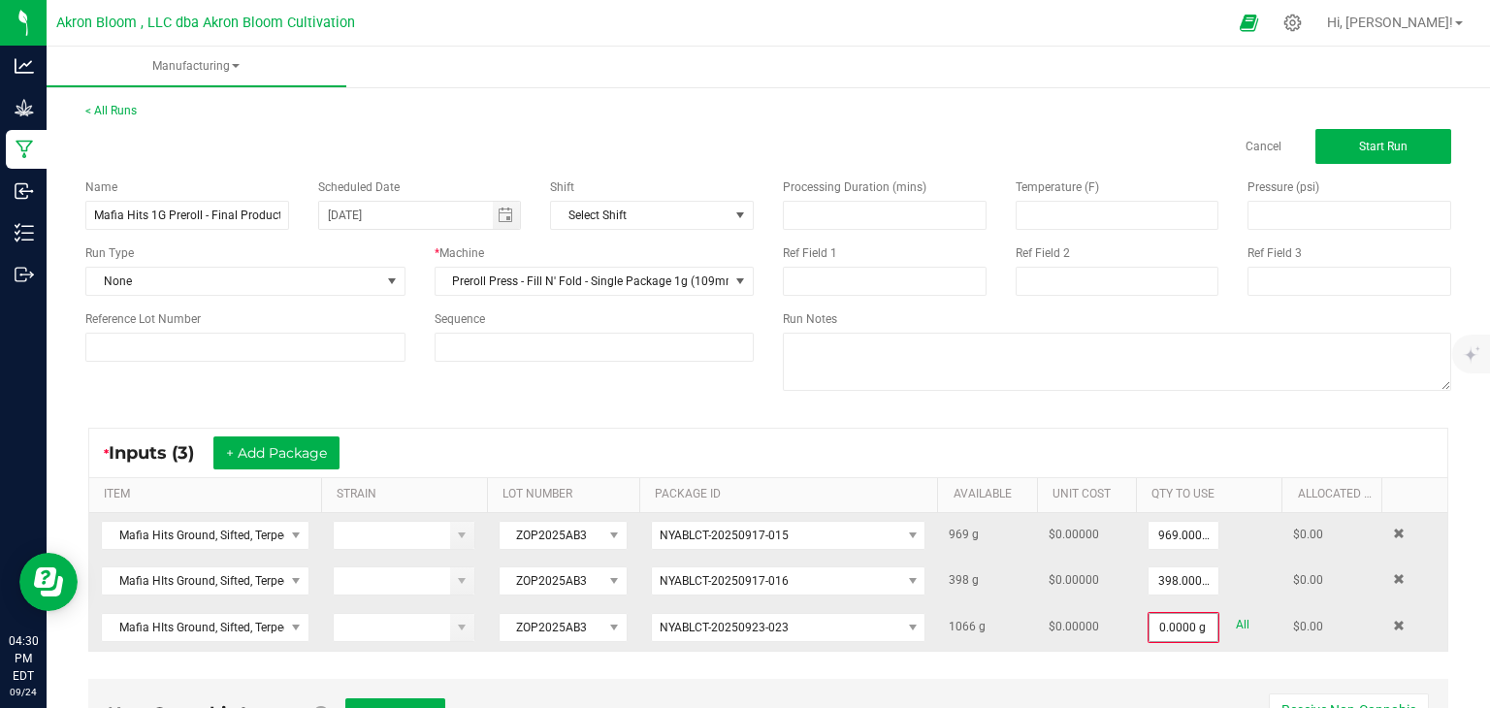
type input "0"
click at [1193, 615] on input "0" at bounding box center [1184, 627] width 68 height 27
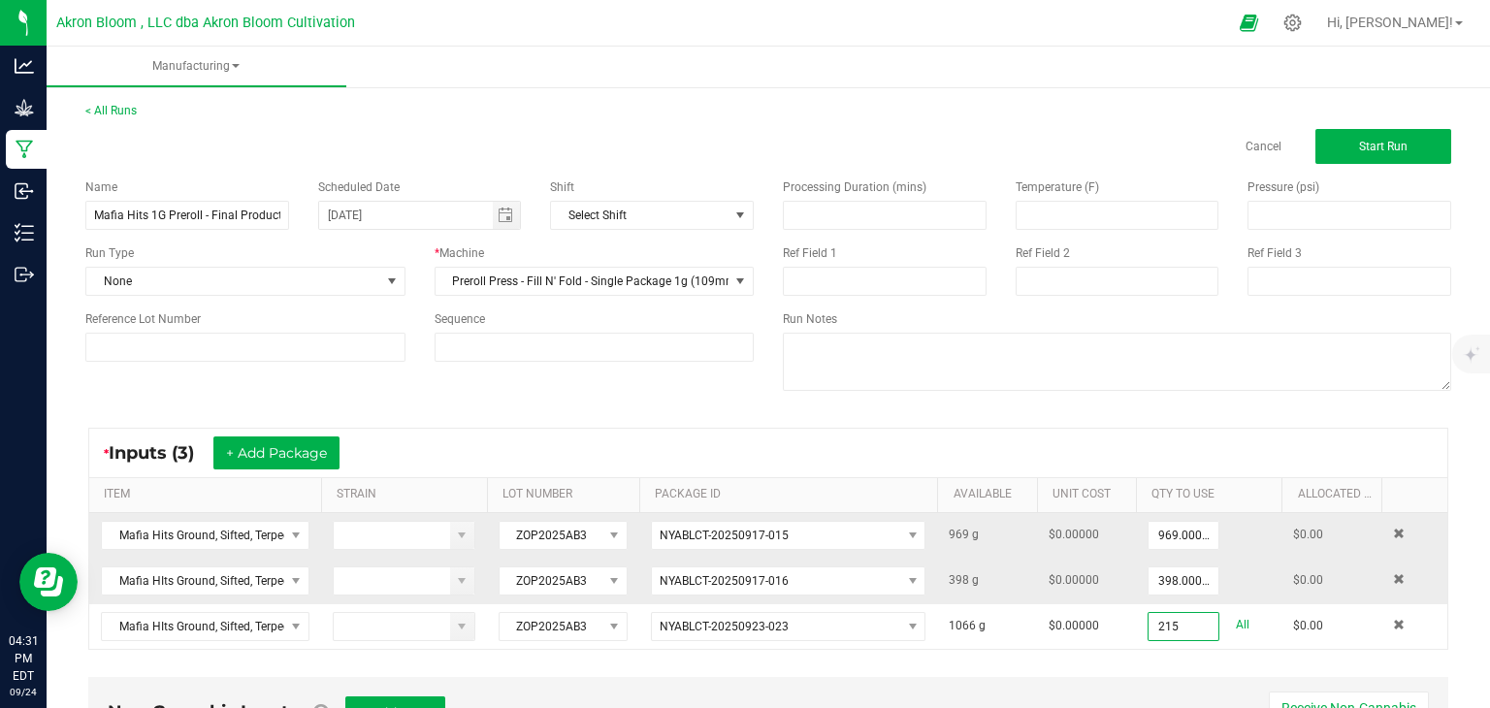
scroll to position [179, 0]
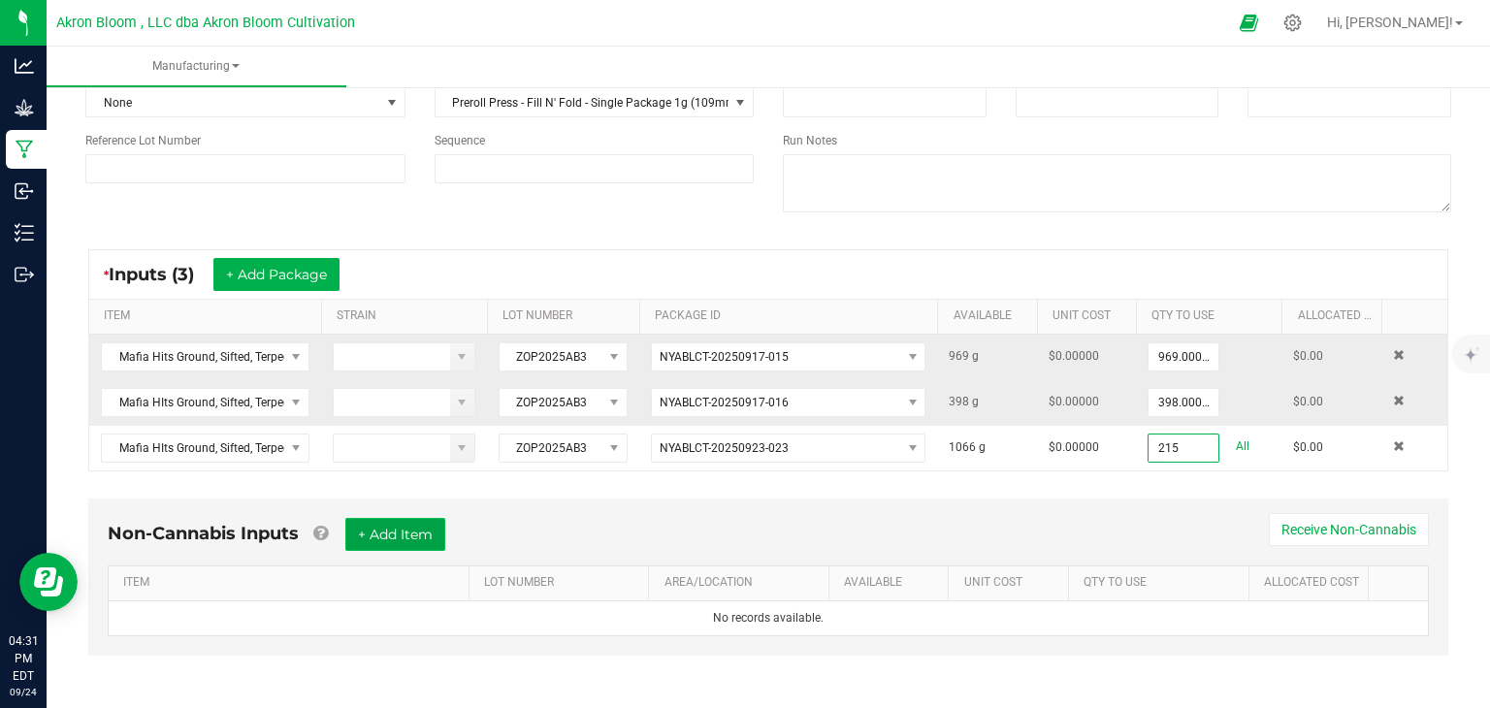
type input "215.0000 g"
click at [416, 523] on button "+ Add Item" at bounding box center [395, 534] width 100 height 33
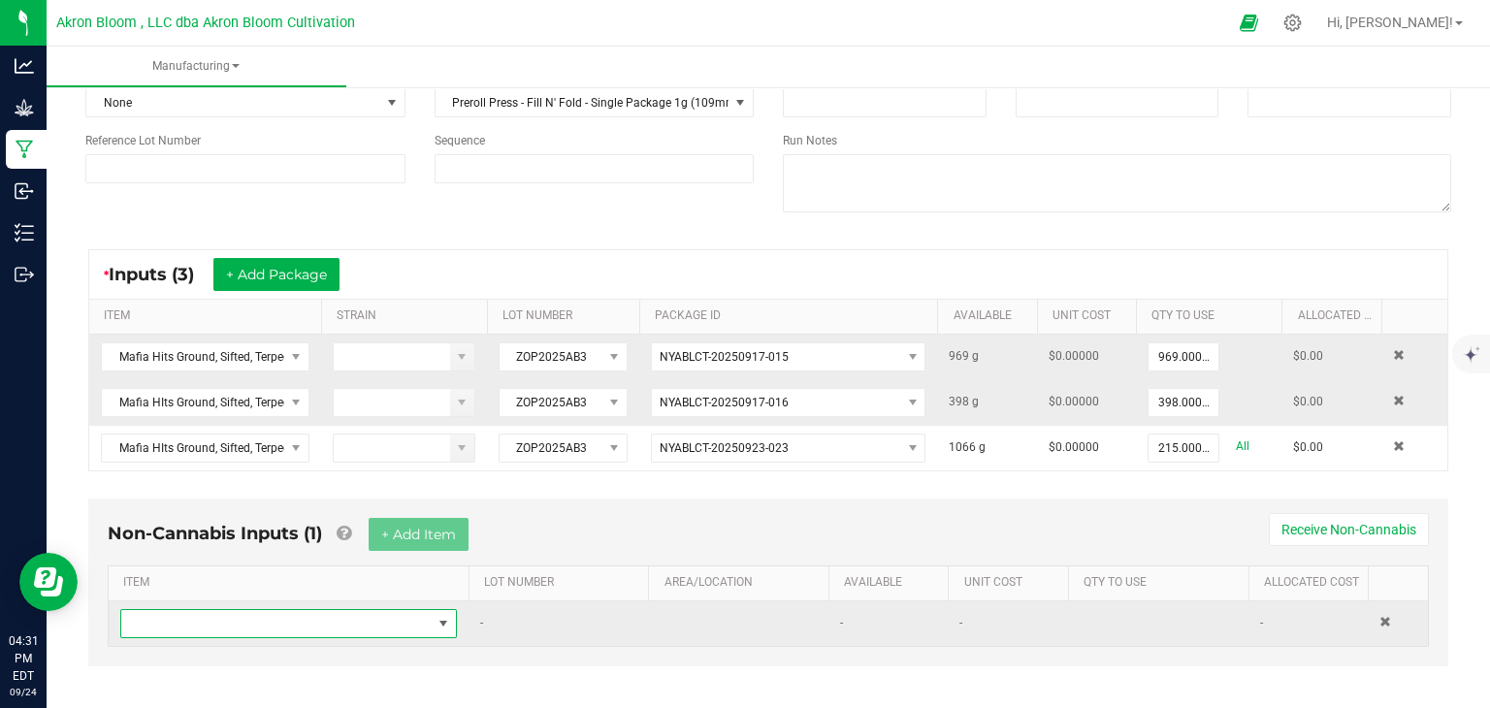
click at [441, 616] on span "NO DATA FOUND" at bounding box center [444, 624] width 16 height 16
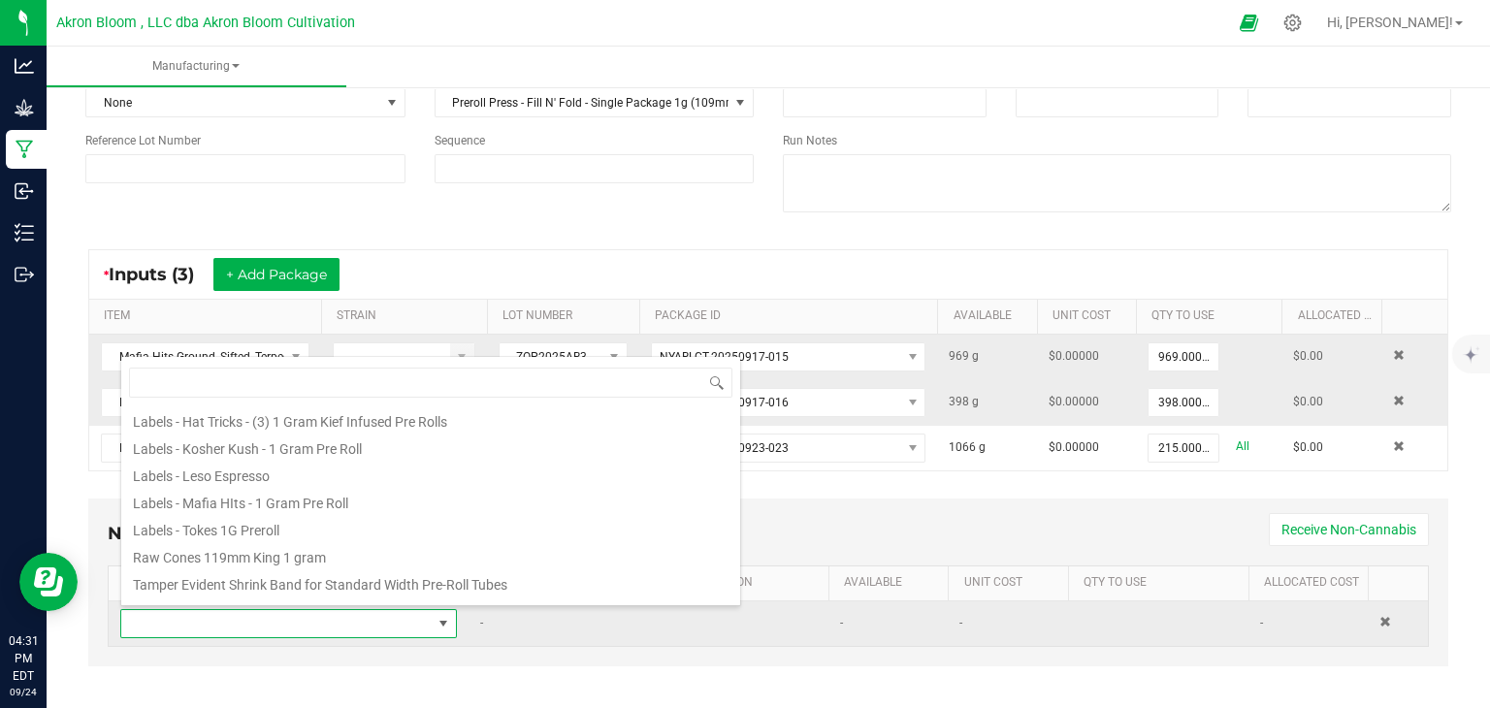
scroll to position [217, 0]
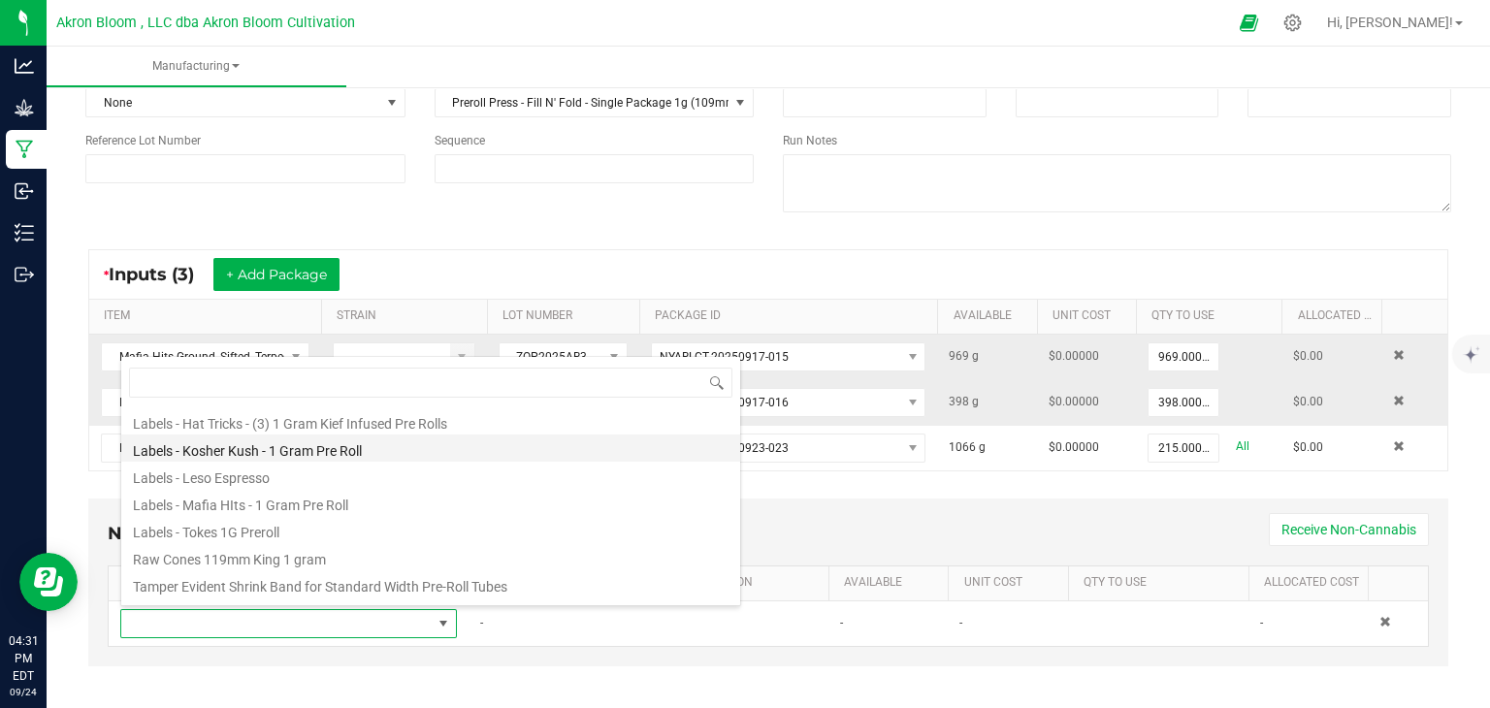
click at [145, 462] on li "Labels - Kosher Kush - 1 Gram Pre Roll" at bounding box center [430, 448] width 619 height 27
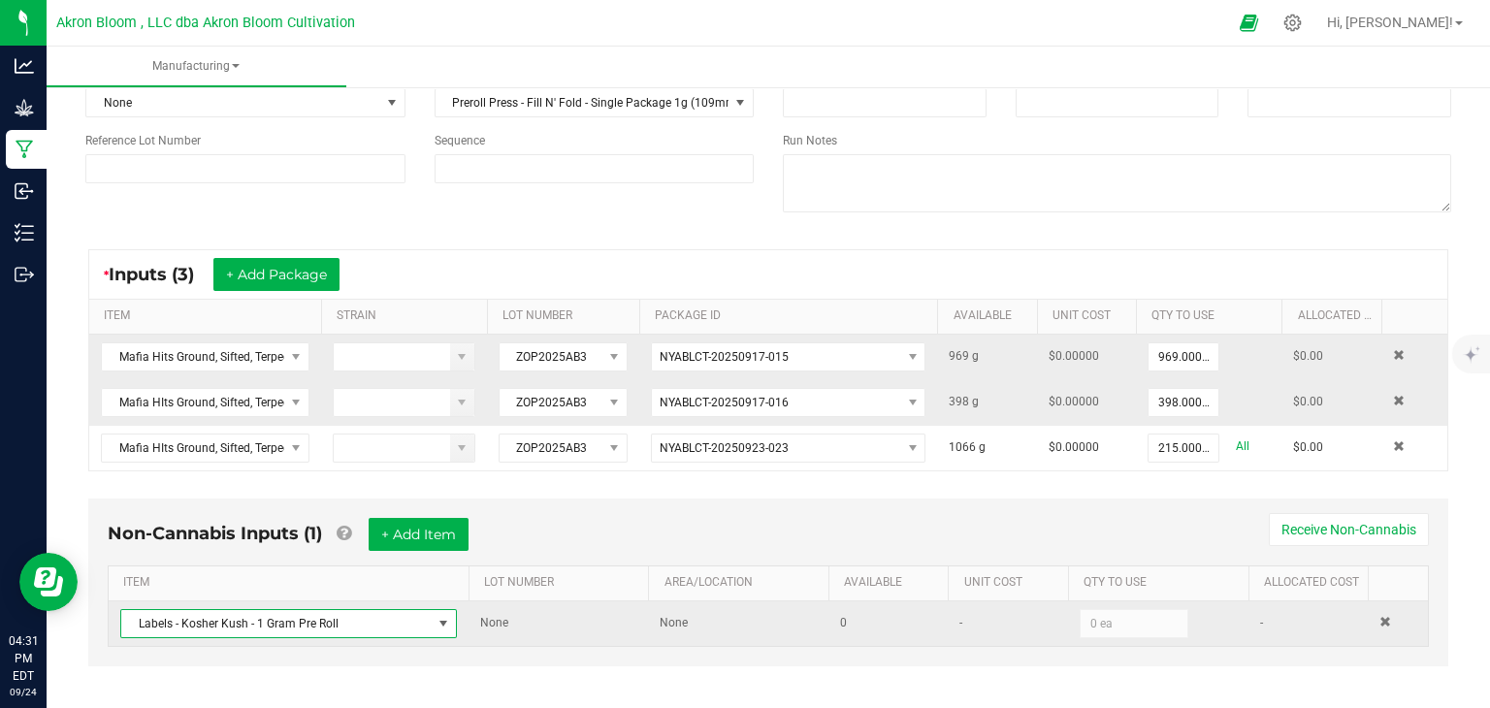
click at [445, 619] on span at bounding box center [444, 624] width 16 height 16
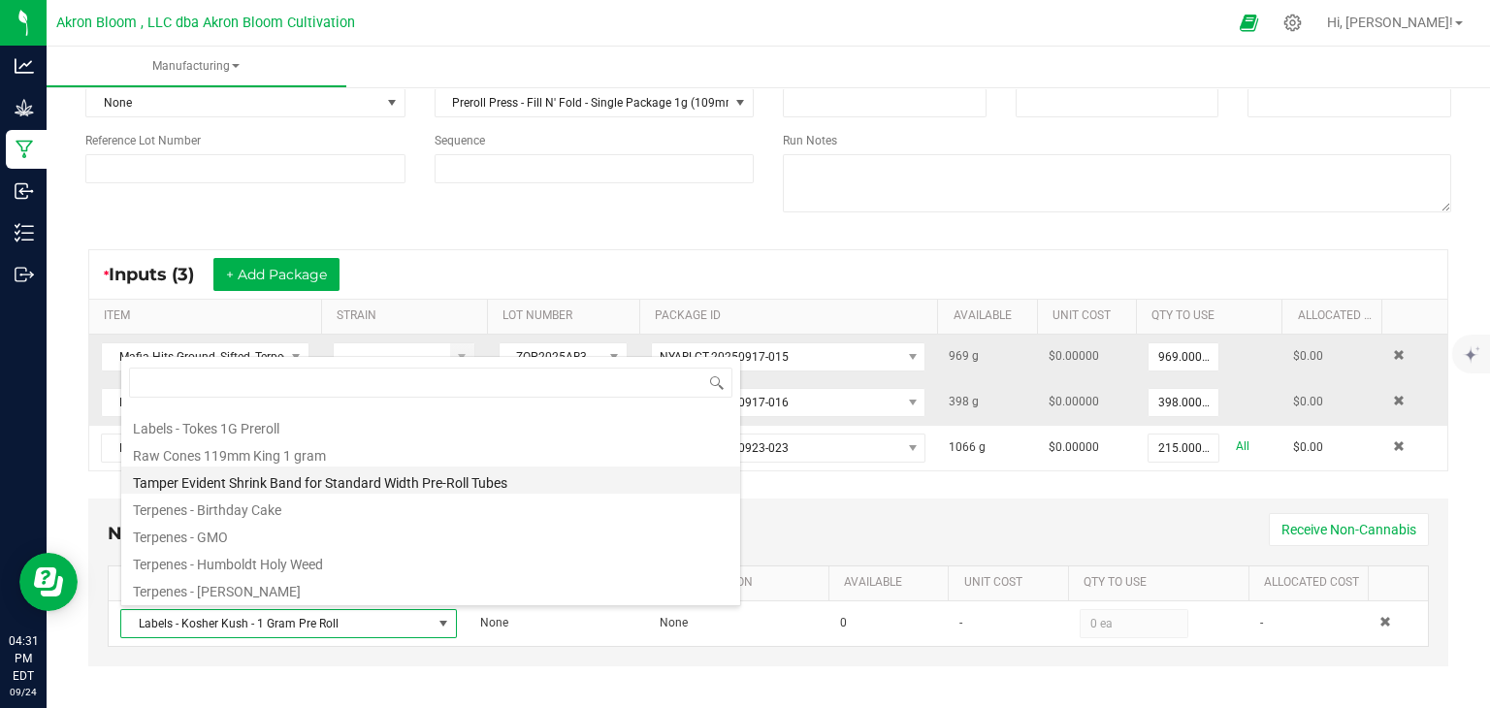
scroll to position [314, 0]
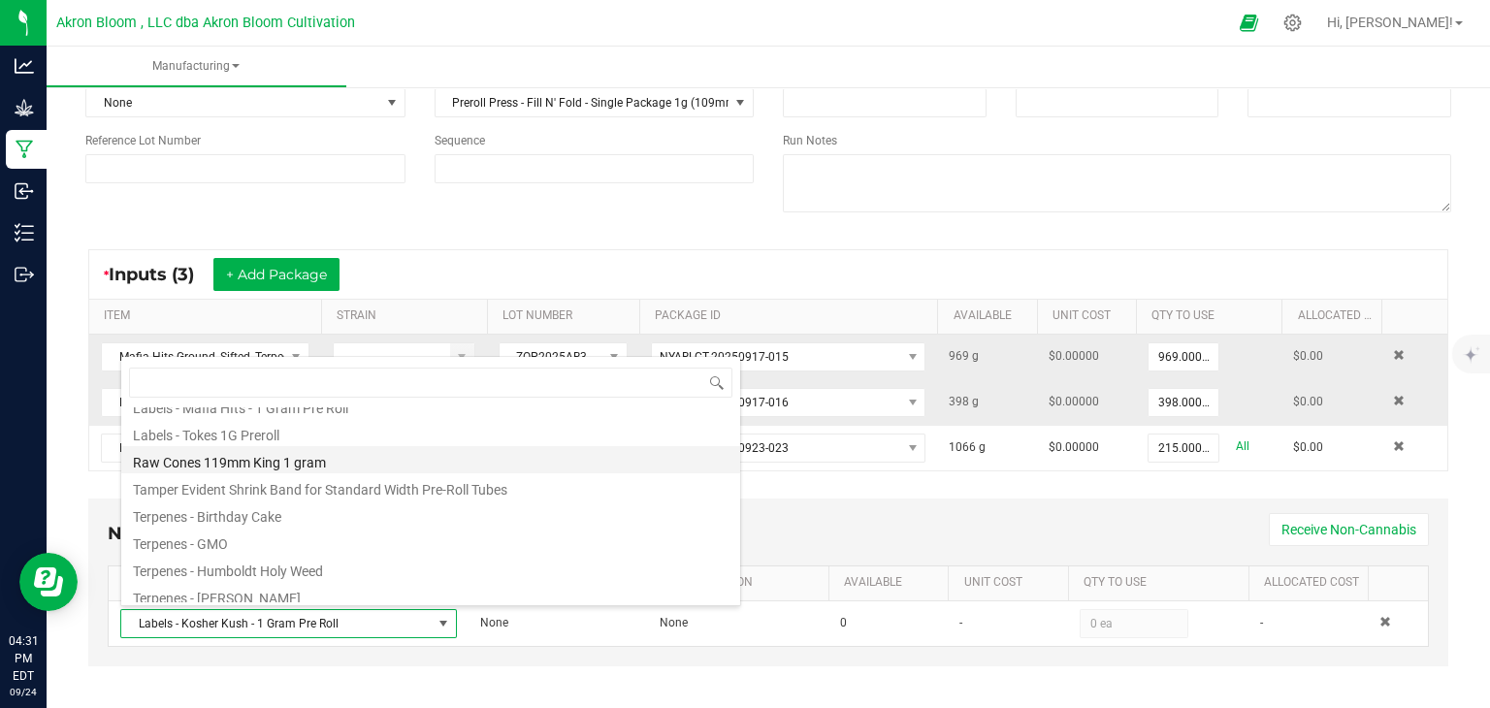
click at [248, 457] on li "Raw Cones 119mm King 1 gram" at bounding box center [430, 459] width 619 height 27
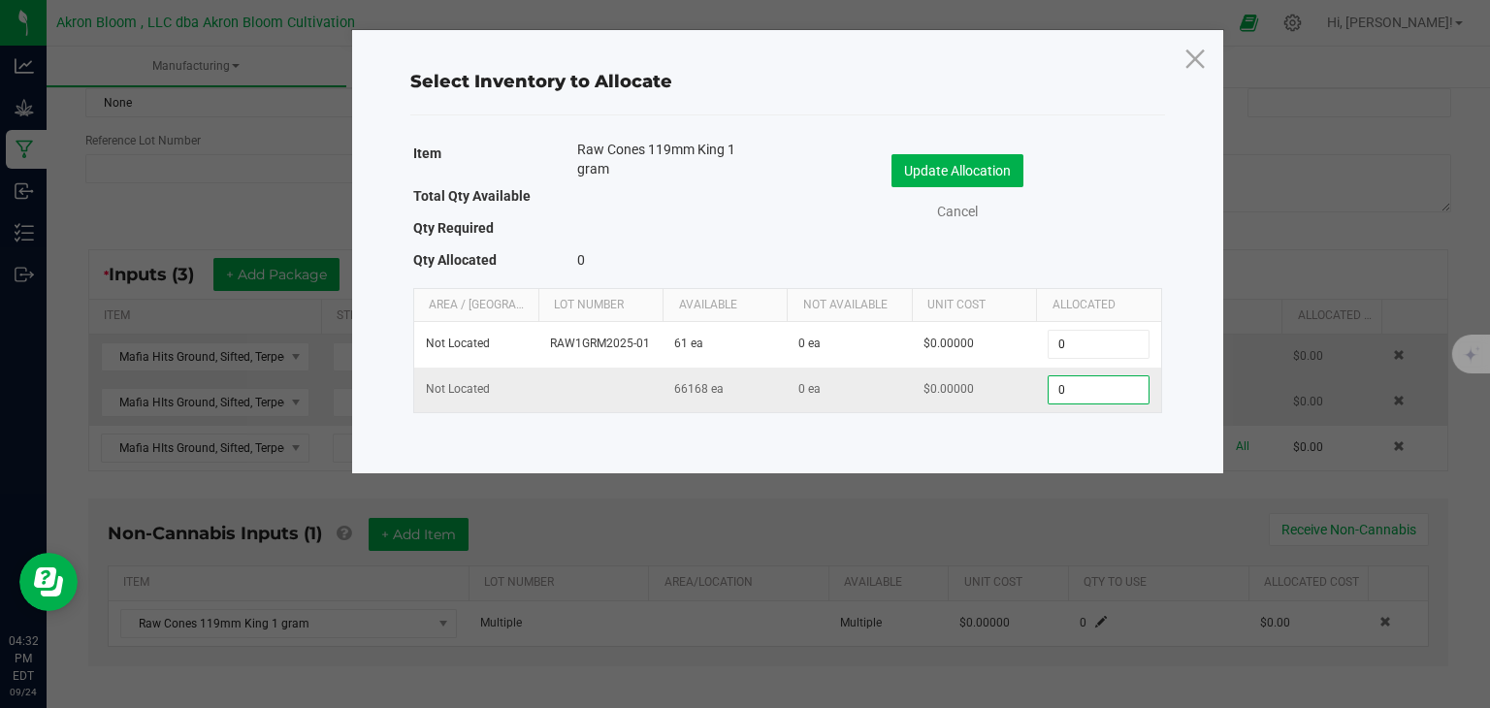
click at [1079, 388] on input "0" at bounding box center [1098, 389] width 99 height 27
type input "1576"
click at [952, 177] on button "Update Allocation" at bounding box center [958, 170] width 132 height 33
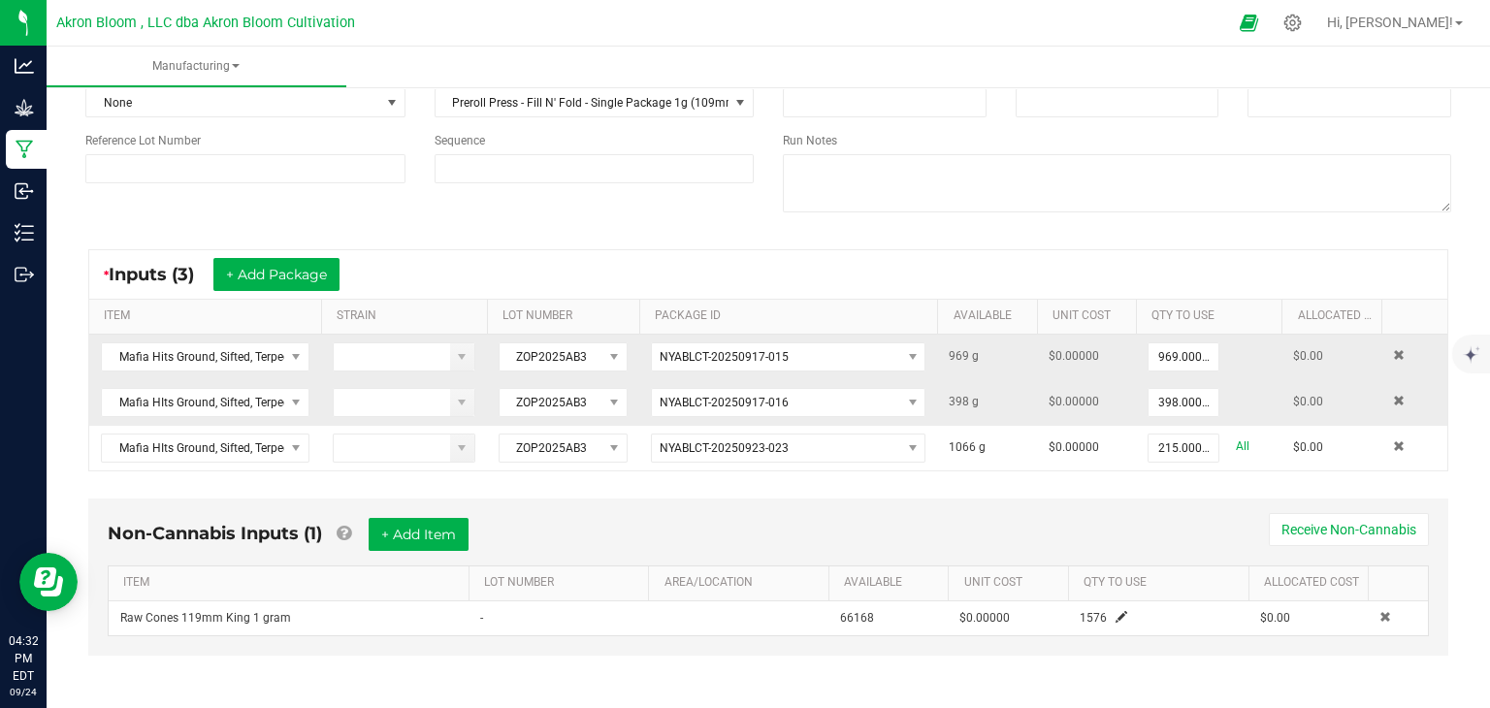
scroll to position [0, 0]
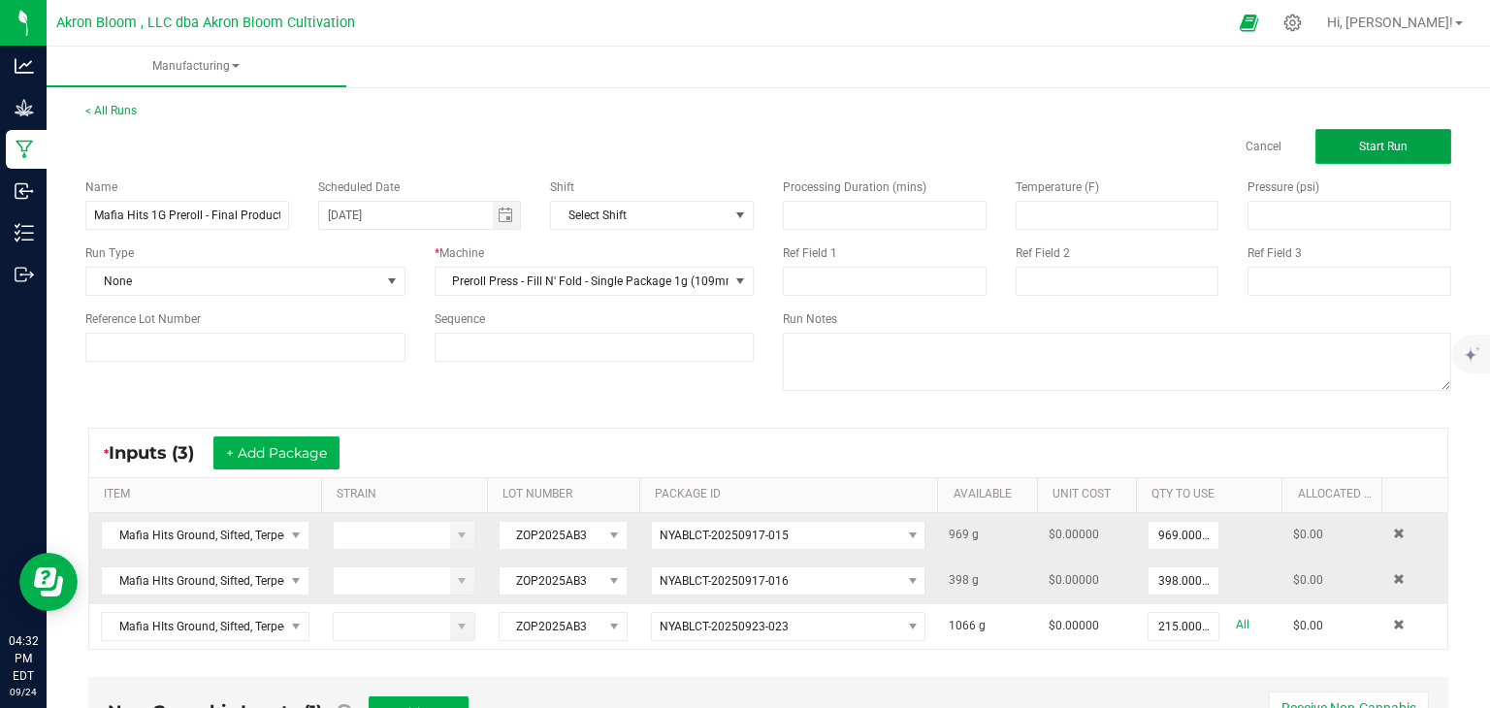
click at [1381, 141] on span "Start Run" at bounding box center [1383, 147] width 49 height 14
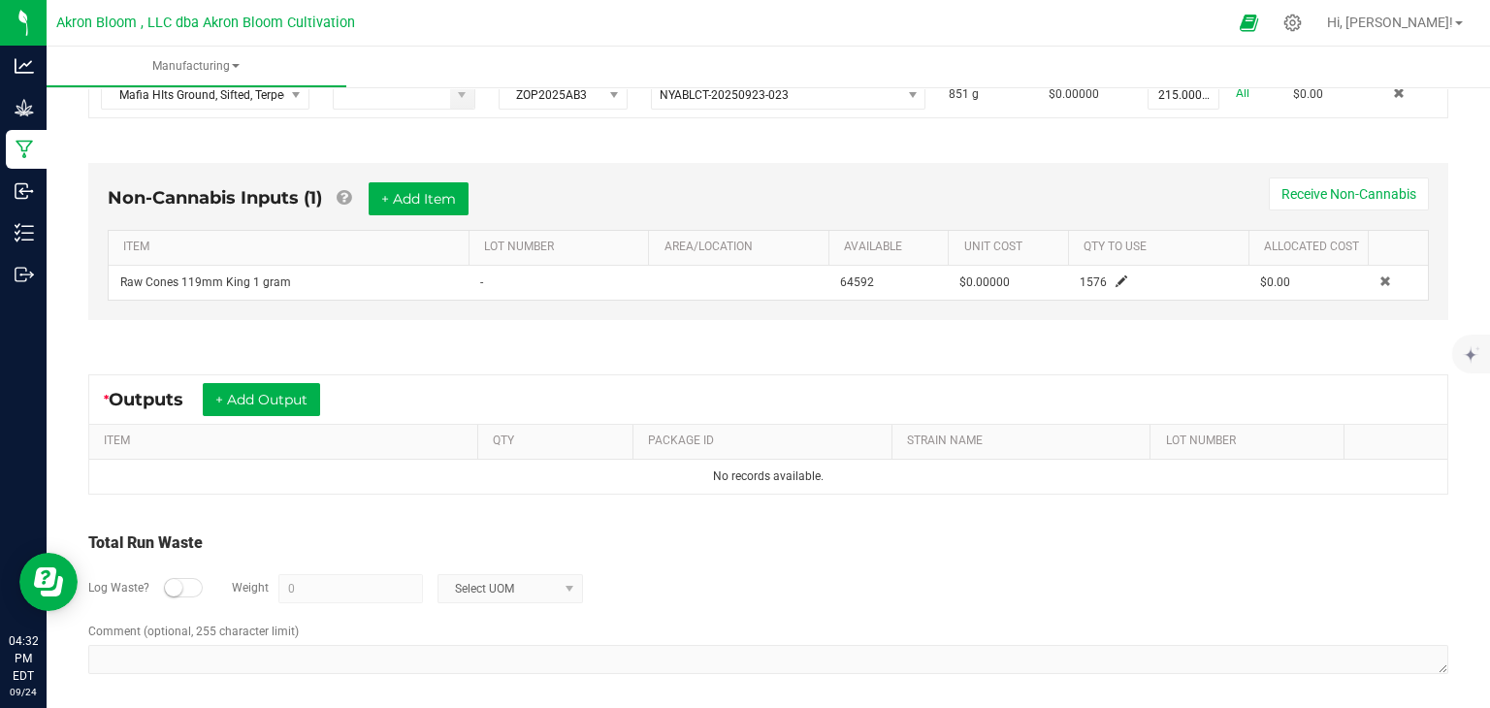
scroll to position [574, 0]
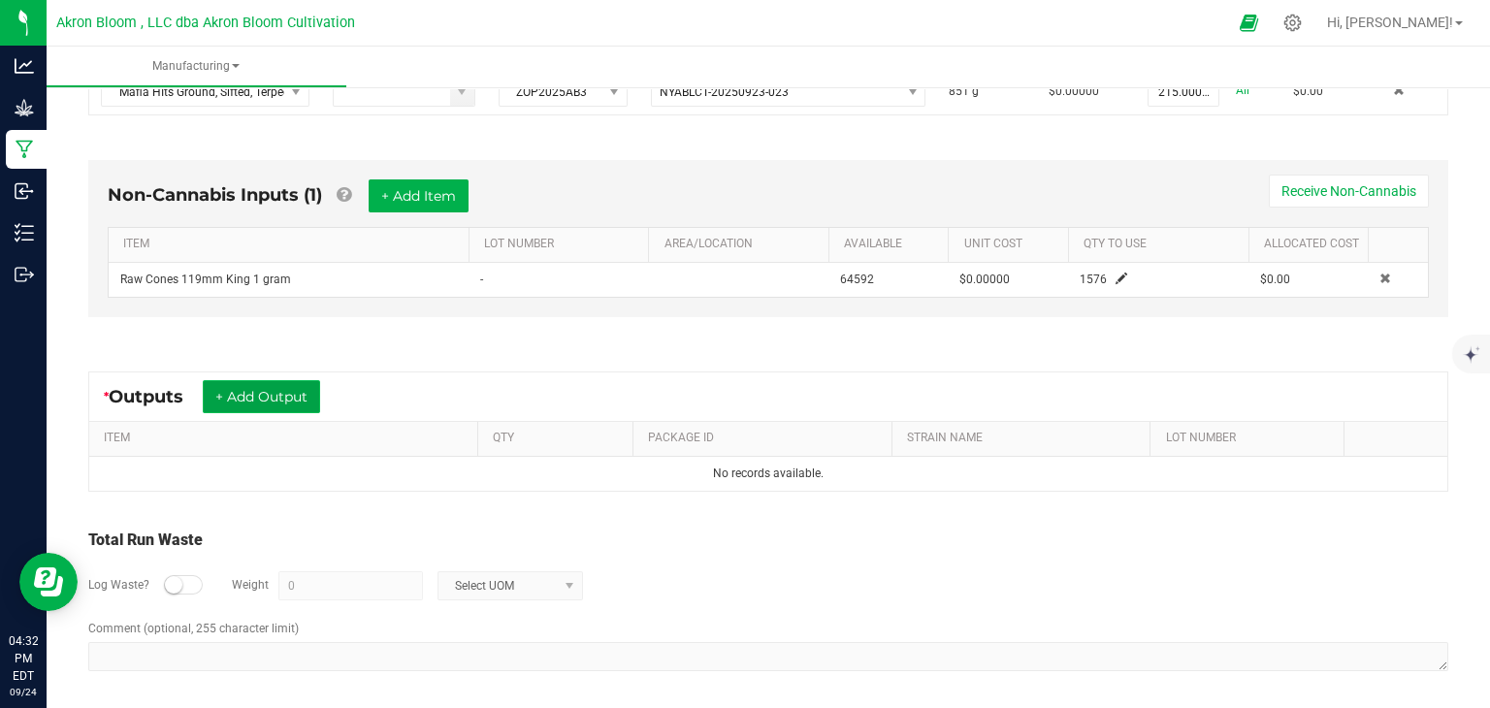
click at [248, 391] on button "+ Add Output" at bounding box center [261, 396] width 117 height 33
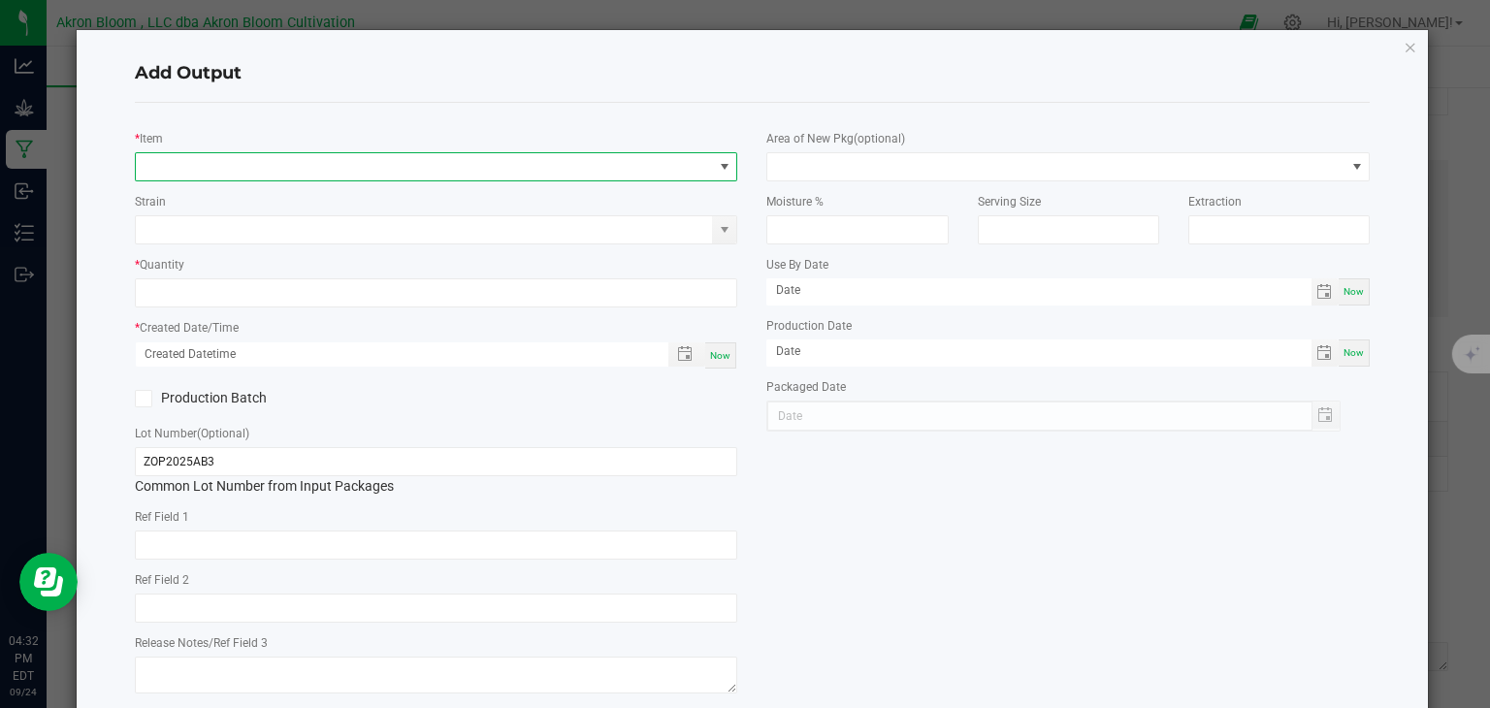
click at [190, 155] on span "NO DATA FOUND" at bounding box center [424, 166] width 577 height 27
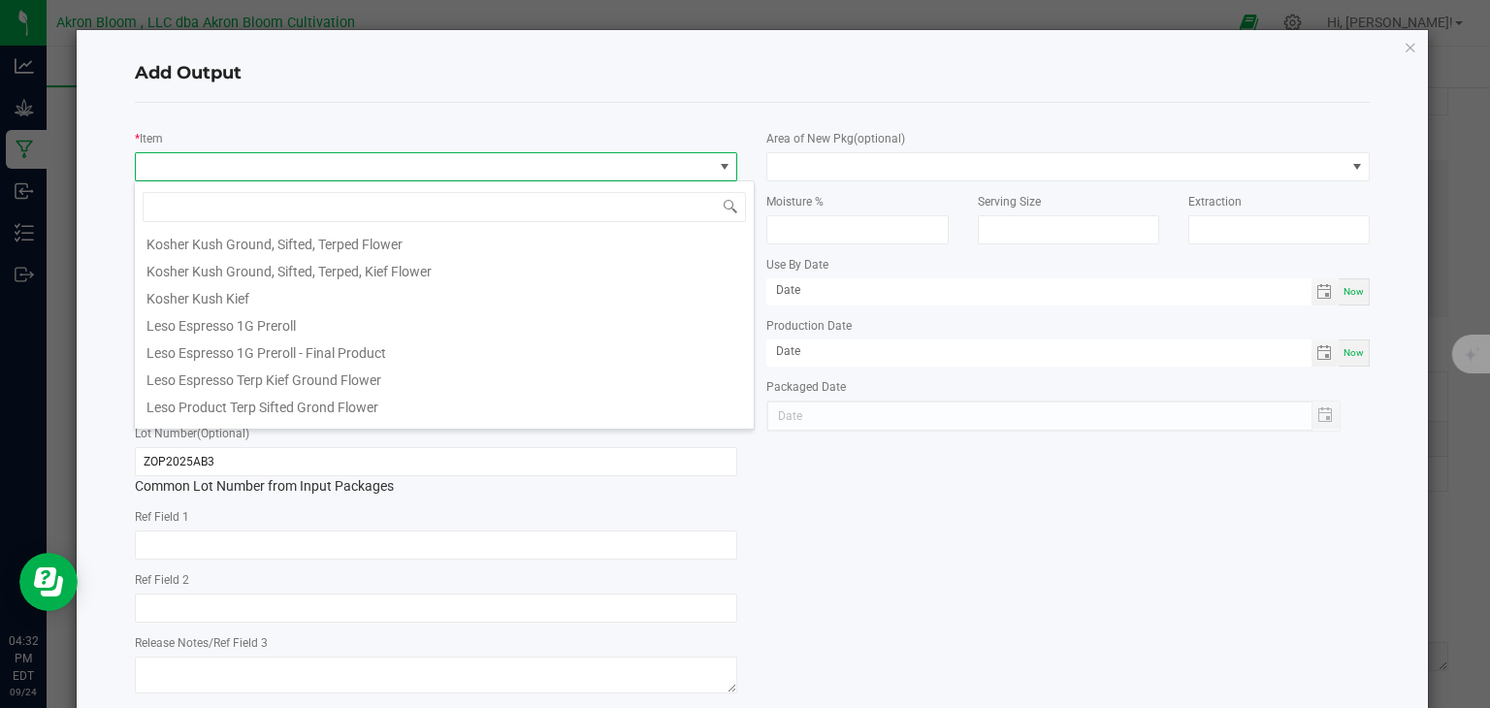
scroll to position [672, 0]
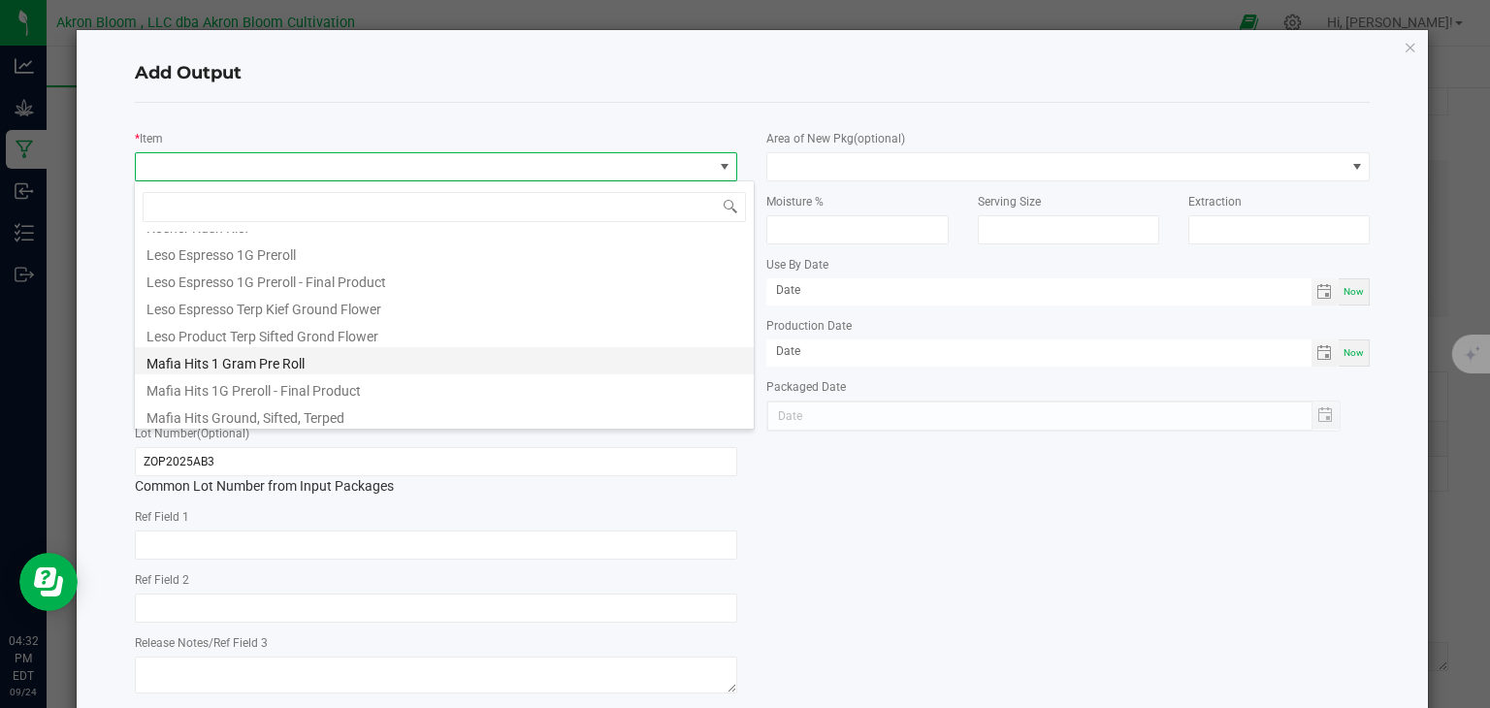
click at [254, 356] on li "Mafia Hits 1 Gram Pre Roll" at bounding box center [444, 360] width 619 height 27
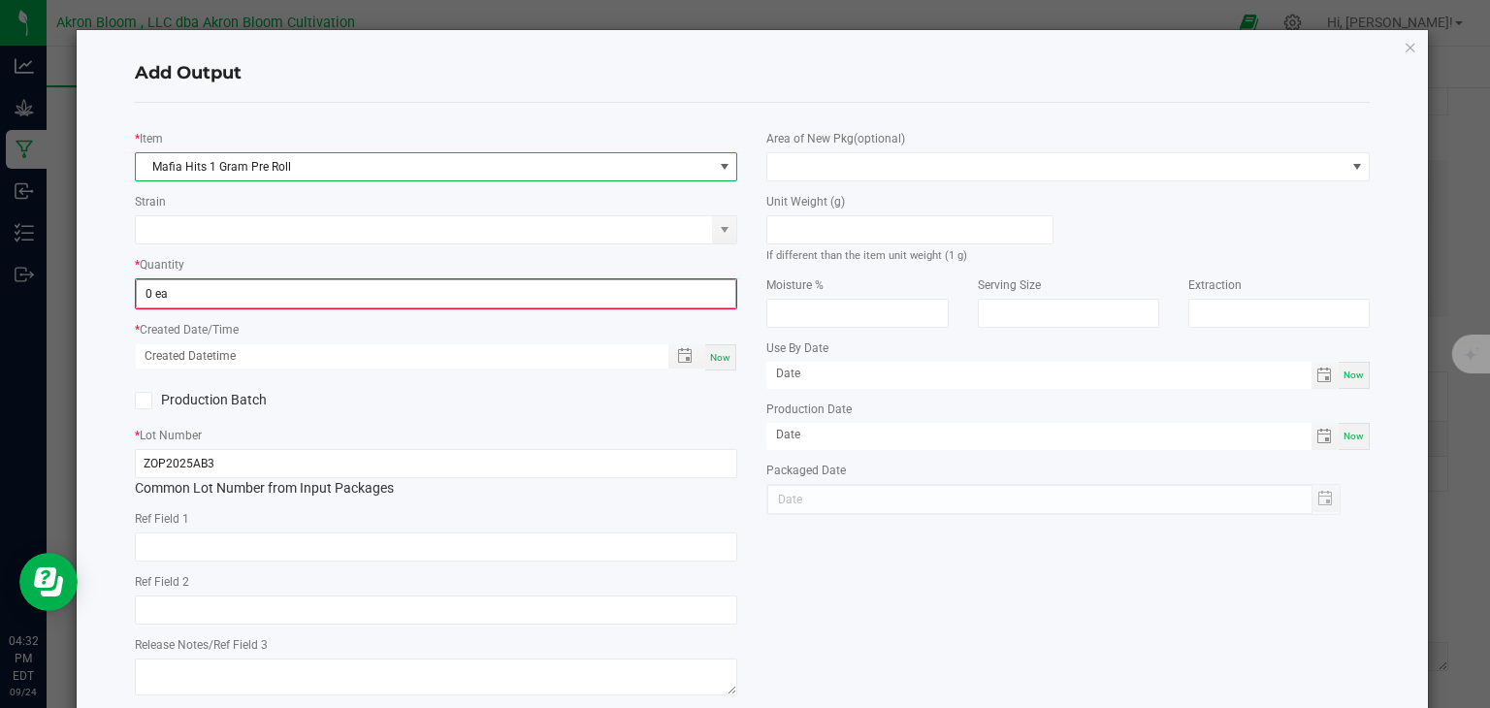
click at [256, 294] on input "0 ea" at bounding box center [437, 293] width 600 height 27
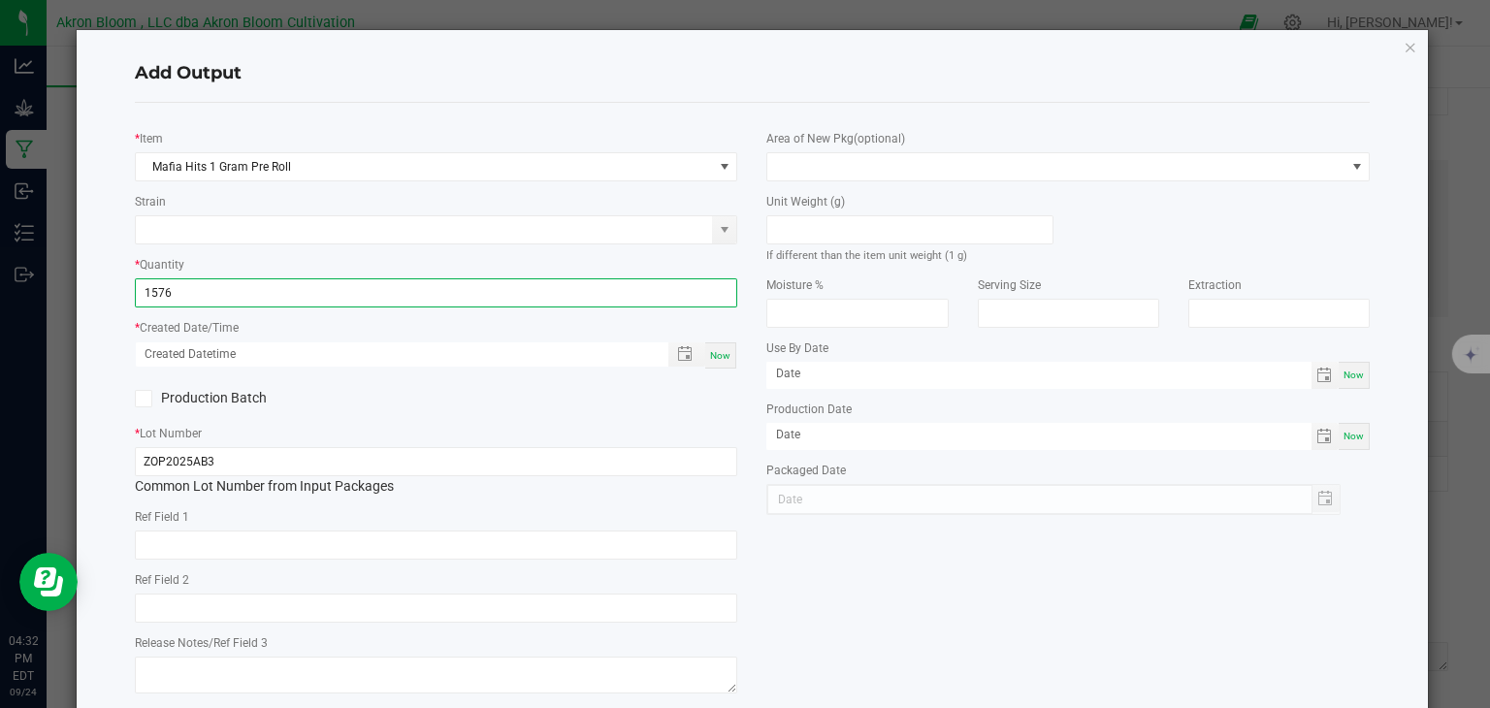
click at [726, 350] on span "Now" at bounding box center [720, 355] width 20 height 11
type input "1576 ea"
type input "[DATE] 4:32 PM"
type input "[DATE]"
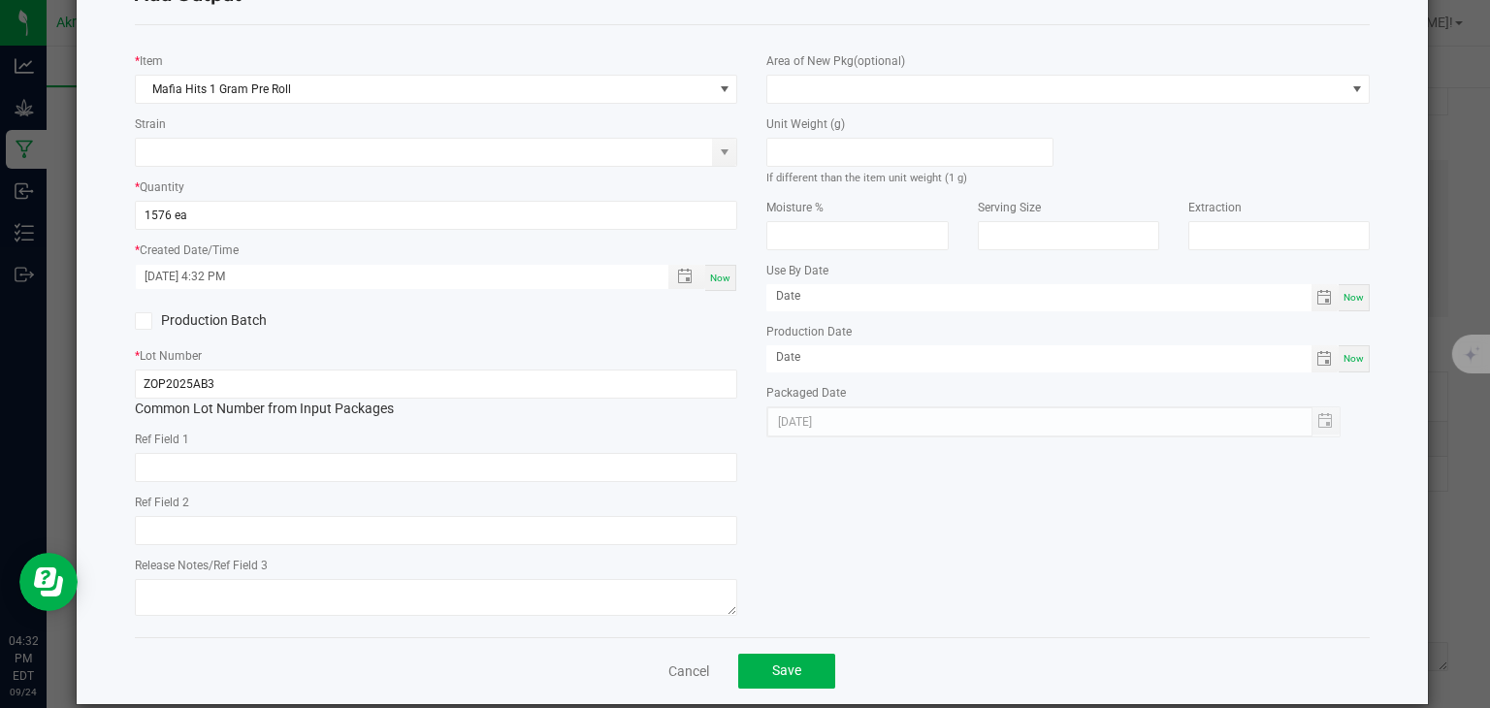
scroll to position [99, 0]
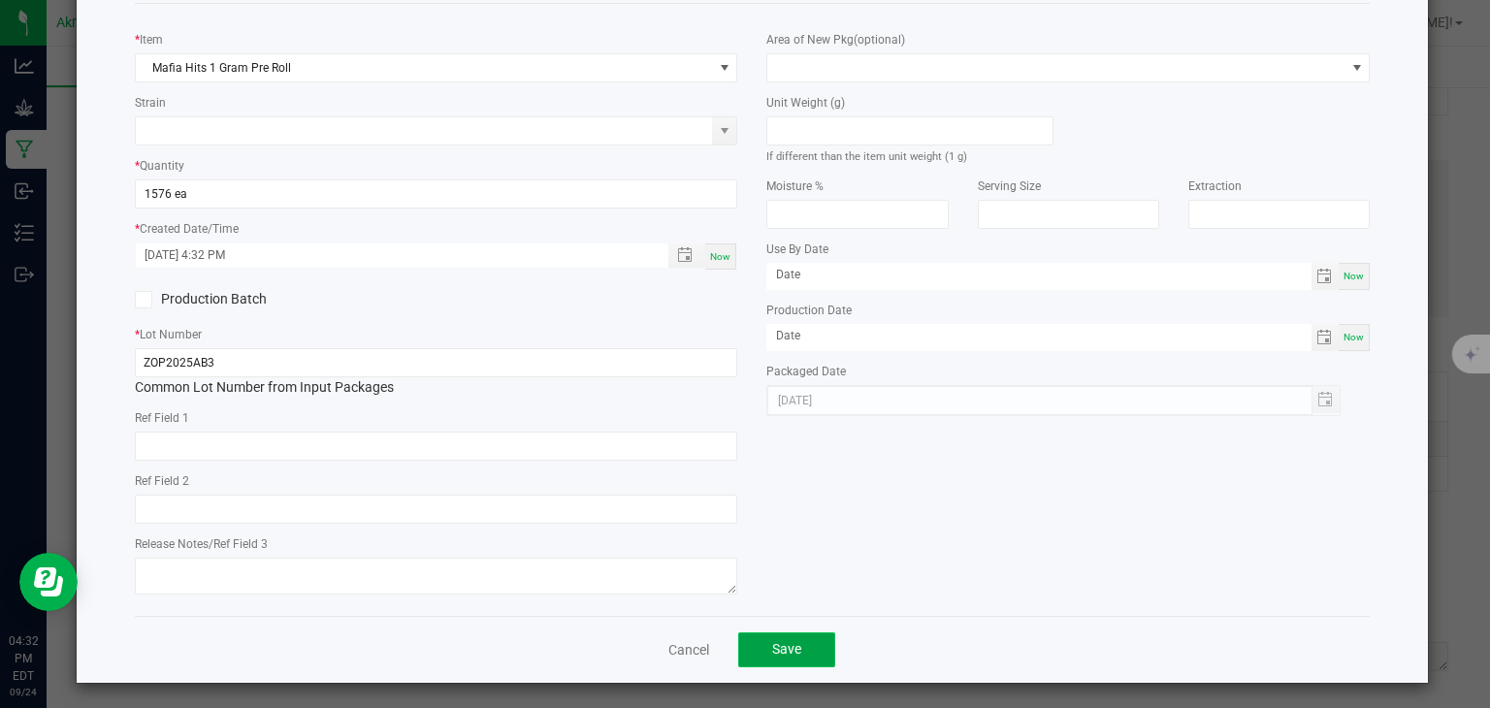
click at [804, 633] on button "Save" at bounding box center [786, 650] width 97 height 35
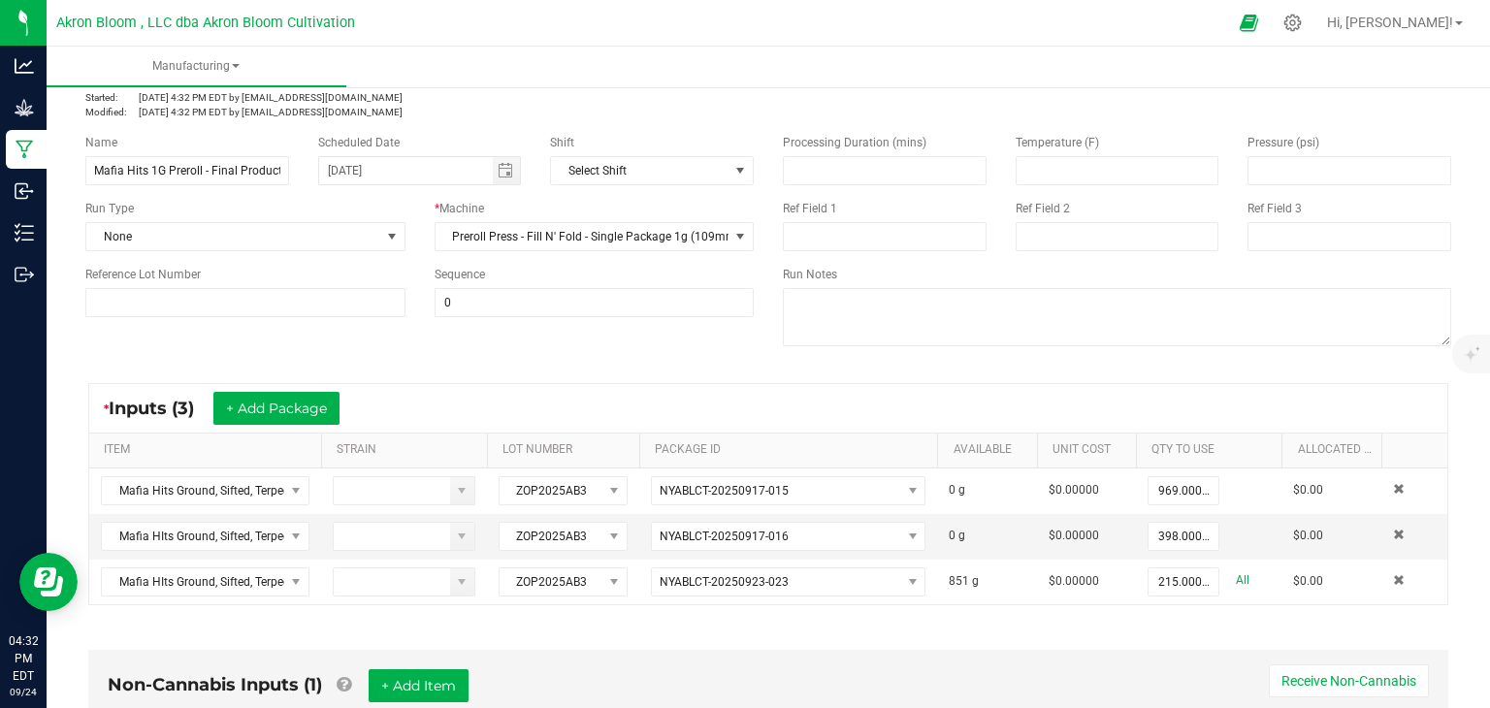
scroll to position [0, 0]
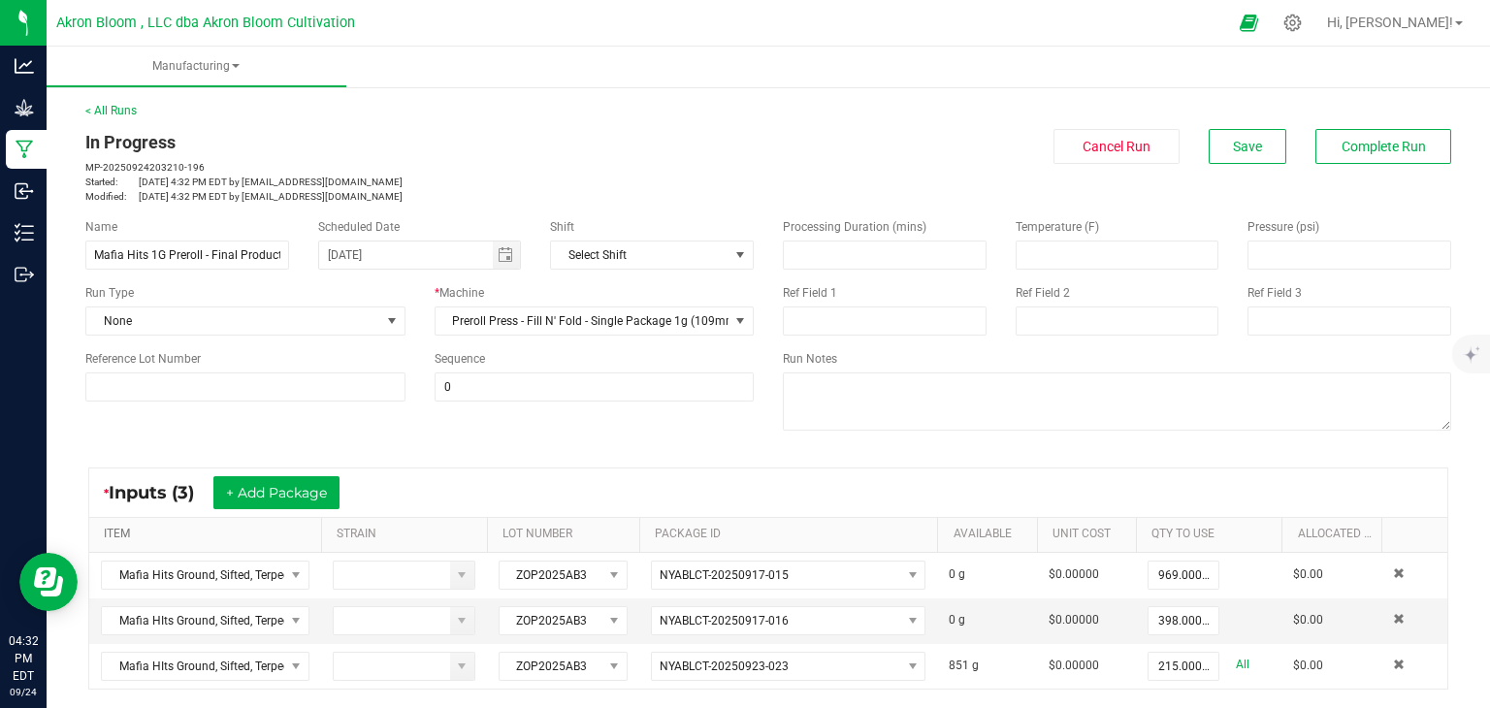
click at [180, 532] on link "ITEM" at bounding box center [209, 535] width 210 height 16
click at [1409, 139] on span "Complete Run" at bounding box center [1384, 147] width 84 height 16
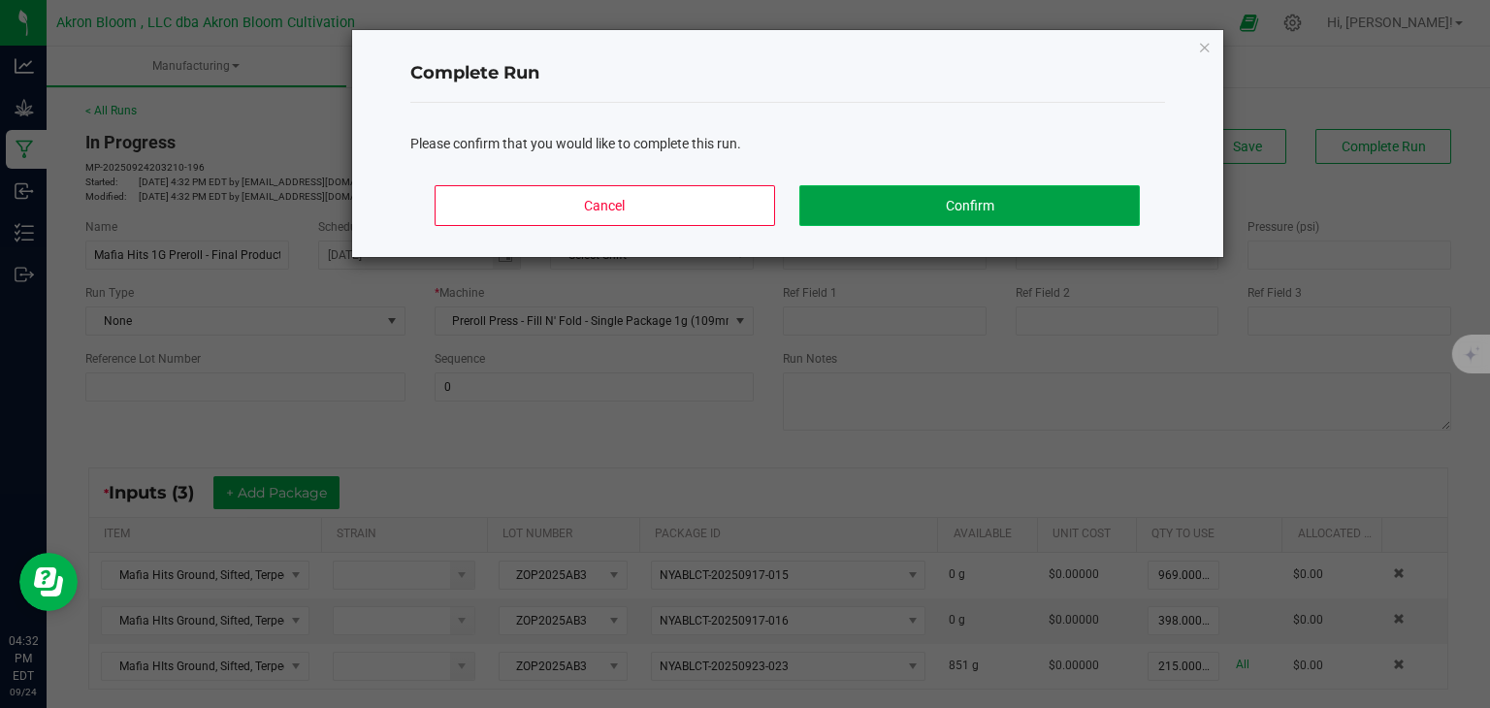
click at [1037, 203] on button "Confirm" at bounding box center [970, 205] width 340 height 41
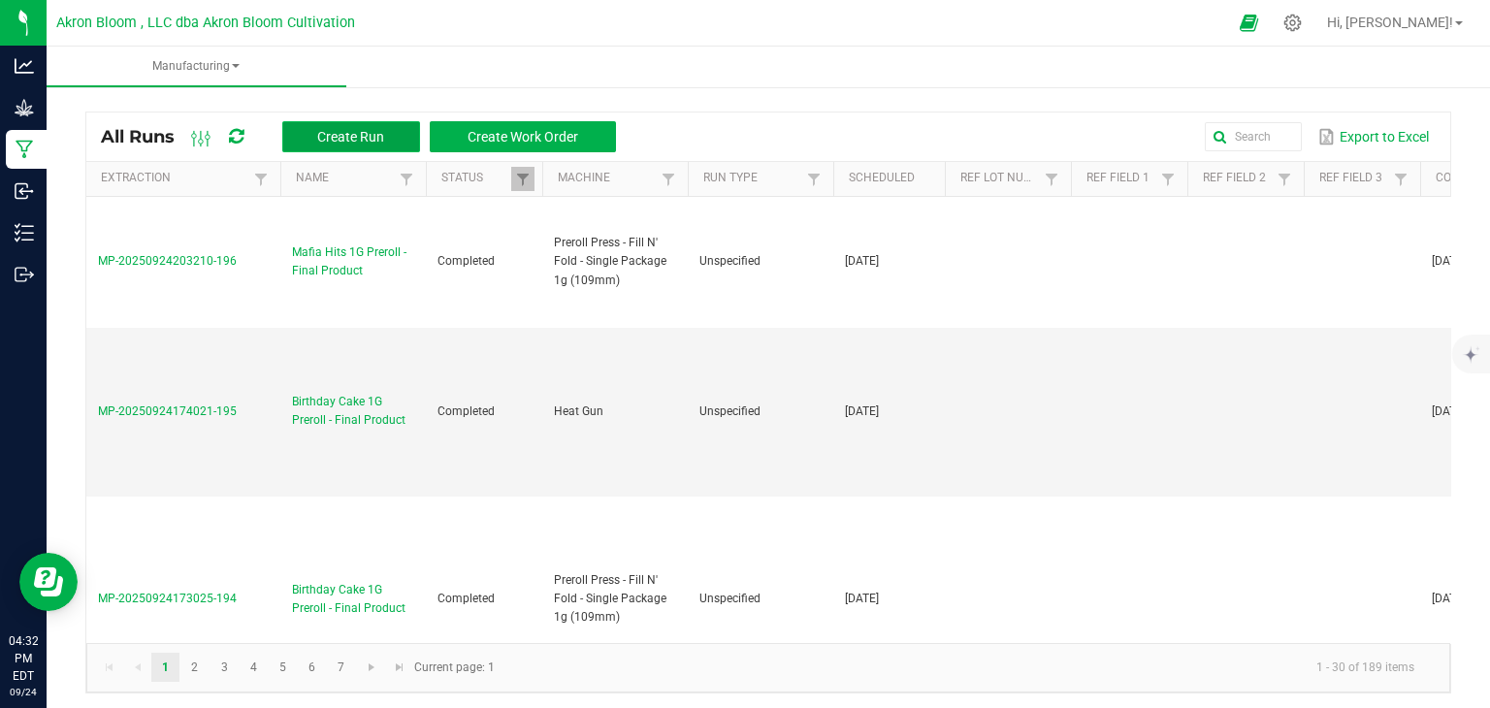
click at [379, 134] on span "Create Run" at bounding box center [350, 137] width 67 height 16
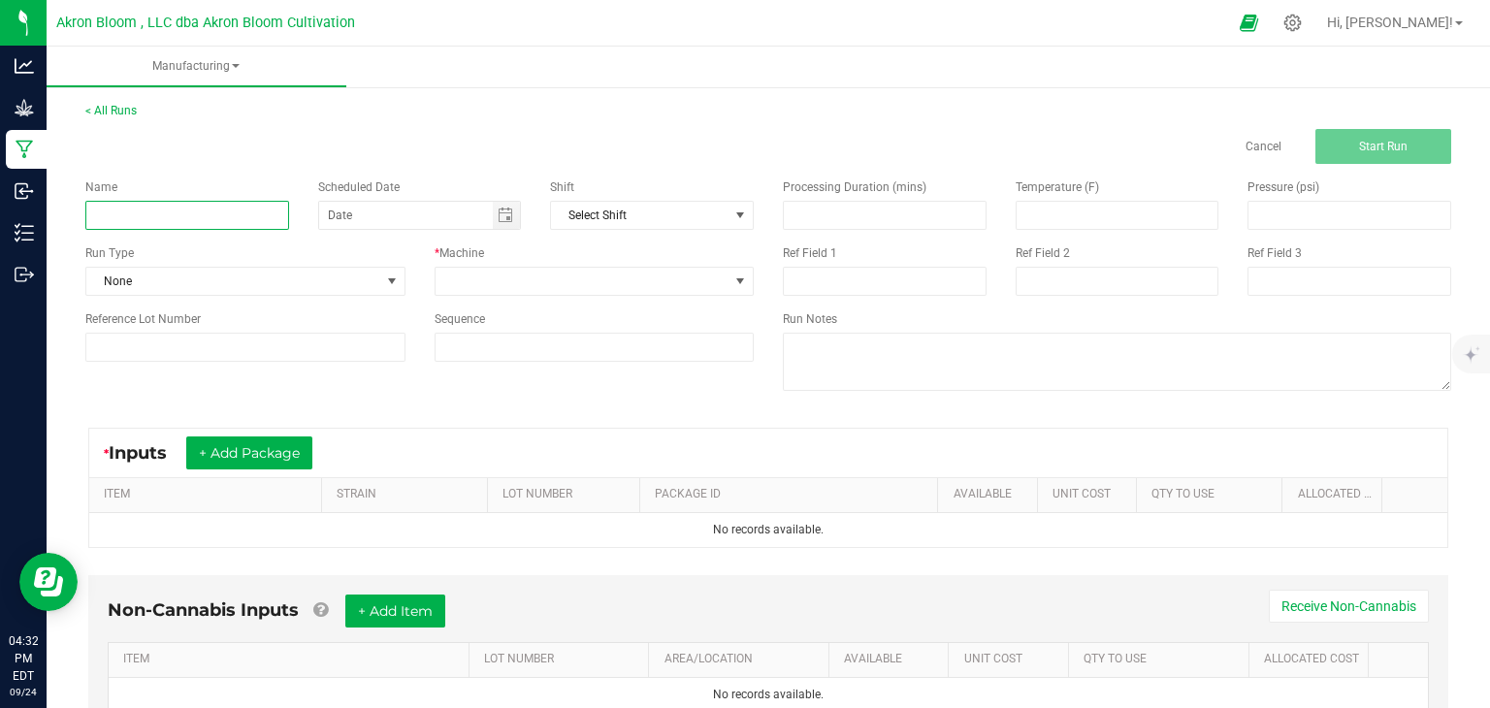
click at [251, 201] on input at bounding box center [187, 215] width 204 height 29
click at [510, 214] on span "Toggle calendar" at bounding box center [506, 216] width 16 height 16
type input "Mafia Hits 1 G Preroll - Final Product"
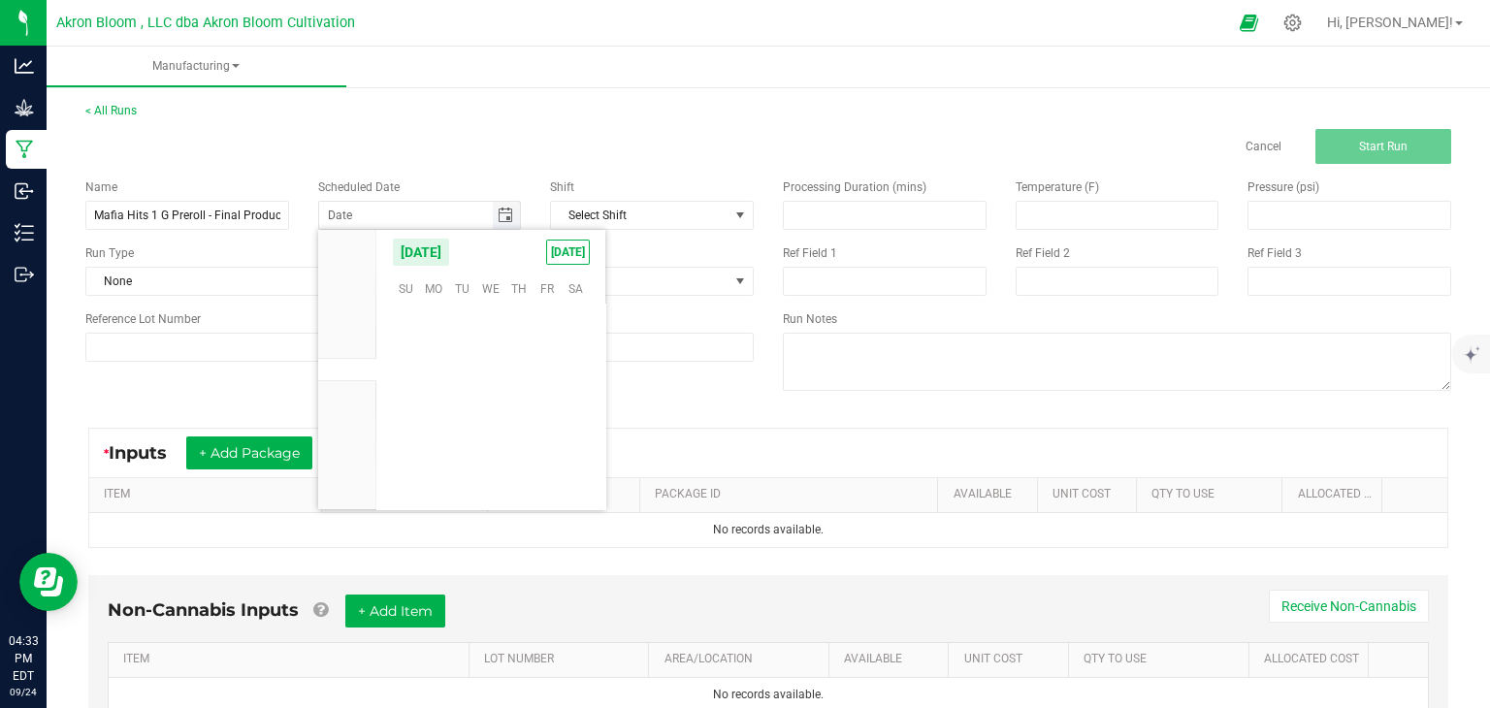
scroll to position [314738, 0]
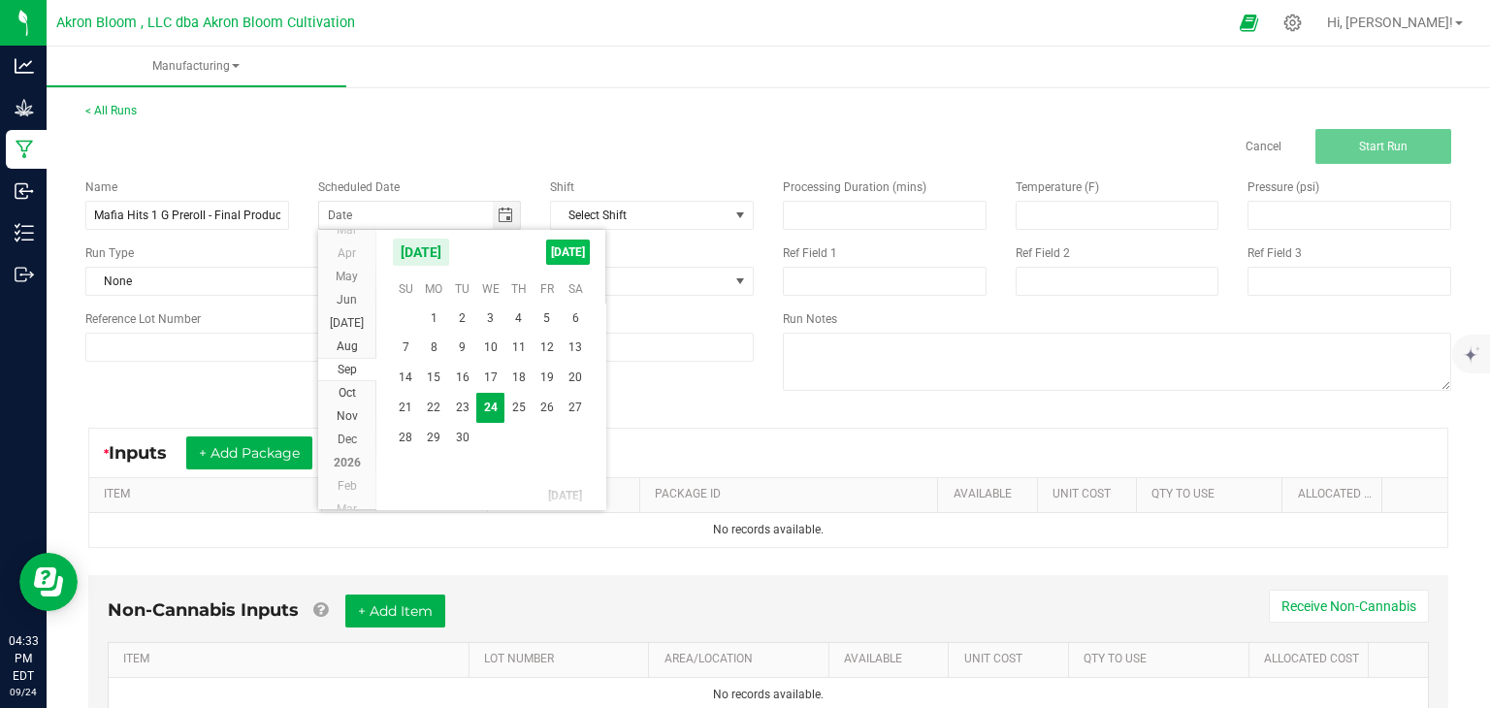
click at [567, 250] on span "[DATE]" at bounding box center [568, 252] width 44 height 25
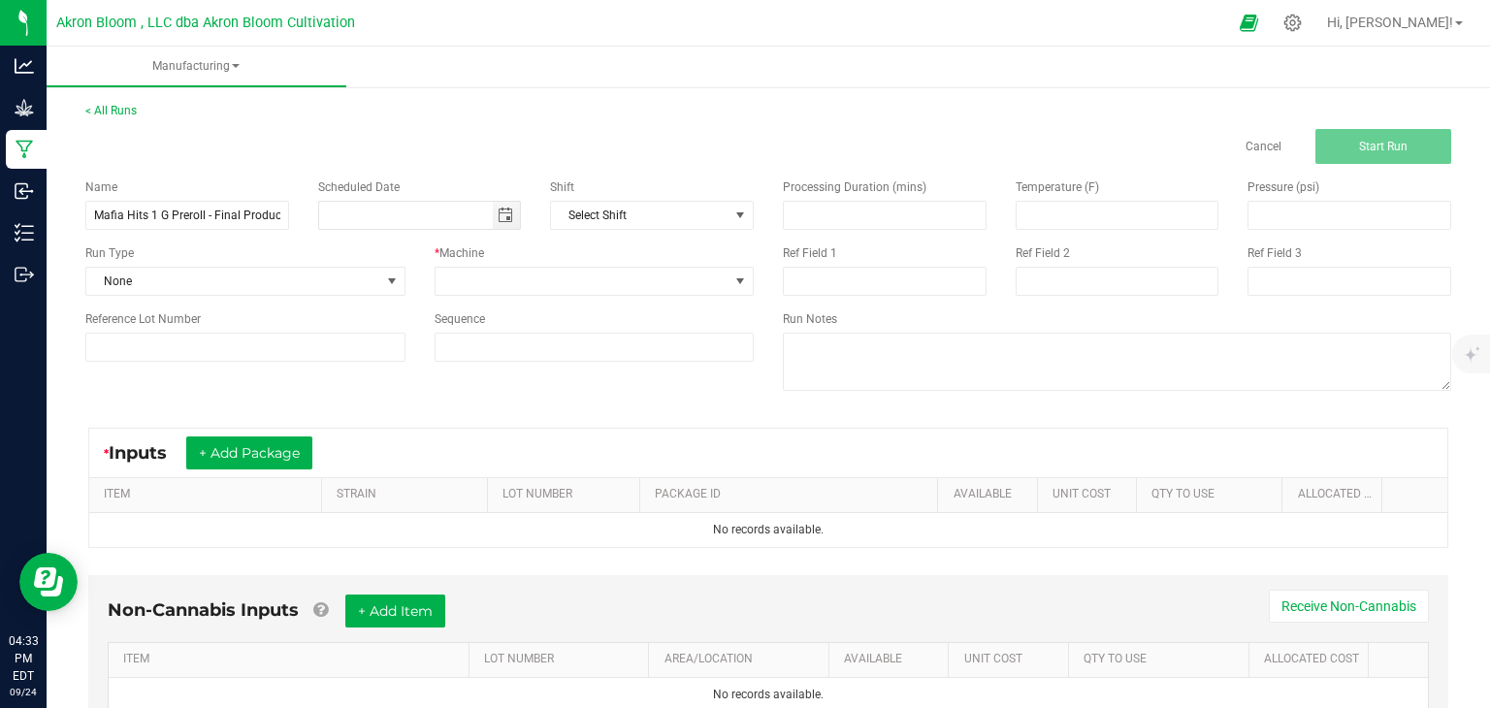
type input "[DATE]"
click at [742, 279] on span at bounding box center [741, 282] width 16 height 16
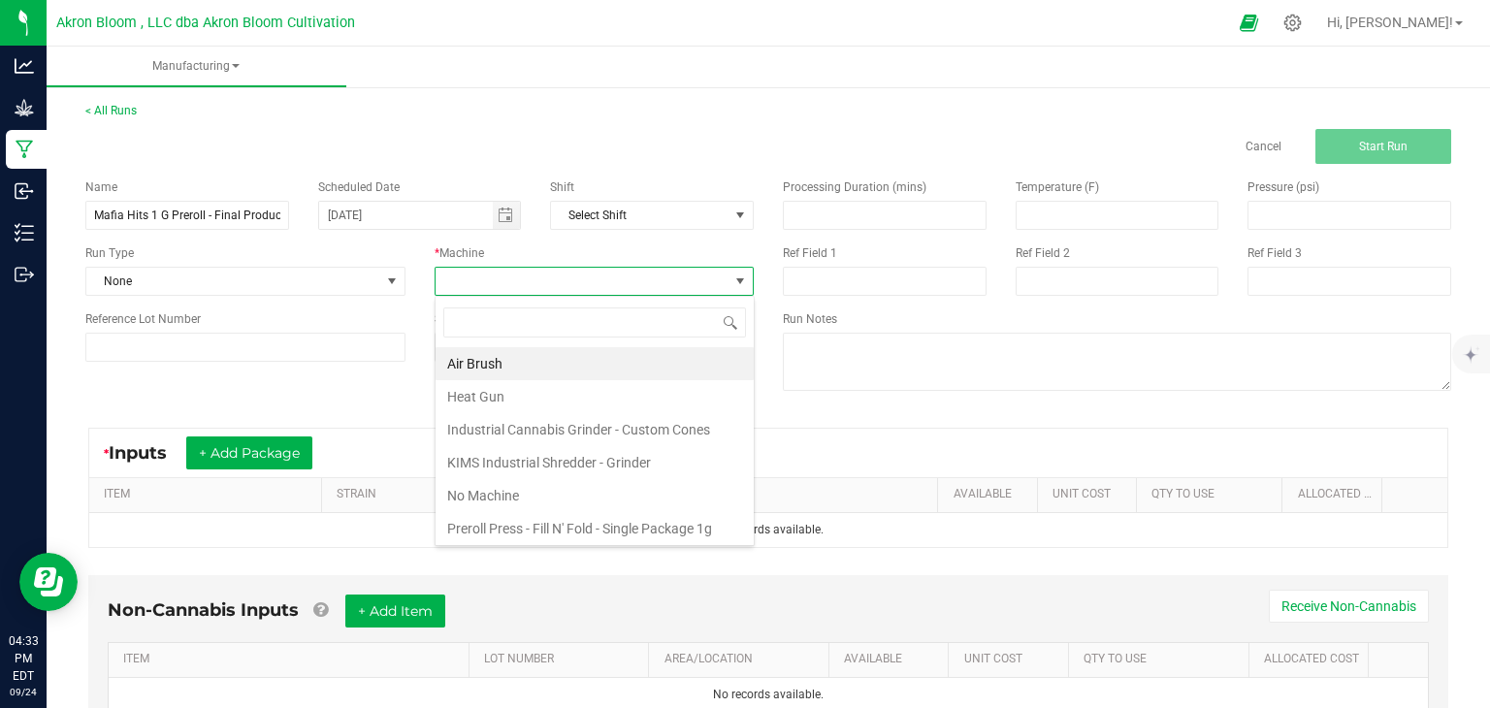
scroll to position [28, 319]
click at [646, 399] on li "Heat Gun" at bounding box center [595, 396] width 318 height 33
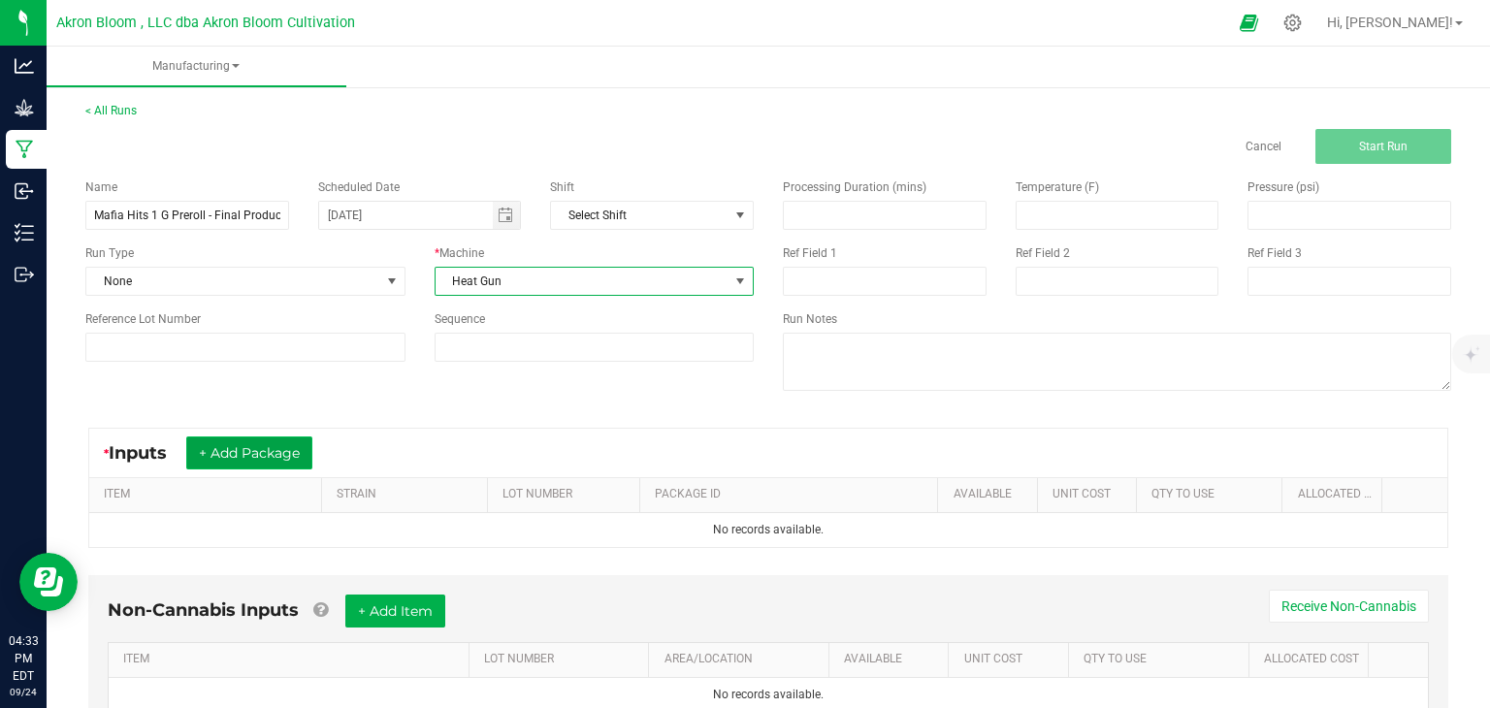
click at [271, 446] on button "+ Add Package" at bounding box center [249, 453] width 126 height 33
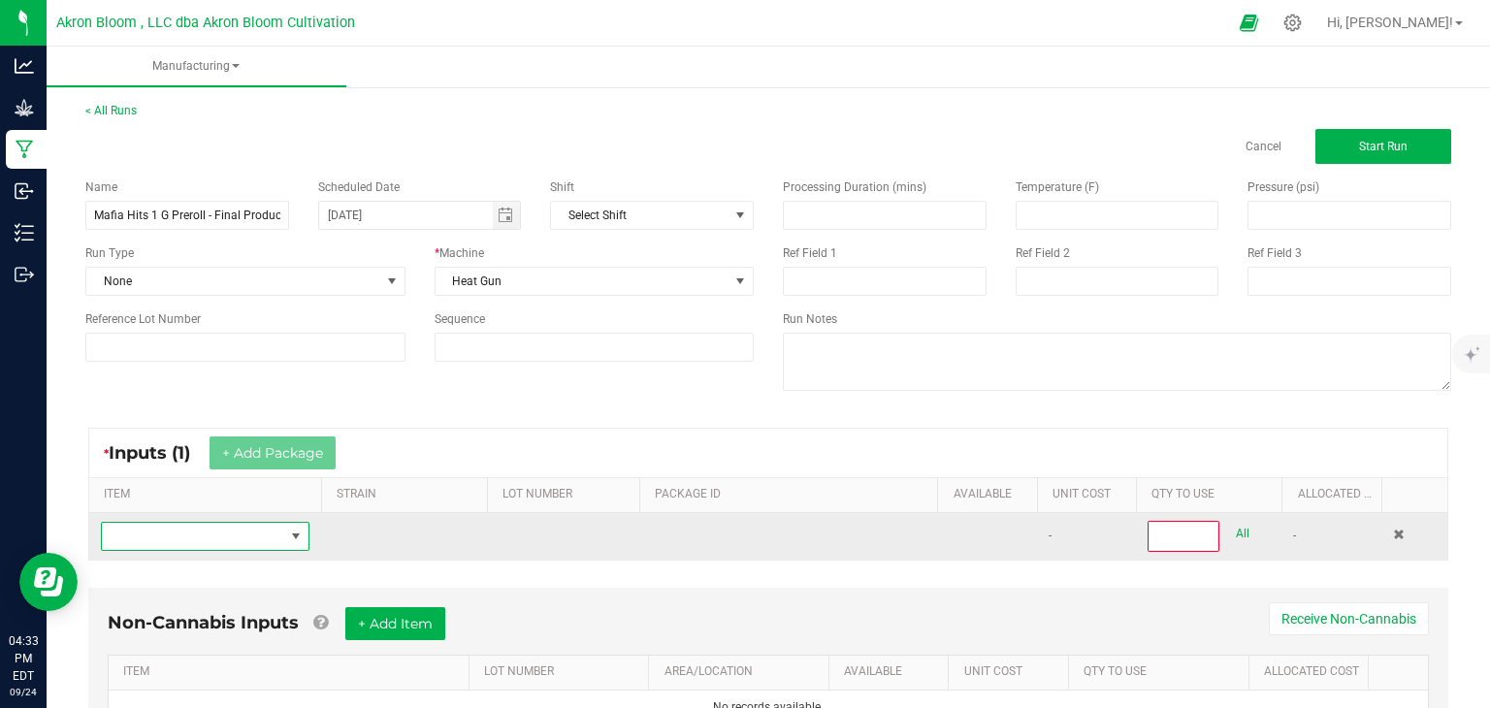
click at [295, 533] on span "NO DATA FOUND" at bounding box center [296, 537] width 16 height 16
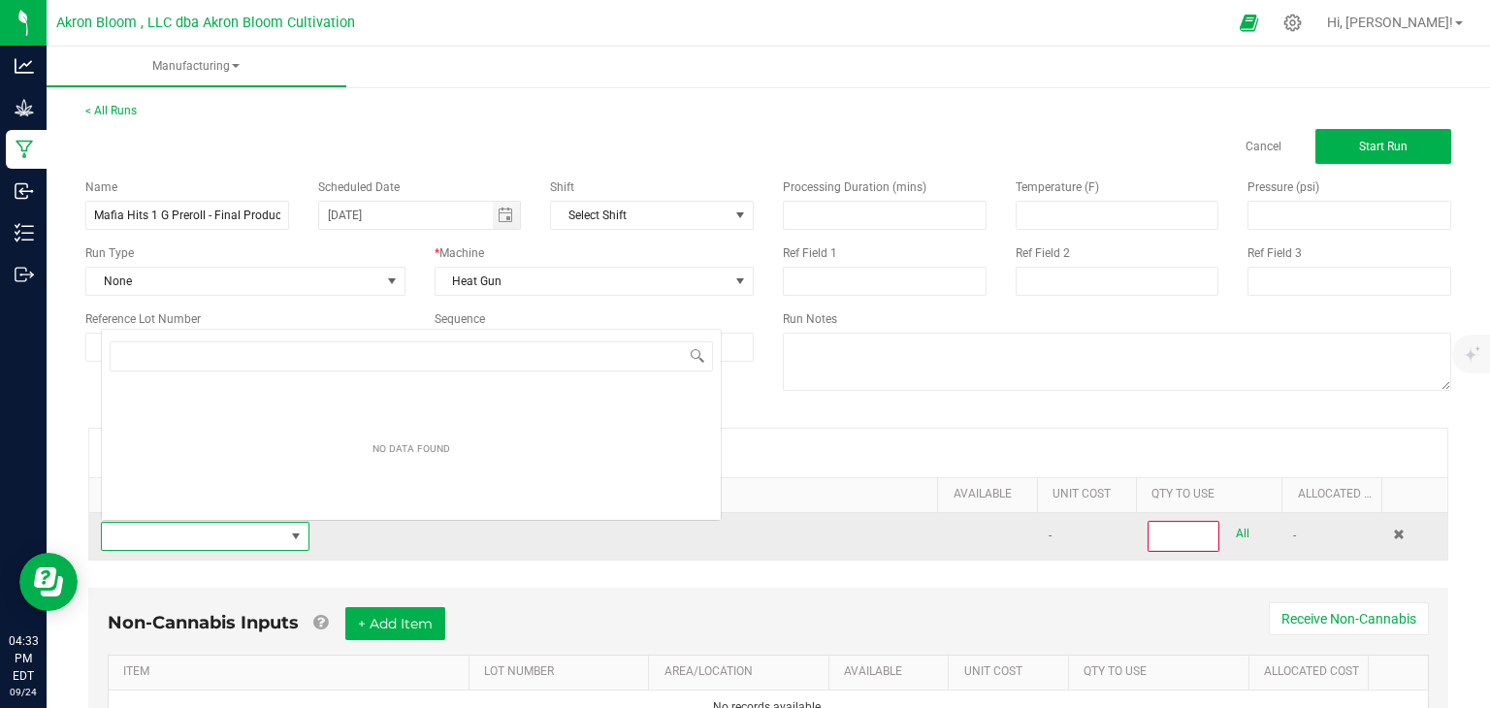
scroll to position [28, 209]
click at [295, 533] on span at bounding box center [296, 537] width 16 height 16
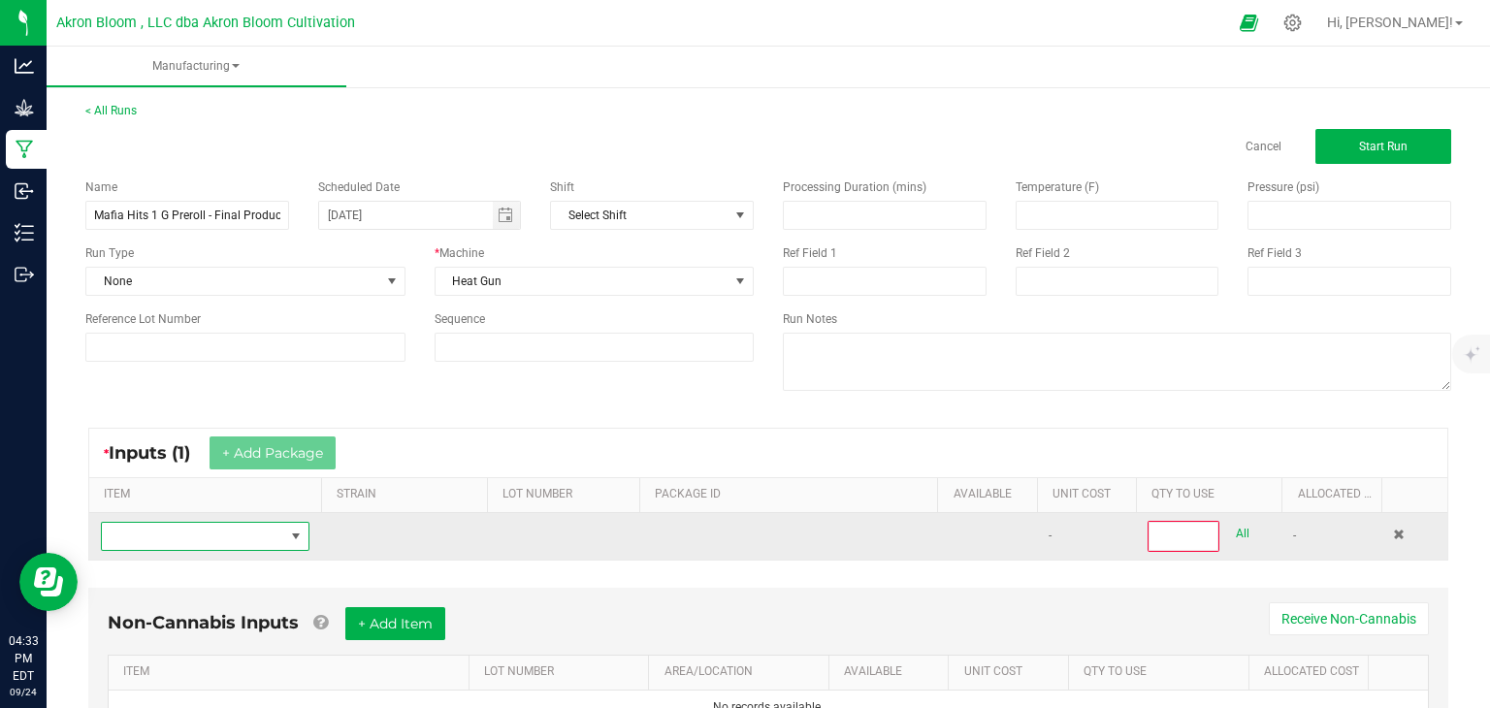
click at [295, 531] on span "NO DATA FOUND" at bounding box center [296, 537] width 16 height 16
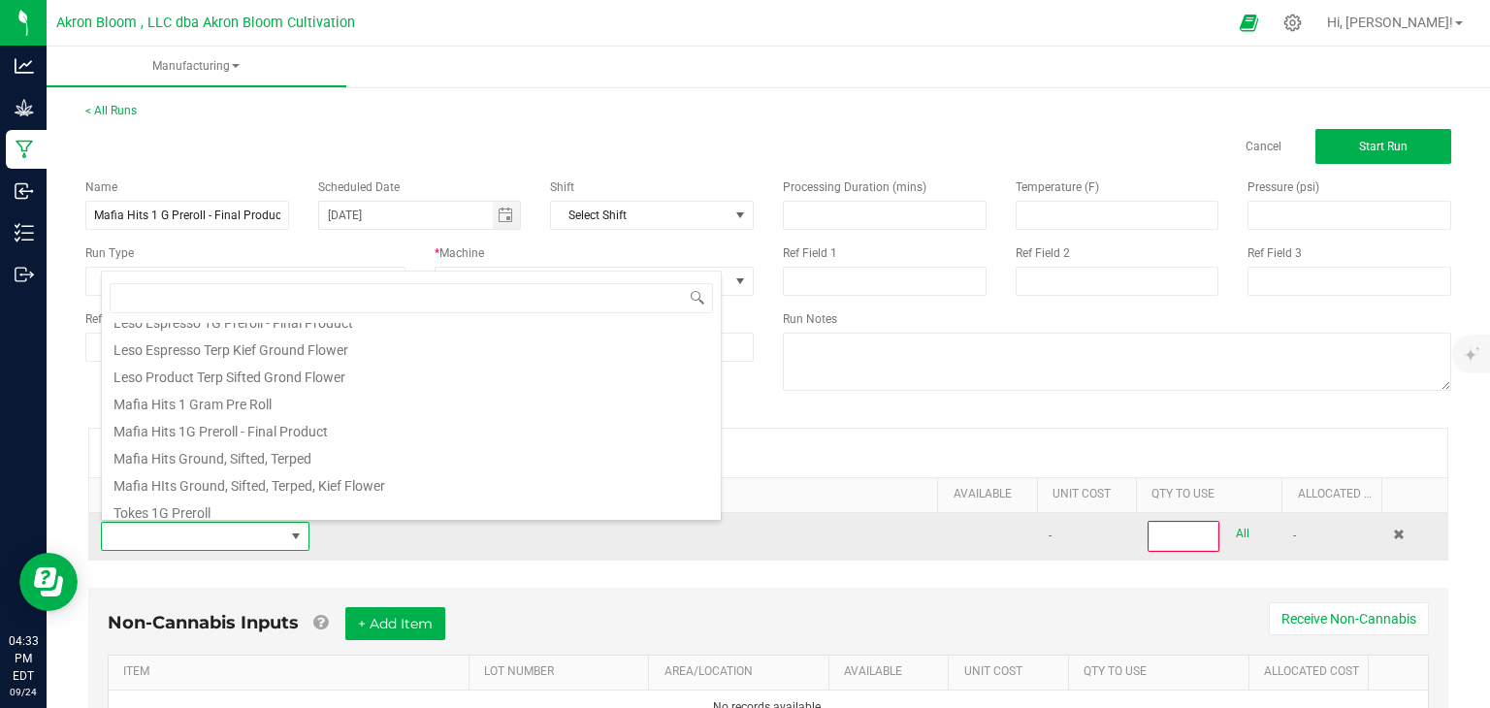
scroll to position [729, 0]
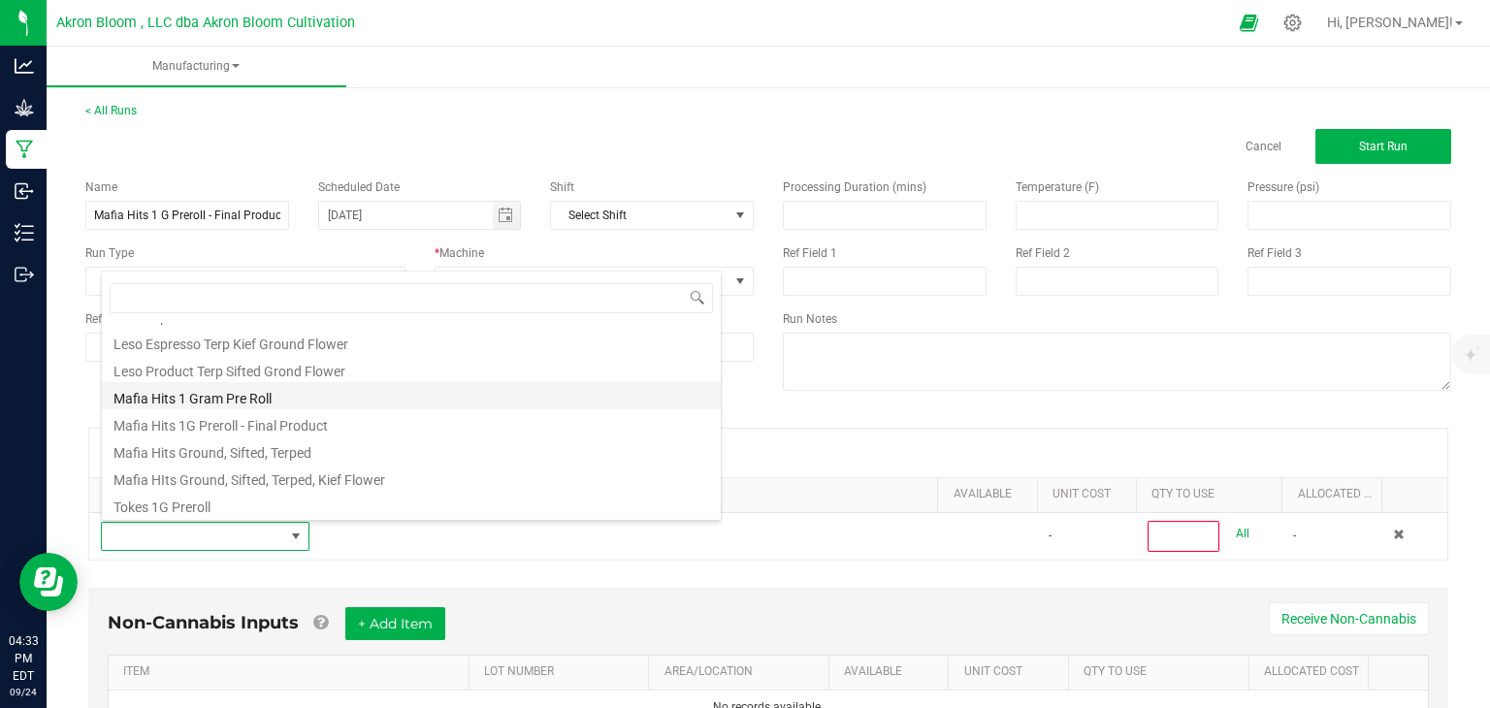
click at [246, 393] on li "Mafia Hits 1 Gram Pre Roll" at bounding box center [411, 395] width 619 height 27
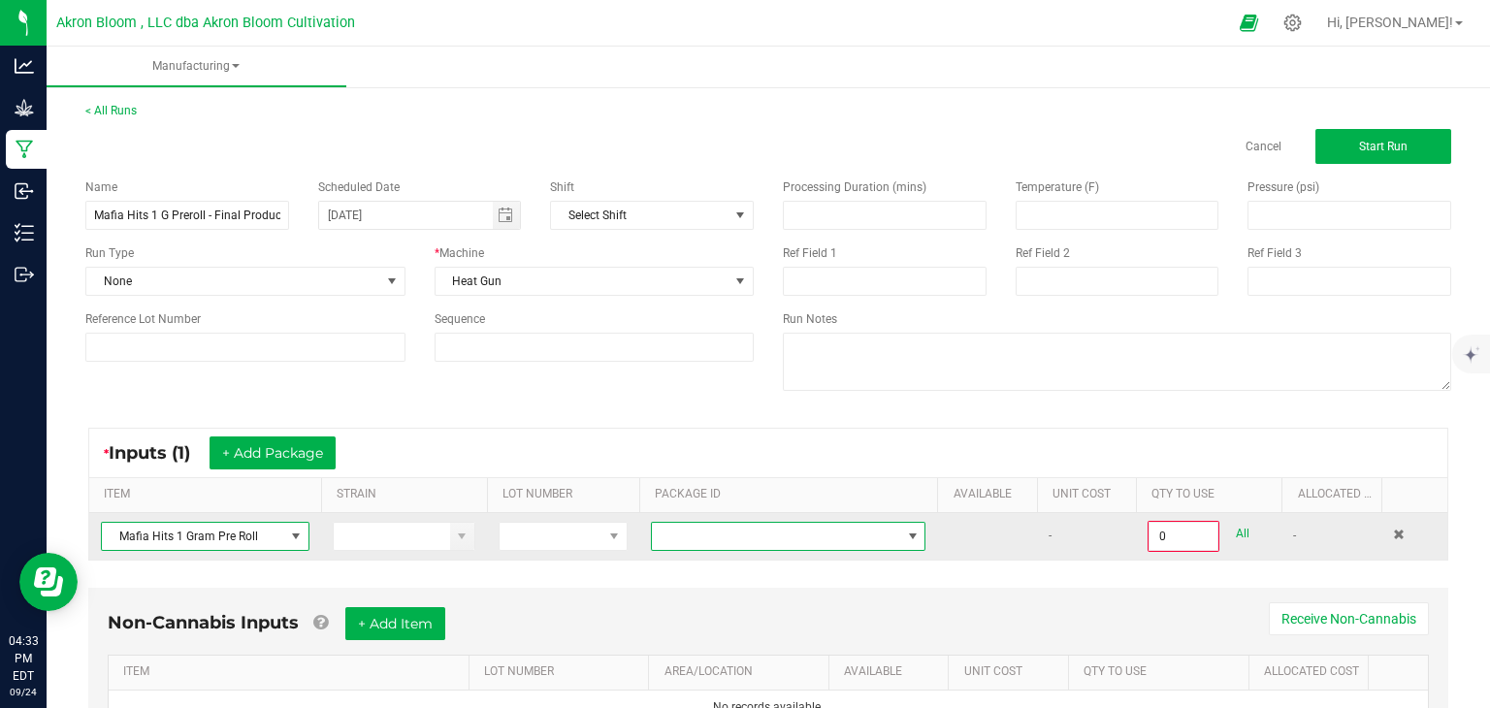
click at [918, 535] on span at bounding box center [913, 537] width 16 height 16
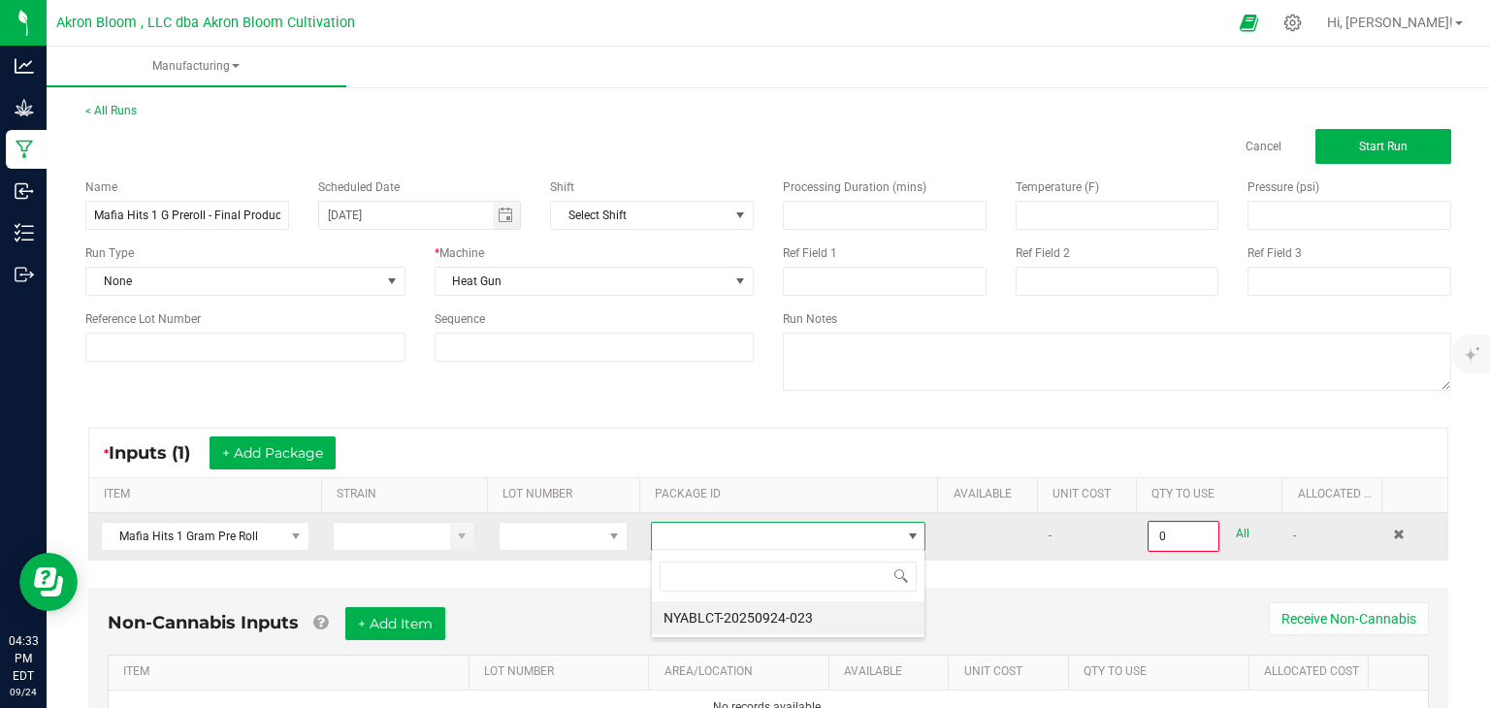
scroll to position [28, 276]
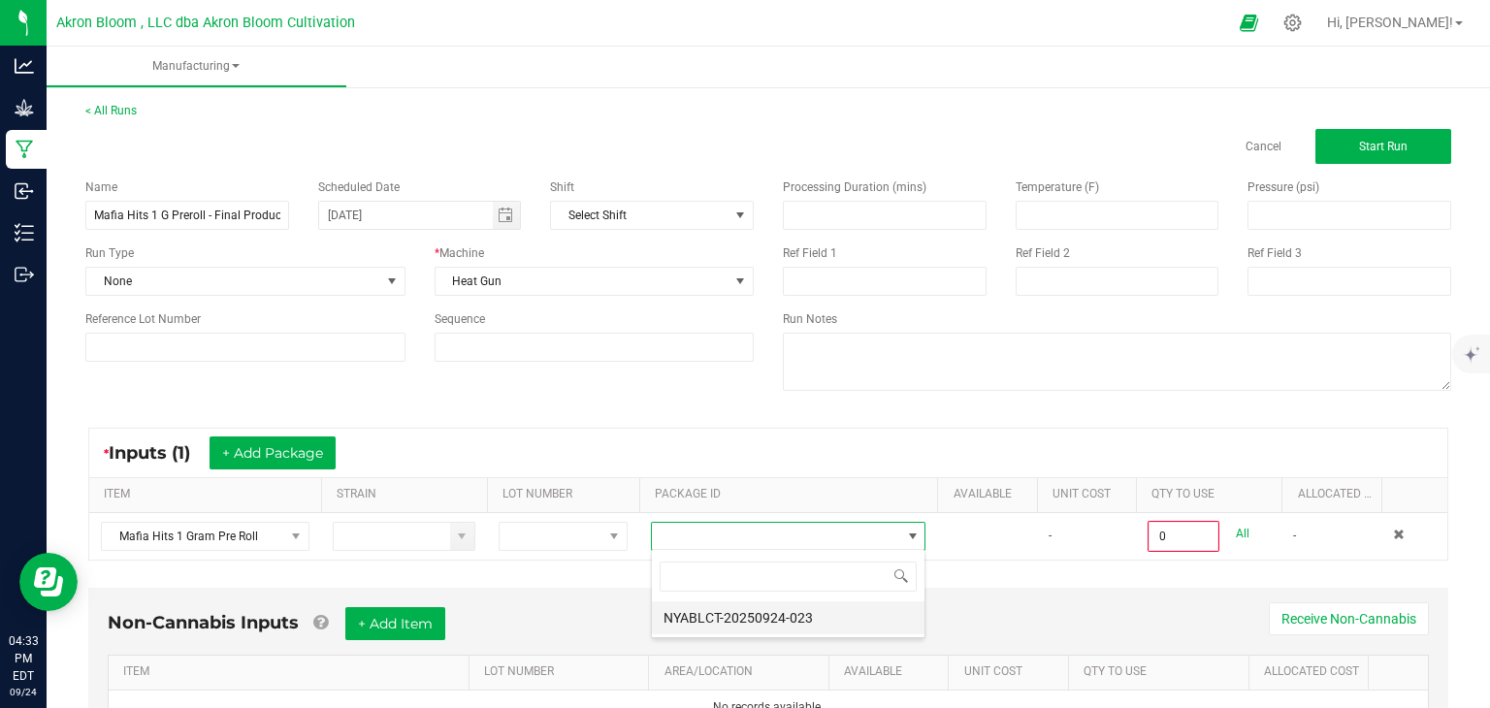
click at [843, 619] on li "NYABLCT-20250924-023" at bounding box center [788, 618] width 273 height 33
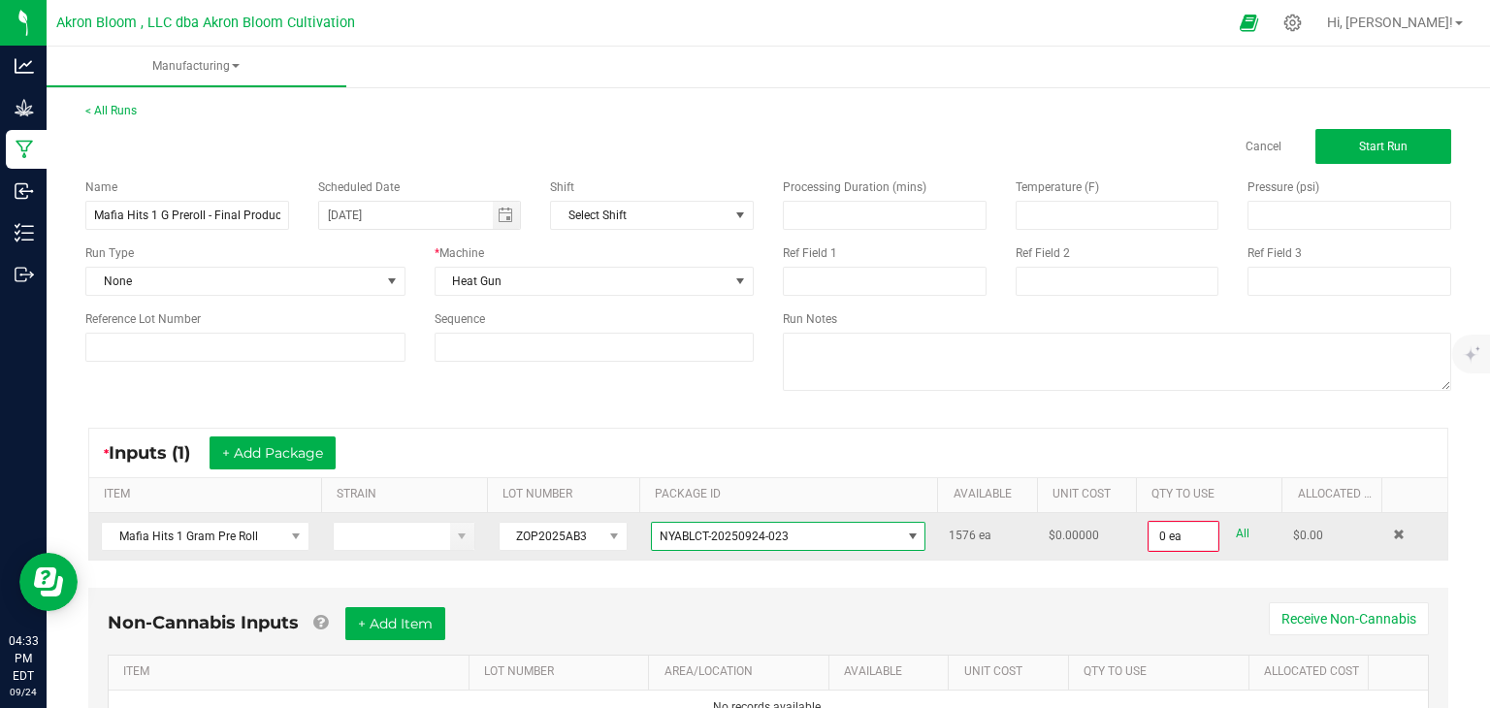
click at [1240, 527] on link "All" at bounding box center [1243, 534] width 14 height 26
type input "1576 ea"
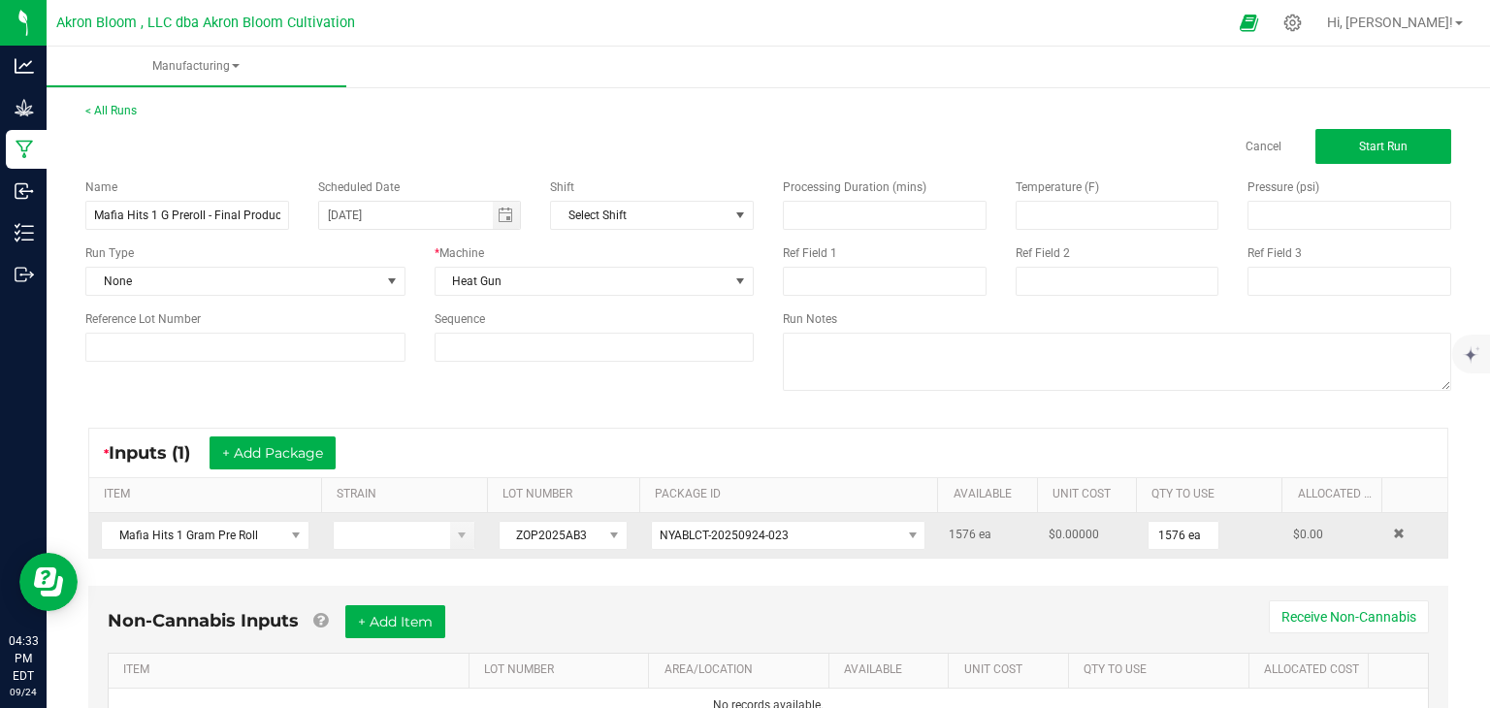
scroll to position [88, 0]
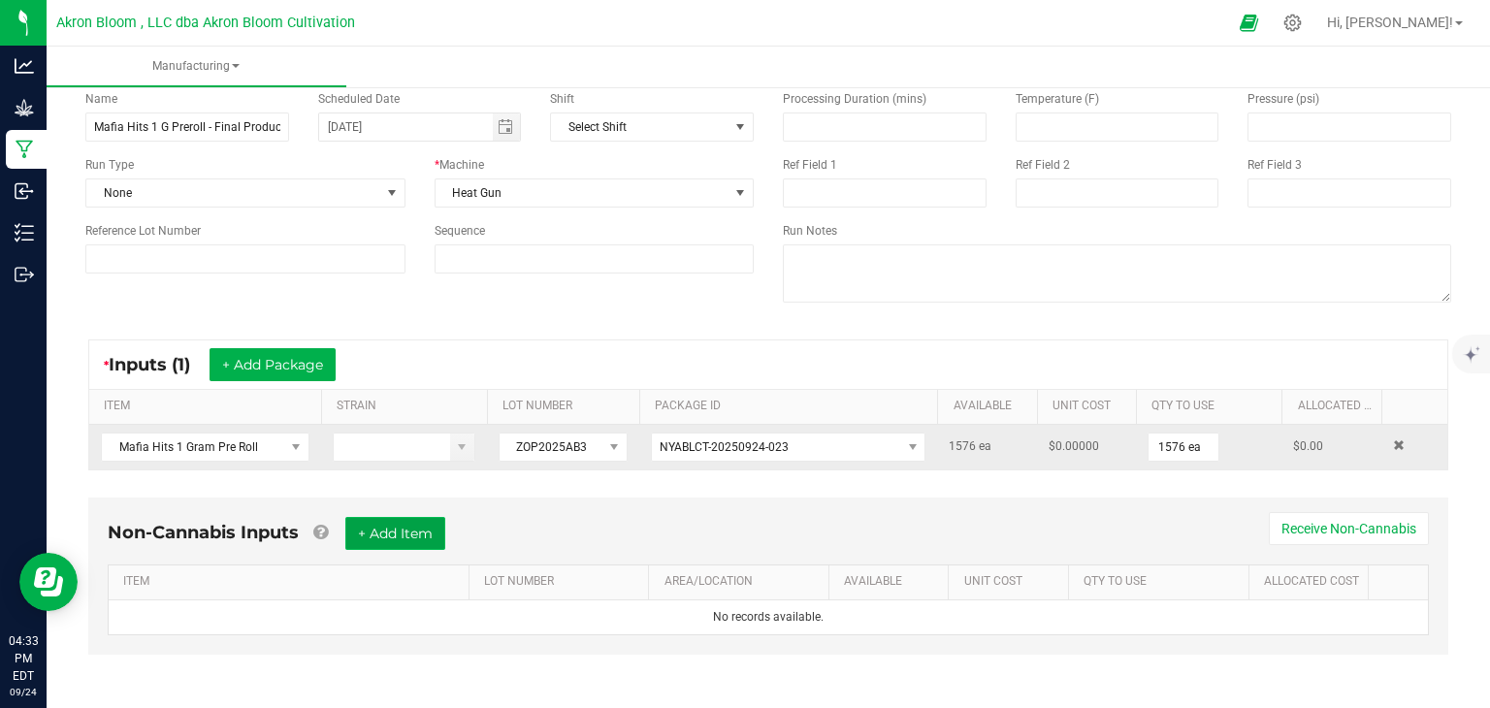
click at [388, 526] on button "+ Add Item" at bounding box center [395, 533] width 100 height 33
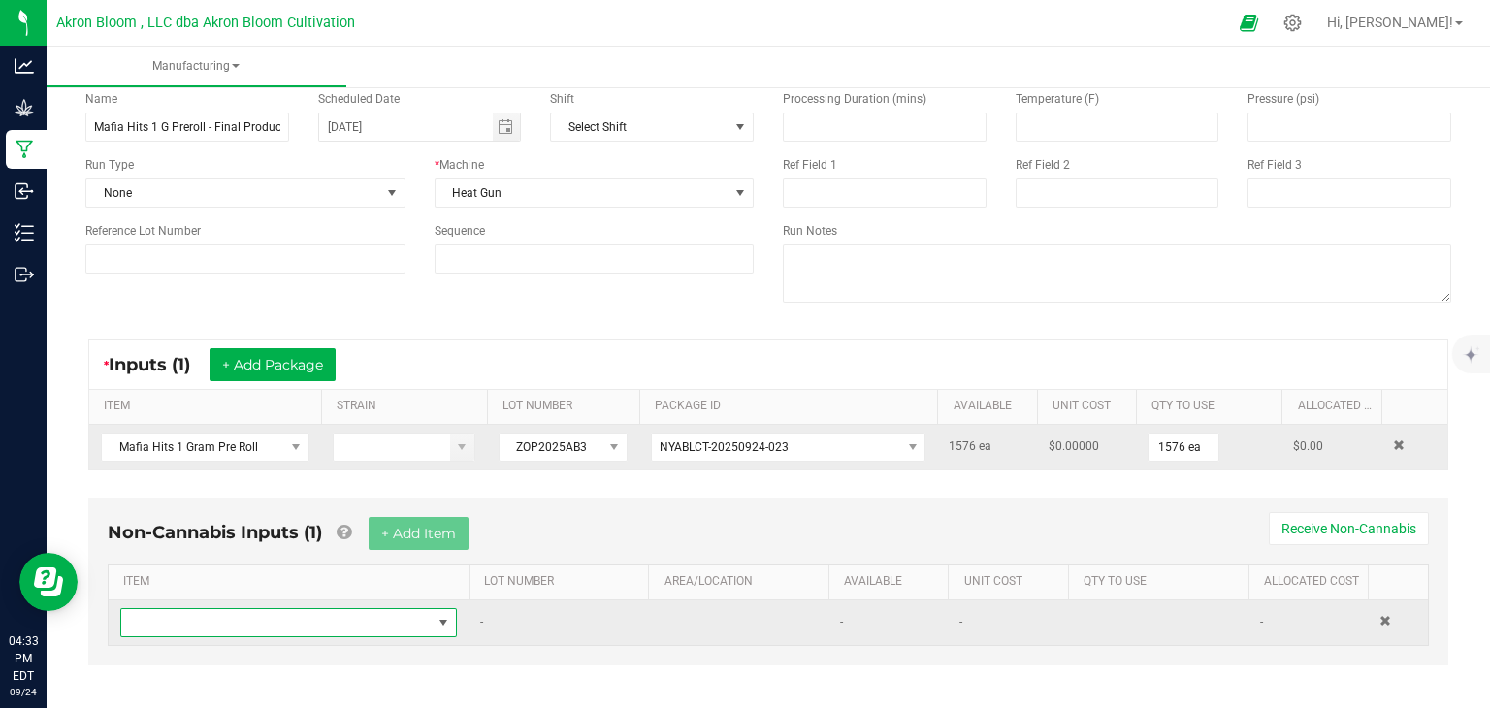
click at [449, 615] on span "NO DATA FOUND" at bounding box center [444, 623] width 16 height 16
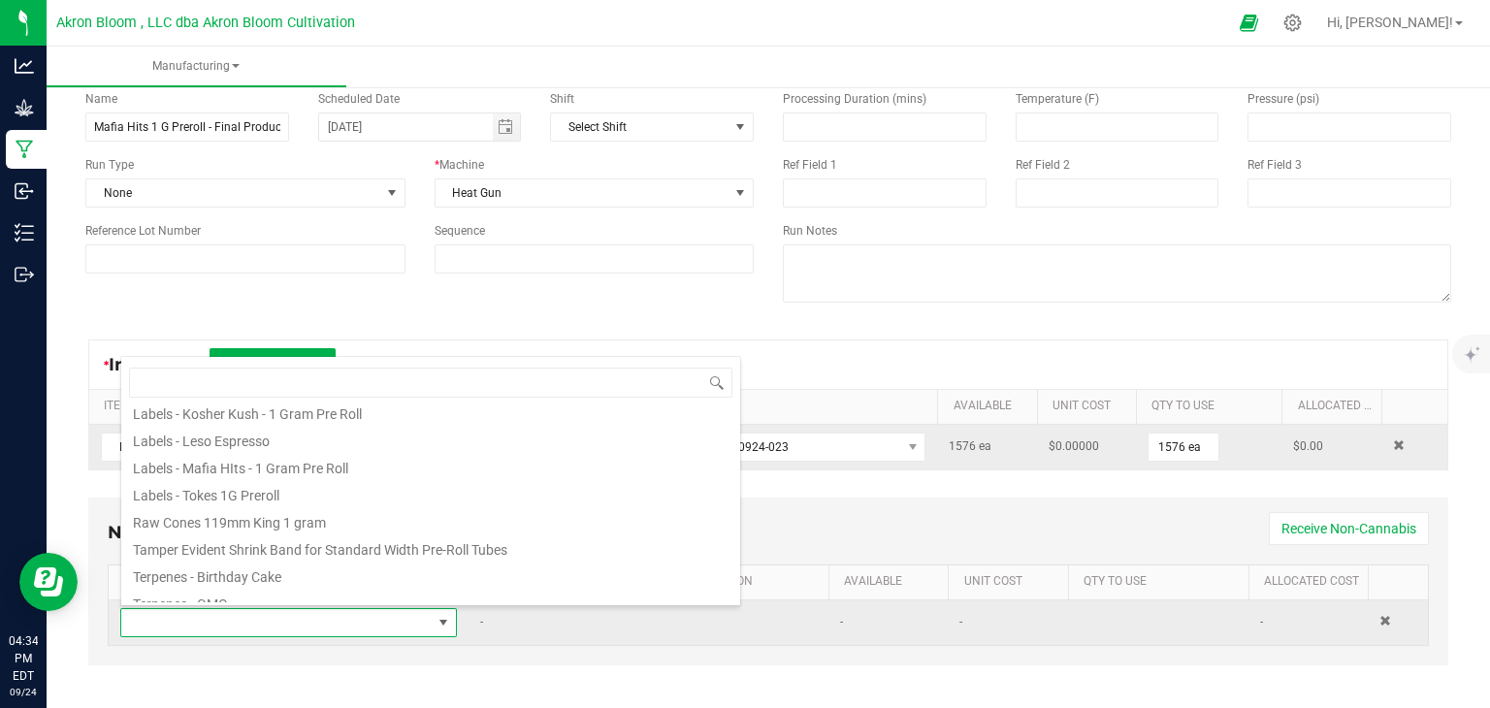
scroll to position [252, 0]
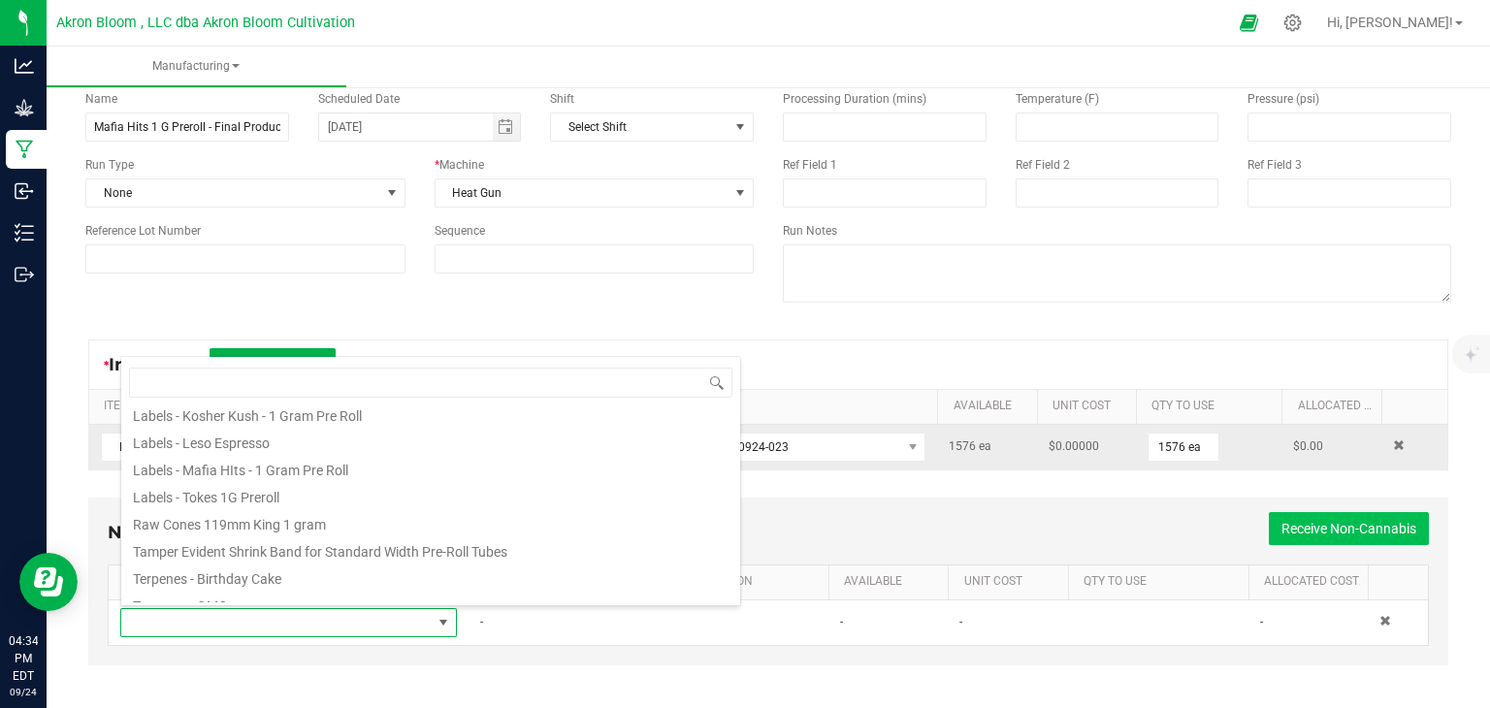
click at [1382, 531] on button "Receive Non-Cannabis" at bounding box center [1349, 528] width 160 height 33
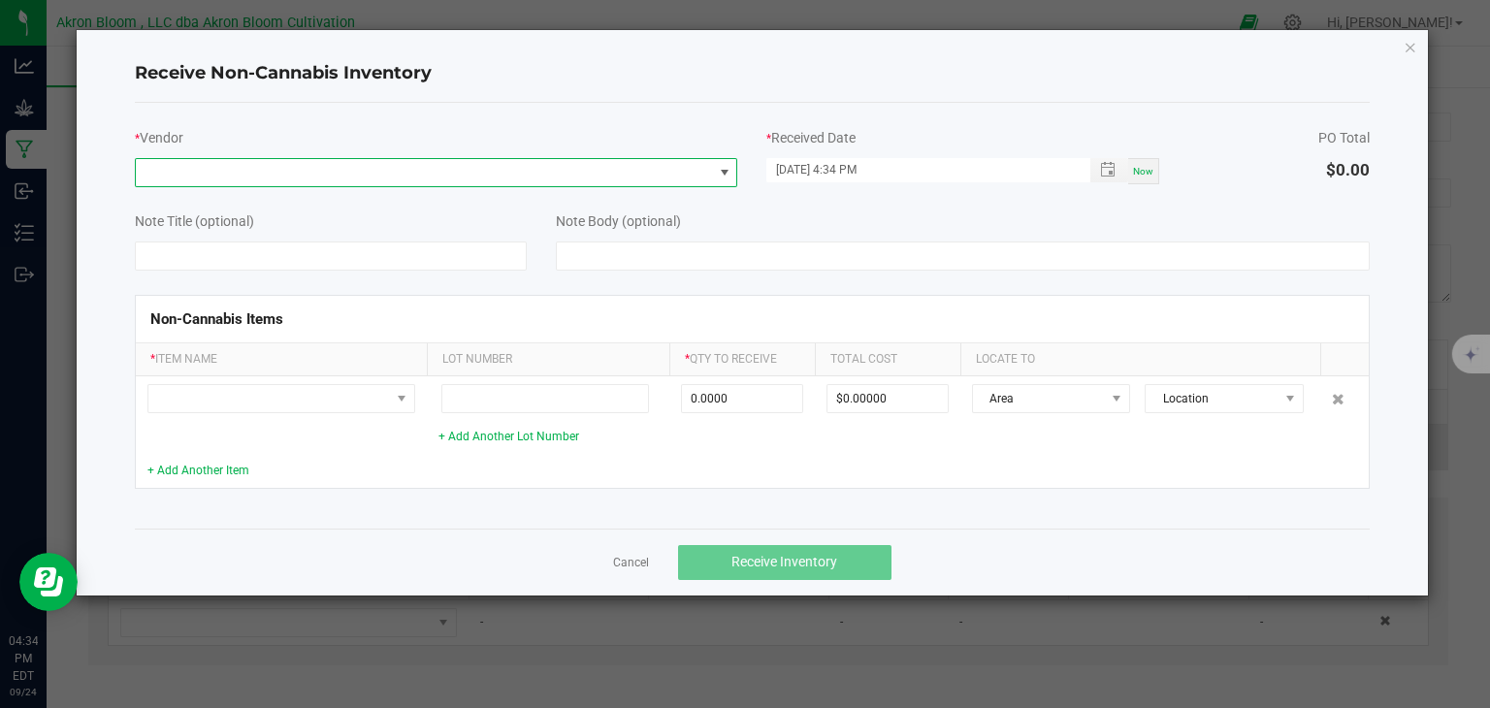
click at [725, 169] on span at bounding box center [725, 173] width 16 height 16
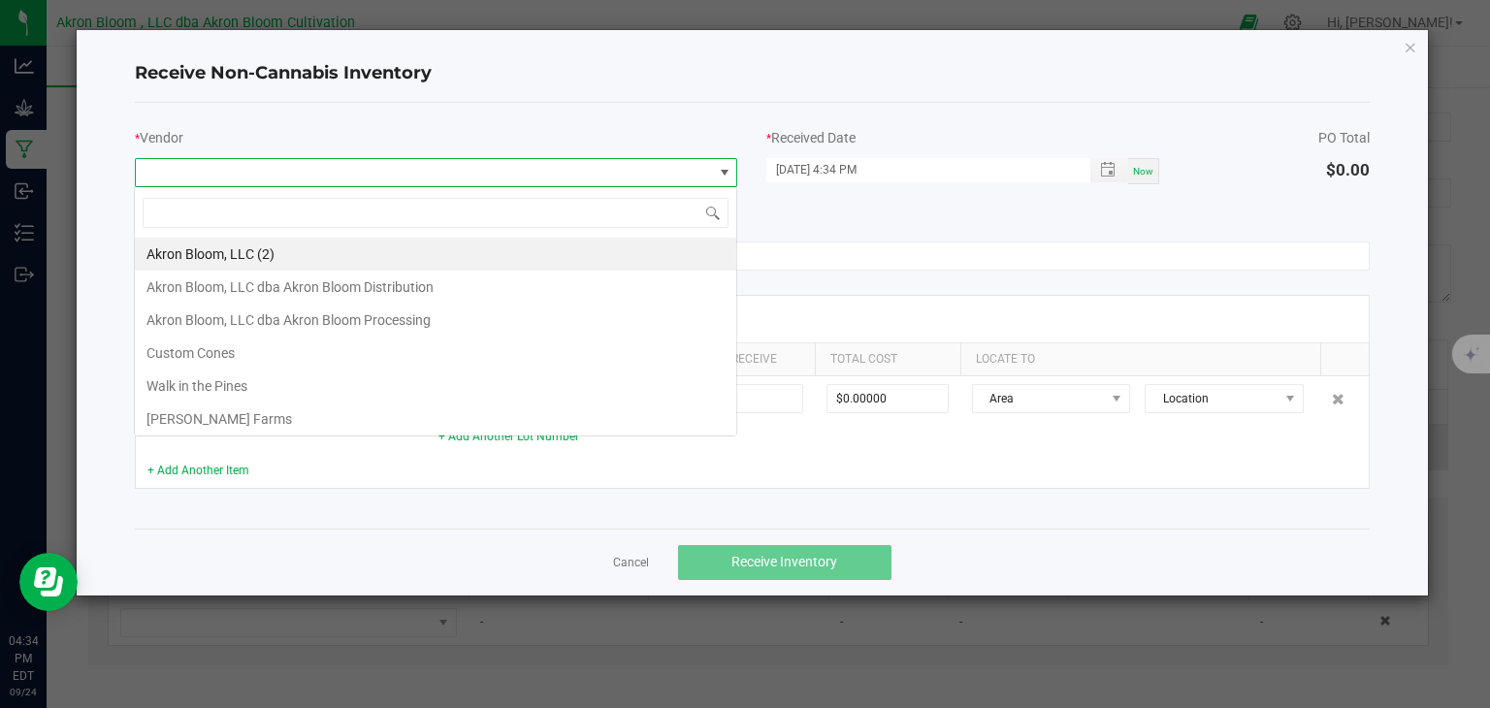
scroll to position [28, 603]
click at [431, 322] on li "Akron Bloom, LLC dba Akron Bloom Processing" at bounding box center [436, 320] width 602 height 33
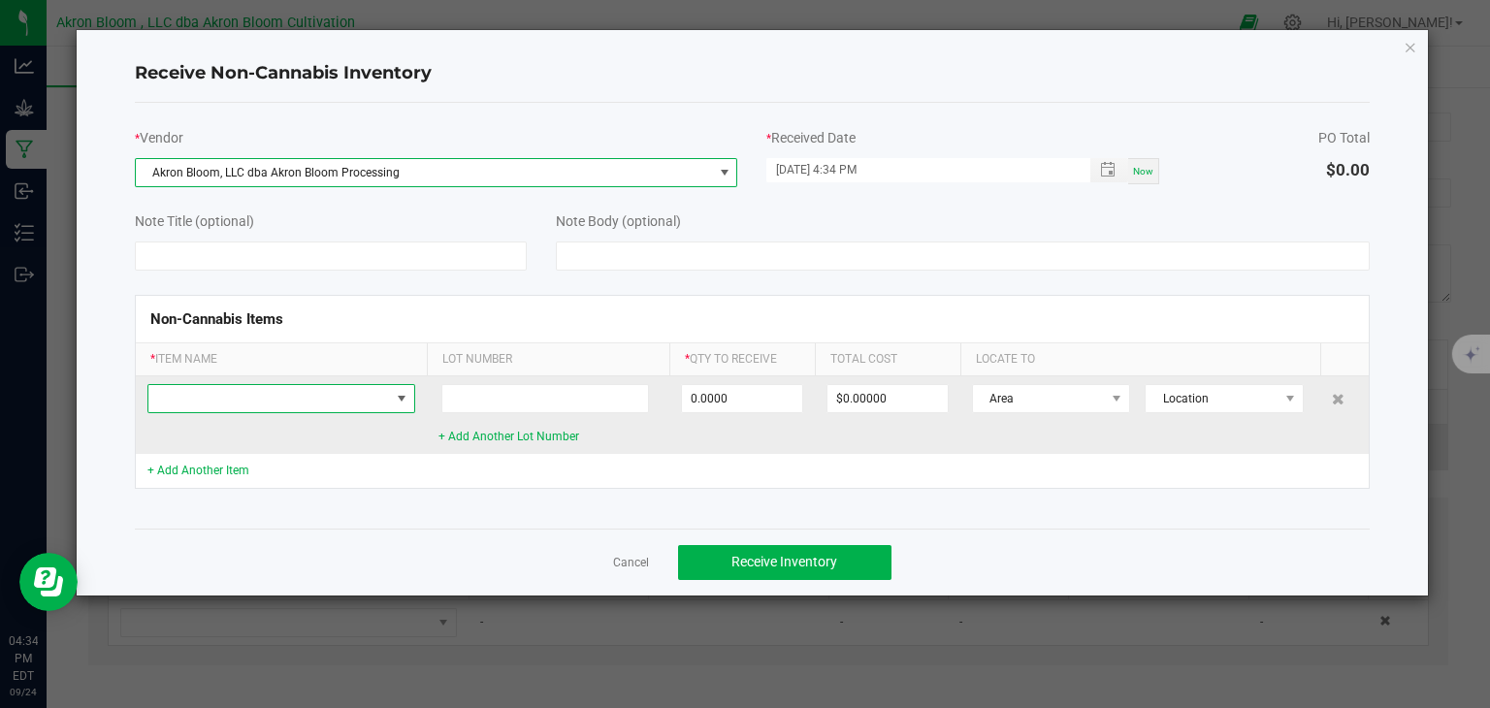
click at [400, 391] on span at bounding box center [402, 399] width 16 height 16
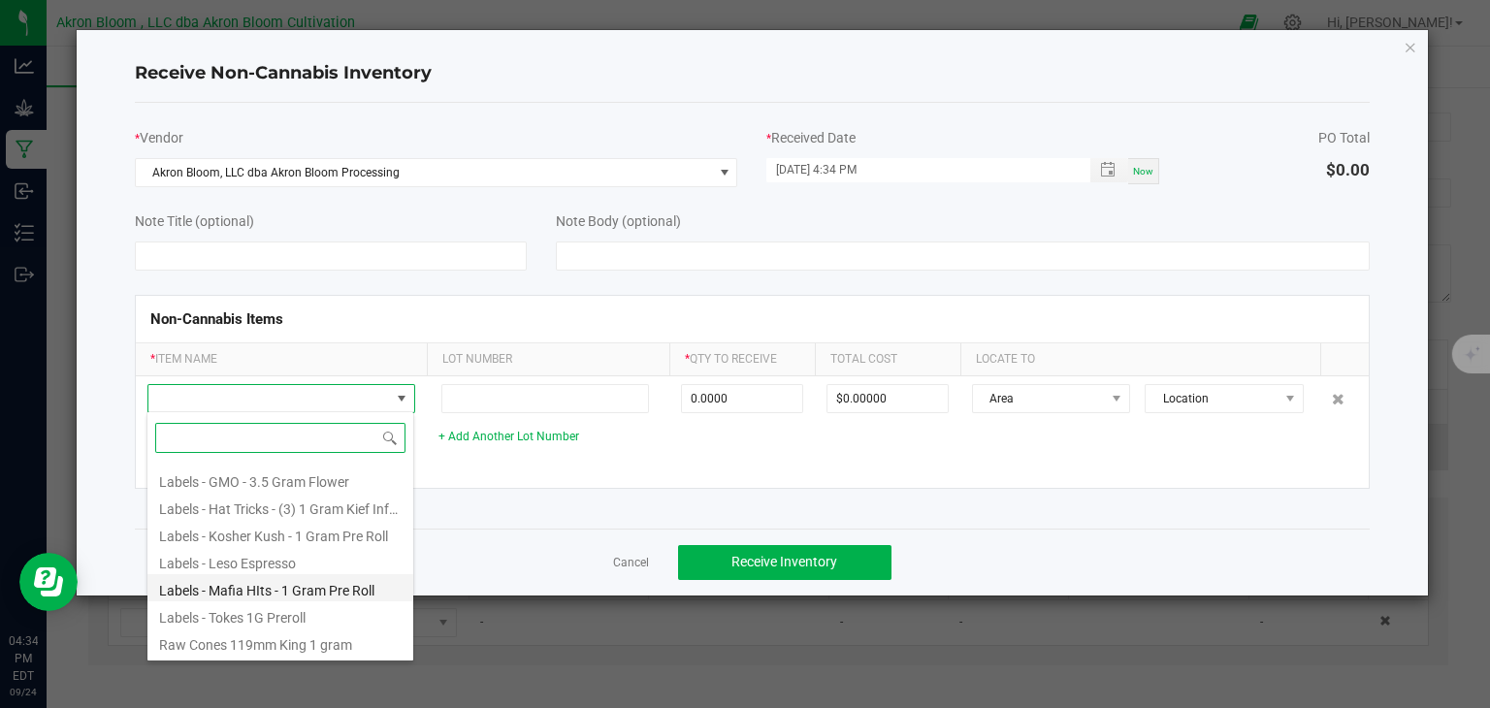
scroll to position [188, 0]
click at [321, 584] on li "Labels - Mafia HIts - 1 Gram Pre Roll" at bounding box center [280, 586] width 266 height 27
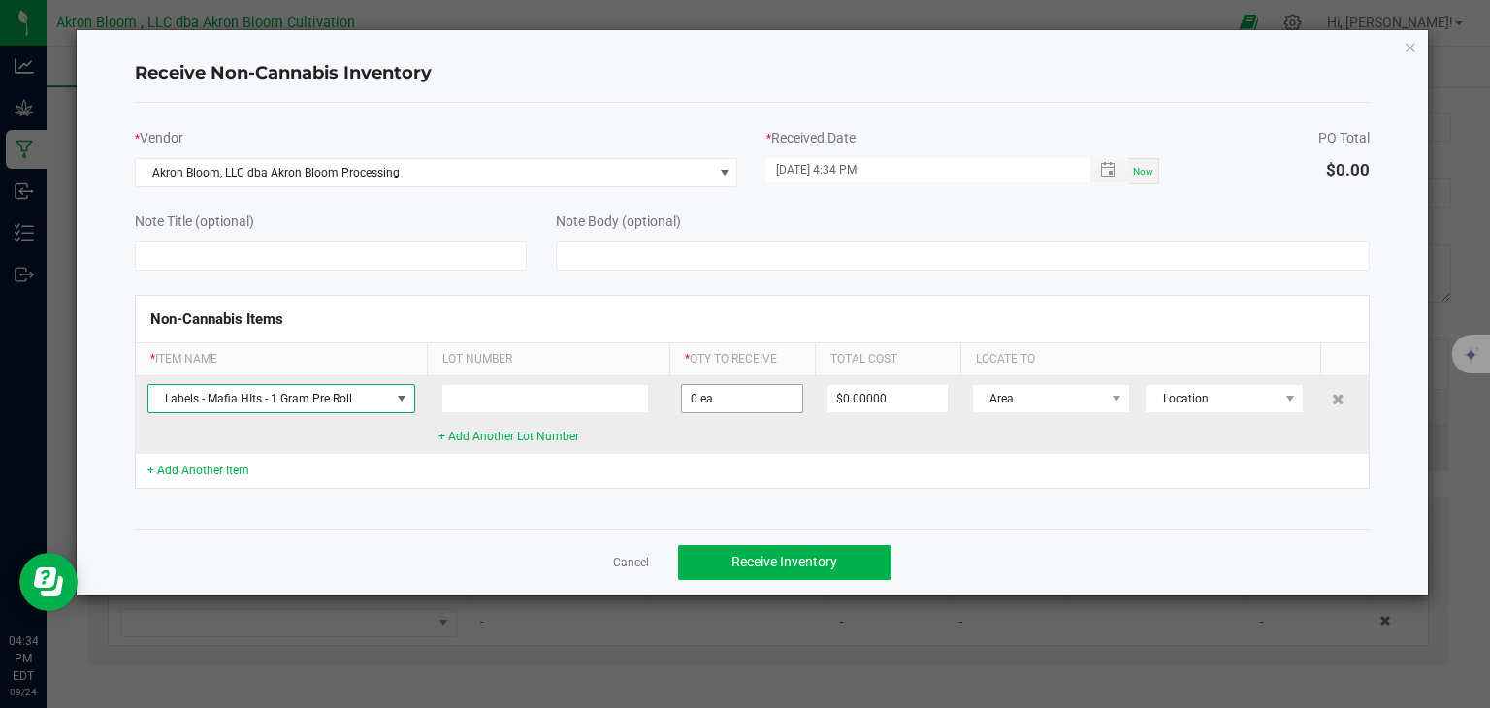
click at [718, 397] on input "0 ea" at bounding box center [742, 398] width 120 height 27
type input "0"
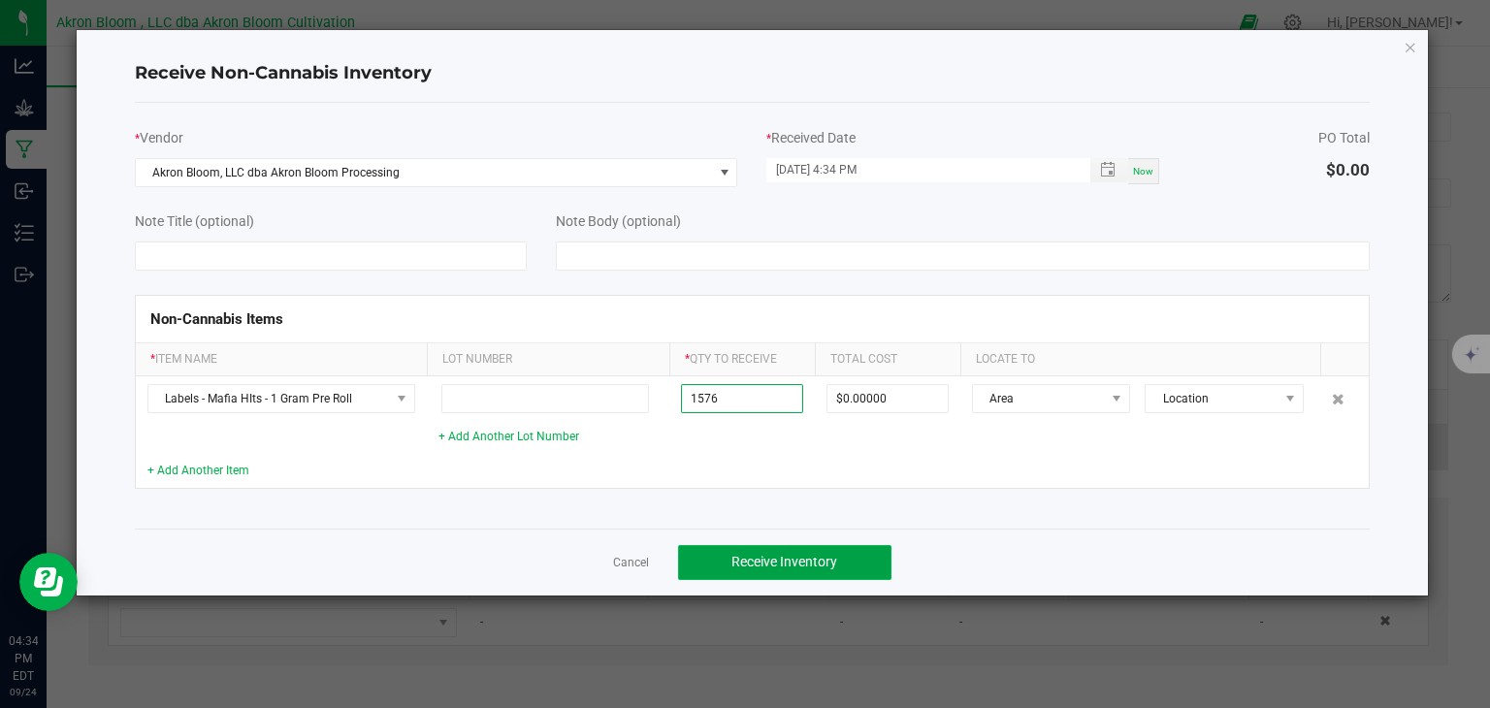
type input "1576 ea"
click at [795, 561] on span "Receive Inventory" at bounding box center [785, 562] width 106 height 16
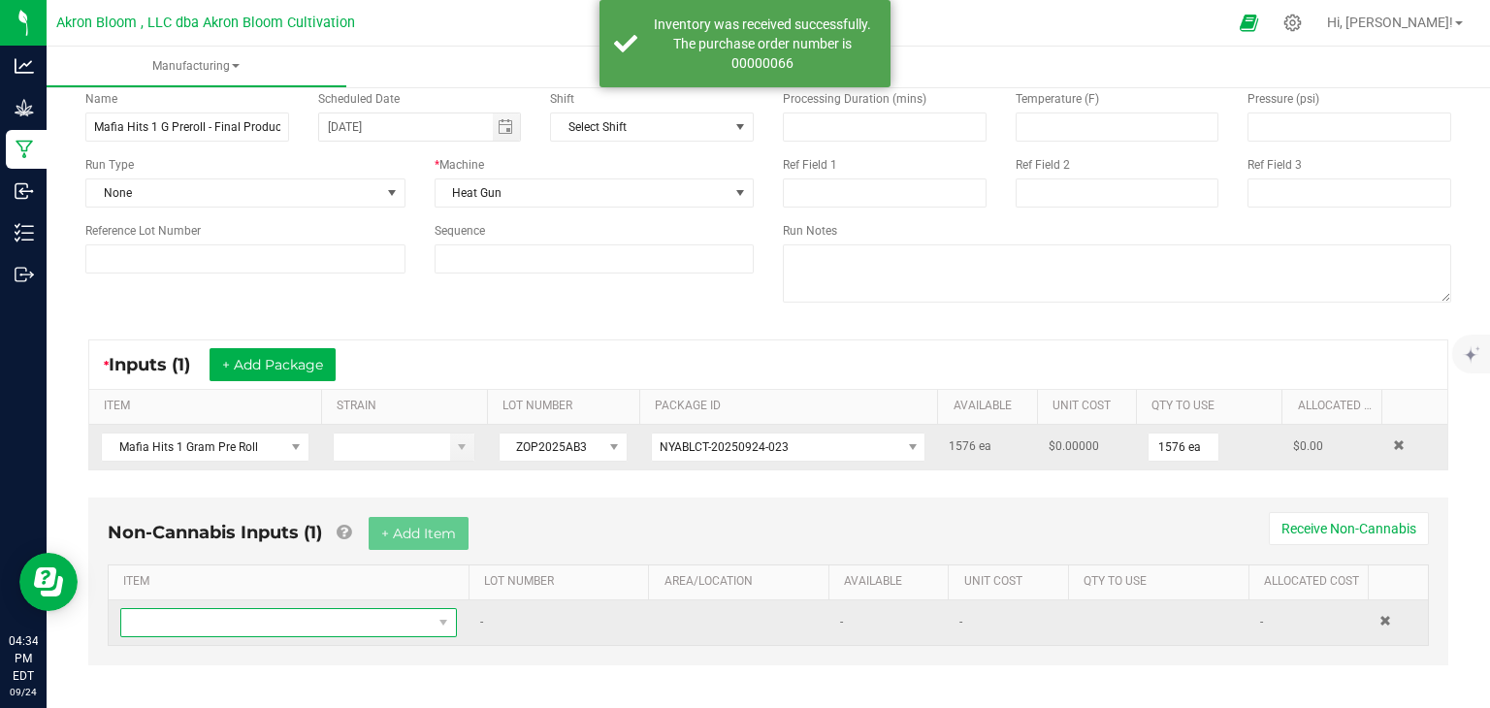
click at [455, 619] on span "NO DATA FOUND" at bounding box center [444, 622] width 24 height 27
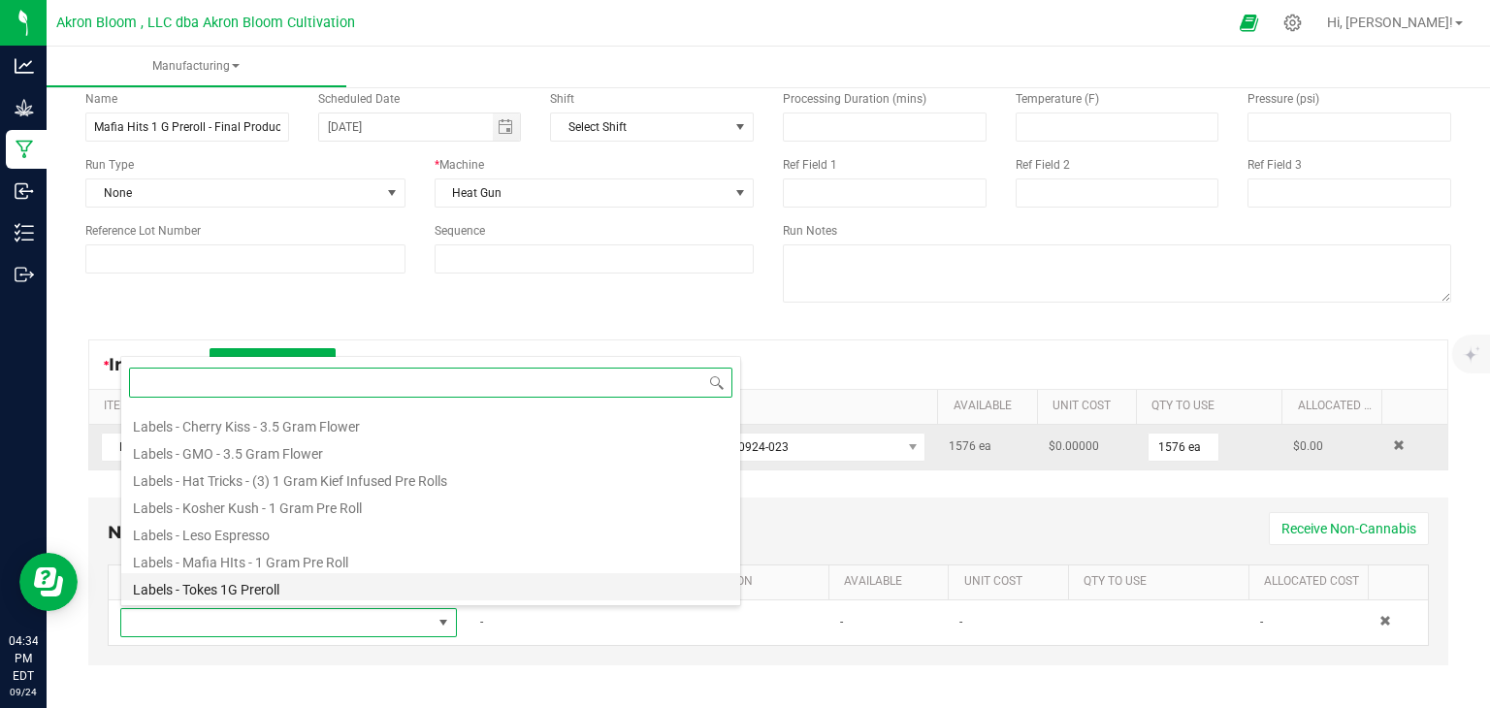
scroll to position [202, 0]
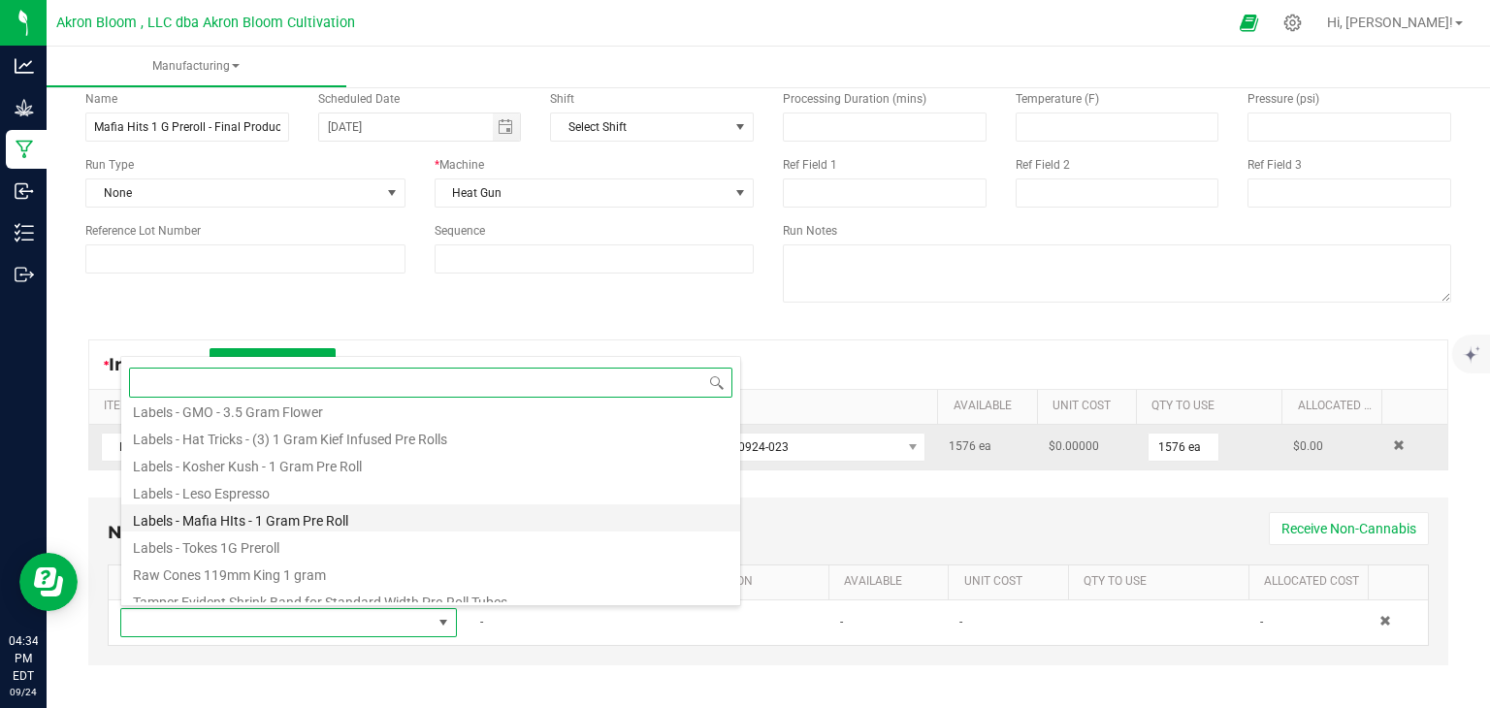
click at [400, 518] on li "Labels - Mafia HIts - 1 Gram Pre Roll" at bounding box center [430, 518] width 619 height 27
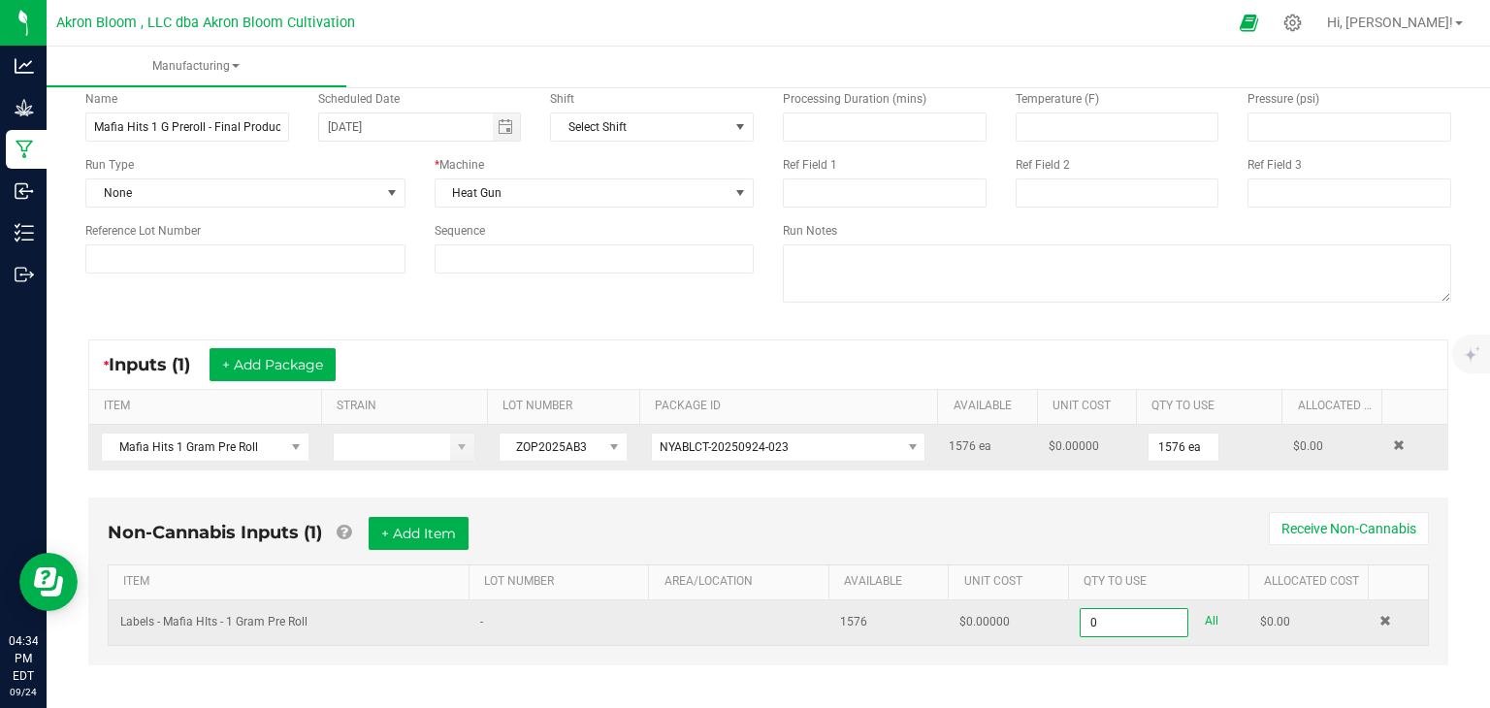
click at [1114, 617] on input "0" at bounding box center [1134, 622] width 107 height 27
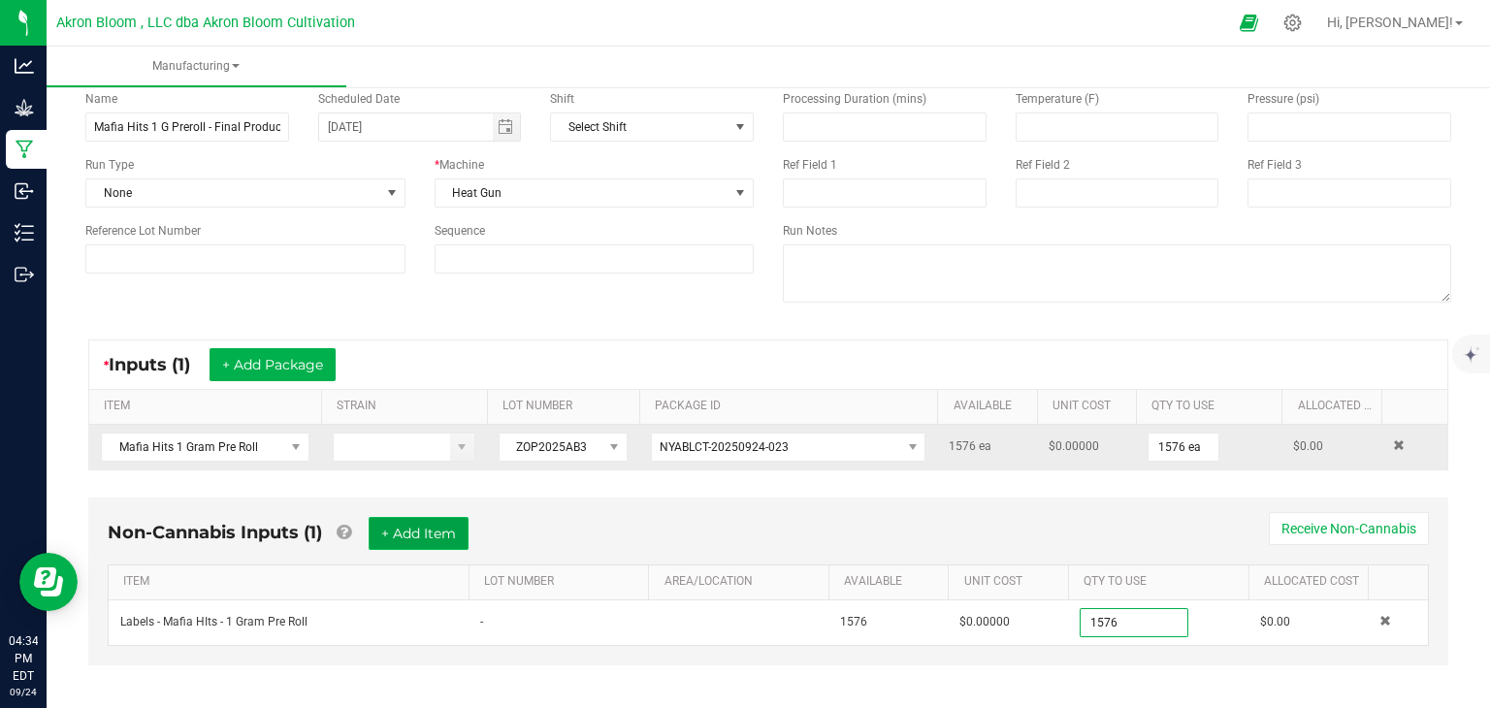
click at [441, 526] on button "+ Add Item" at bounding box center [419, 533] width 100 height 33
type input "1576 ea"
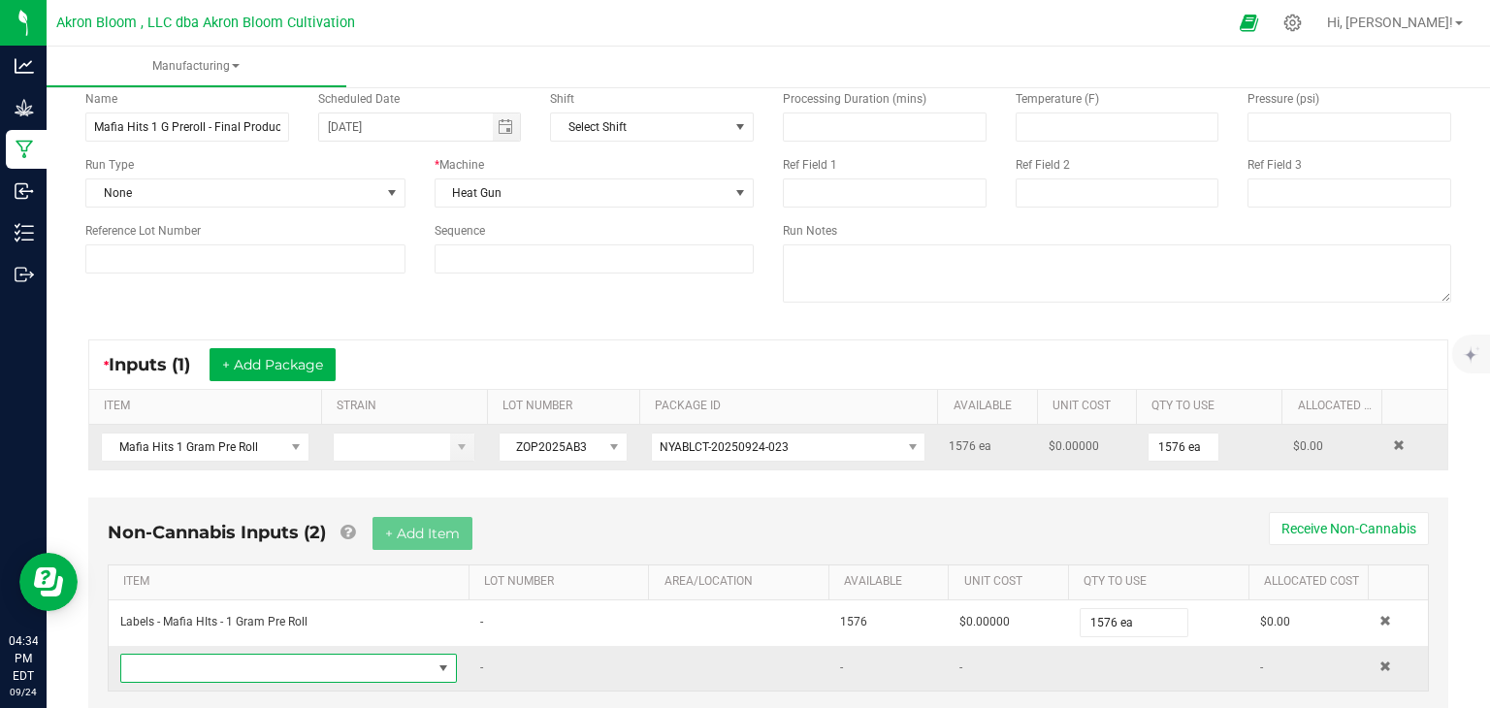
click at [443, 664] on span "NO DATA FOUND" at bounding box center [444, 669] width 16 height 16
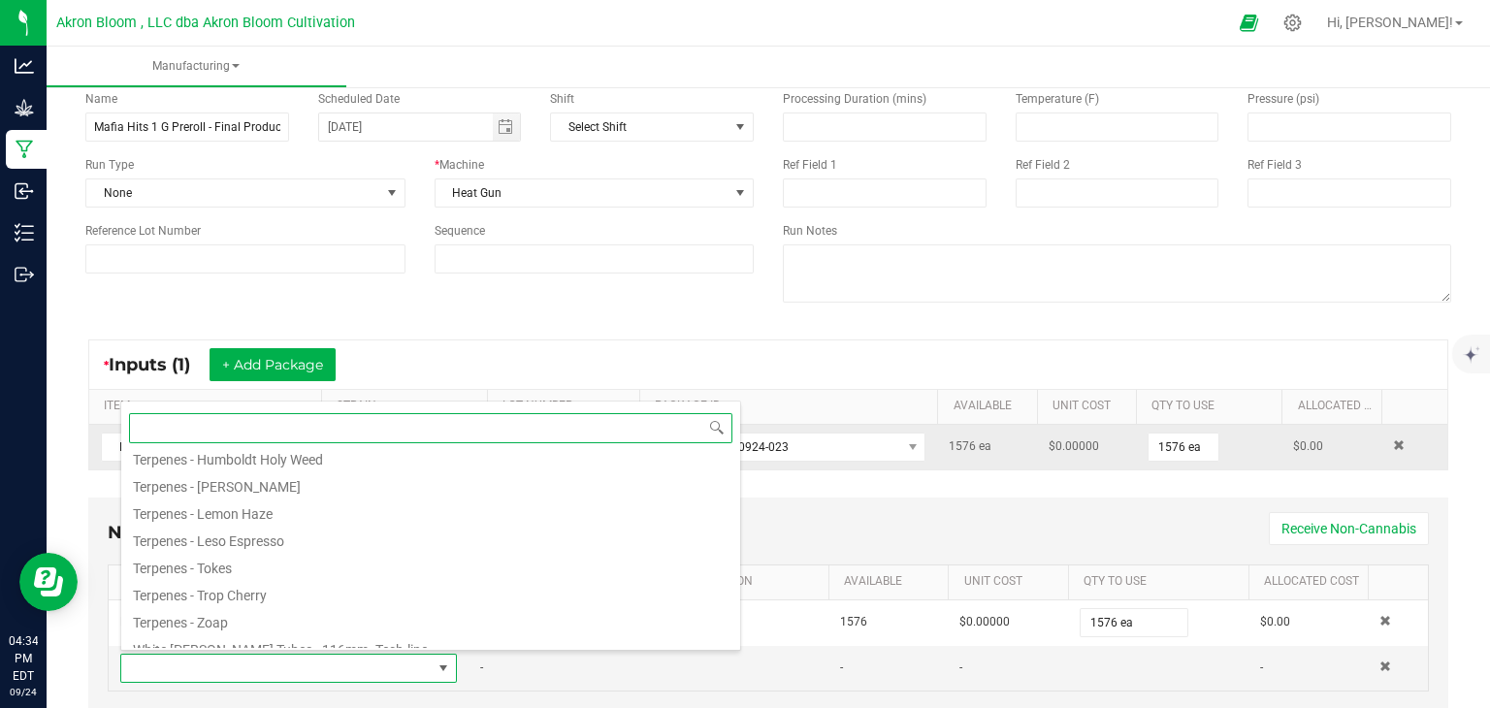
scroll to position [485, 0]
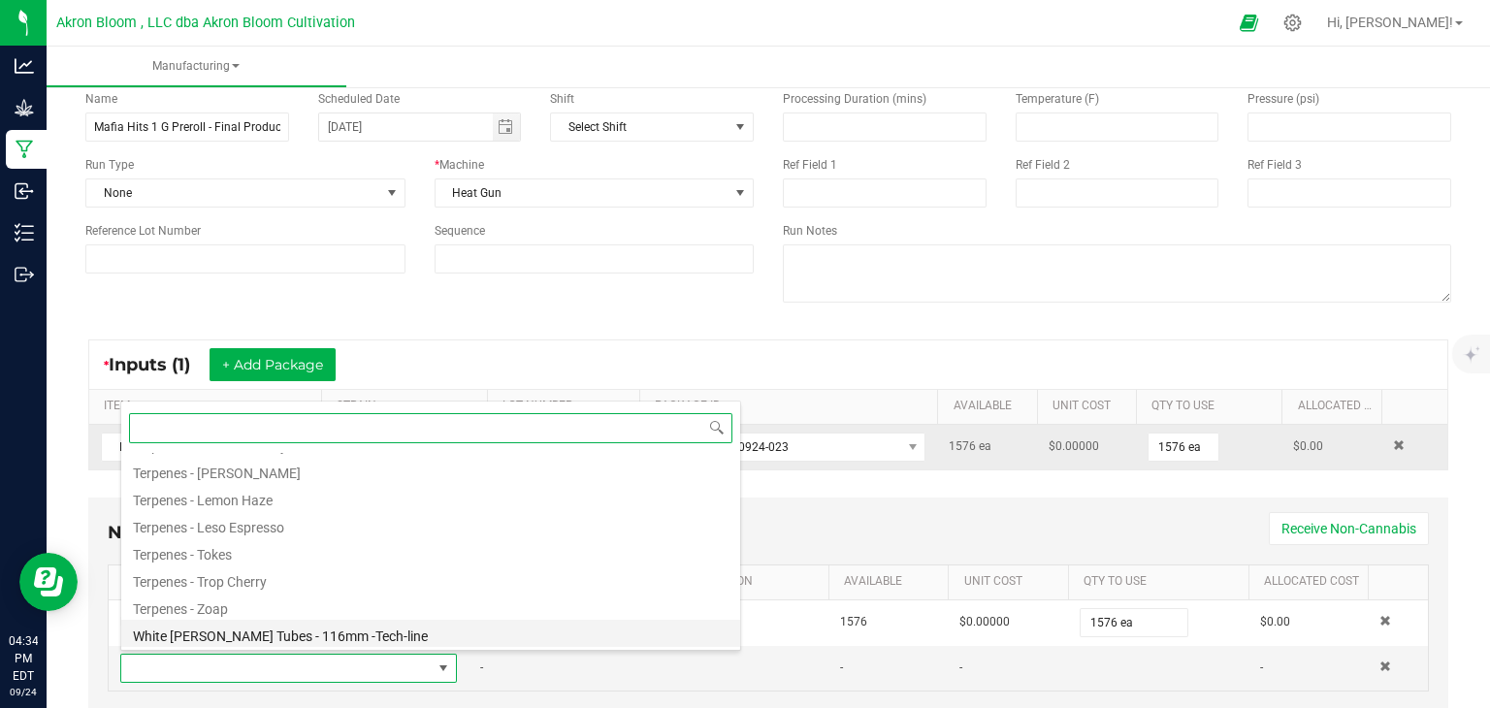
click at [409, 635] on li "White [PERSON_NAME] Tubes - 116mm -Tech-line" at bounding box center [430, 633] width 619 height 27
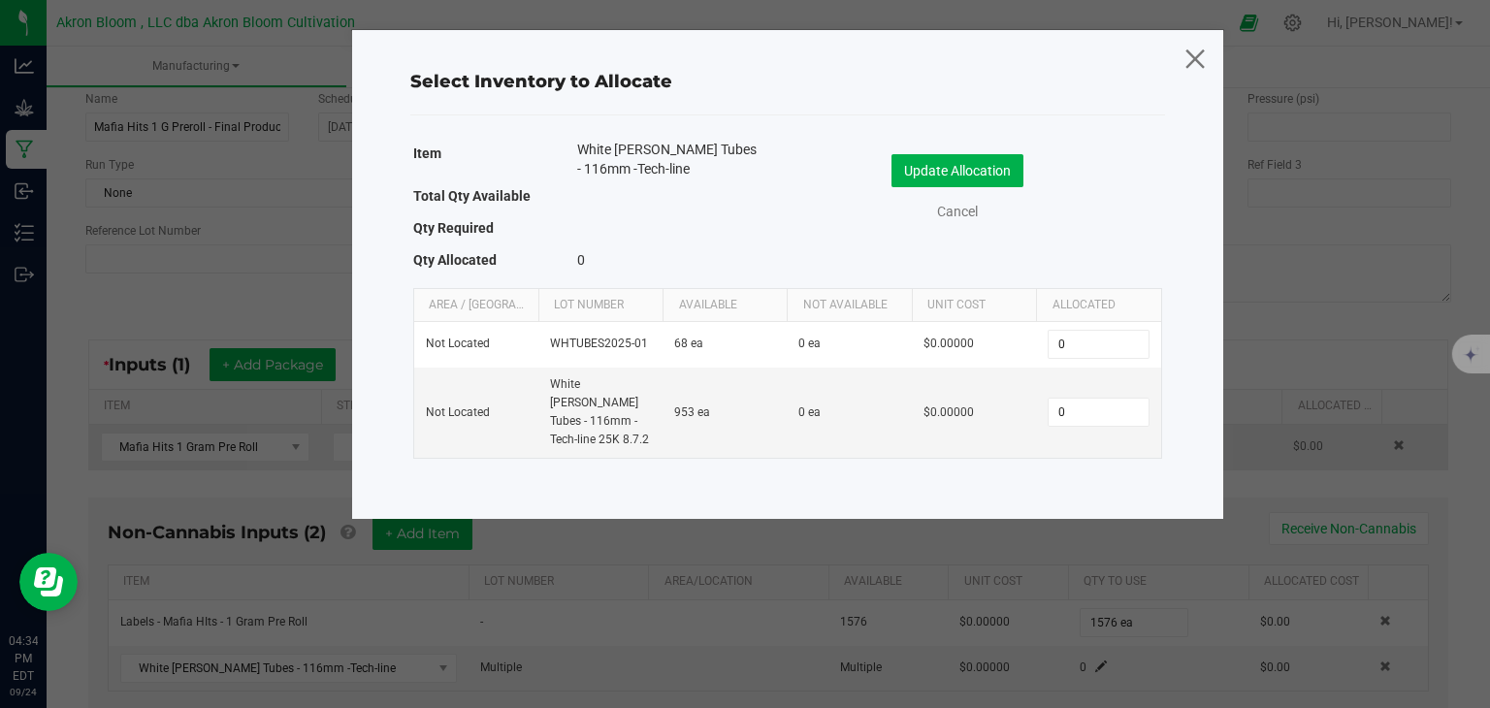
click at [1196, 45] on icon at bounding box center [1195, 58] width 26 height 47
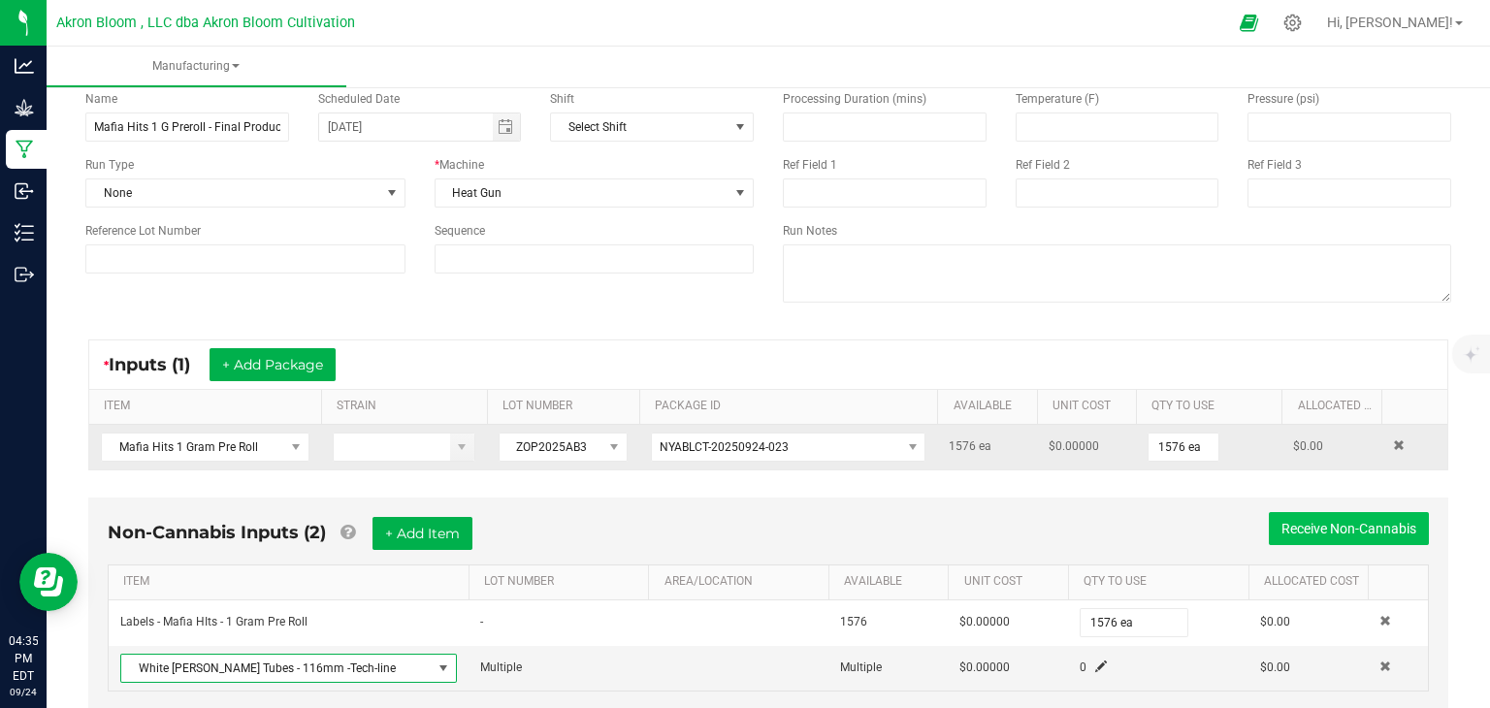
click at [1343, 516] on button "Receive Non-Cannabis" at bounding box center [1349, 528] width 160 height 33
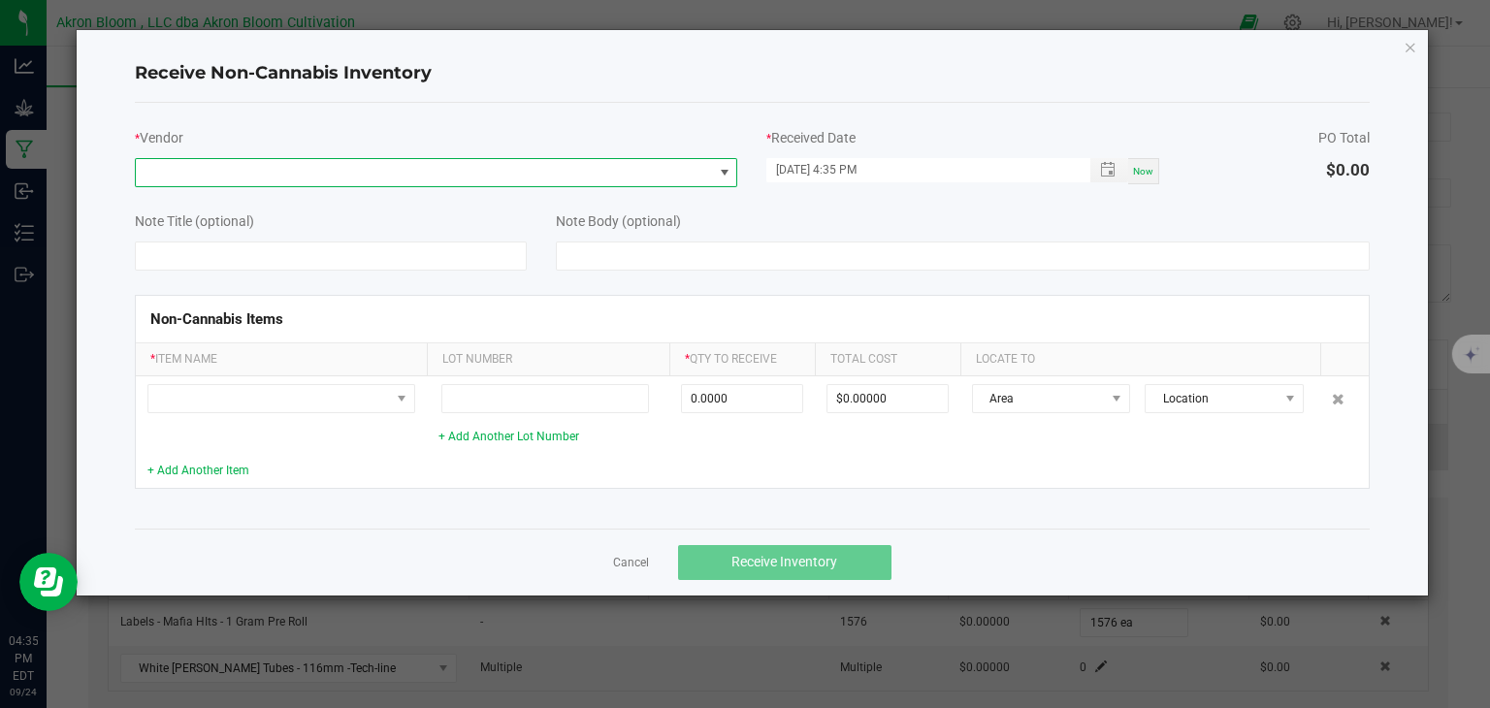
click at [724, 165] on span at bounding box center [725, 173] width 16 height 16
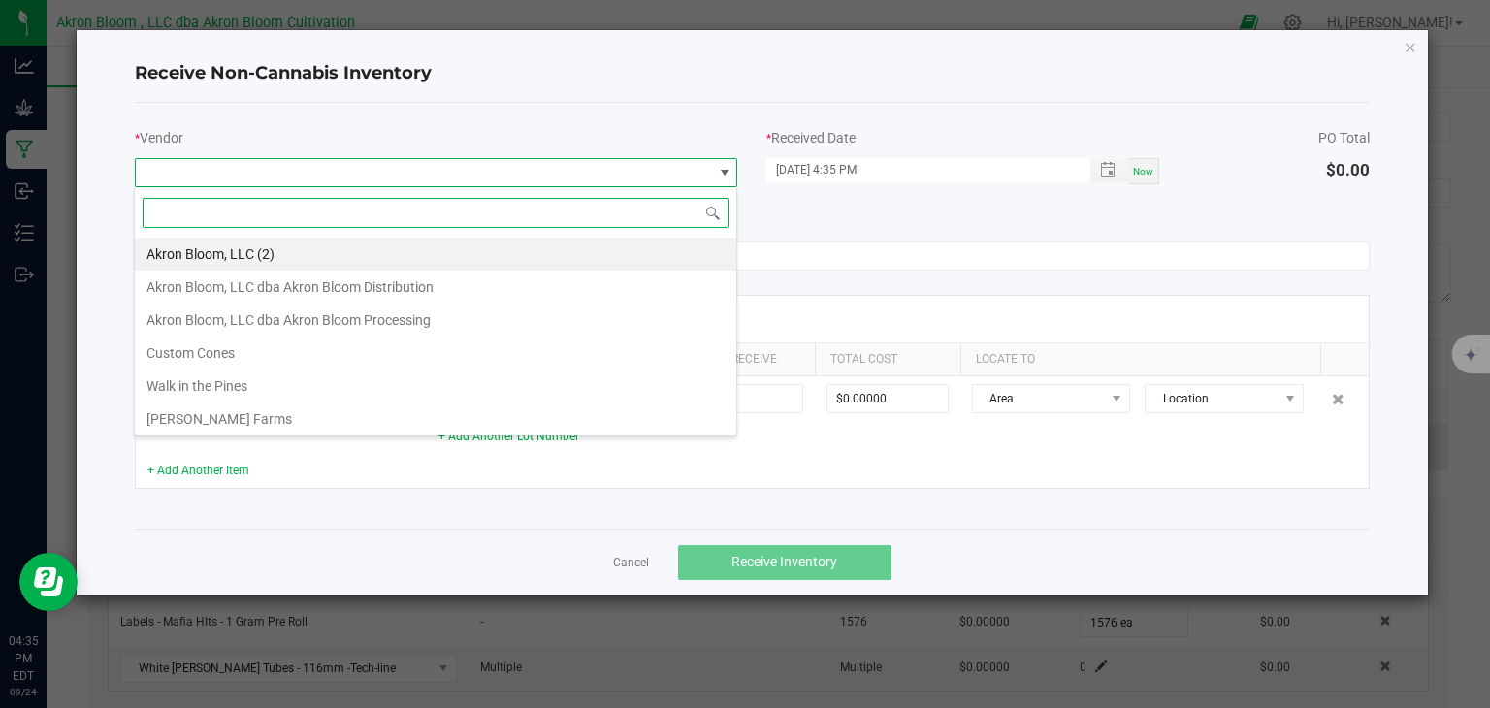
scroll to position [28, 603]
click at [582, 324] on li "Akron Bloom, LLC dba Akron Bloom Processing" at bounding box center [436, 320] width 602 height 33
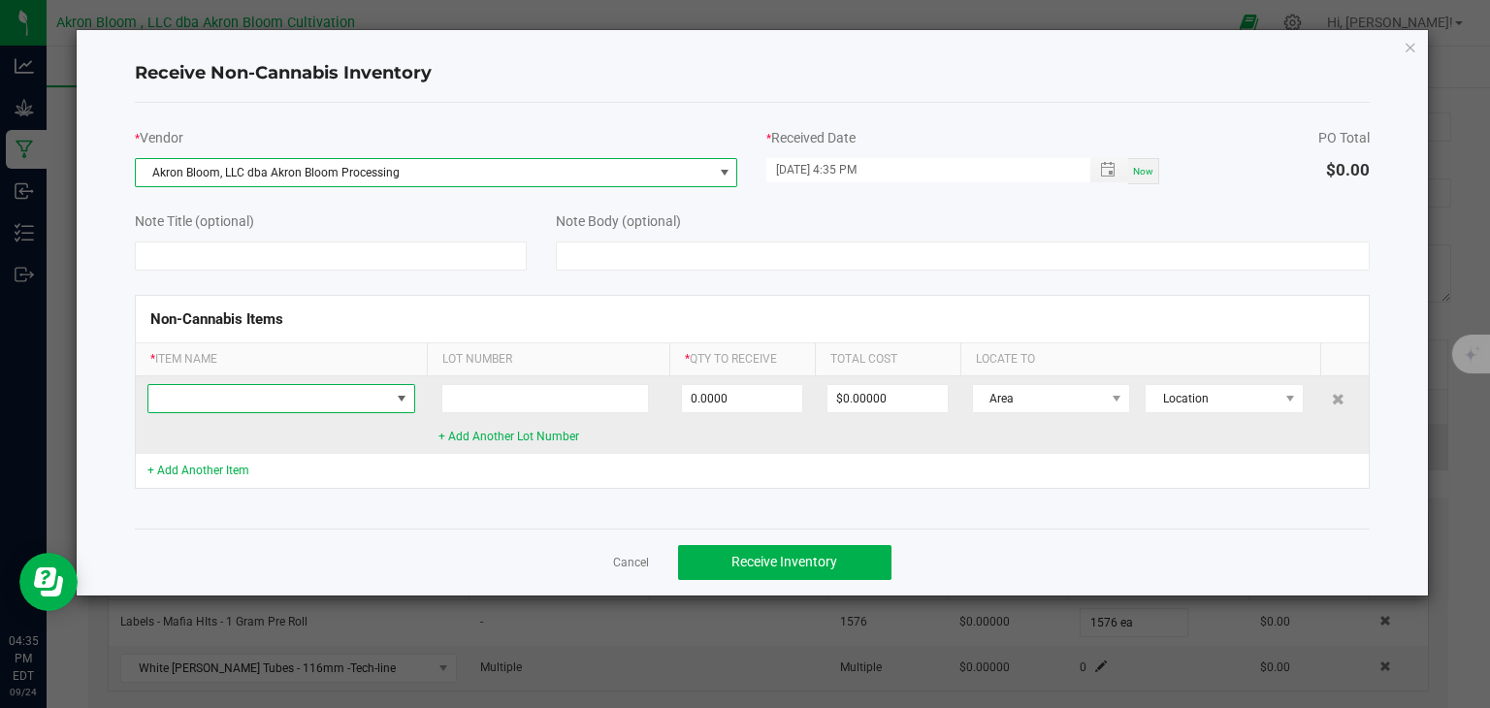
click at [404, 391] on span at bounding box center [402, 399] width 16 height 16
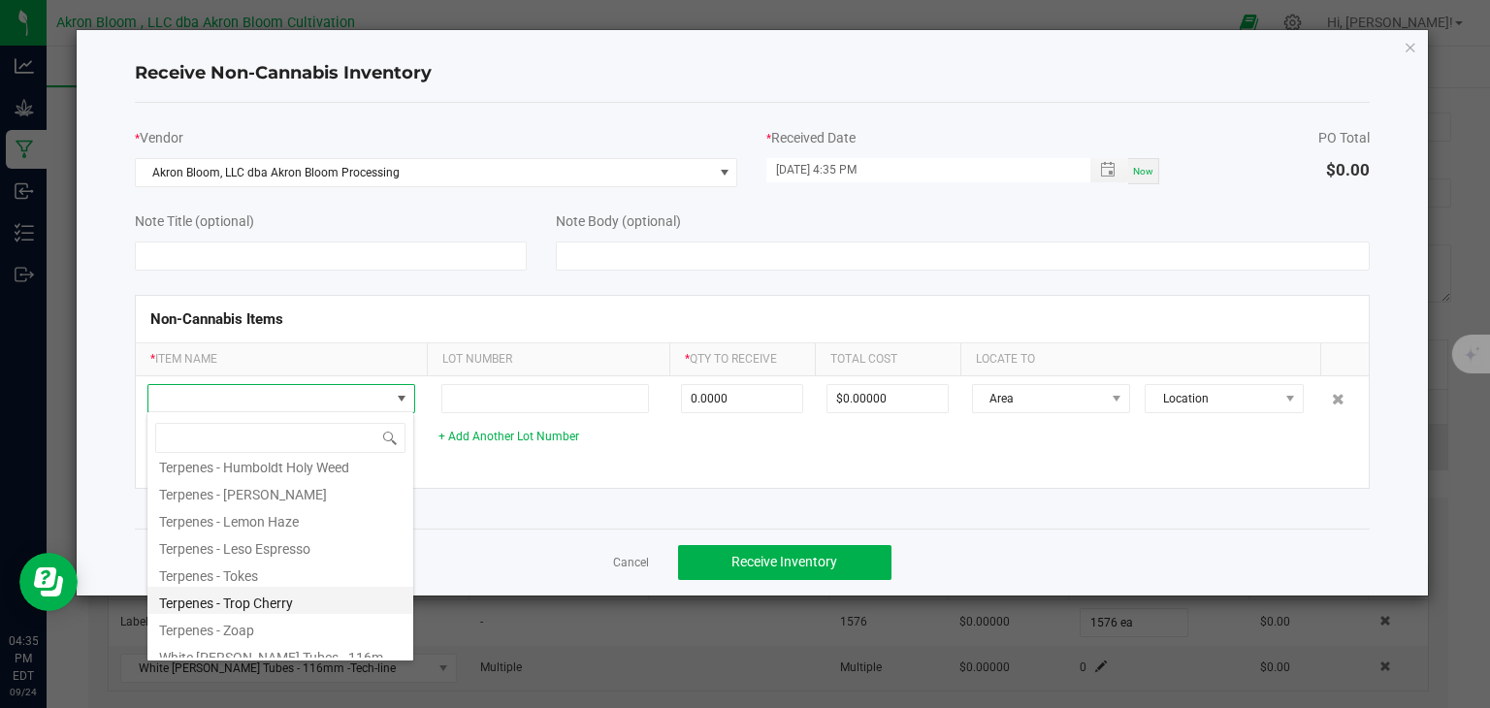
scroll to position [485, 0]
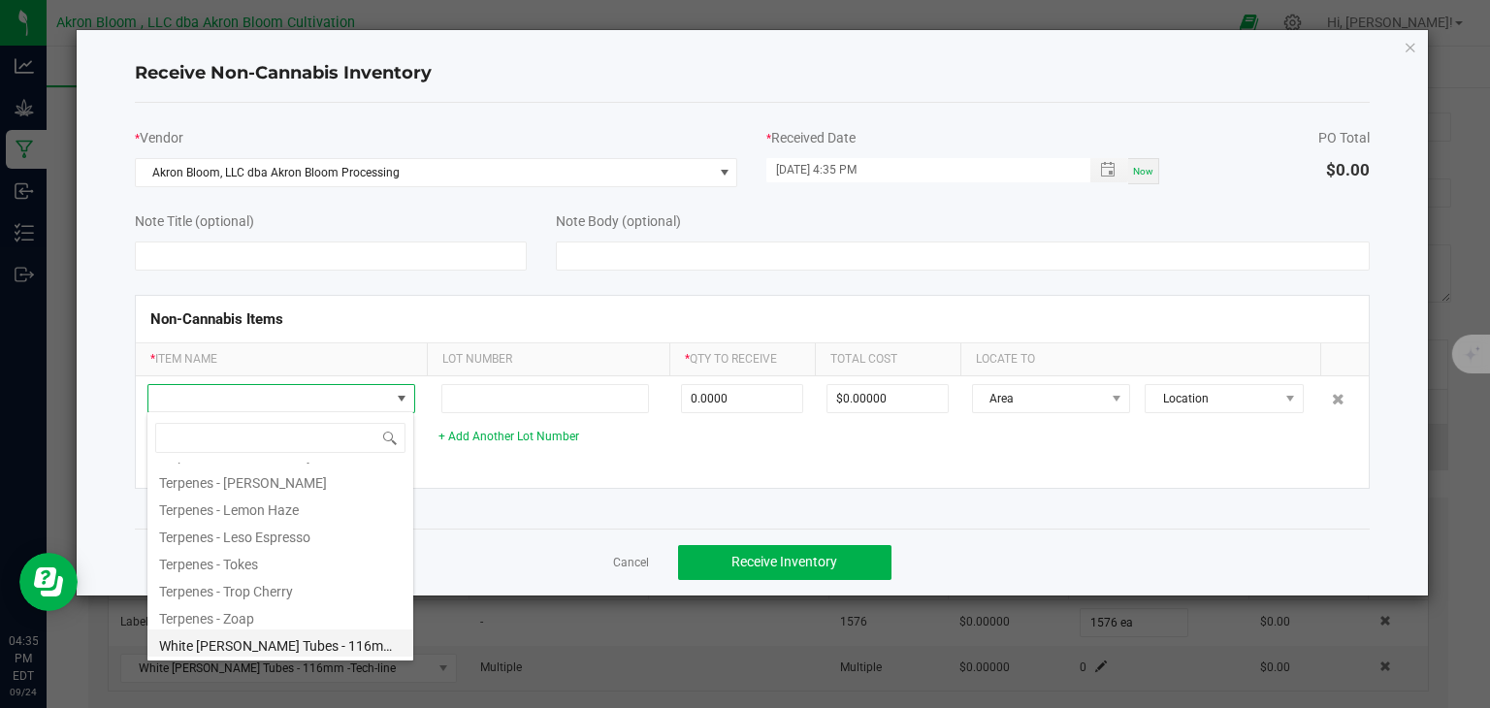
click at [343, 641] on li "White [PERSON_NAME] Tubes - 116mm -Tech-line" at bounding box center [280, 643] width 266 height 27
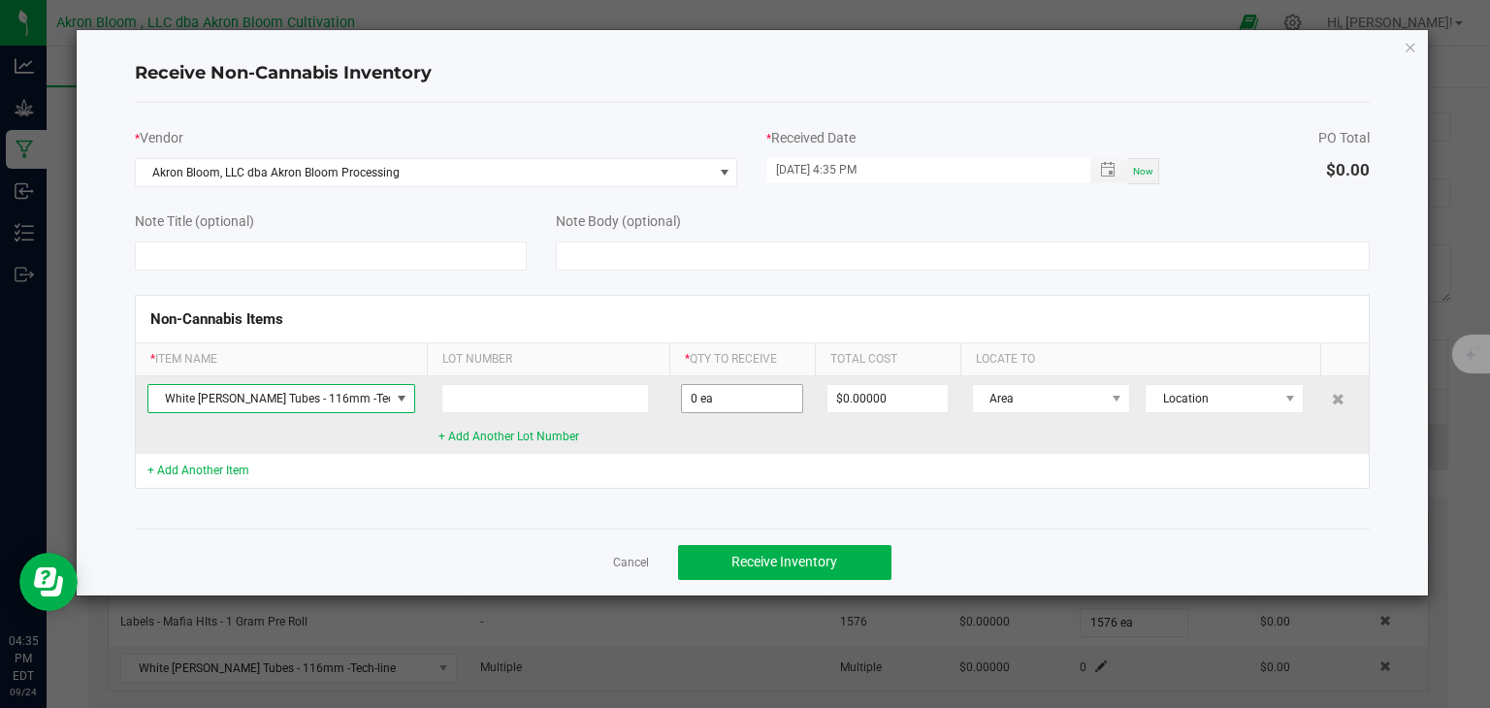
type input "0"
click at [735, 397] on input "0" at bounding box center [742, 398] width 120 height 27
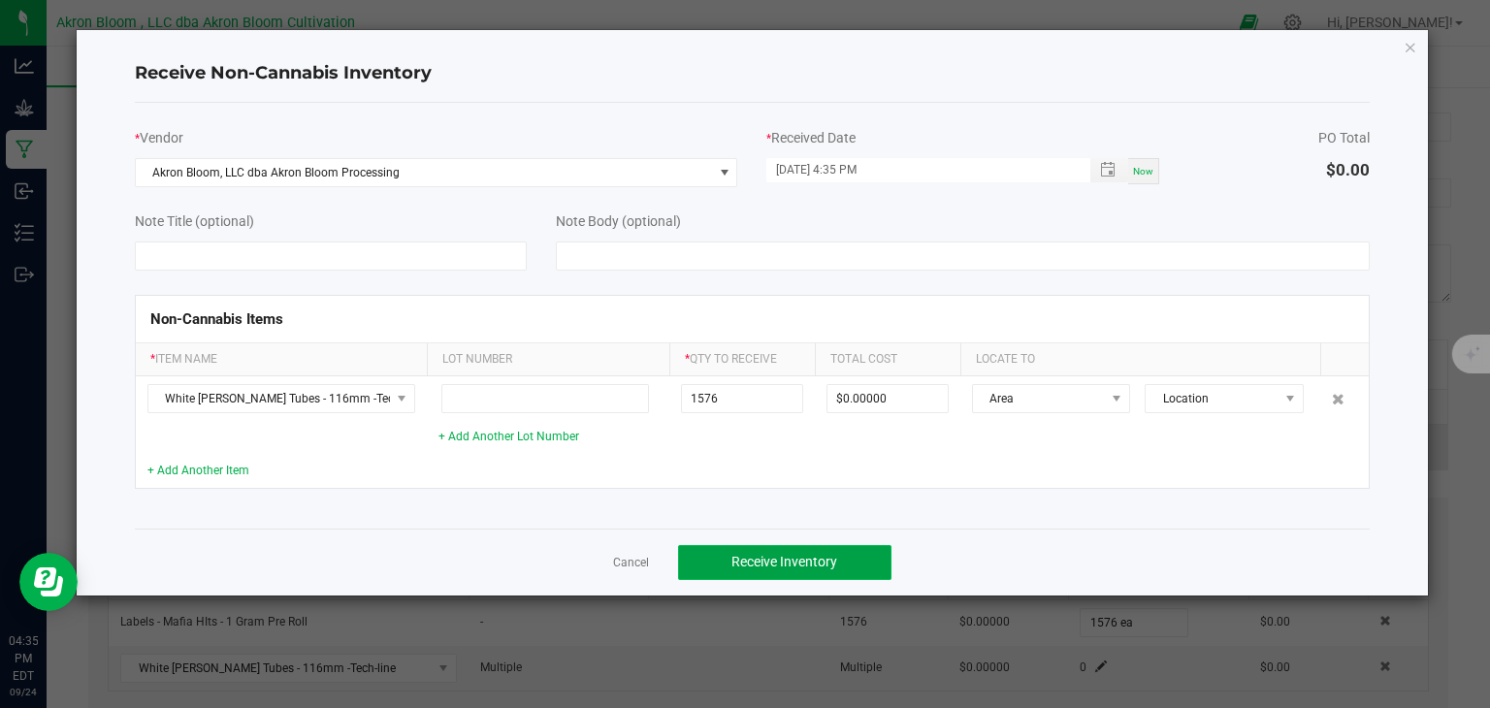
type input "1576 ea"
click at [773, 552] on button "Receive Inventory" at bounding box center [784, 562] width 213 height 35
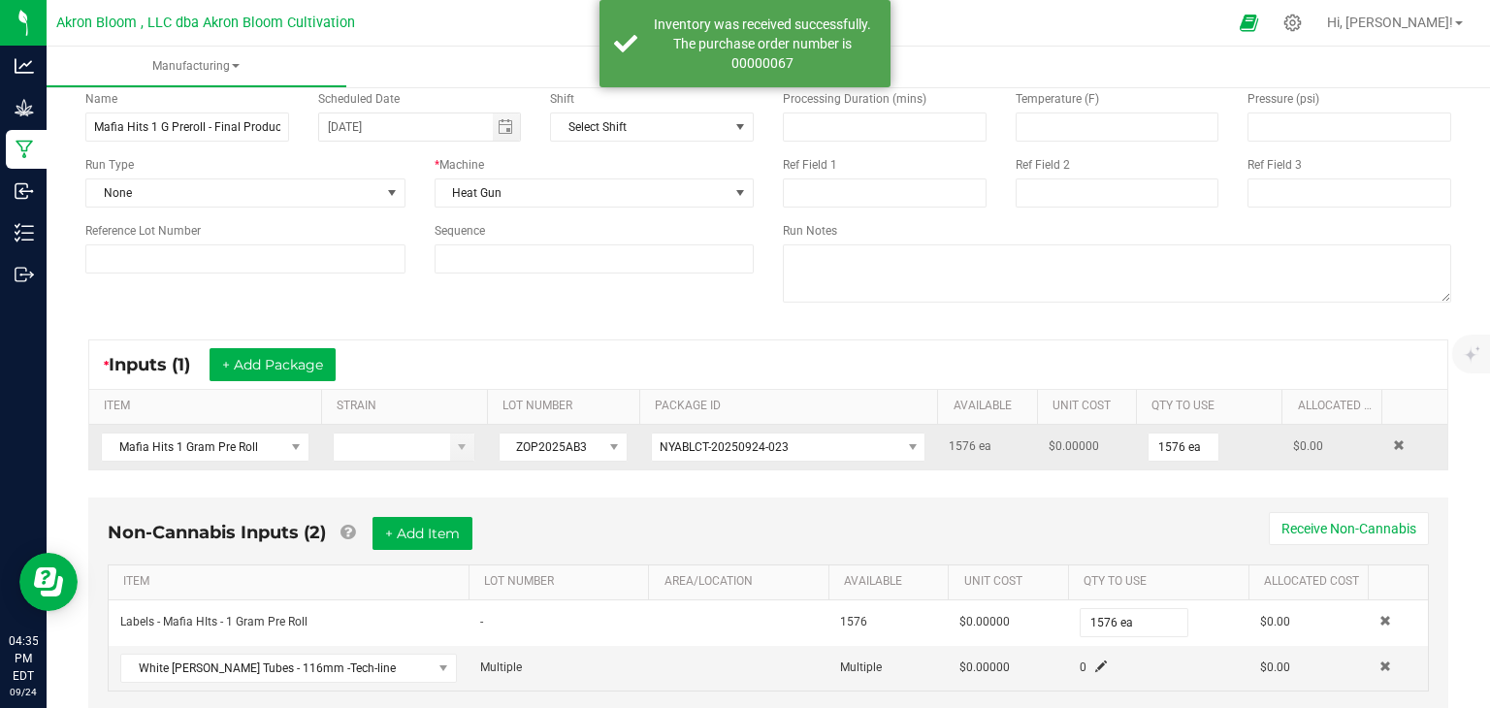
scroll to position [144, 0]
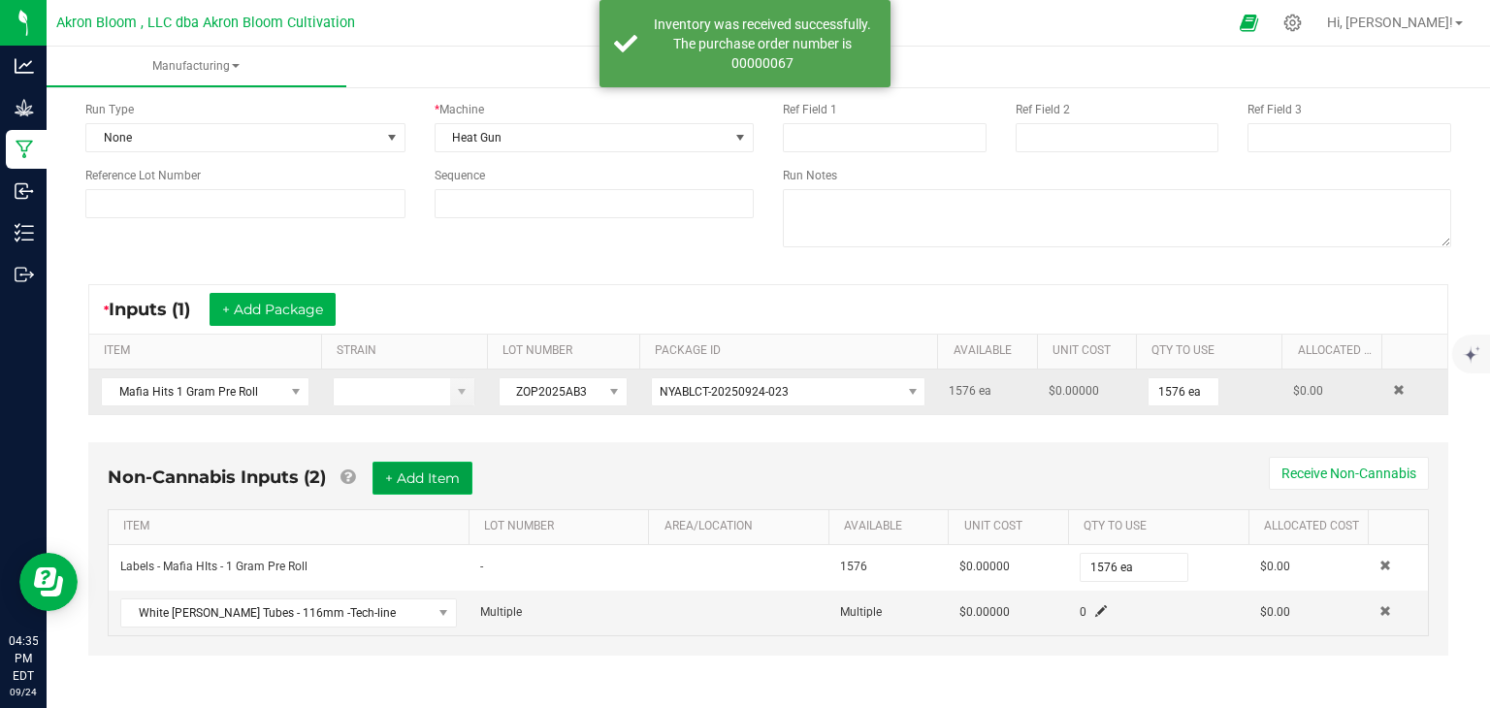
click at [448, 467] on button "+ Add Item" at bounding box center [423, 478] width 100 height 33
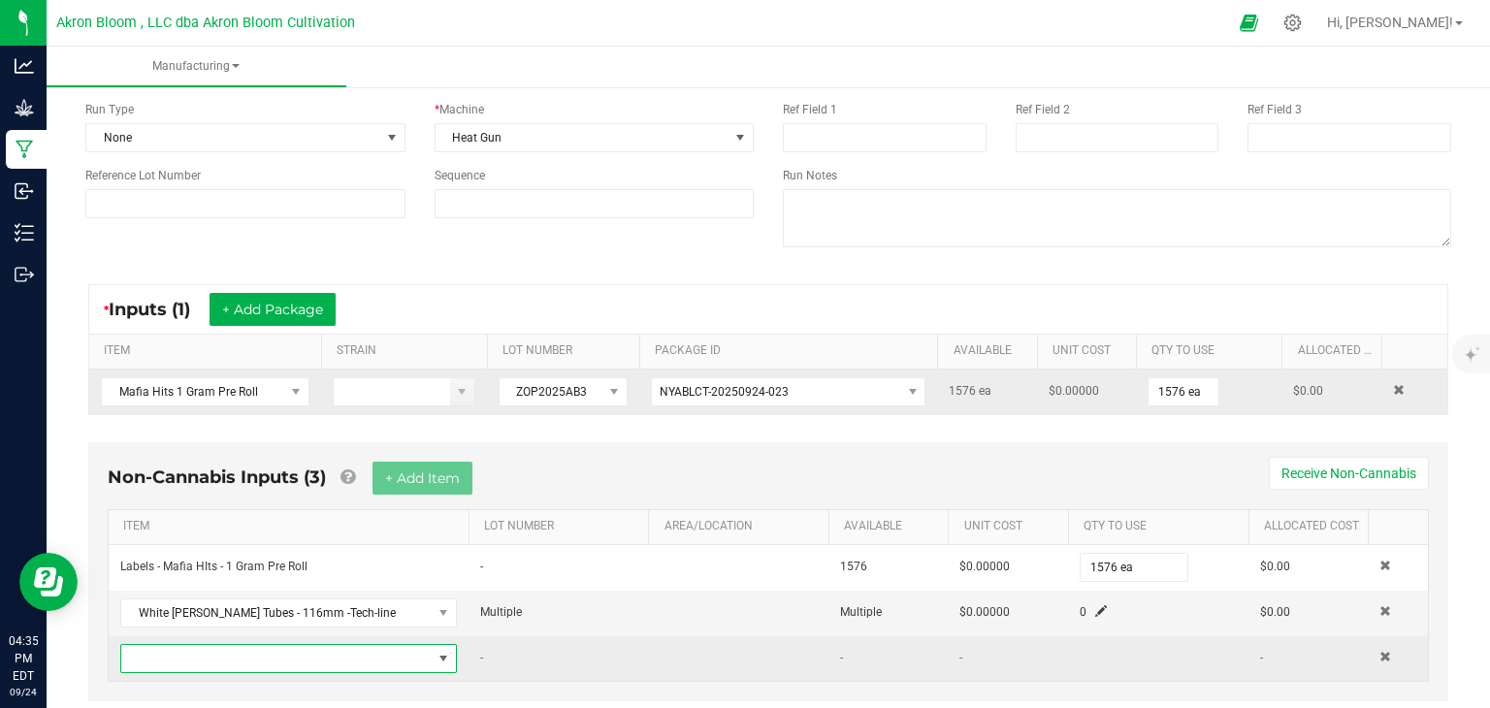
click at [440, 656] on span "NO DATA FOUND" at bounding box center [444, 659] width 16 height 16
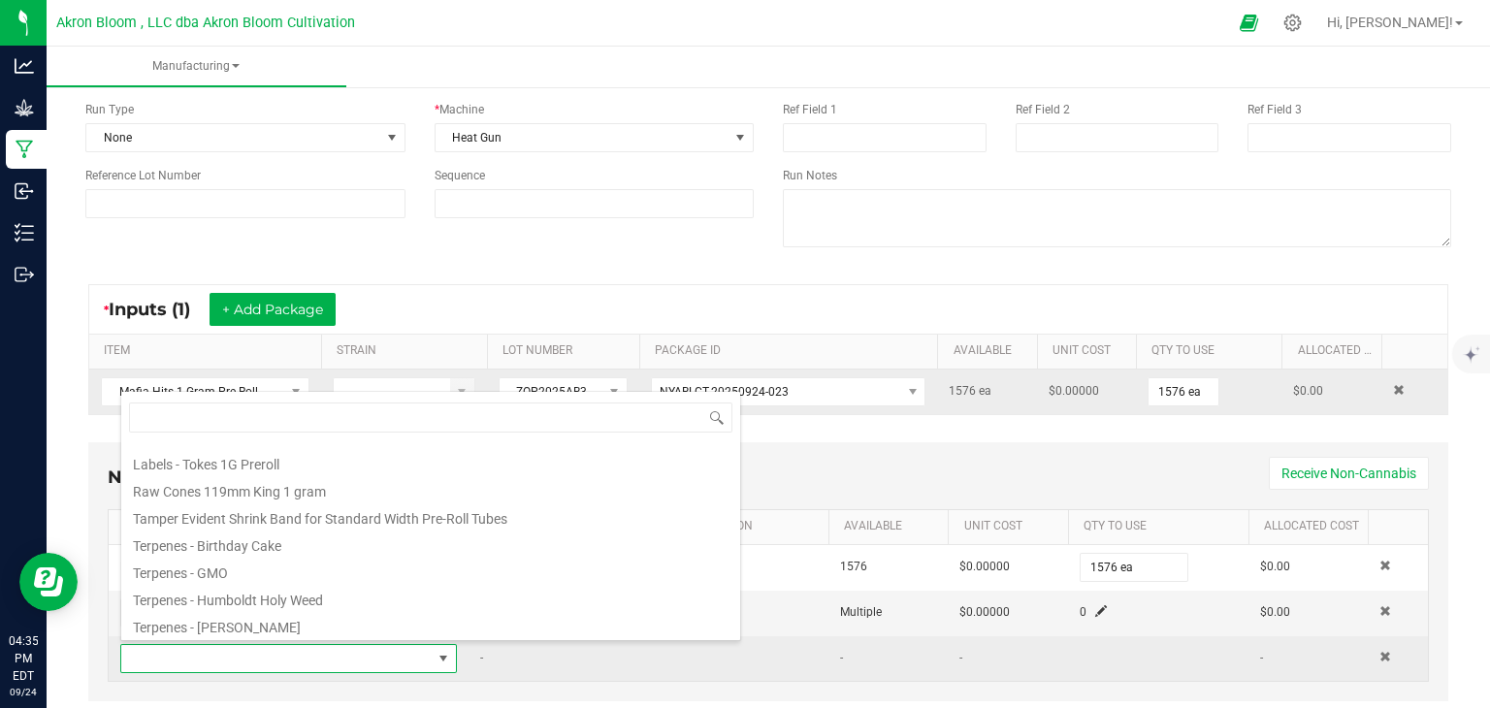
scroll to position [334, 0]
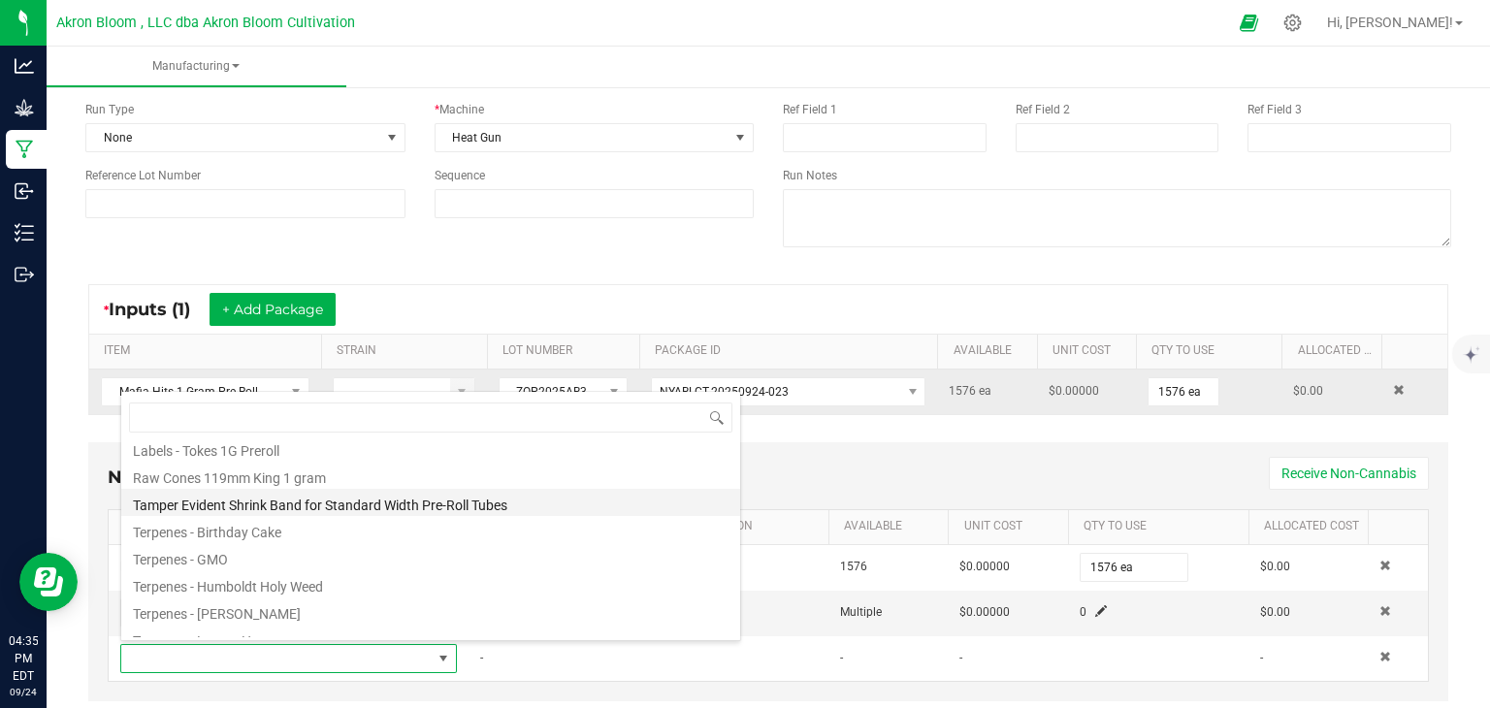
click at [418, 501] on li "Tamper Evident Shrink Band for Standard Width Pre-Roll Tubes" at bounding box center [430, 502] width 619 height 27
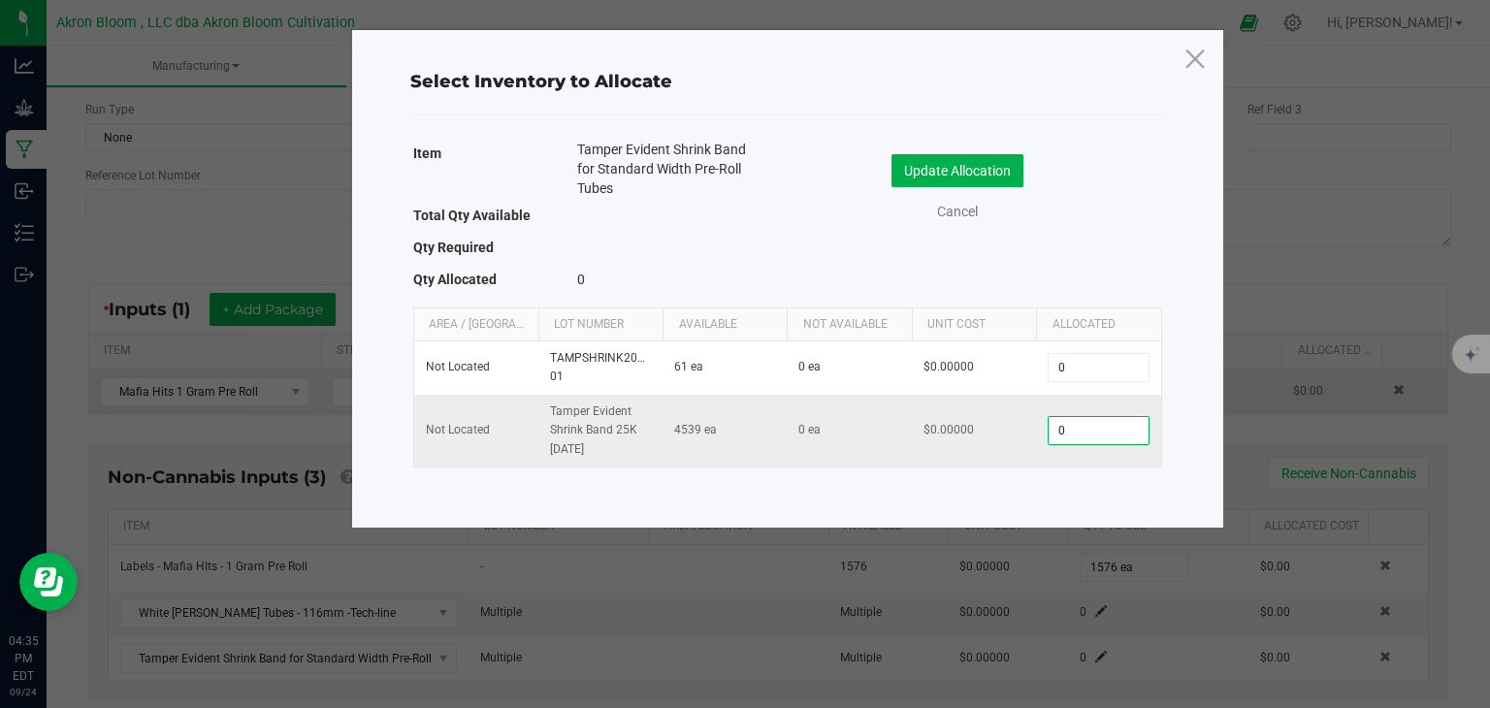
click at [1078, 427] on input "0" at bounding box center [1098, 430] width 99 height 27
type input "1576"
click at [996, 168] on button "Update Allocation" at bounding box center [958, 170] width 132 height 33
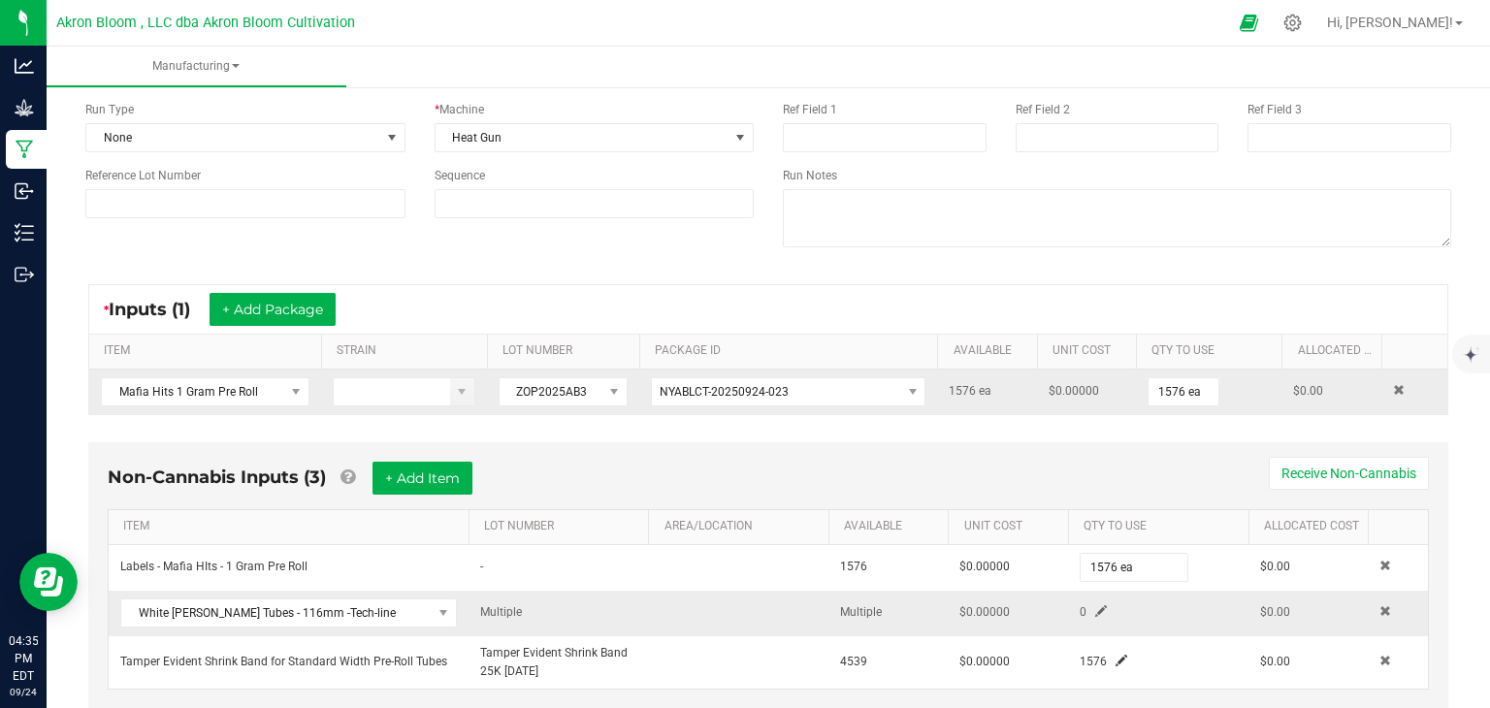
click at [1103, 607] on span at bounding box center [1101, 611] width 12 height 12
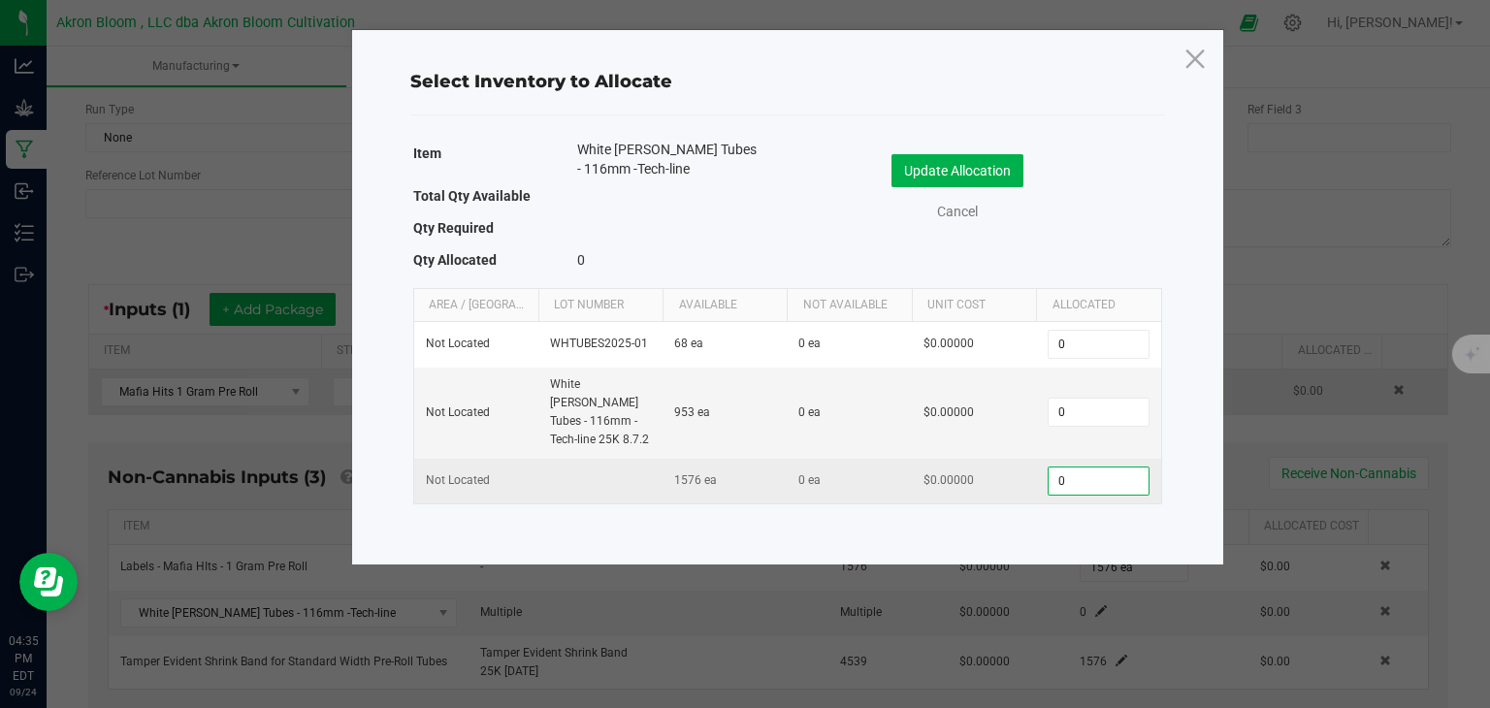
click at [1076, 468] on input "0" at bounding box center [1098, 481] width 99 height 27
type input "1576"
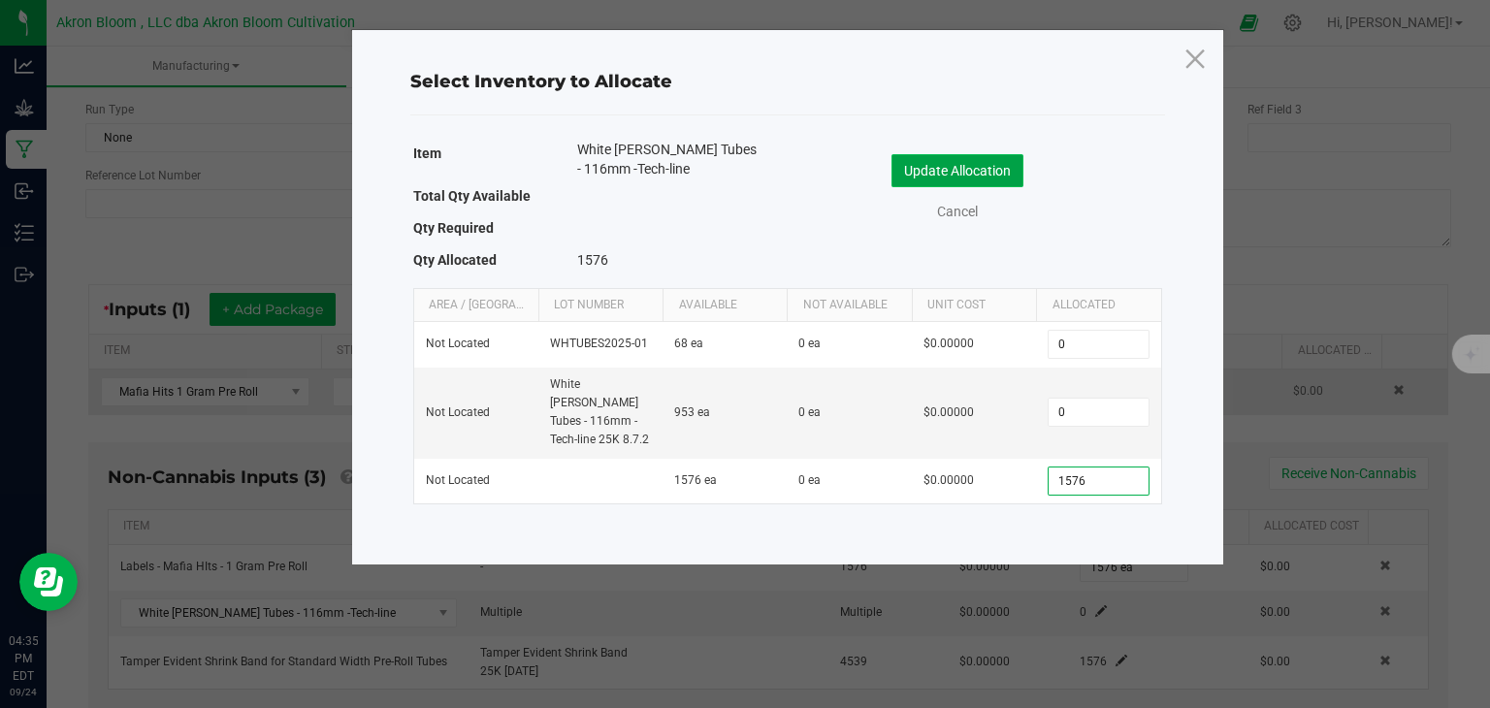
click at [944, 156] on button "Update Allocation" at bounding box center [958, 170] width 132 height 33
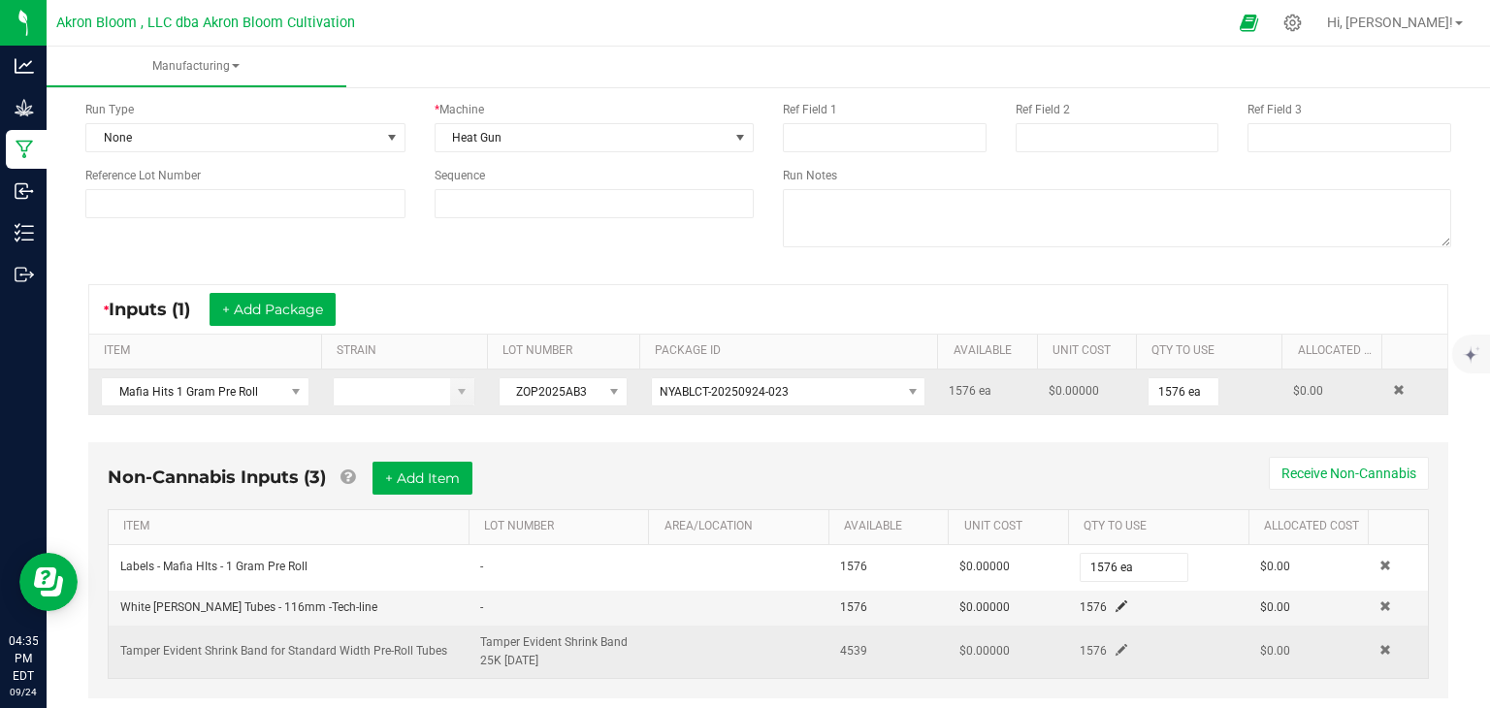
click at [1125, 650] on span at bounding box center [1122, 650] width 12 height 12
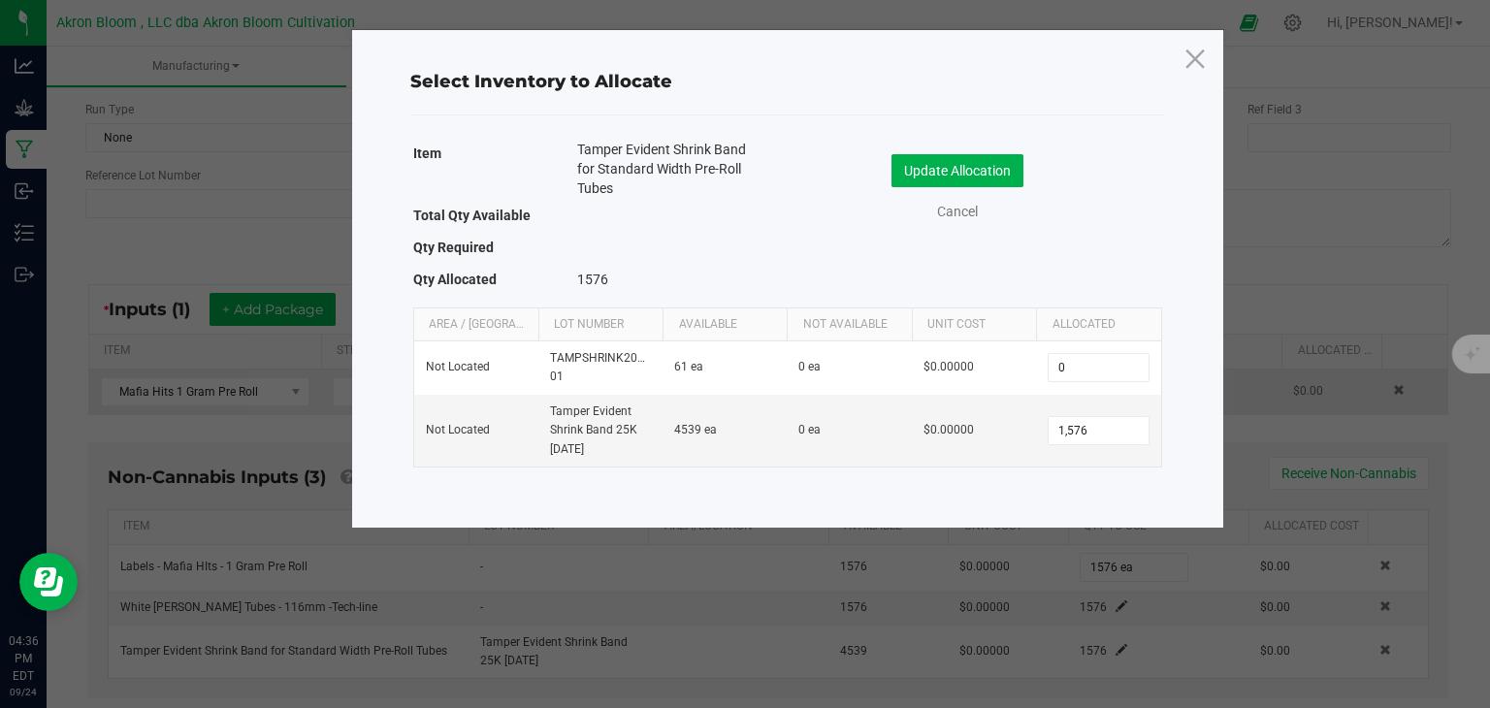
click at [1123, 649] on ngb-modal-window "Select Inventory to Allocate Item Tamper Evident Shrink Band for Standard Width…" at bounding box center [752, 354] width 1505 height 708
click at [1193, 54] on icon at bounding box center [1195, 58] width 26 height 47
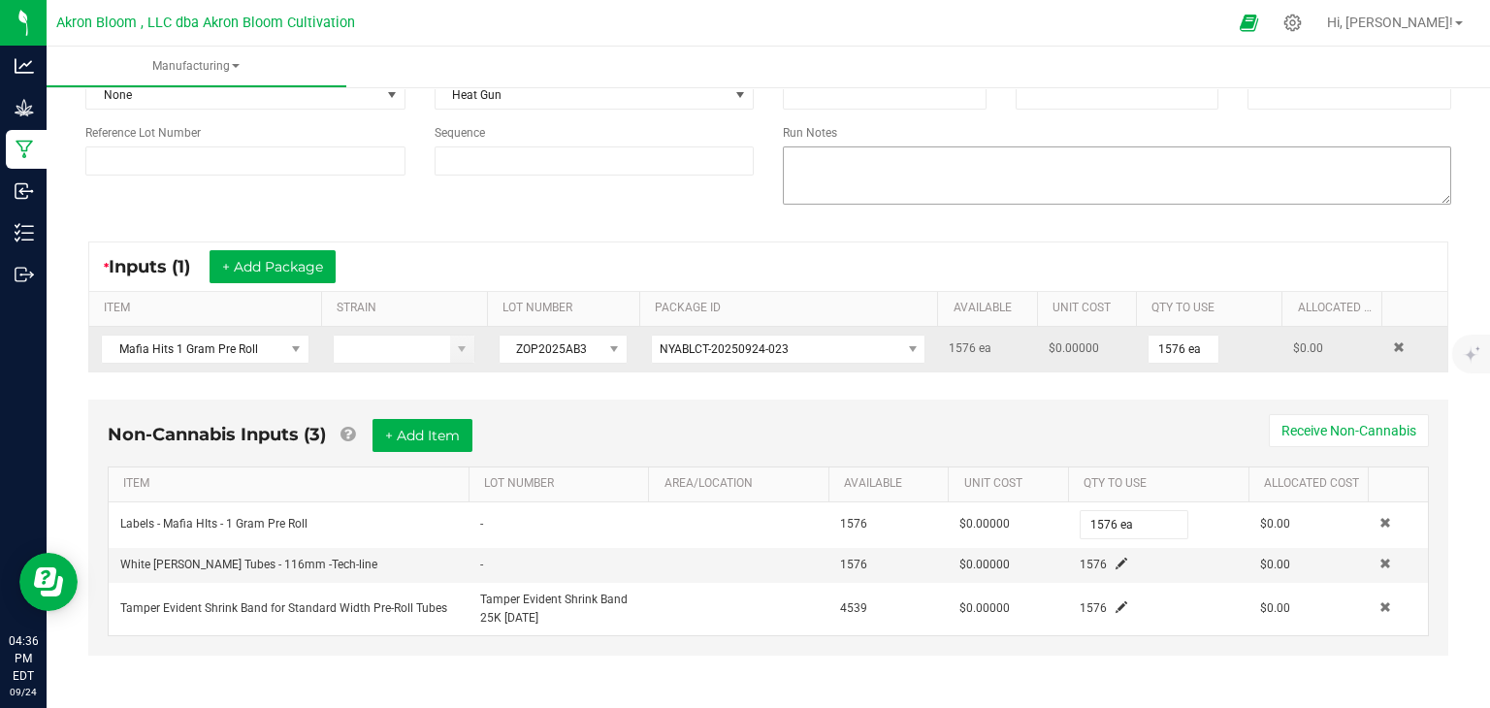
scroll to position [0, 0]
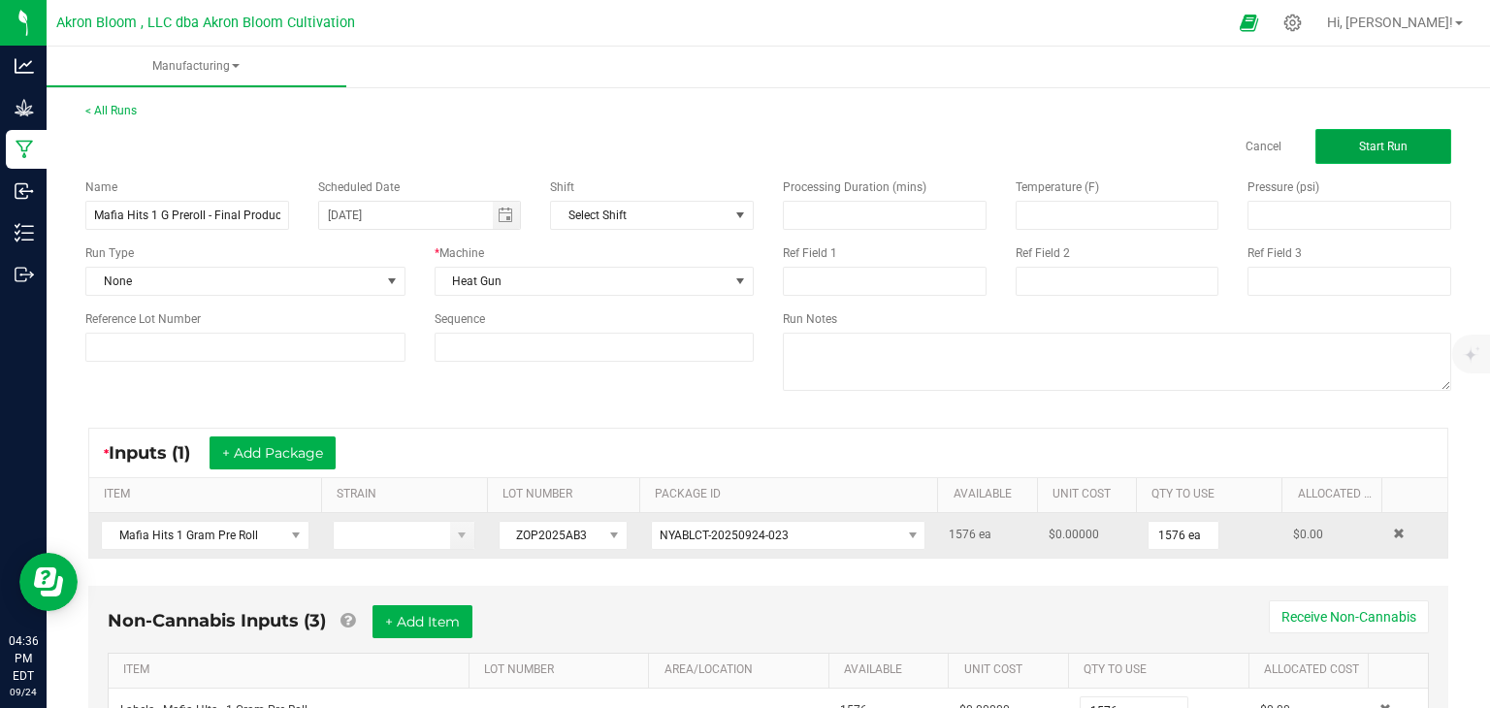
click at [1348, 148] on button "Start Run" at bounding box center [1384, 146] width 136 height 35
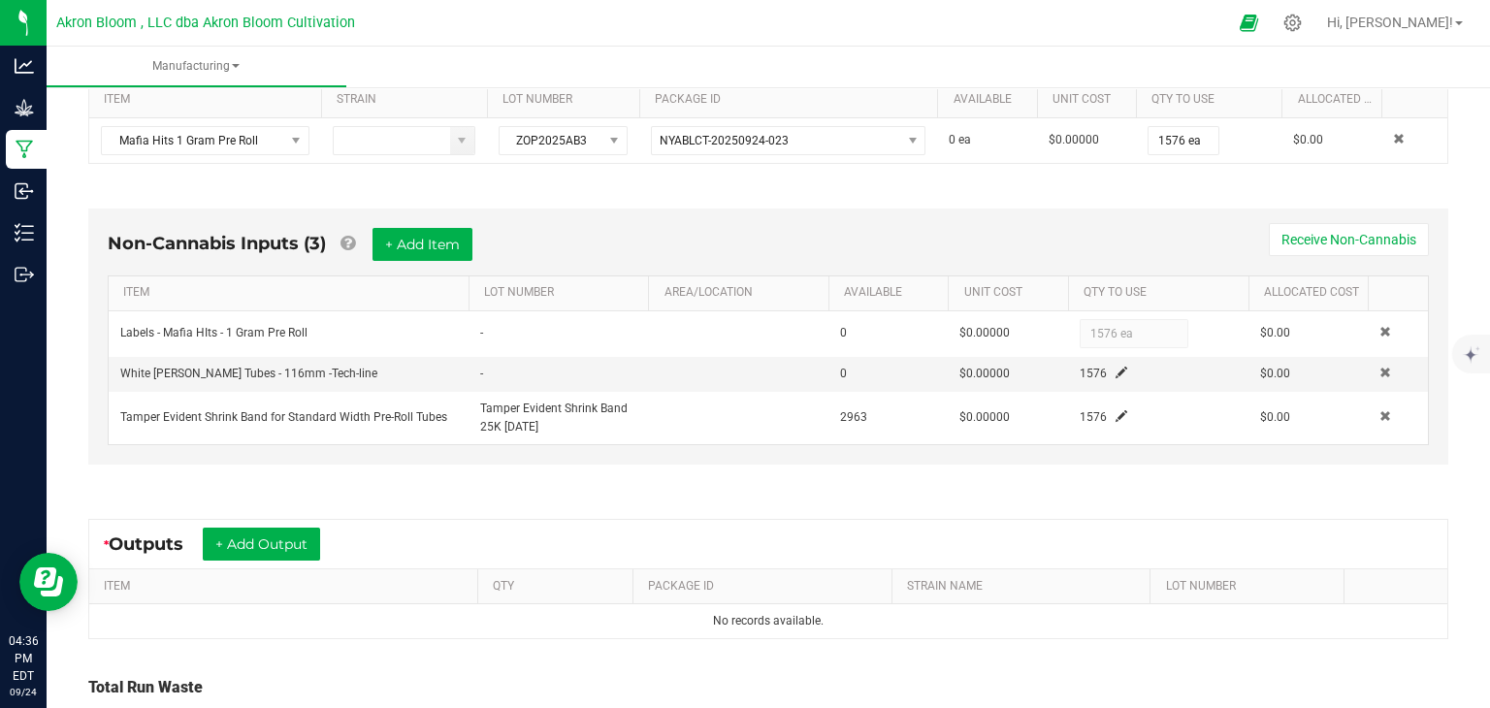
scroll to position [439, 0]
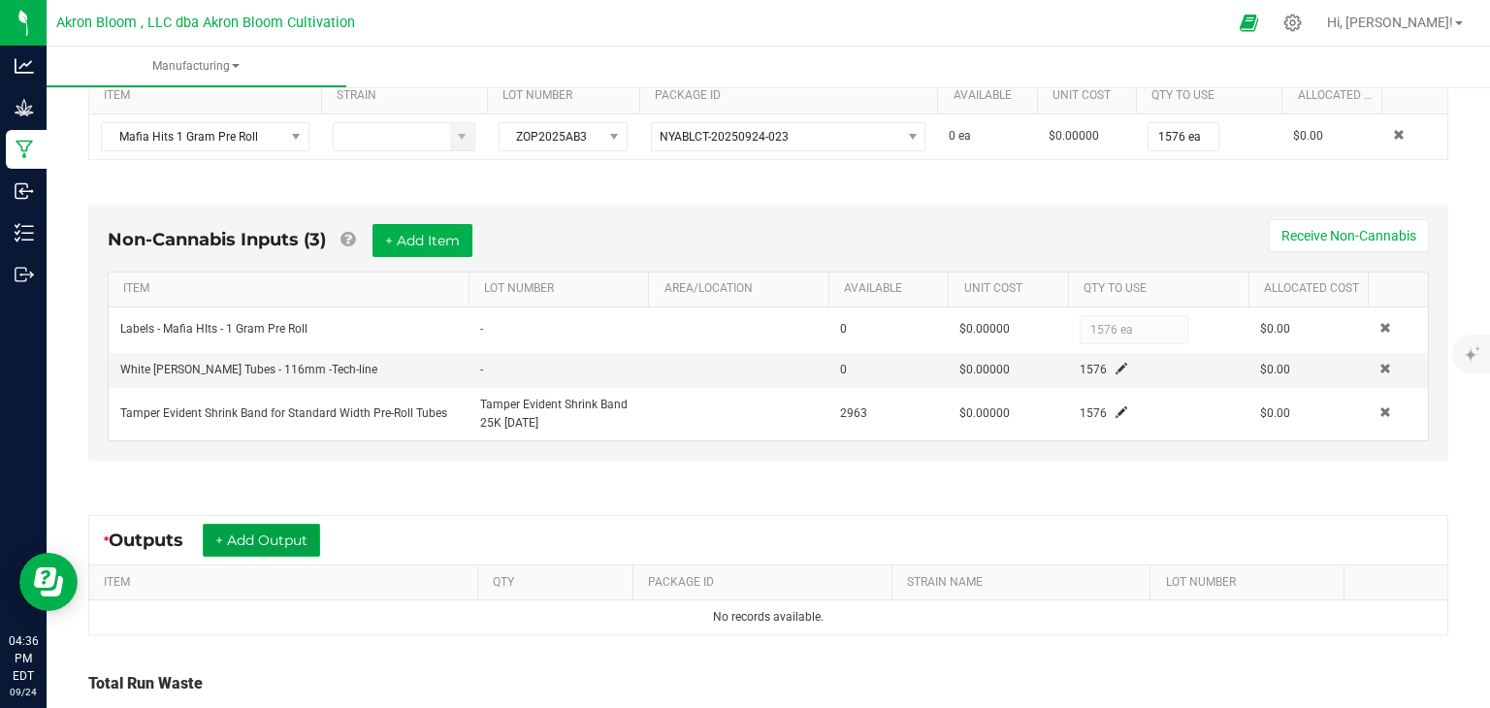
click at [263, 538] on button "+ Add Output" at bounding box center [261, 540] width 117 height 33
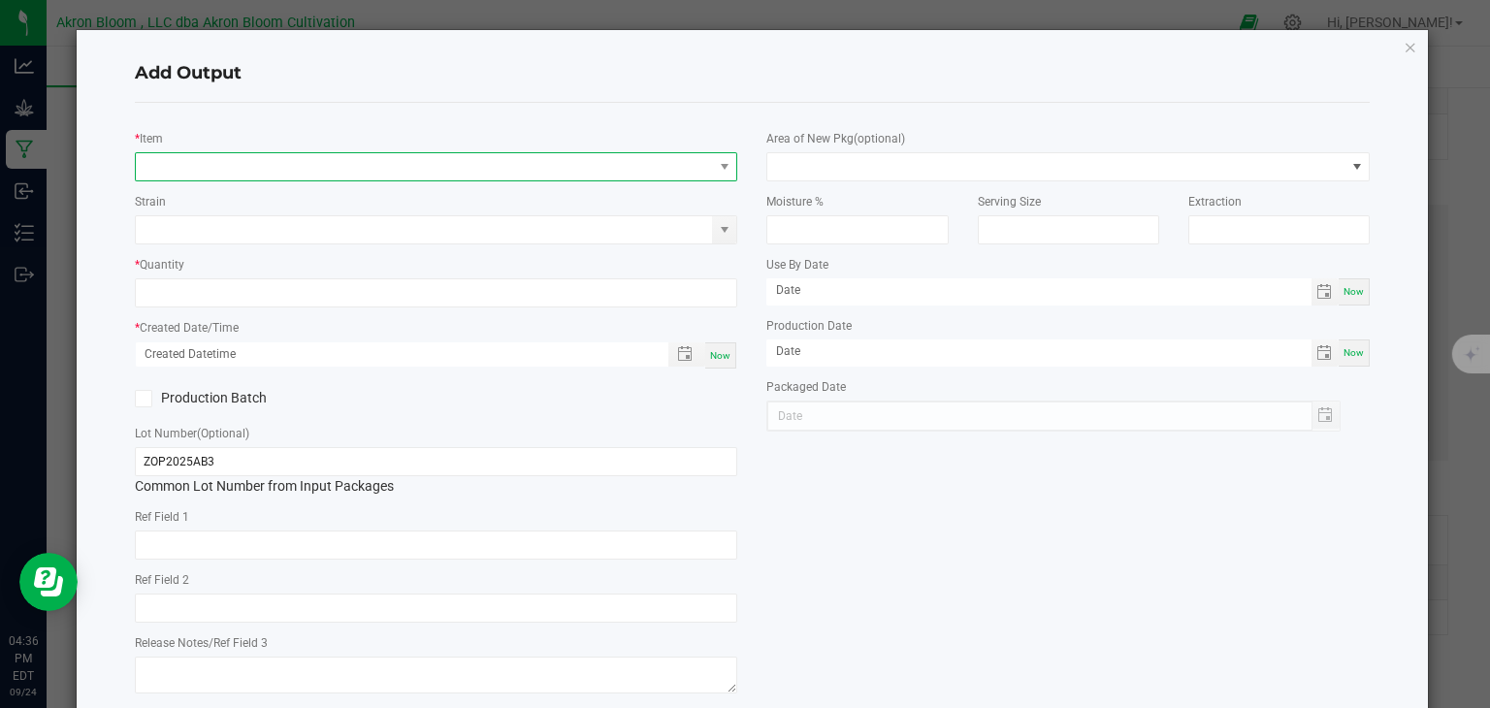
click at [202, 168] on span "NO DATA FOUND" at bounding box center [424, 166] width 577 height 27
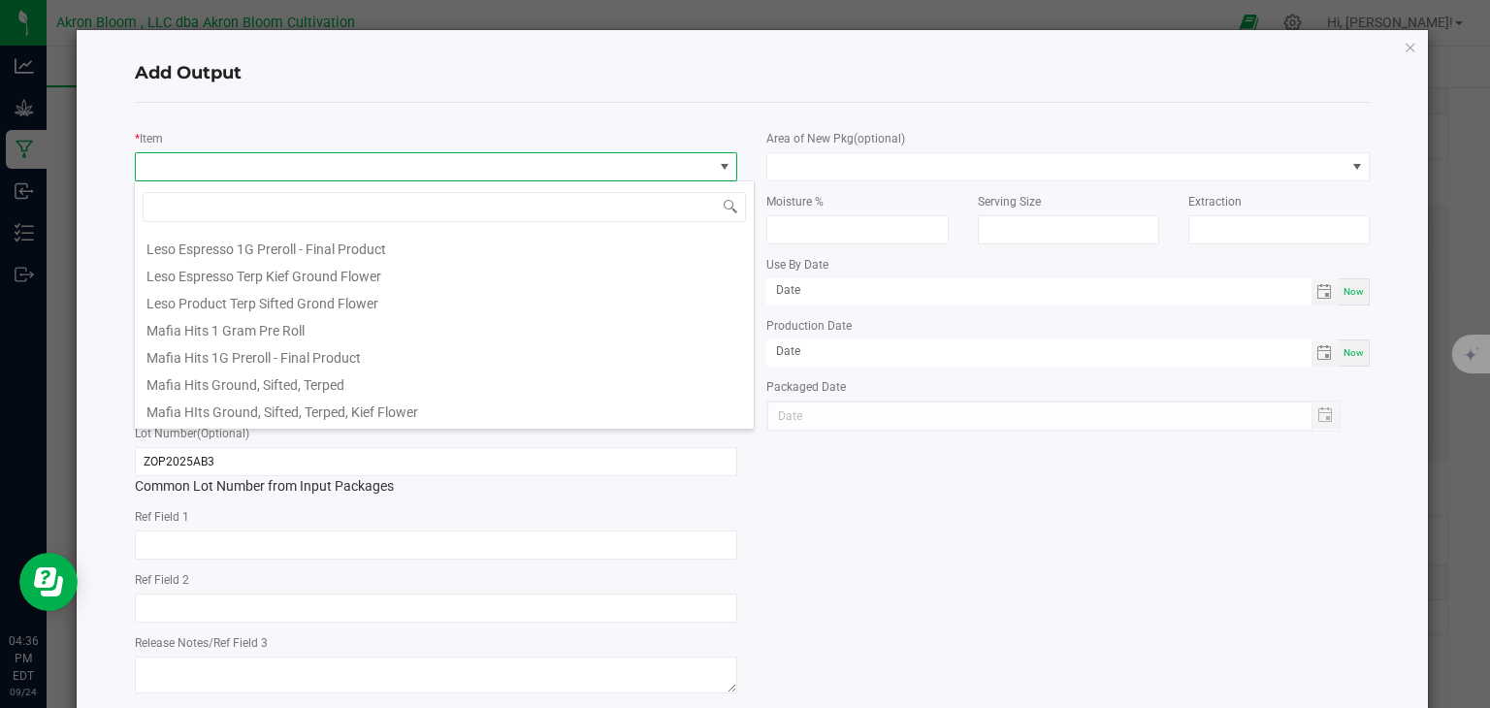
scroll to position [718, 0]
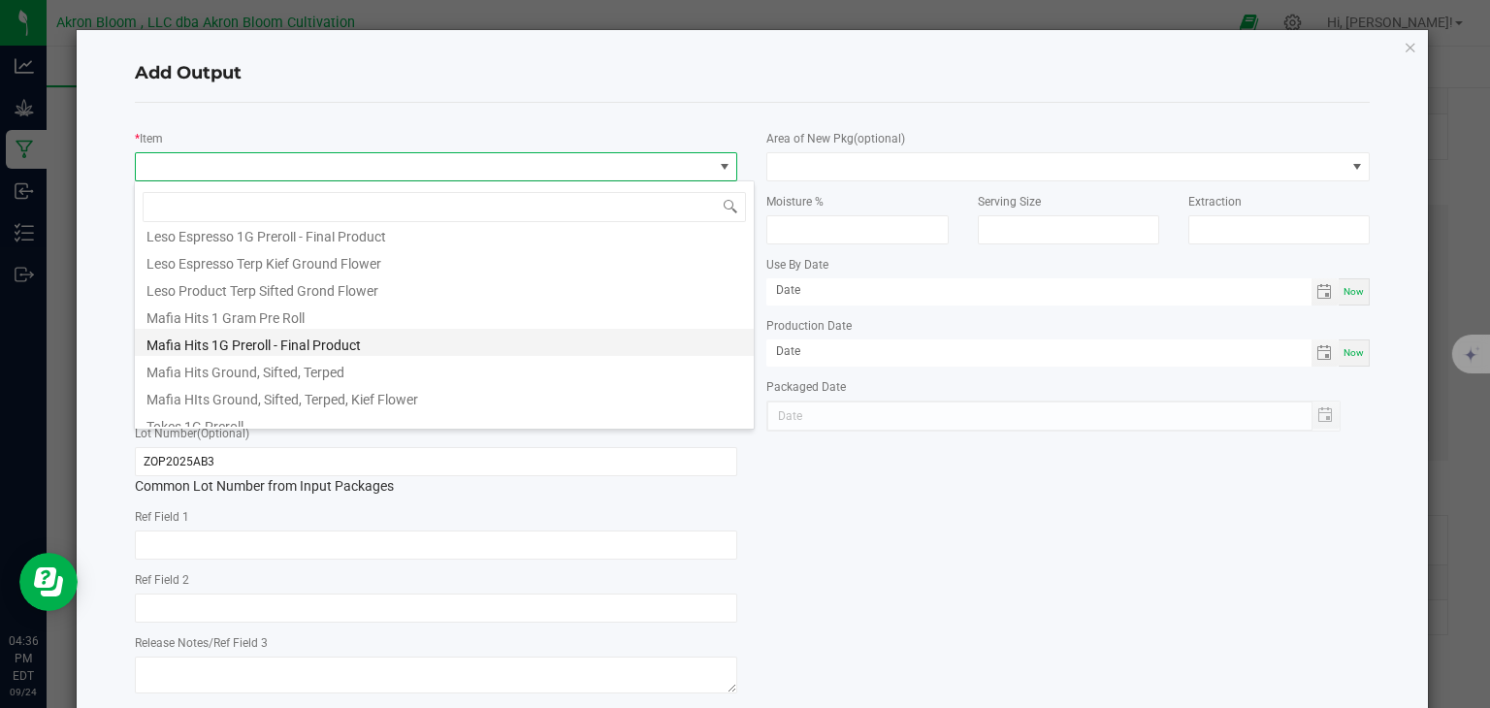
click at [222, 346] on li "Mafia Hits 1G Preroll - Final Product" at bounding box center [444, 342] width 619 height 27
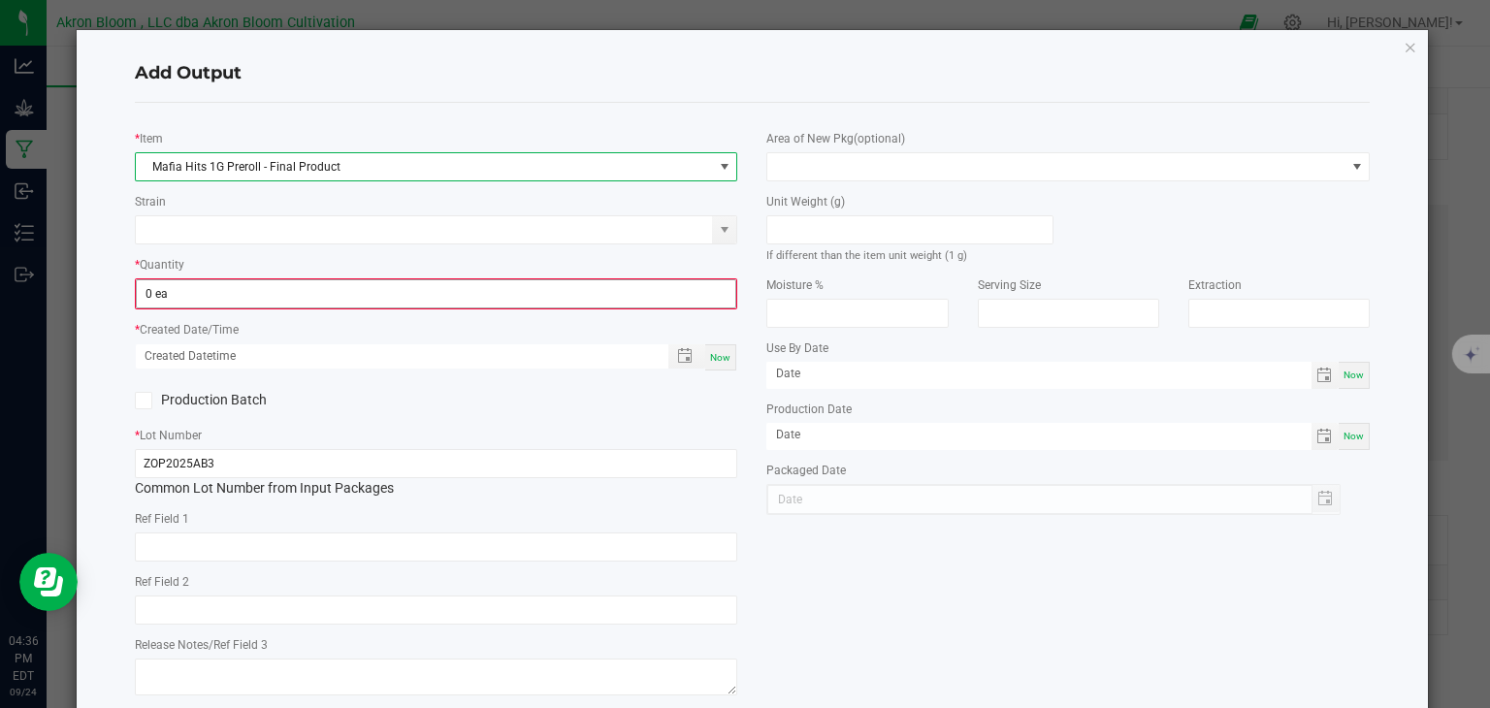
type input "0"
click at [189, 295] on input "0" at bounding box center [437, 293] width 600 height 27
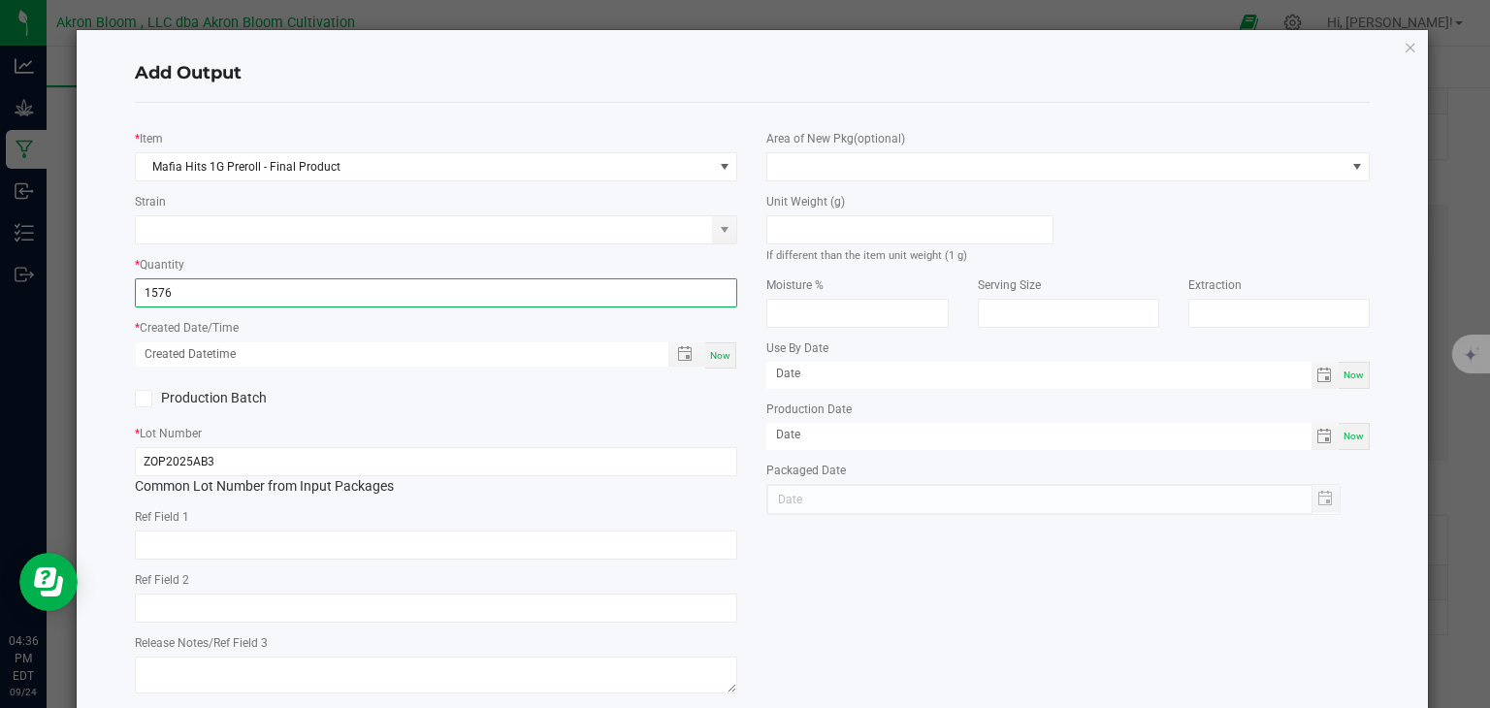
type input "1576 ea"
click at [718, 351] on span "Now" at bounding box center [720, 355] width 20 height 11
type input "[DATE] 4:36 PM"
type input "[DATE]"
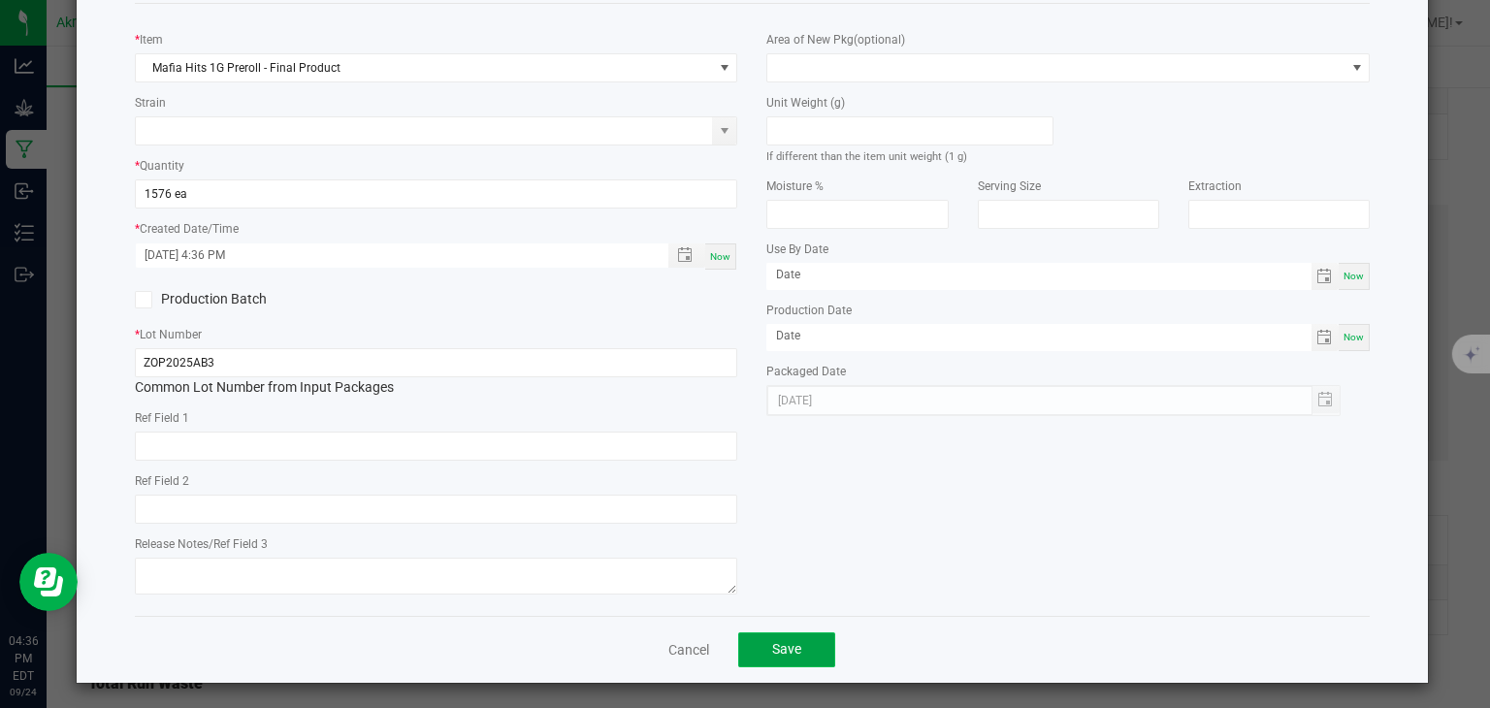
click at [789, 641] on span "Save" at bounding box center [786, 649] width 29 height 16
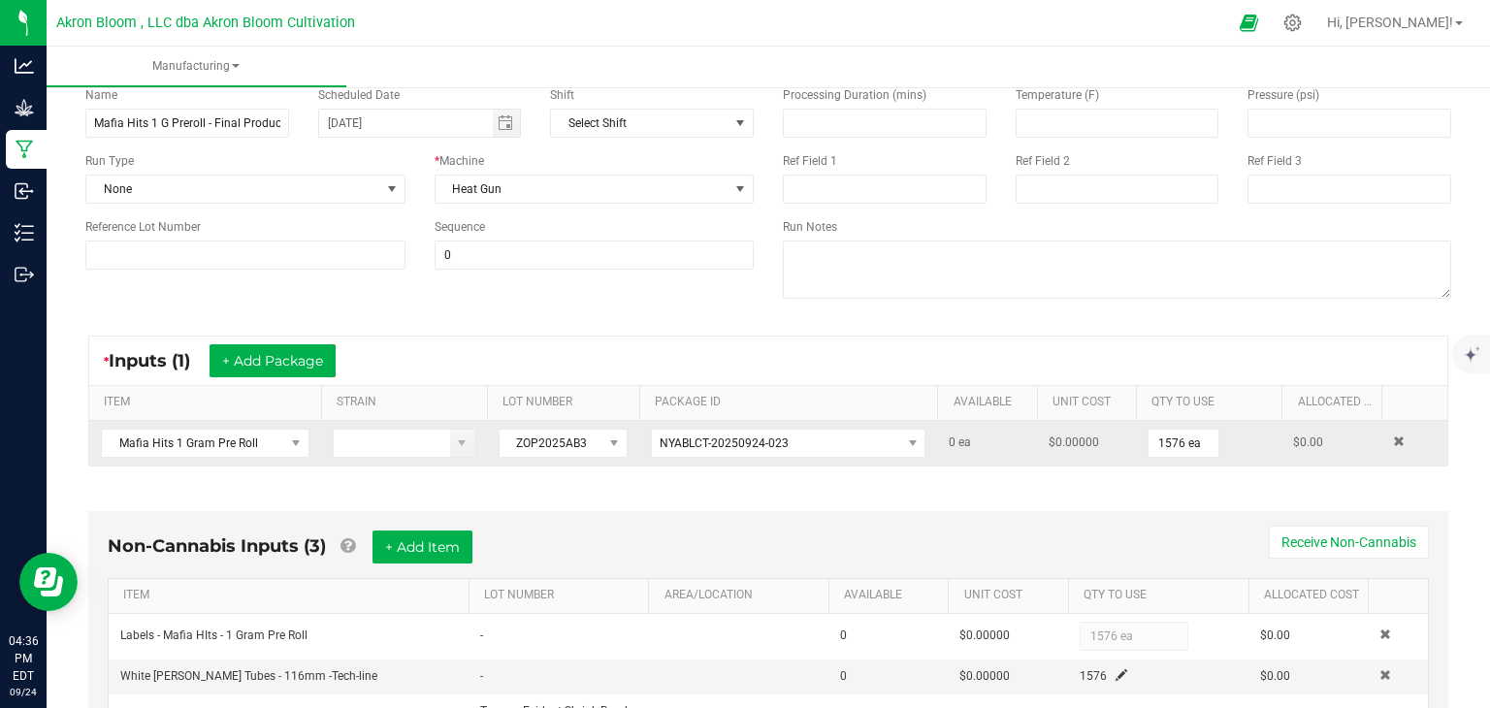
scroll to position [0, 0]
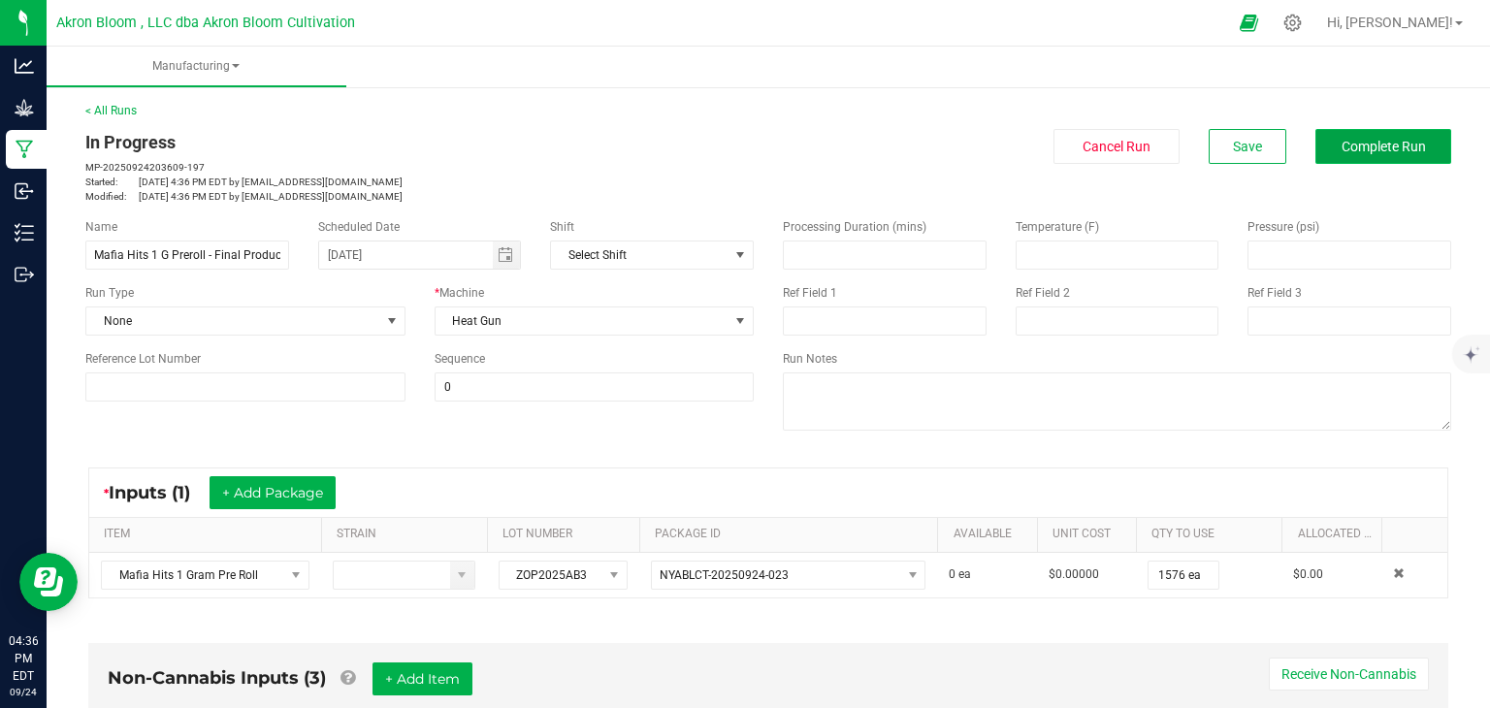
click at [1374, 146] on span "Complete Run" at bounding box center [1384, 147] width 84 height 16
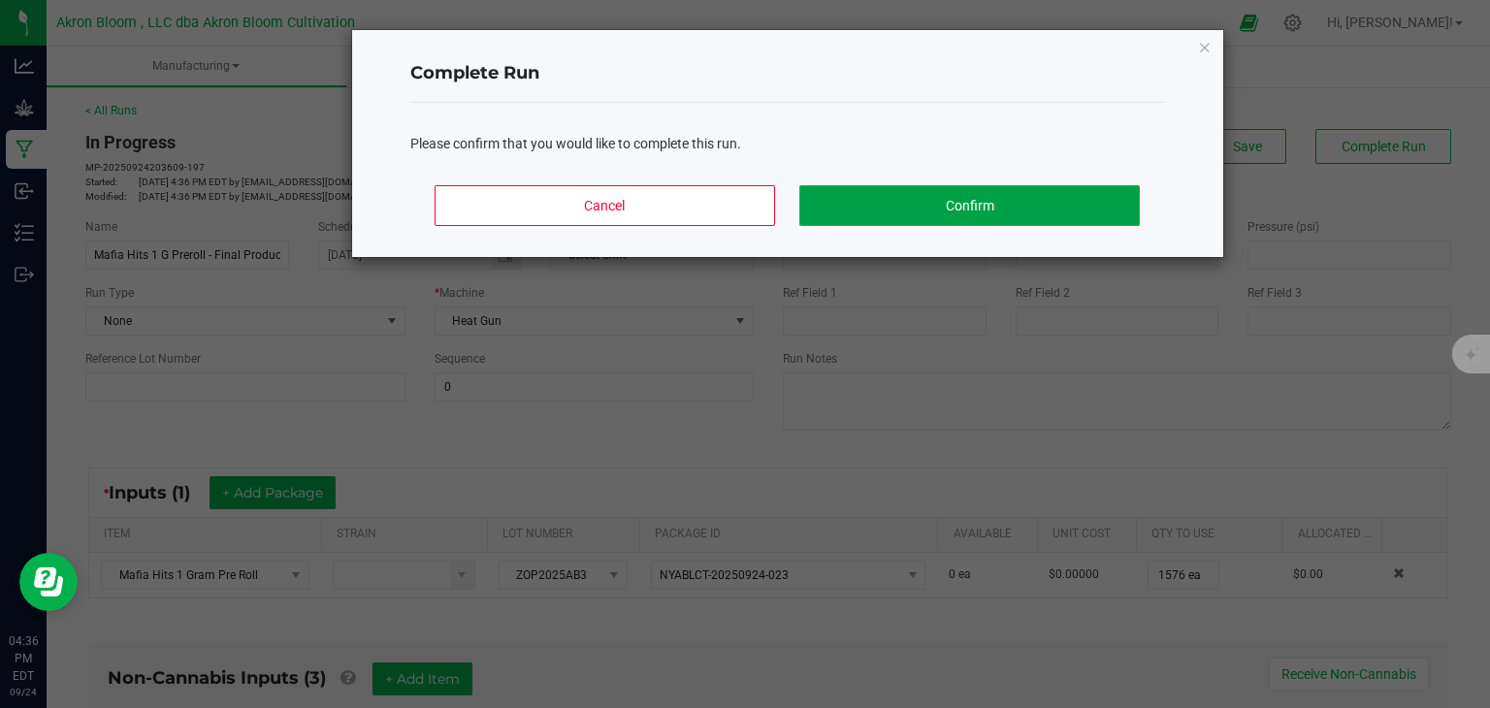
click at [1042, 195] on button "Confirm" at bounding box center [970, 205] width 340 height 41
